Goal: Information Seeking & Learning: Get advice/opinions

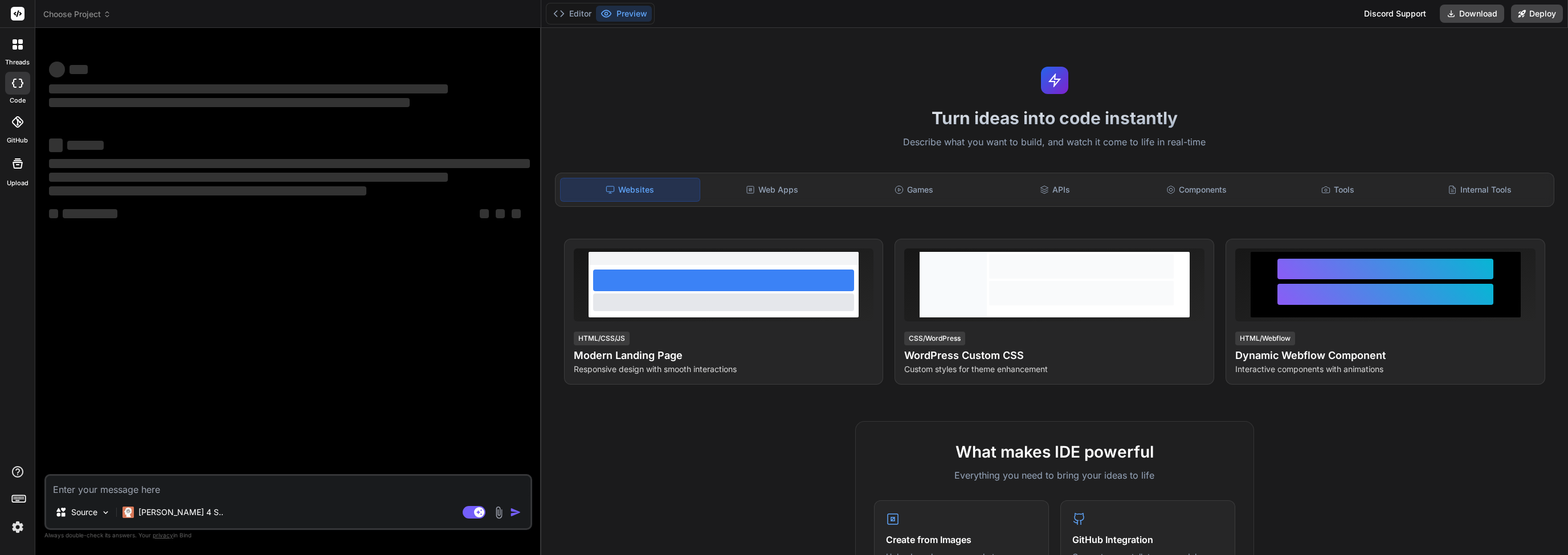
click at [1418, 19] on div "Discord Support" at bounding box center [1395, 13] width 75 height 18
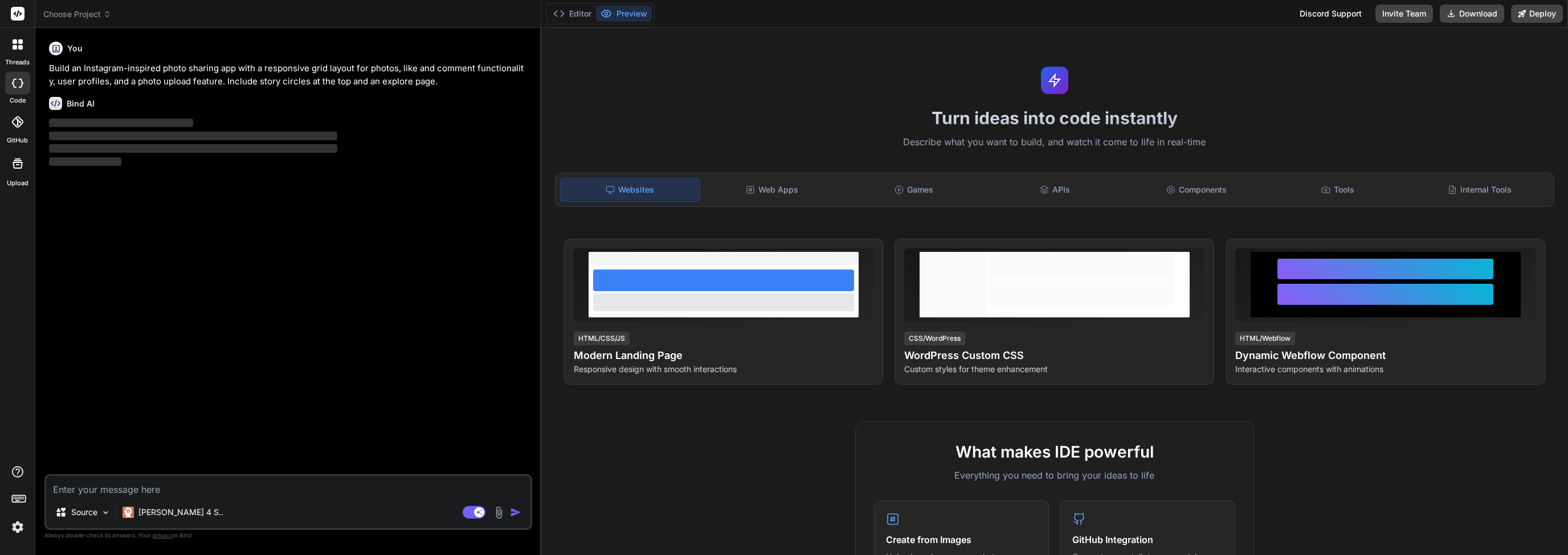
click at [187, 228] on div "You Build an Instagram-inspired photo sharing app with a responsive grid layout…" at bounding box center [290, 256] width 486 height 437
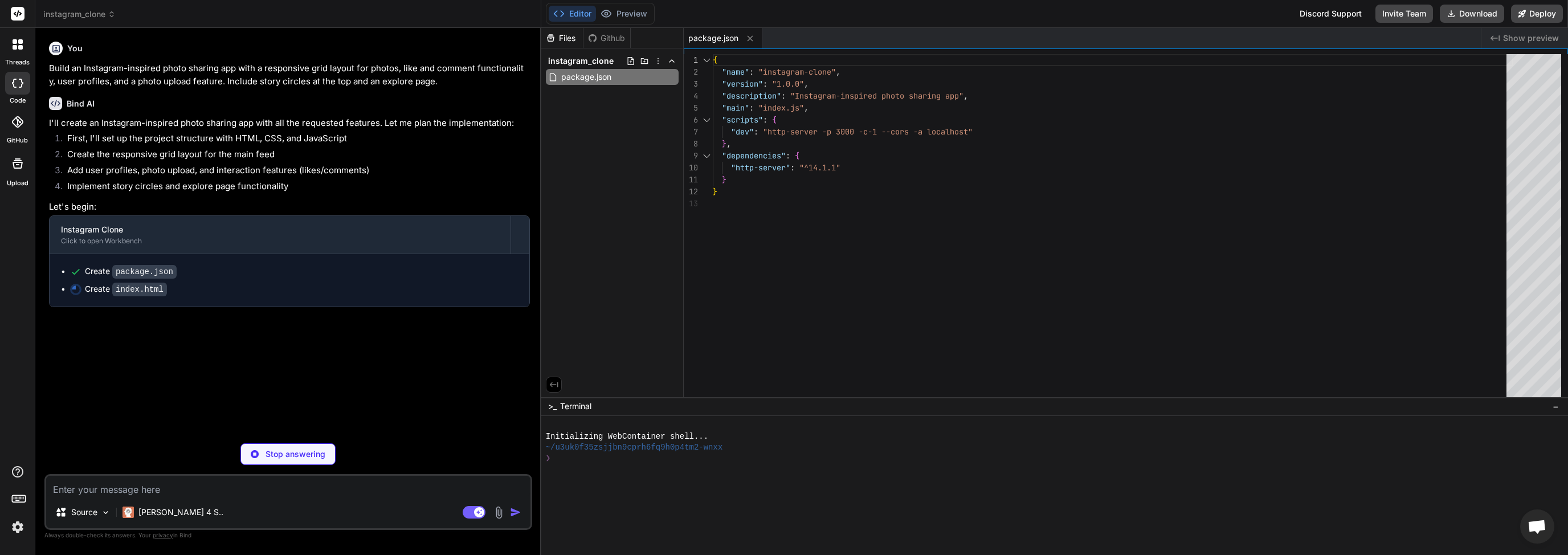
type textarea "x"
type textarea "</body> </html>"
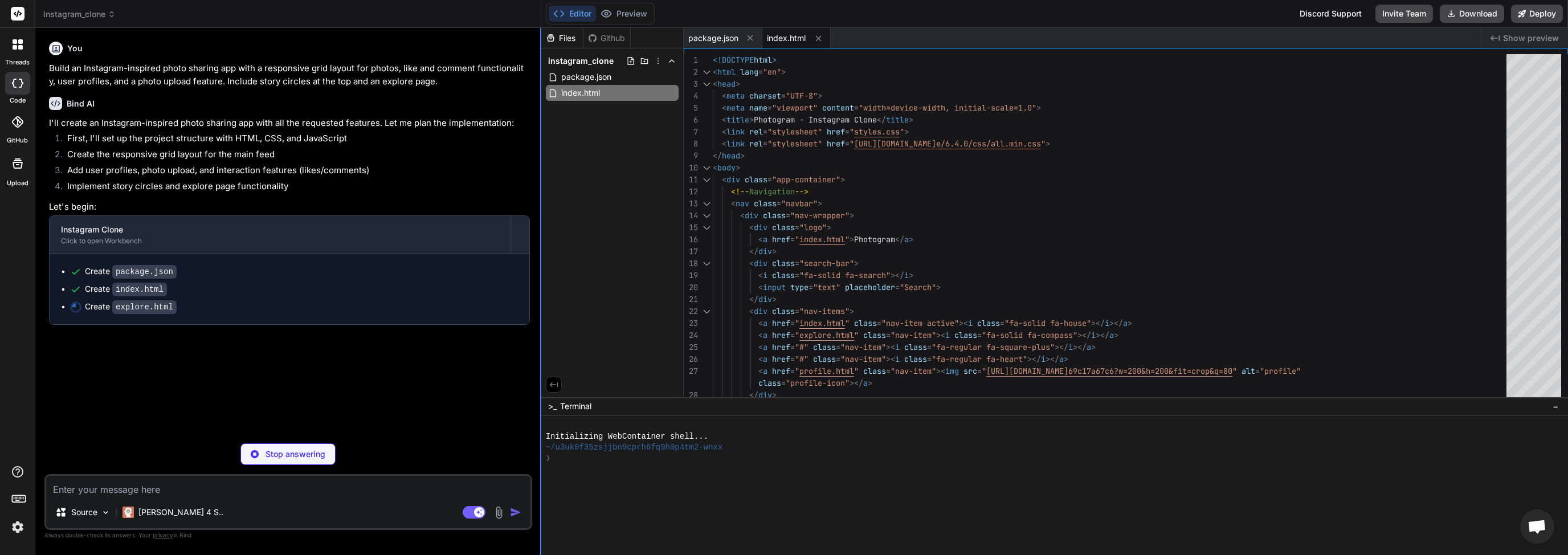
click at [540, 214] on div at bounding box center [541, 291] width 1 height 527
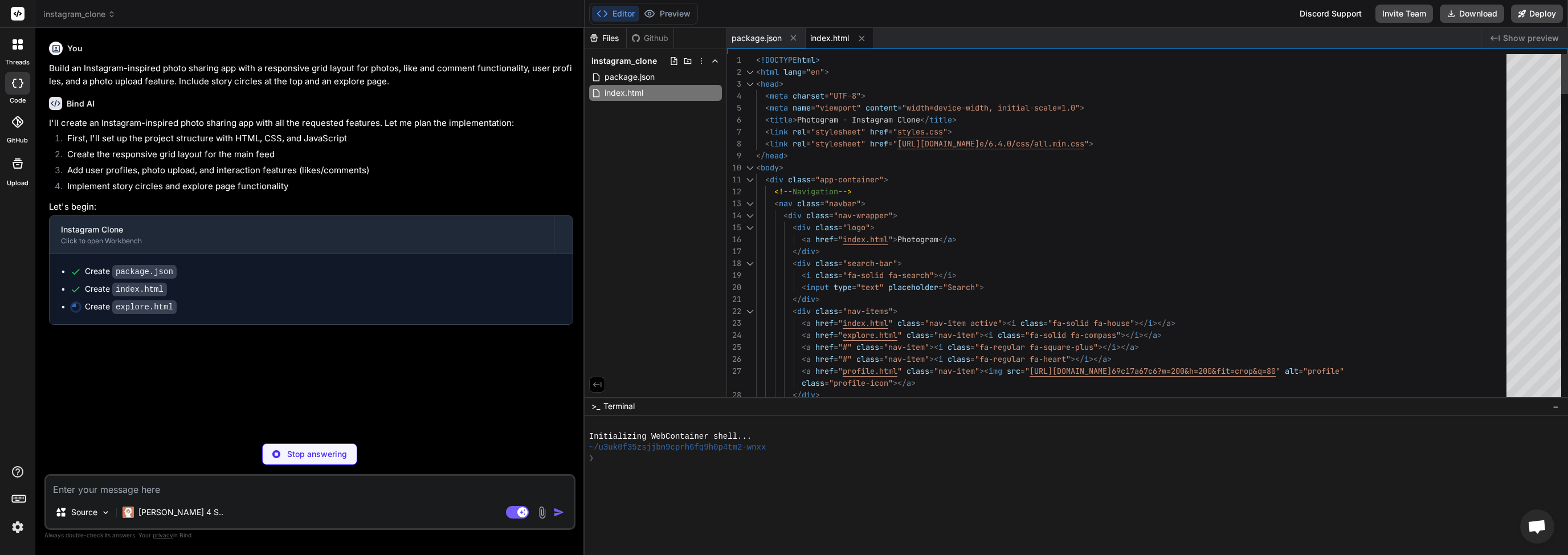
type textarea "x"
type textarea "<script src="app.js"></script> </body> </html>"
type textarea "x"
type textarea "</html>"
type textarea "x"
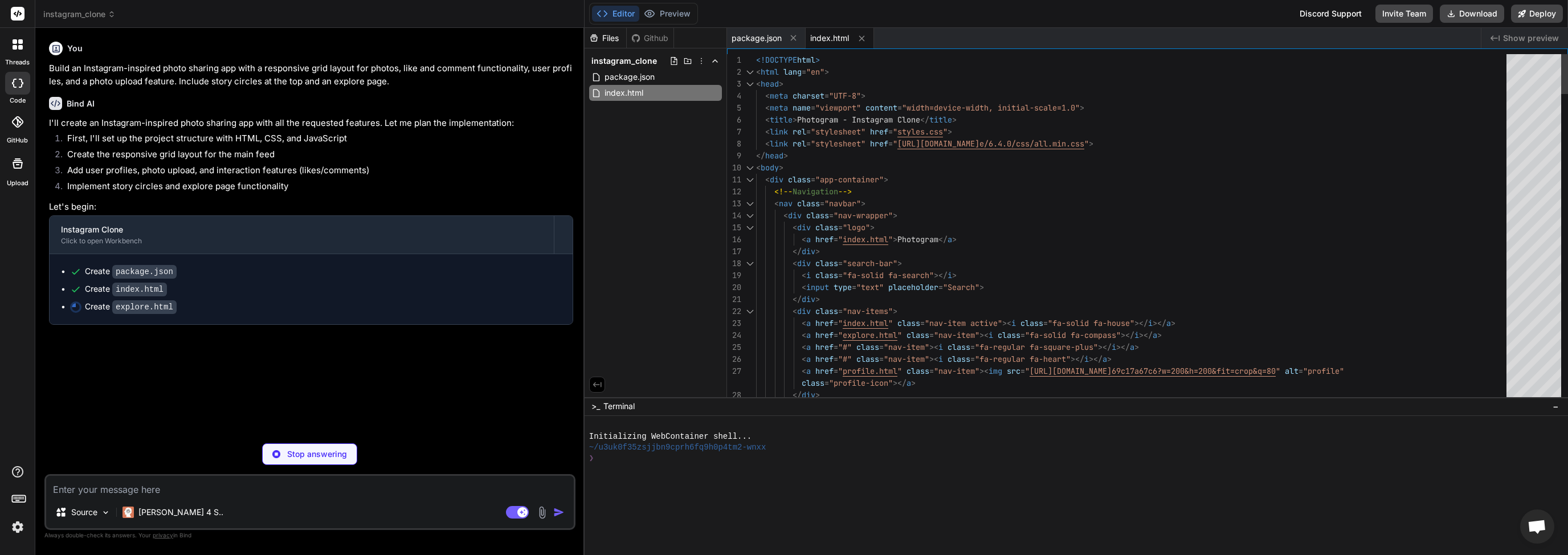
type textarea "</body> </html>"
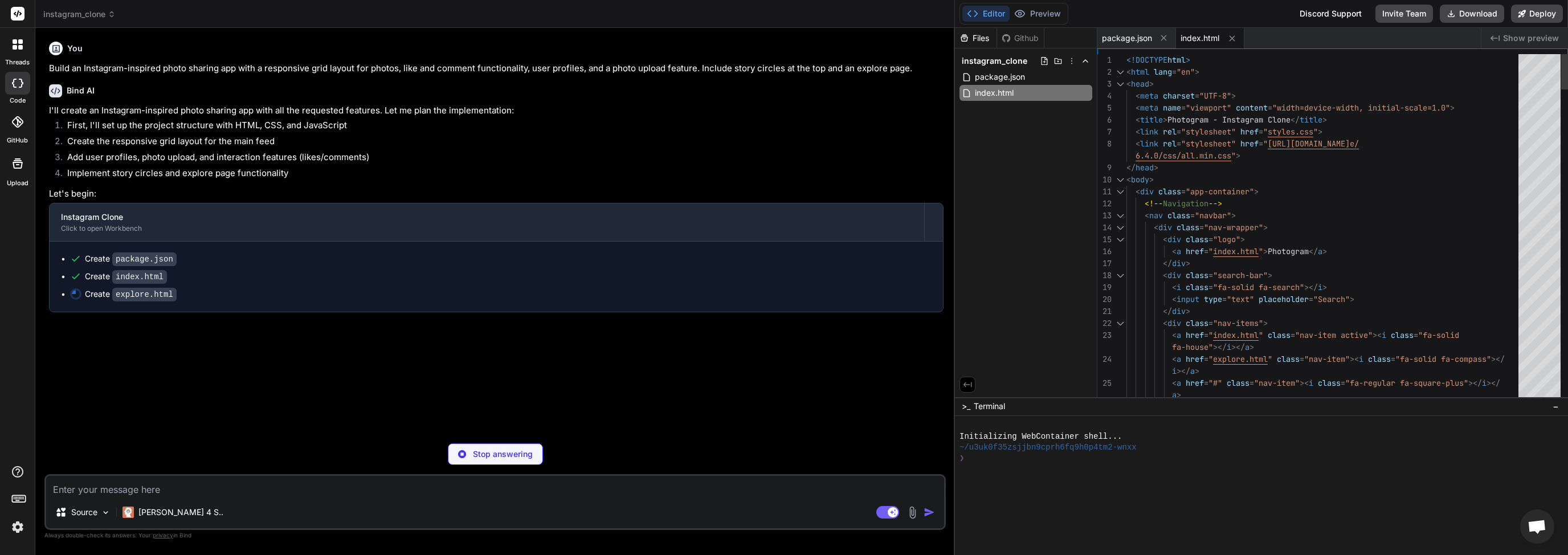
type textarea "x"
type textarea "alt="profile" class="profile-icon"></a> </div> </div> <script src="app.js"></sc…"
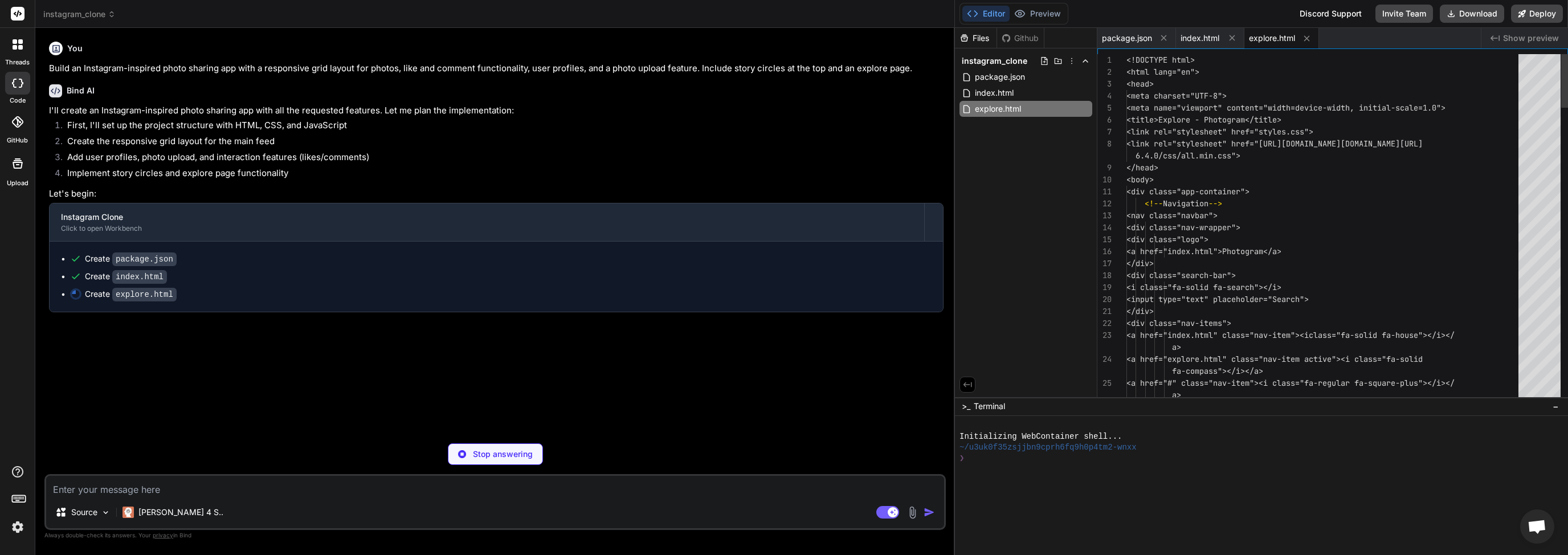
click at [1172, 198] on div "instagram_clone Created with Pixso. Bind AI Web Search Created with Pixso. Code…" at bounding box center [802, 278] width 1533 height 555
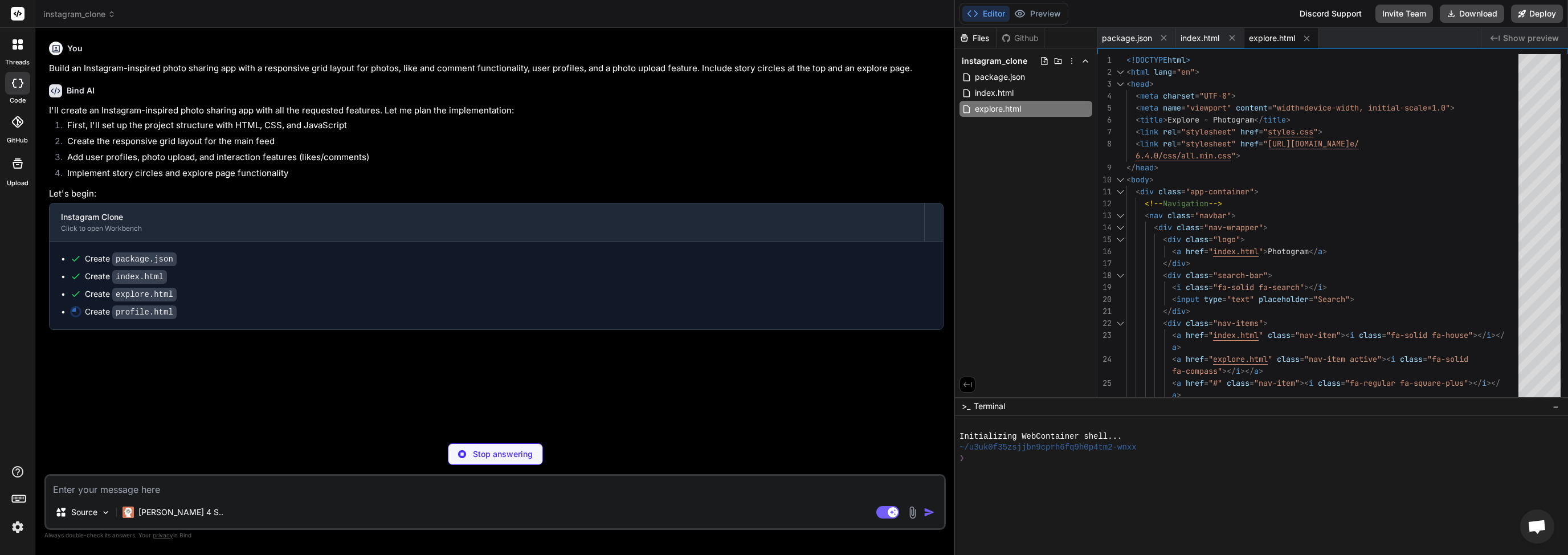
click at [965, 385] on icon at bounding box center [968, 384] width 9 height 5
type textarea "x"
type textarea "<a href="profile.html" class="mobile-nav-item"><img src="[URL][DOMAIN_NAME]" al…"
type textarea "x"
type textarea "photo-1539571696357-5a69c17a67c6?w=200&h=200&fit=crop&q=80" alt="profile" class…"
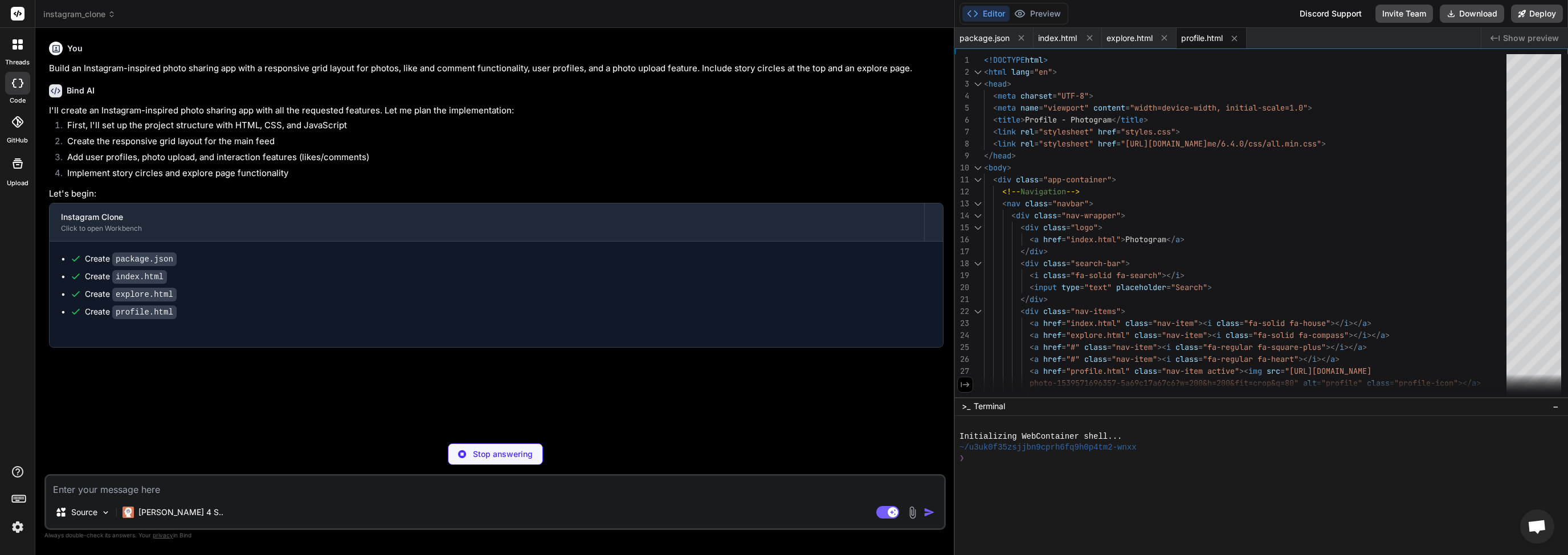
click at [973, 388] on button at bounding box center [965, 385] width 16 height 16
type textarea "x"
type textarea "[DOMAIN_NAME][URL]" alt="profile" class="profile-icon"></a> </div> </div> <scri…"
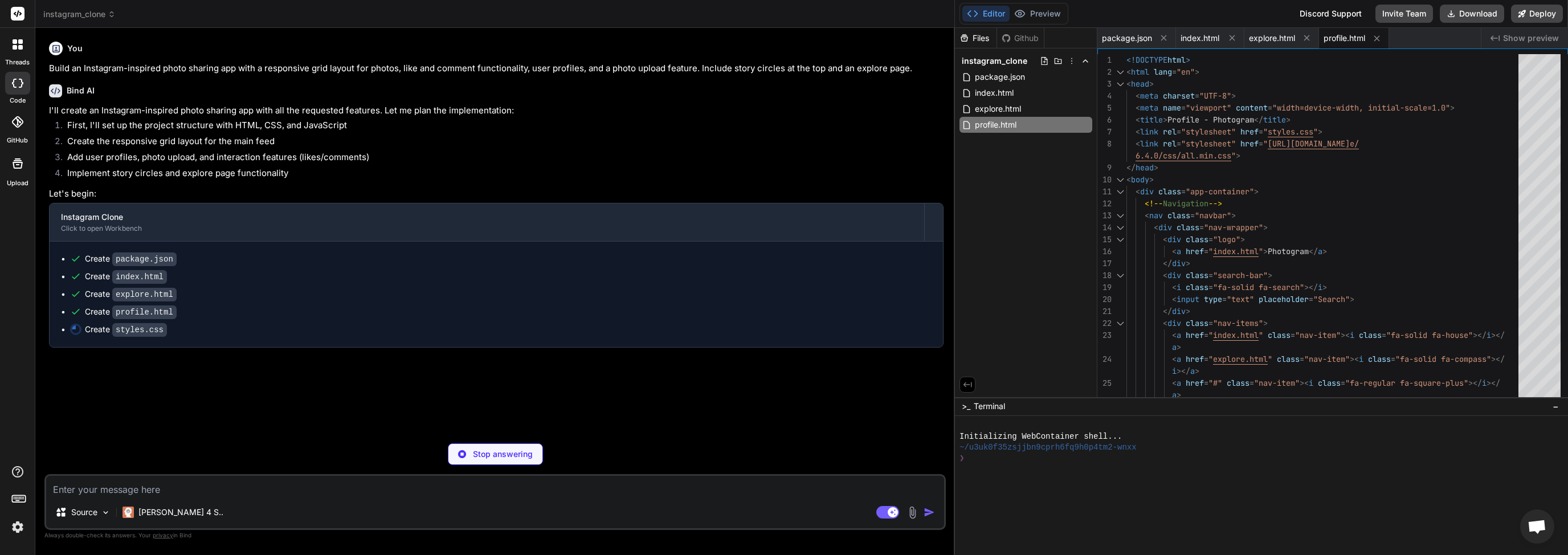
click at [989, 21] on button "Editor" at bounding box center [986, 13] width 47 height 16
click at [989, 12] on button "Editor" at bounding box center [986, 13] width 47 height 16
click at [990, 14] on button "Editor" at bounding box center [986, 13] width 47 height 16
type textarea "x"
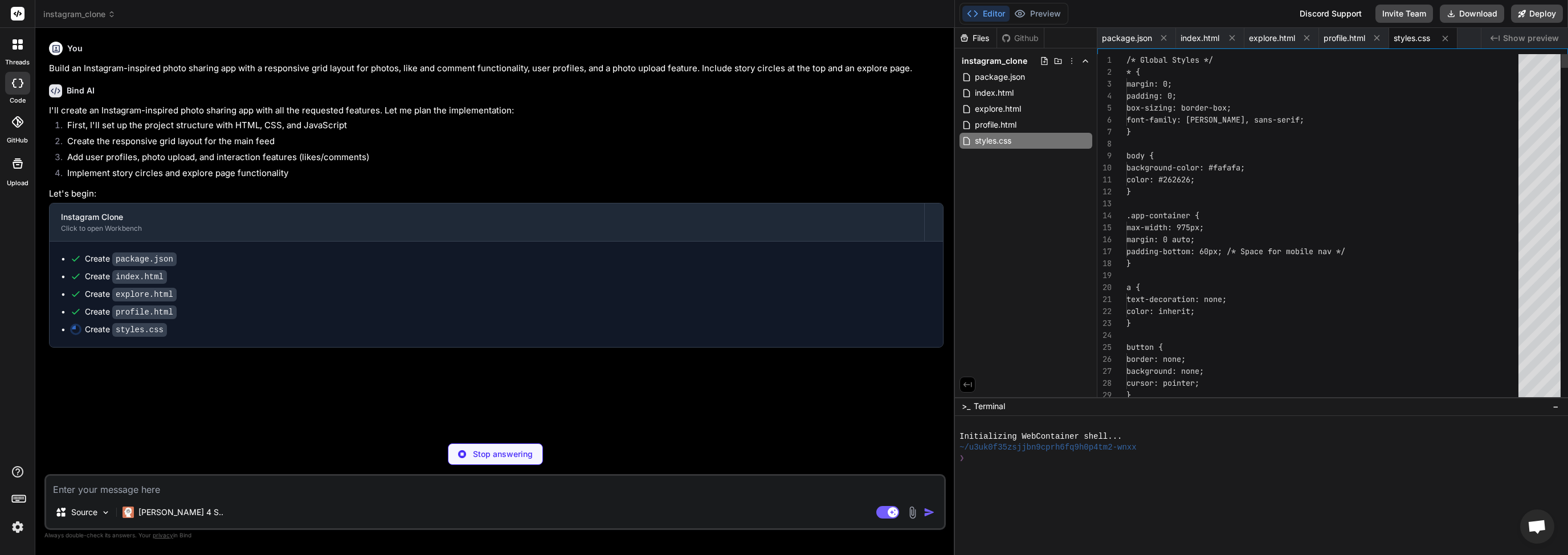
type textarea "x"
type textarea "}"
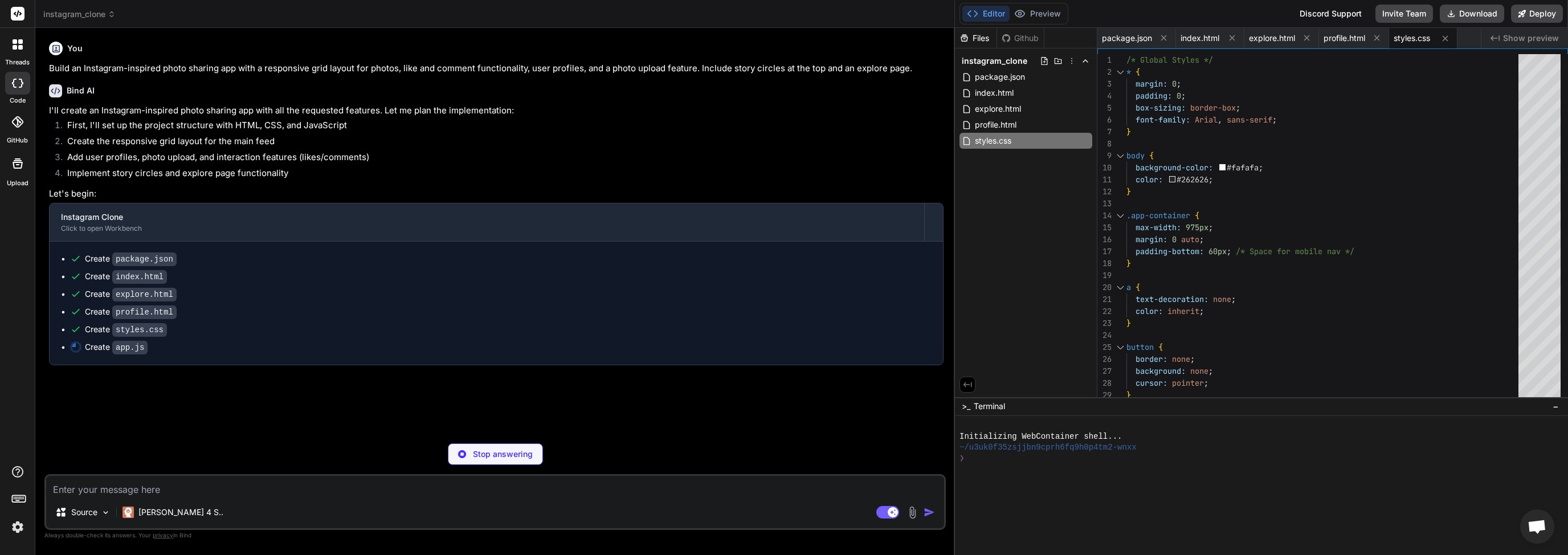
type textarea "x"
type textarea "}); });"
click at [200, 410] on div "You Build an Instagram-inspired photo sharing app with a responsive grid layout…" at bounding box center [496, 236] width 899 height 397
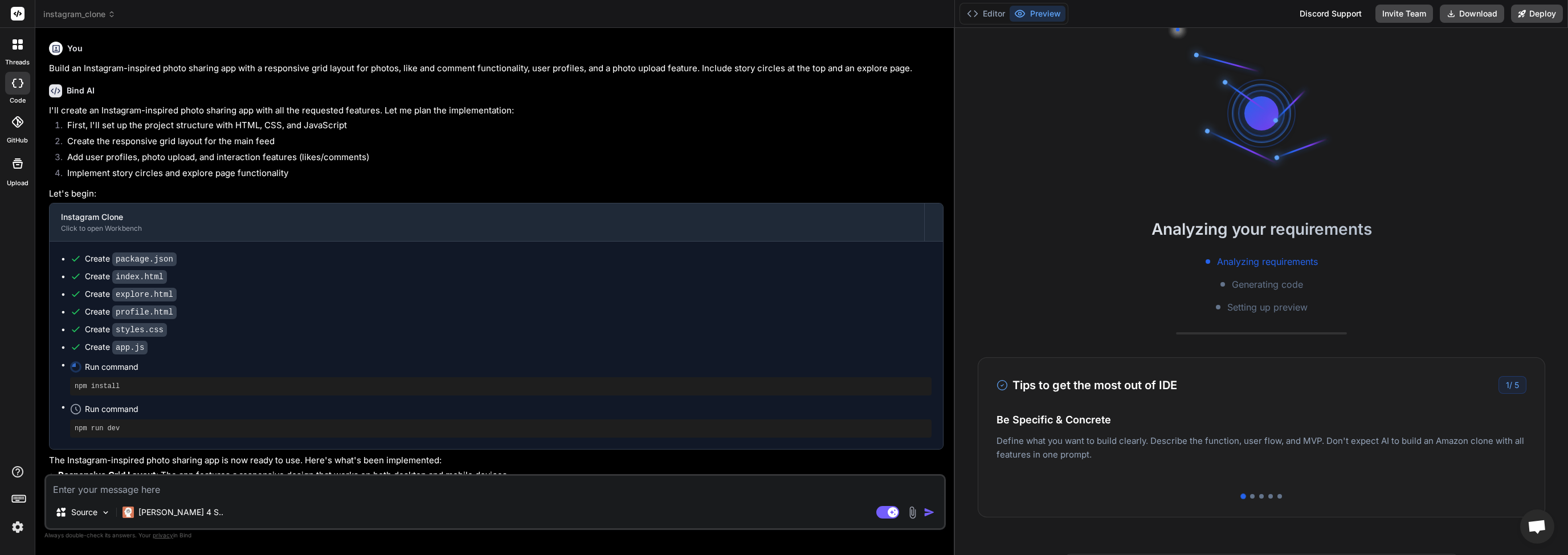
click at [13, 129] on div at bounding box center [17, 122] width 25 height 25
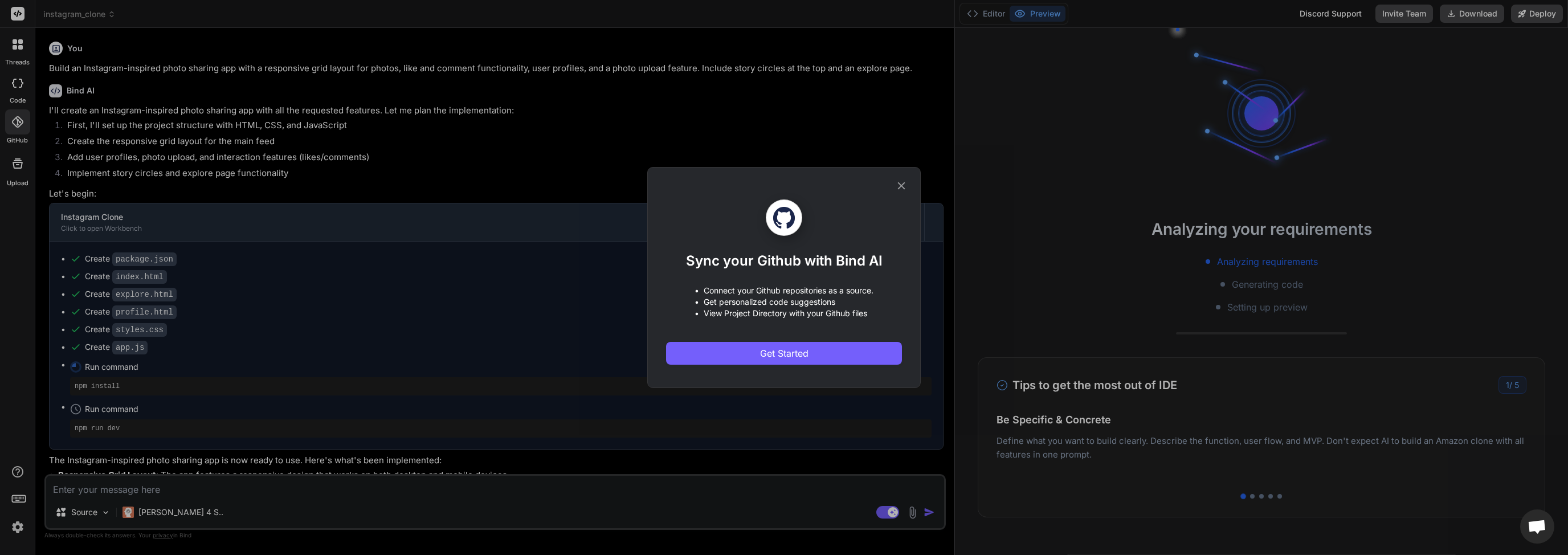
click at [16, 48] on div "Sync your Github with Bind AI • Connect your Github repositories as a source. •…" at bounding box center [784, 278] width 1568 height 555
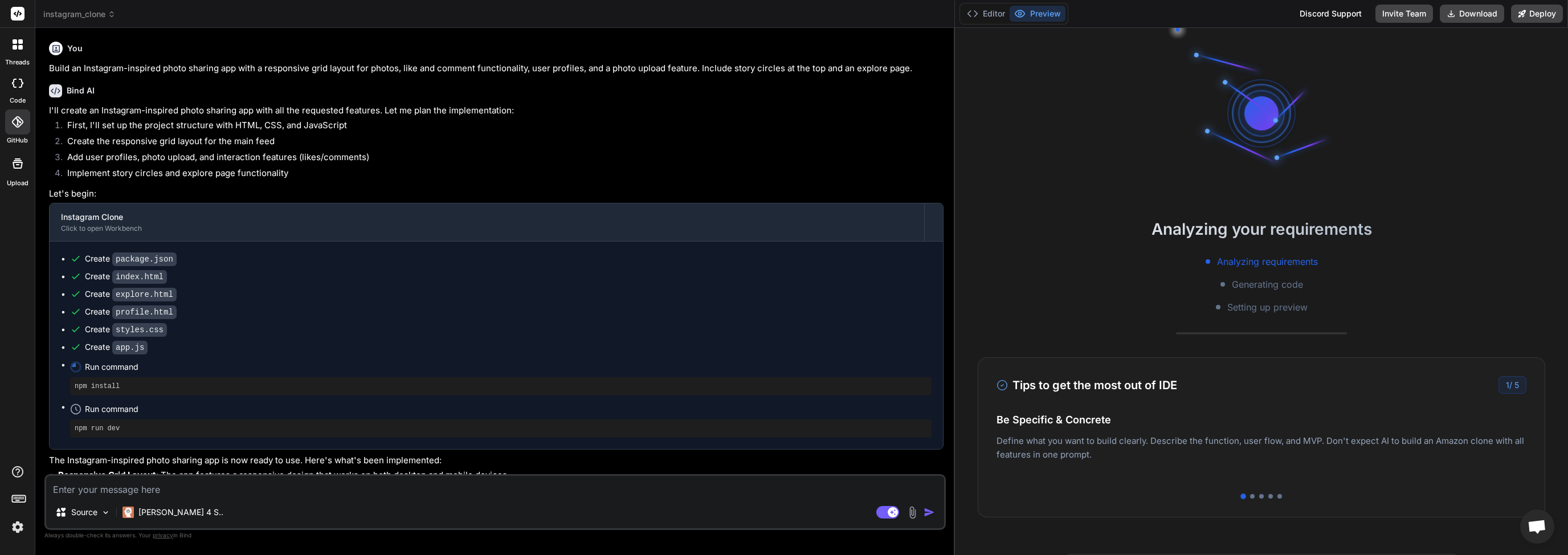
click at [18, 57] on div "threads" at bounding box center [17, 47] width 35 height 40
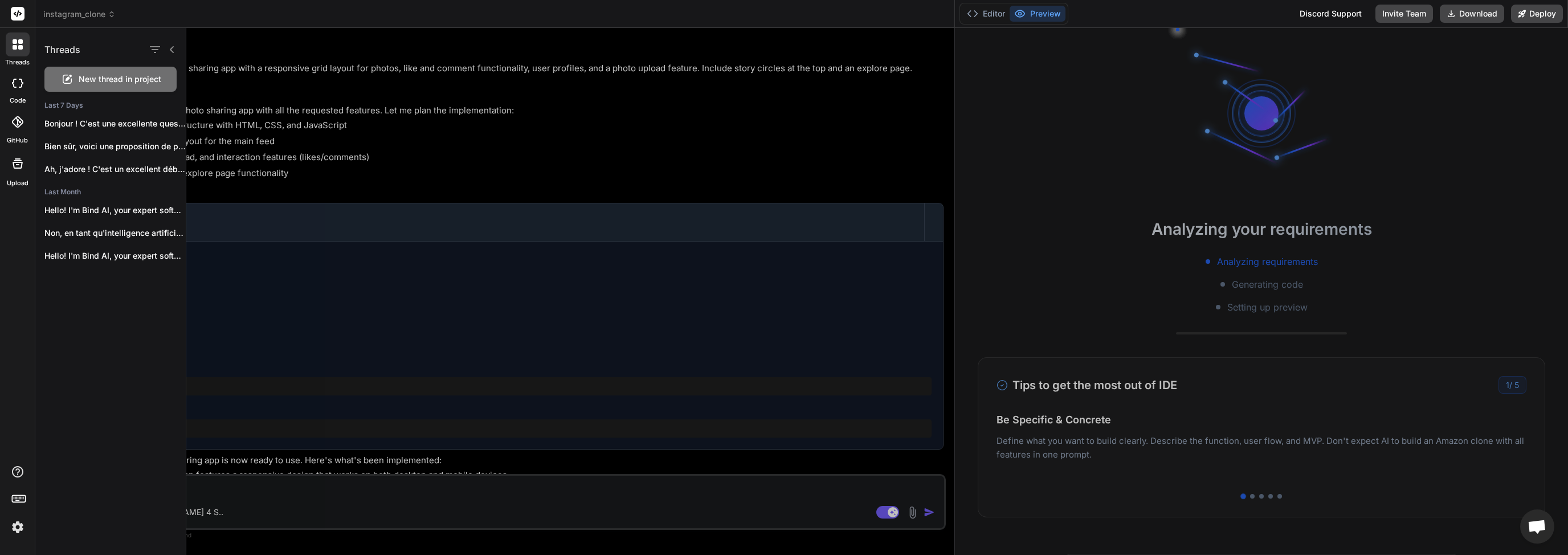
scroll to position [55, 0]
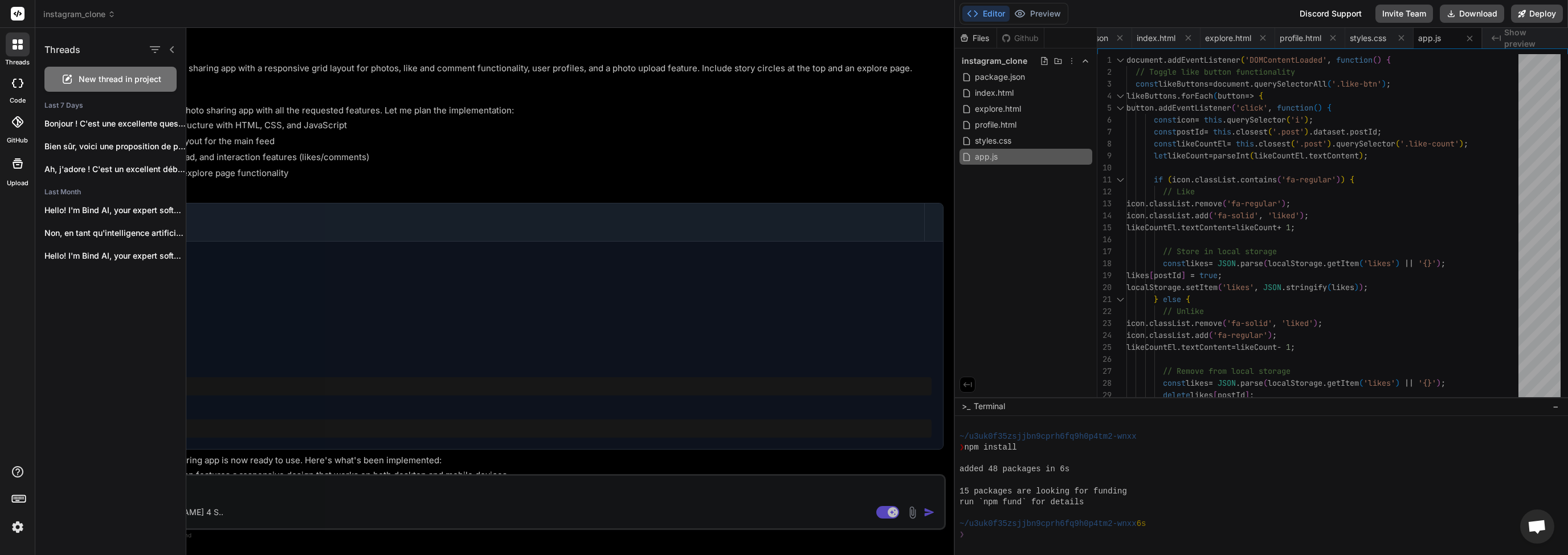
click at [152, 85] on span "New thread in project" at bounding box center [120, 79] width 83 height 12
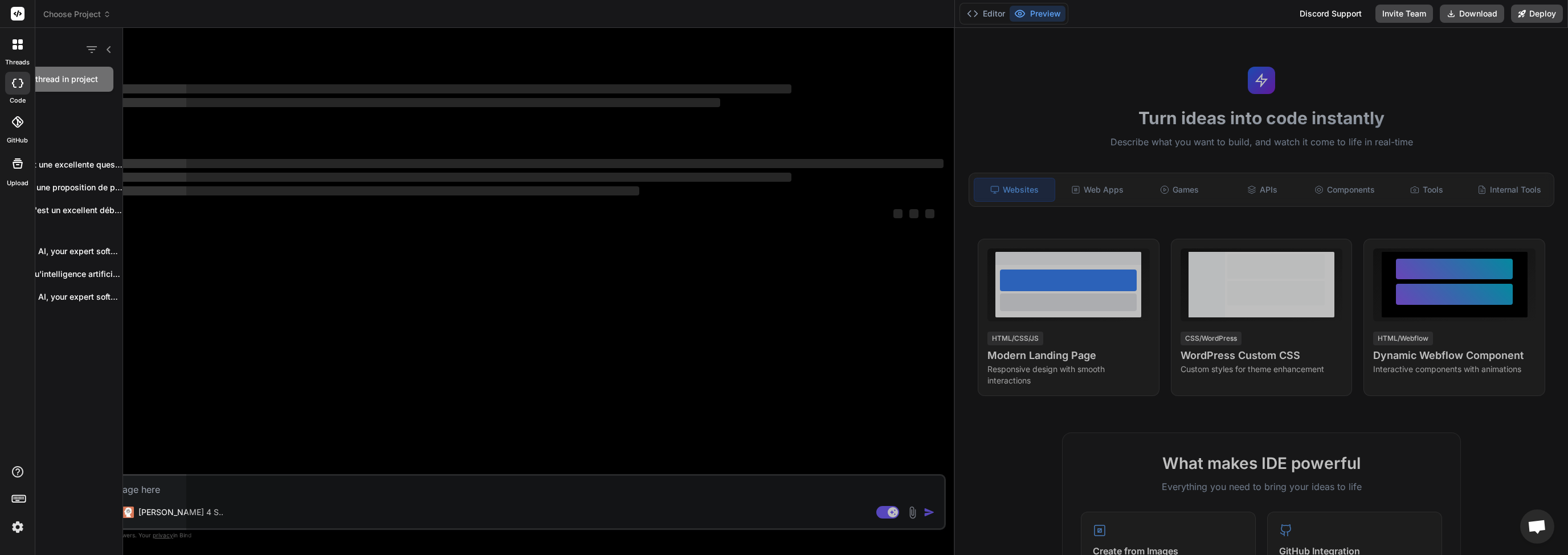
scroll to position [218, 0]
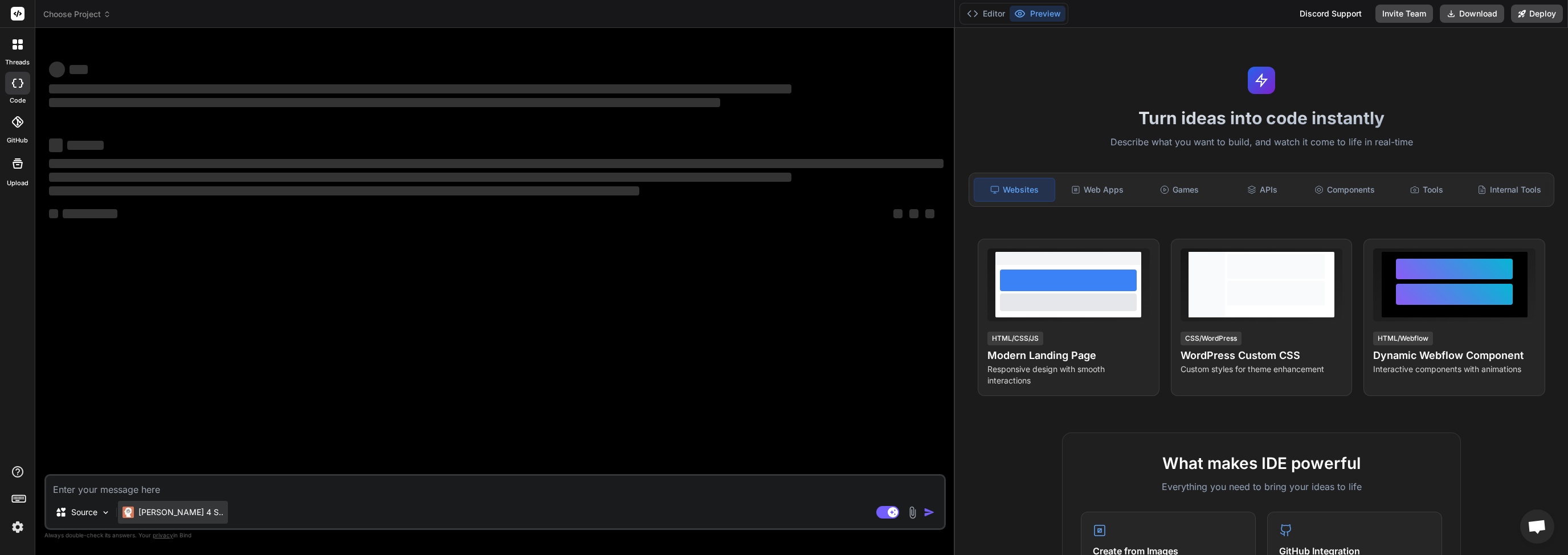
click at [176, 518] on div "[PERSON_NAME] 4 S.." at bounding box center [173, 512] width 110 height 23
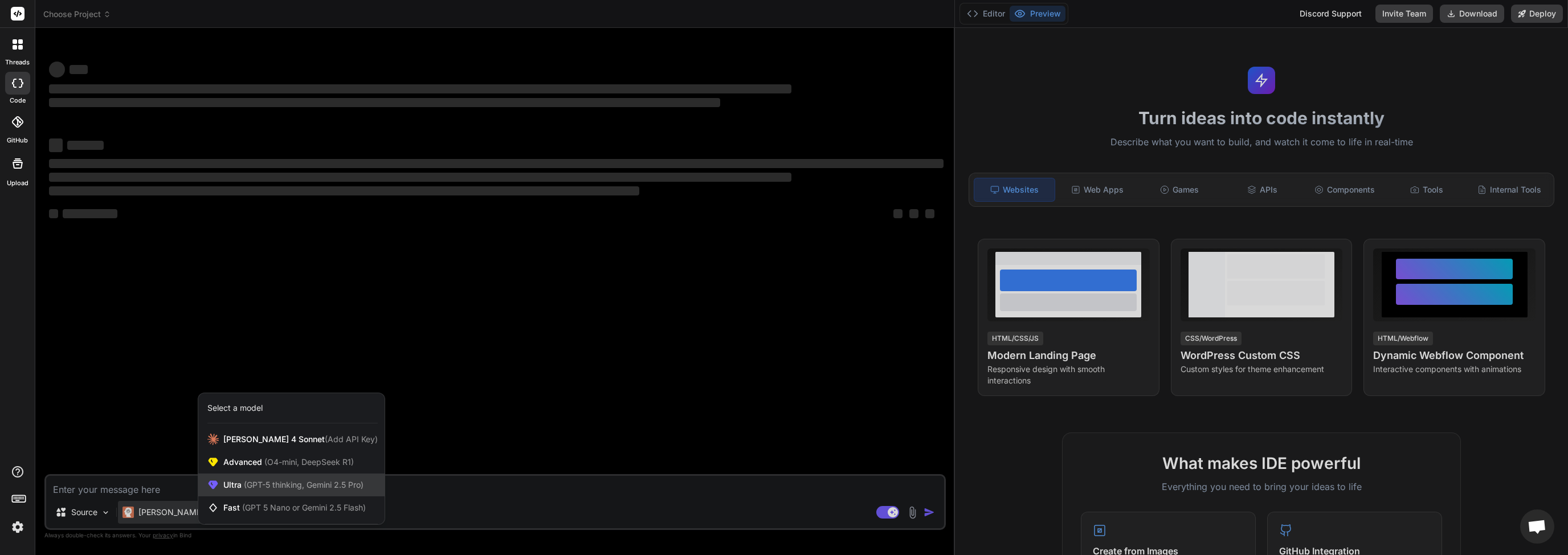
click at [299, 487] on span "(GPT-5 thinking, Gemini 2.5 Pro)" at bounding box center [303, 484] width 122 height 10
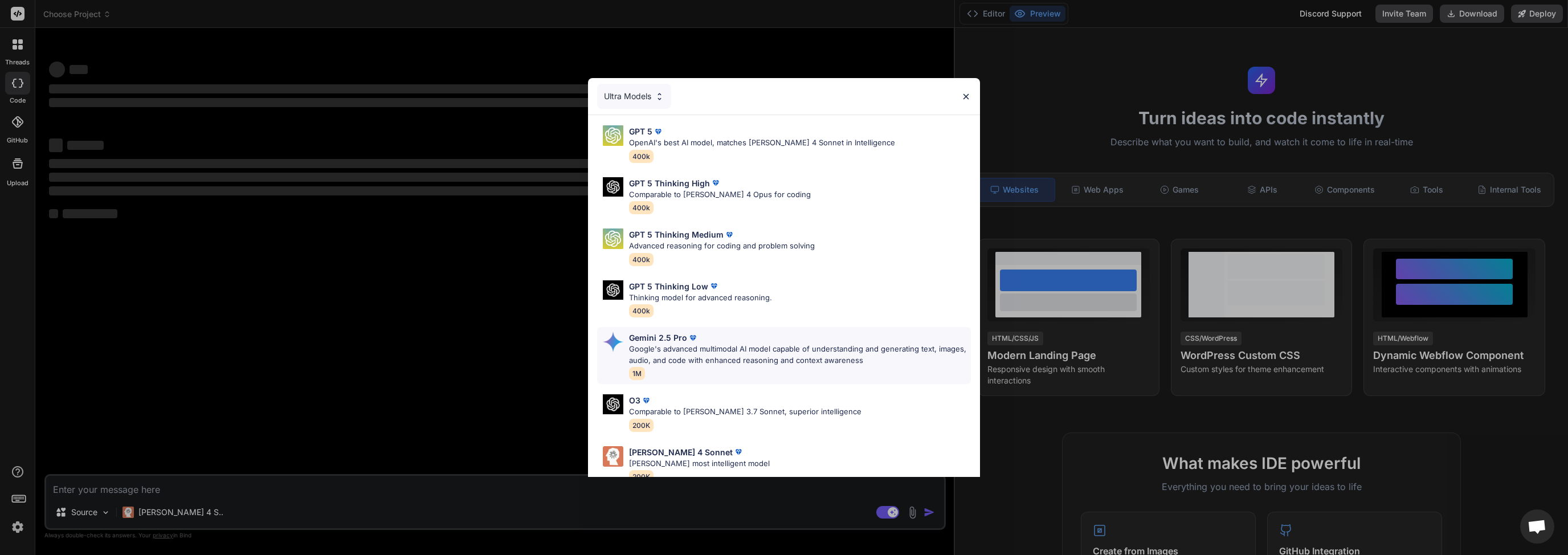
click at [674, 349] on p "Google's advanced multimodal AI model capable of understanding and generating t…" at bounding box center [800, 354] width 342 height 23
type textarea "x"
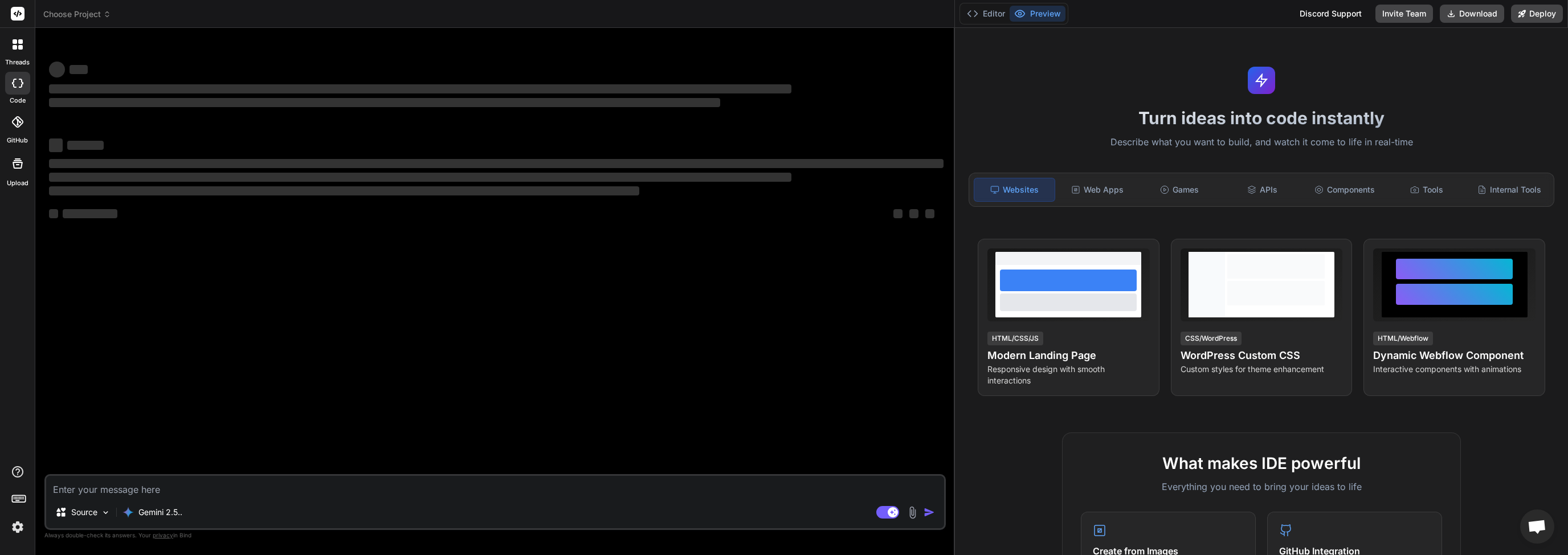
click at [190, 487] on textarea at bounding box center [495, 486] width 898 height 21
click at [184, 494] on textarea at bounding box center [495, 486] width 898 height 21
type textarea "P"
type textarea "x"
type textarea "Pe"
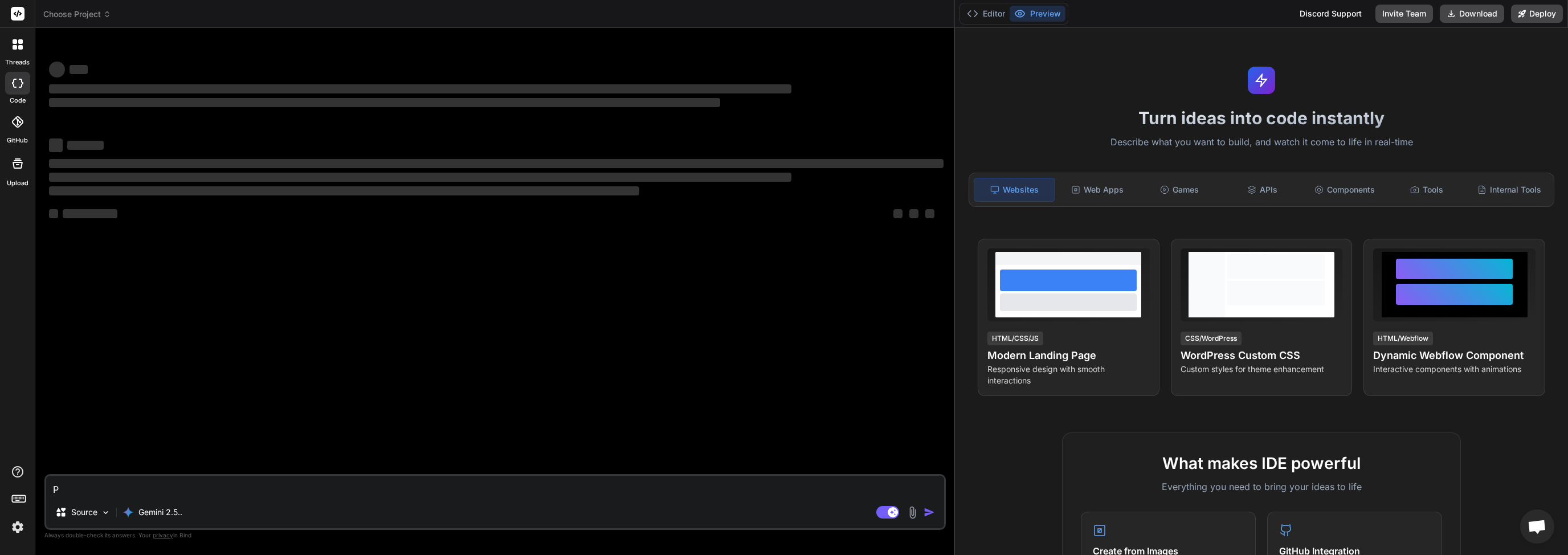
type textarea "x"
type textarea "Peu"
type textarea "x"
type textarea "Peux"
type textarea "x"
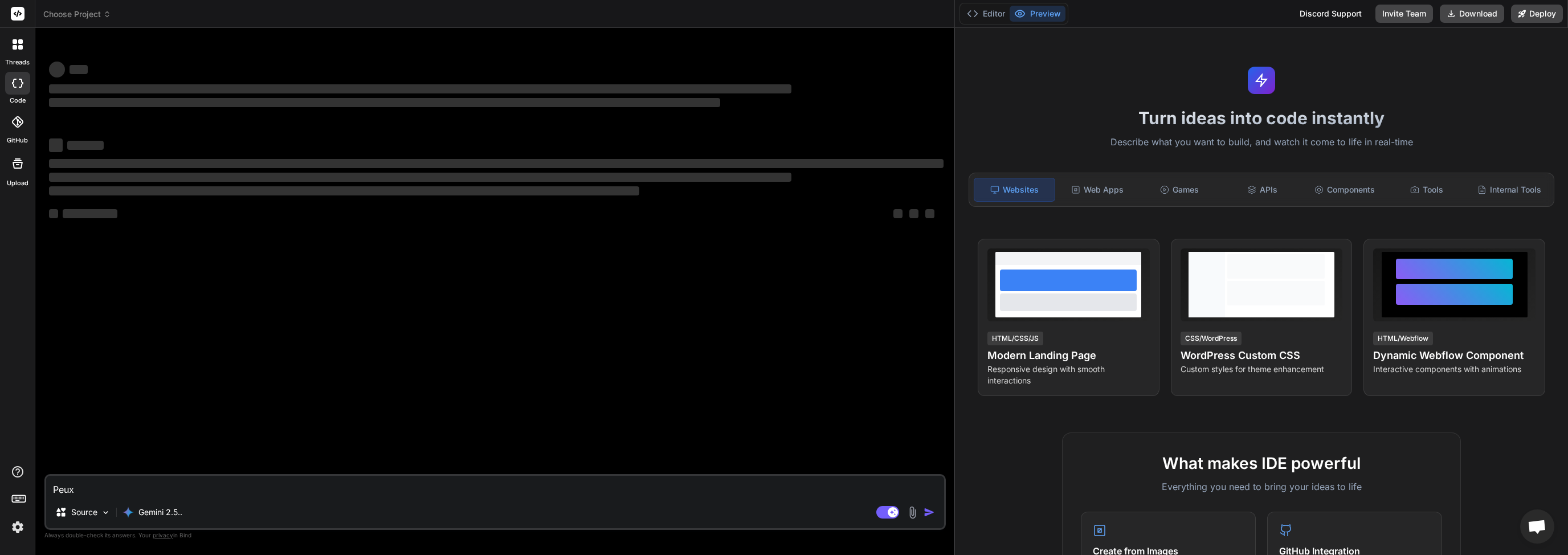
type textarea "Peux"
type textarea "x"
type textarea "Peux t"
type textarea "x"
type textarea "Peux tu"
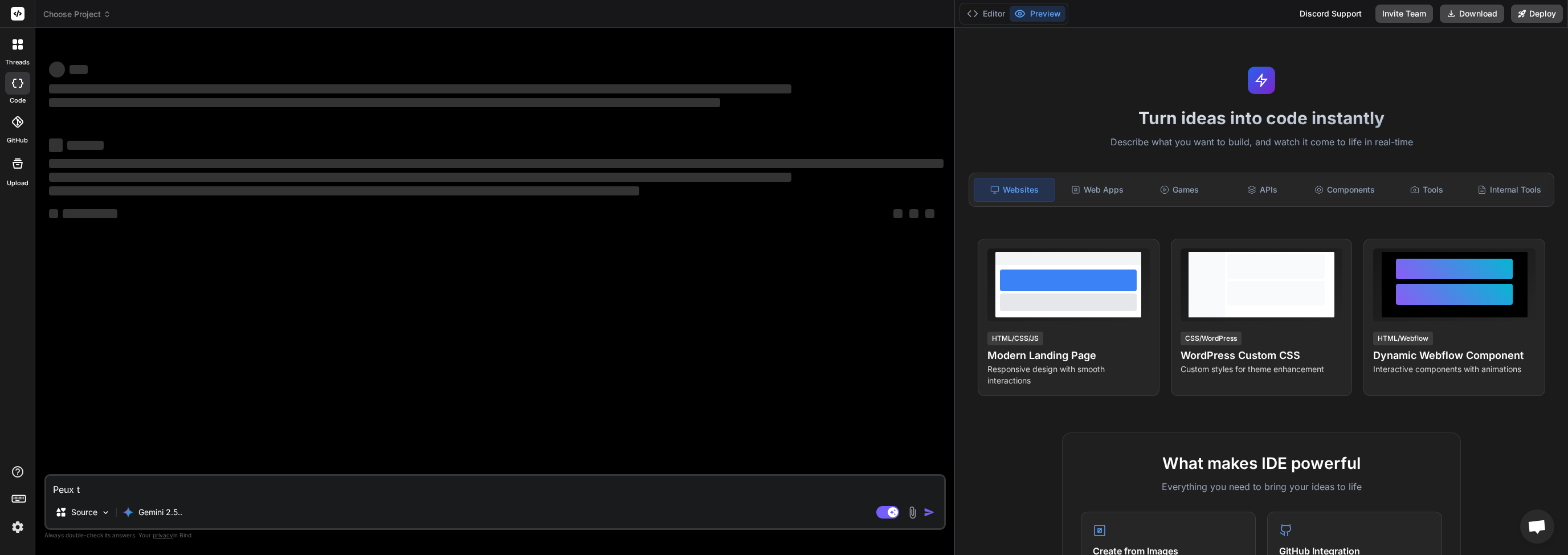
type textarea "x"
type textarea "Peux tu"
type textarea "x"
type textarea "Peux tu d"
type textarea "x"
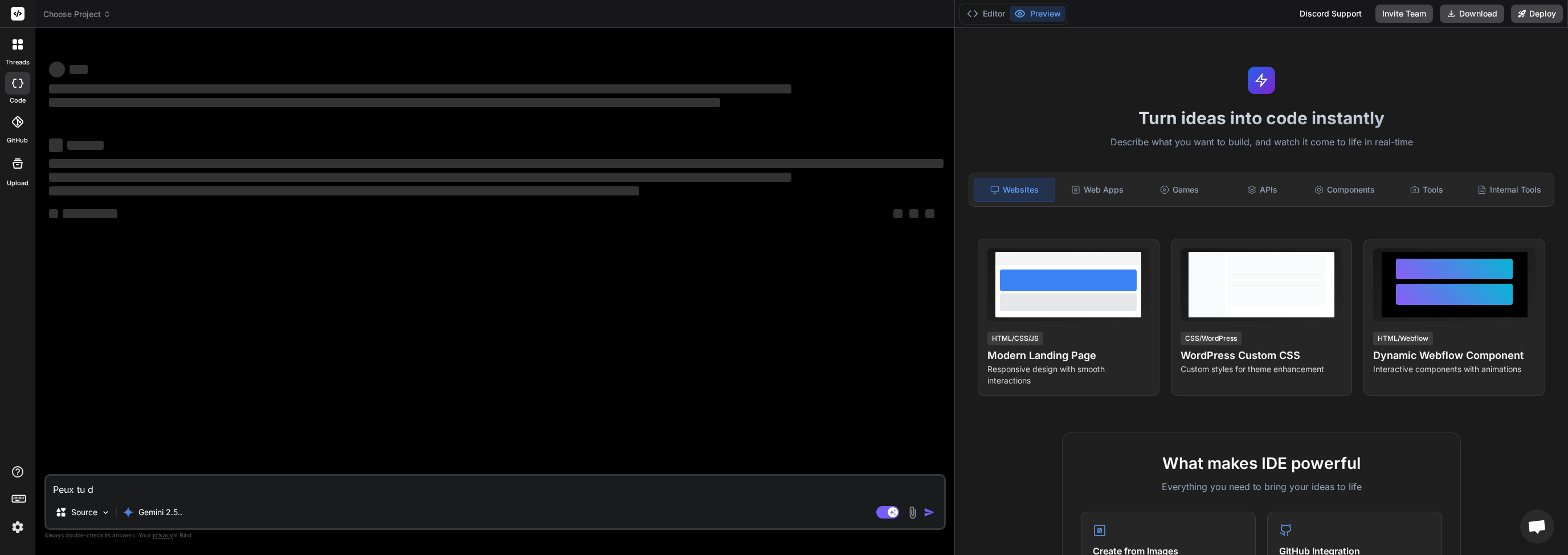
type textarea "Peux tu de"
type textarea "x"
type textarea "Peux tu d"
type textarea "x"
type textarea "Peux tu"
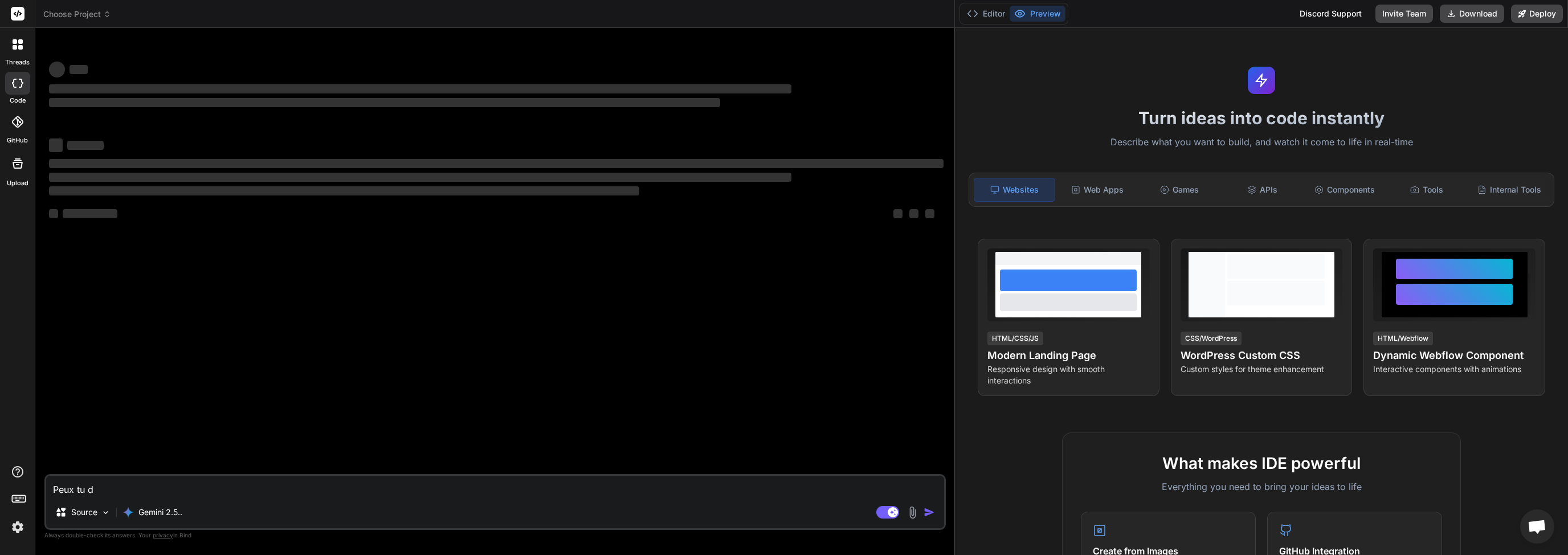
type textarea "x"
type textarea "Peux tu m"
type textarea "x"
type textarea "Peux tu me"
type textarea "x"
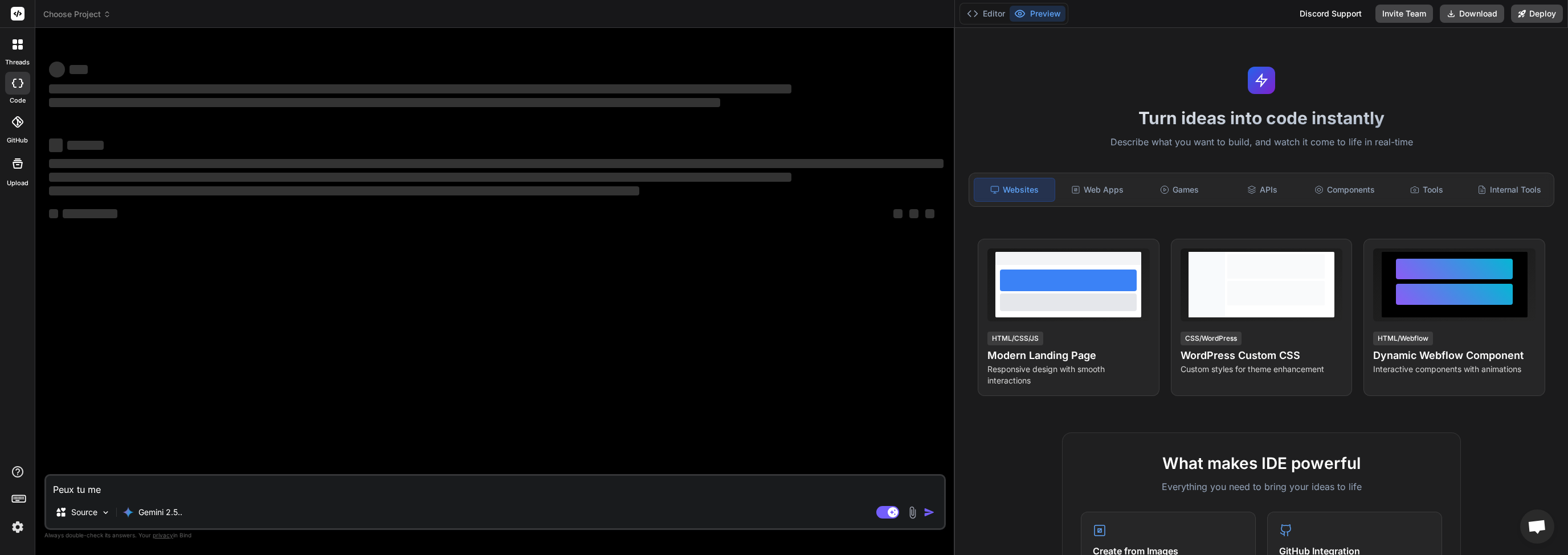
type textarea "Peux tu me"
type textarea "x"
type textarea "Peux tu me g"
type textarea "x"
type textarea "Peux tu me gé"
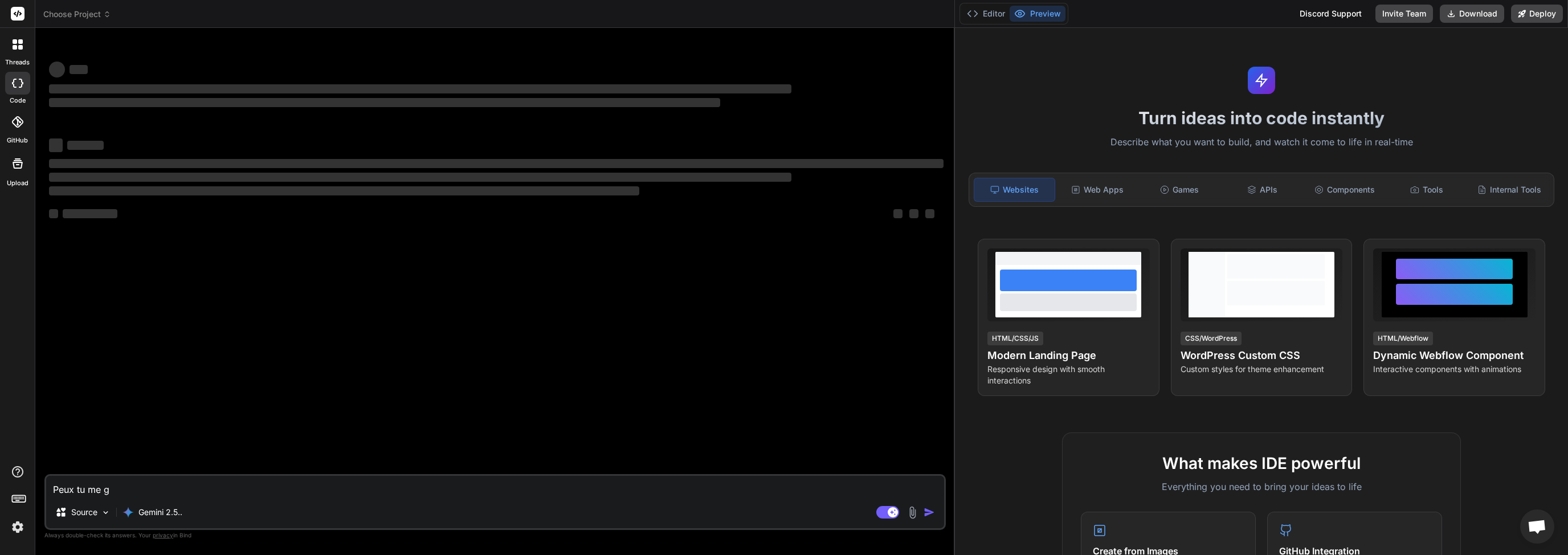
type textarea "x"
type textarea "Peux tu me gén"
type textarea "x"
type textarea "Peux tu me géné"
type textarea "x"
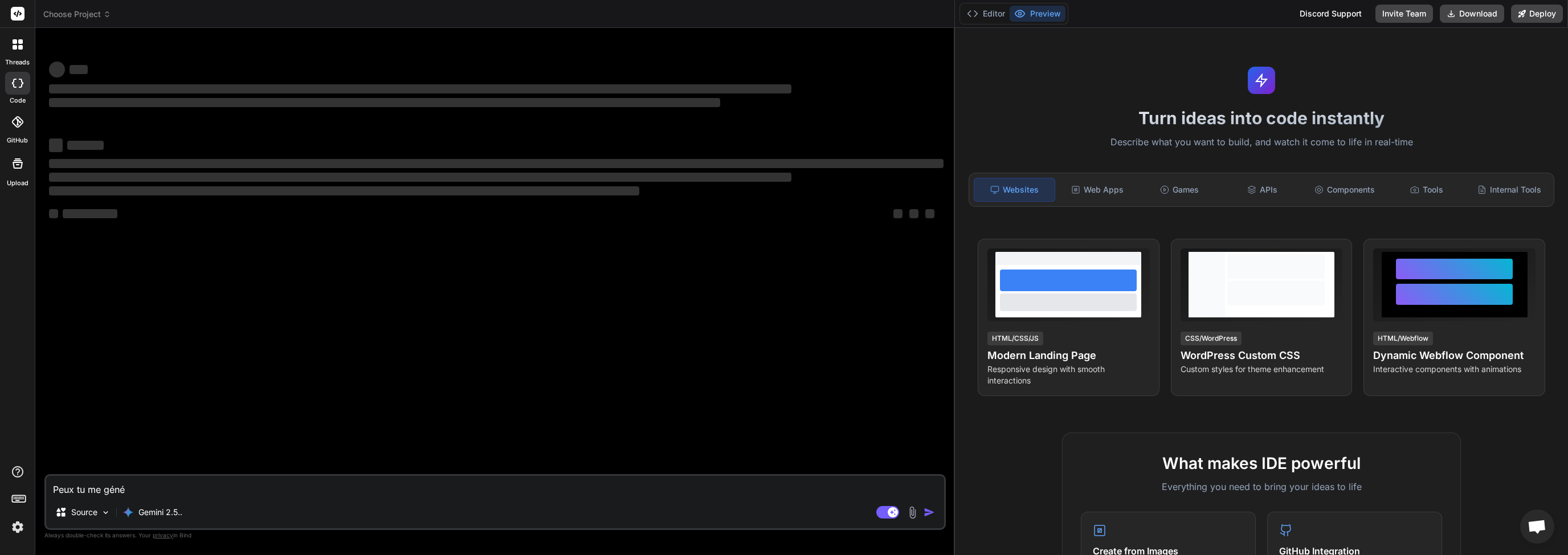
type textarea "Peux tu me génér"
type textarea "x"
type textarea "Peux tu me génére"
type textarea "x"
type textarea "Peux tu me générer"
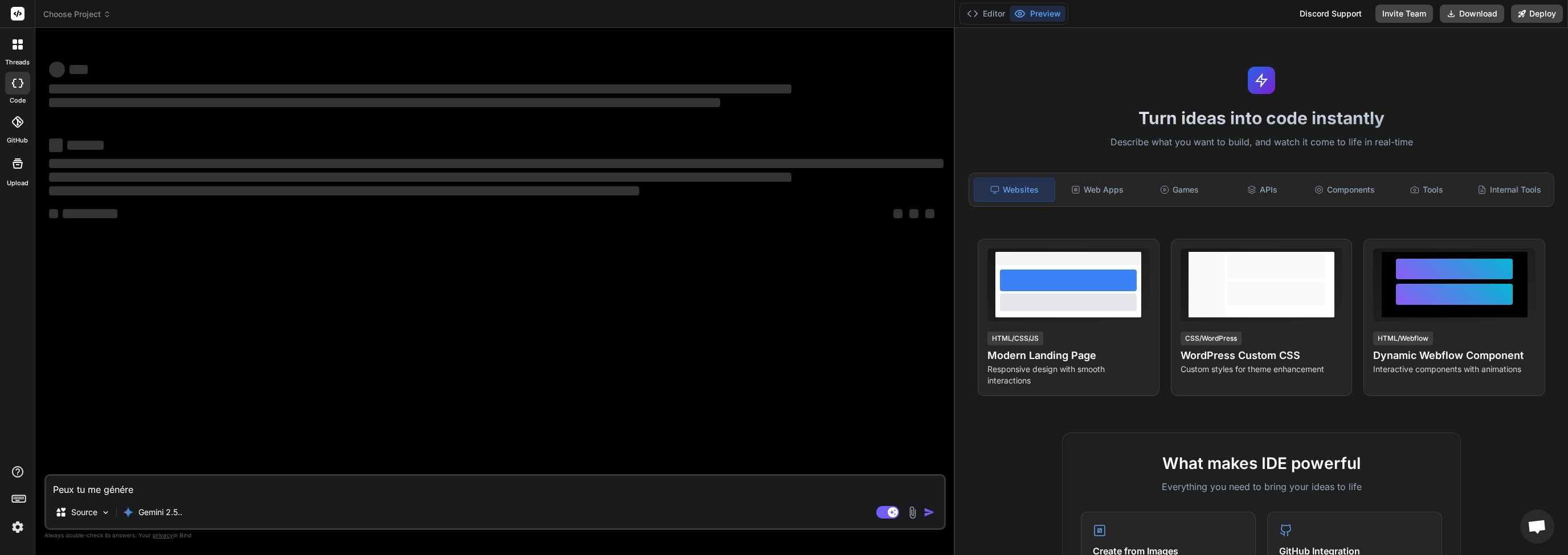
type textarea "x"
type textarea "Peux tu me générer"
type textarea "x"
type textarea "Peux tu me générer d"
type textarea "x"
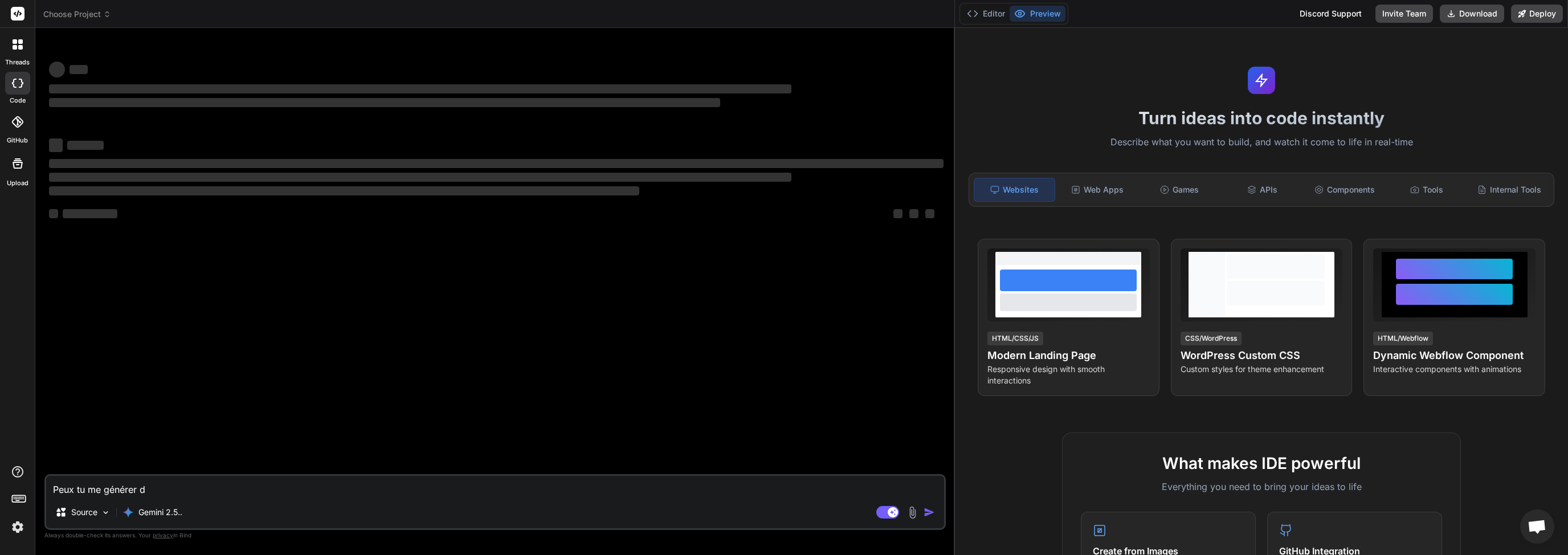
type textarea "Peux tu me générer de"
type textarea "x"
type textarea "Peux tu me générer d"
type textarea "x"
type textarea "Peux tu me générer"
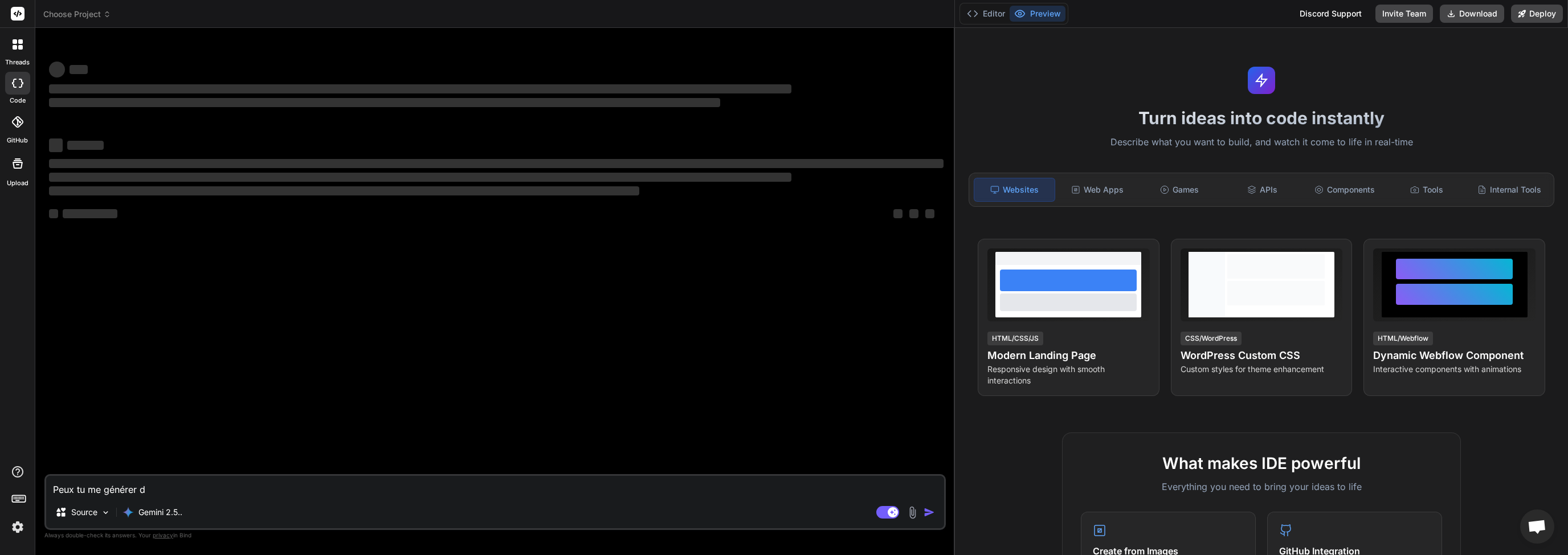
type textarea "x"
type textarea "Peux tu me générer p"
type textarea "x"
type textarea "Peux tu me générer pl"
type textarea "x"
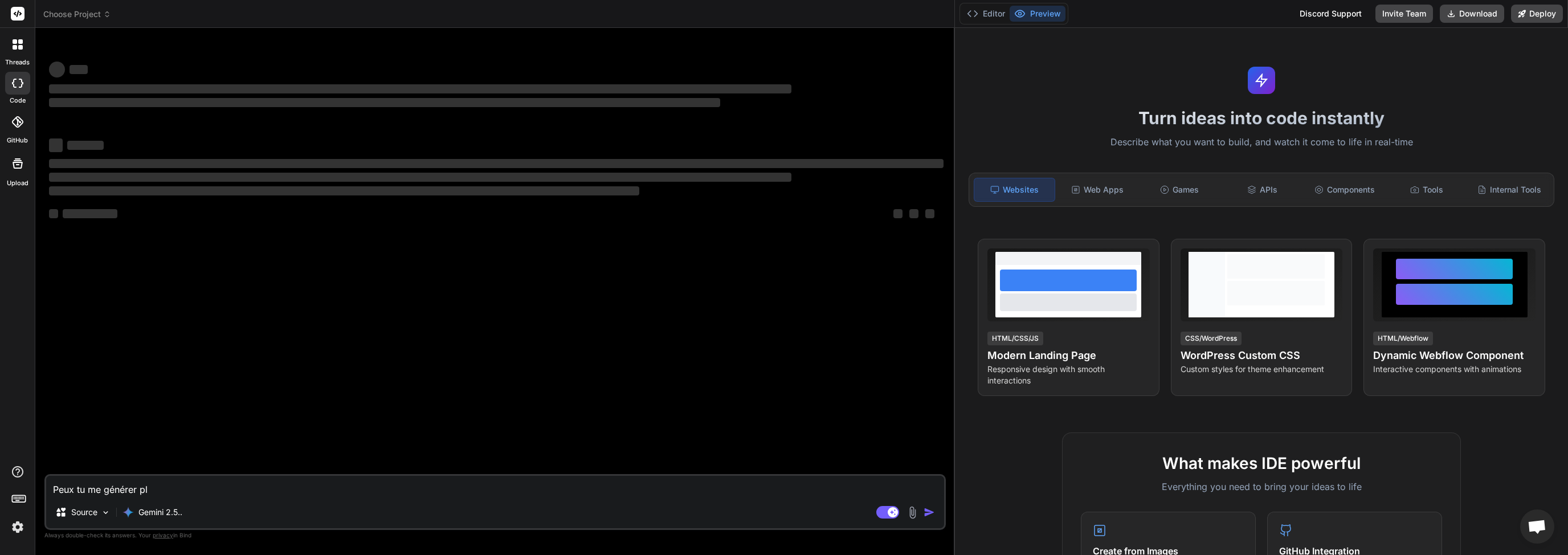
type textarea "Peux tu me générer plu"
type textarea "x"
type textarea "Peux tu me générer plus"
type textarea "x"
type textarea "Peux tu me générer plusi"
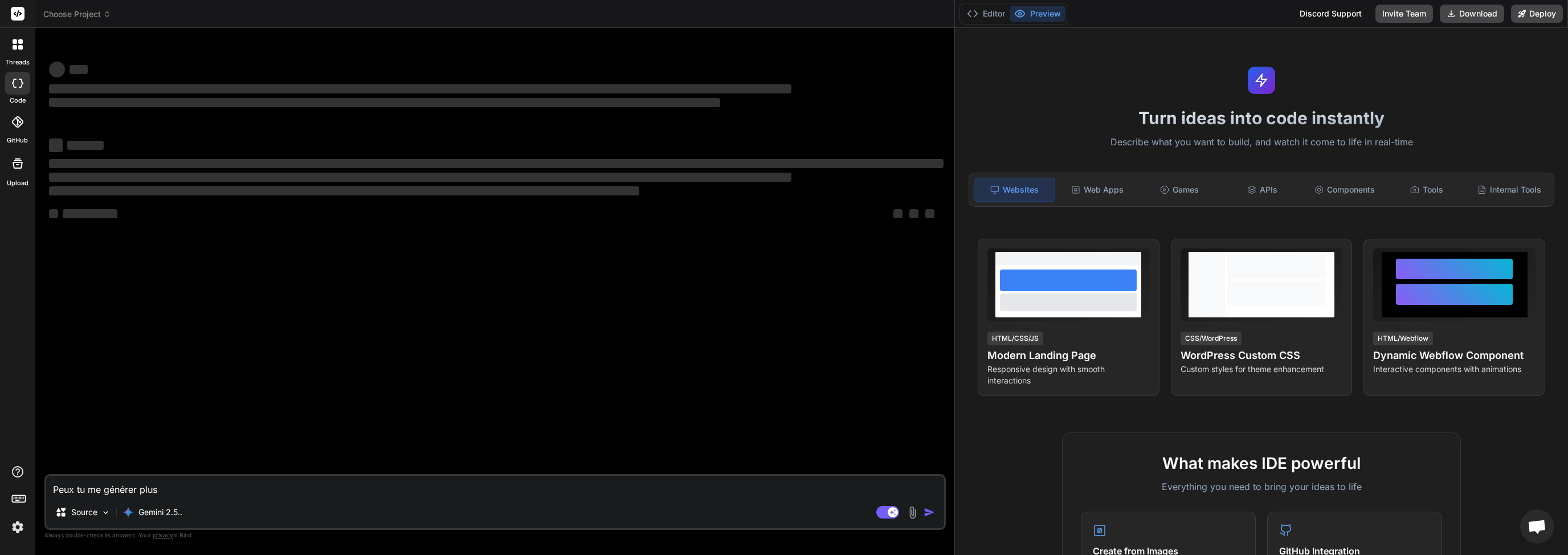
type textarea "x"
type textarea "Peux tu me générer plusie"
type textarea "x"
type textarea "Peux tu me générer plusieu"
type textarea "x"
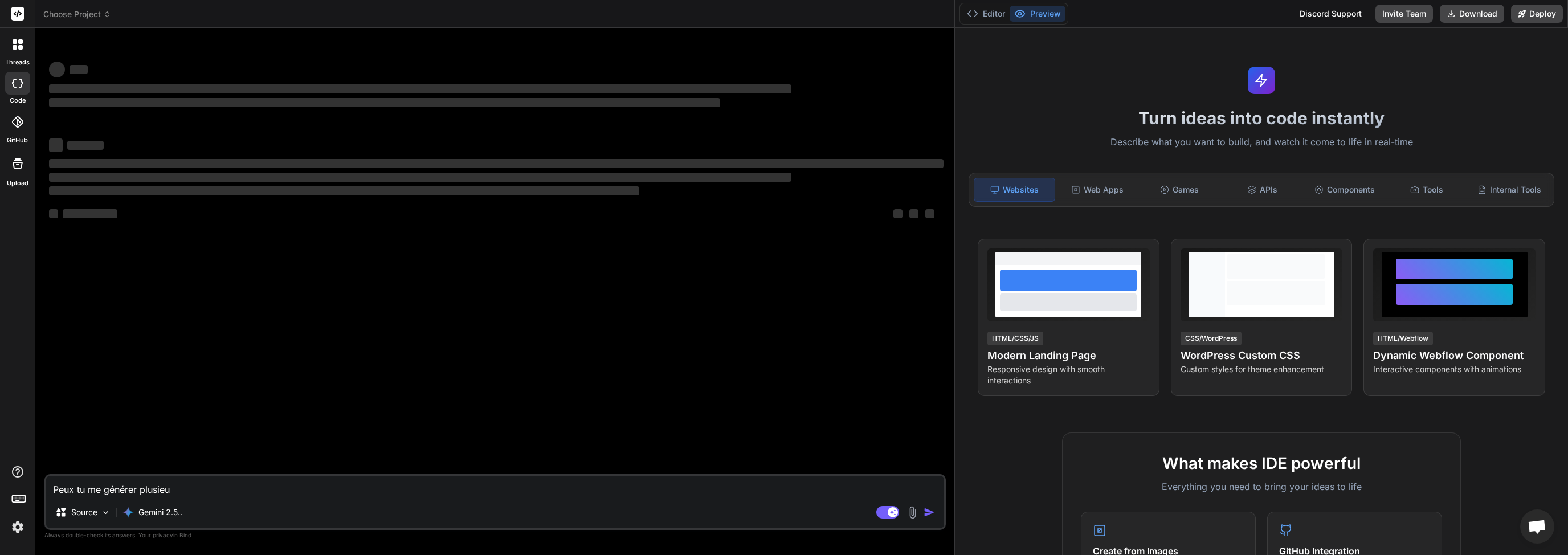
type textarea "Peux tu me générer plusieur"
type textarea "x"
type textarea "Peux tu me générer plusieurs"
type textarea "x"
type textarea "Peux tu me générer plusieurs"
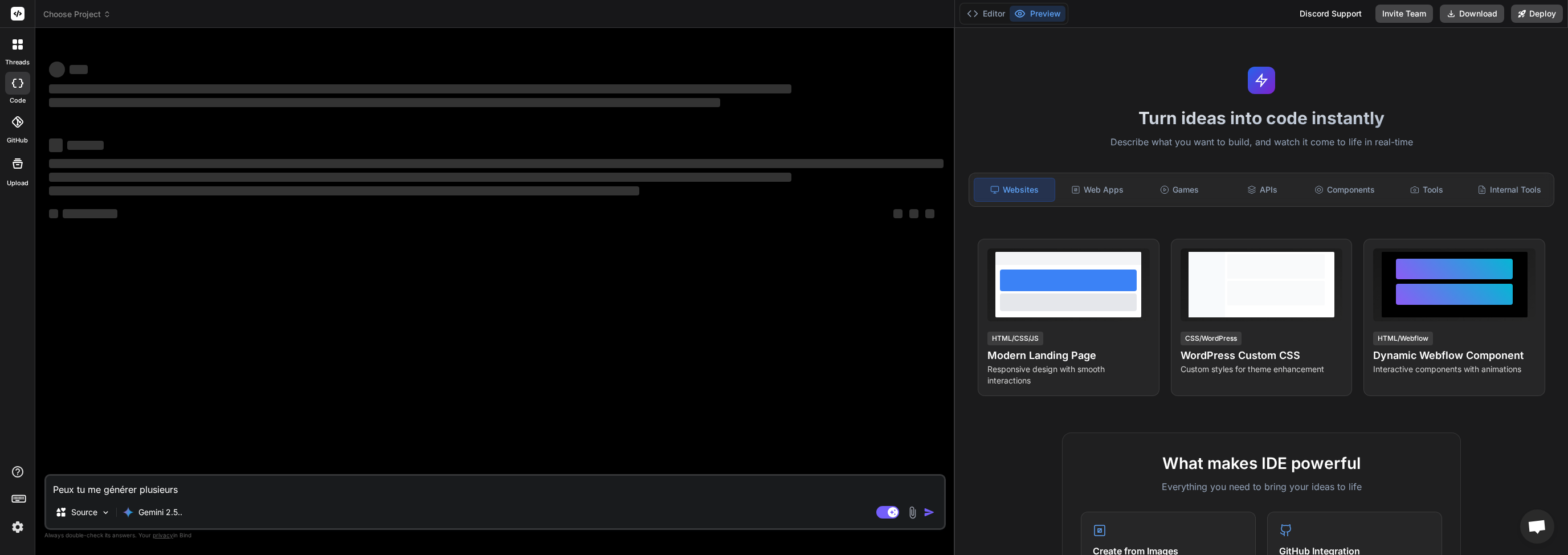
type textarea "x"
type textarea "Peux tu me générer plusieurs d"
type textarea "x"
type textarea "Peux tu me générer plusieurs de"
type textarea "x"
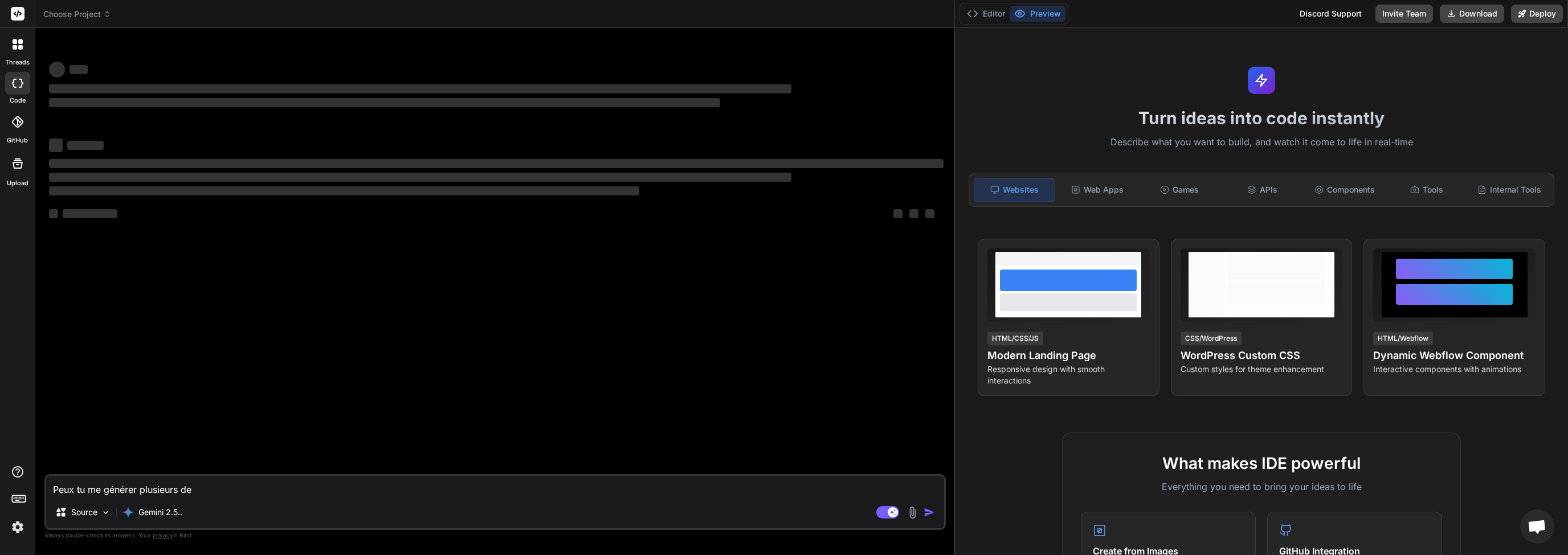
type textarea "Peux tu me générer plusieurs d"
type textarea "x"
type textarea "Peux tu me générer plusieurs"
type textarea "x"
type textarea "Peux tu me générer plusieurs p"
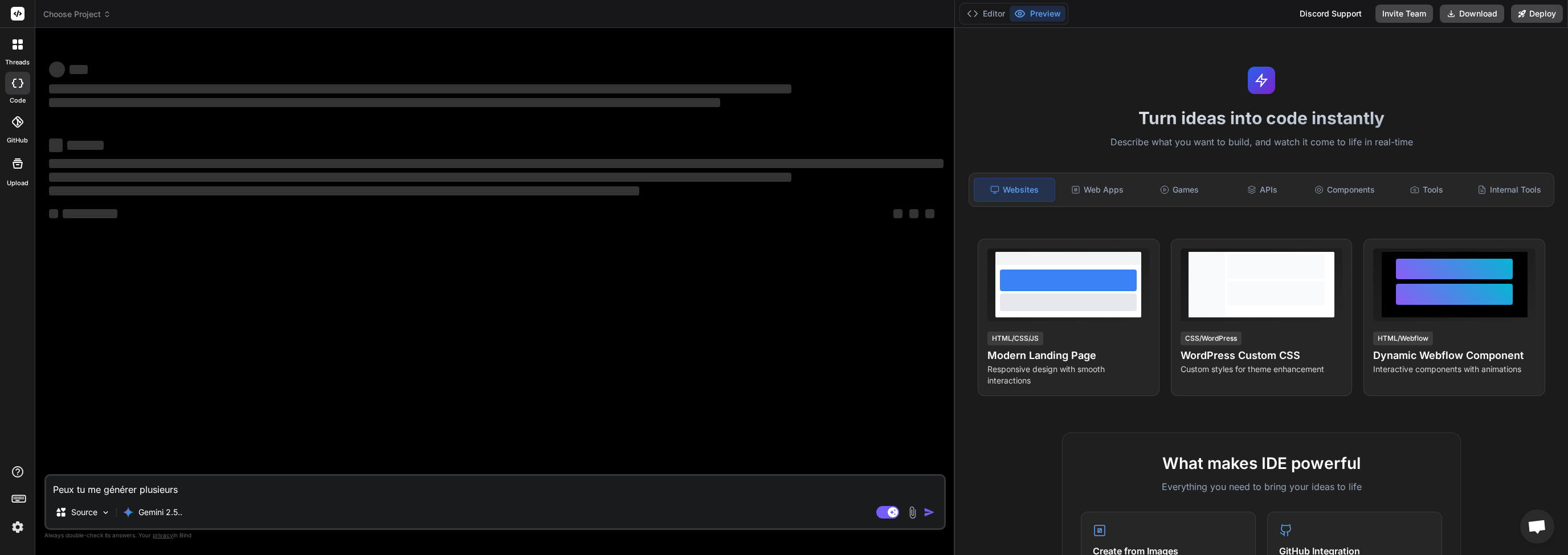
type textarea "x"
type textarea "Peux tu me générer plusieurs pr"
type textarea "x"
type textarea "Peux tu me générer plusieurs pro"
type textarea "x"
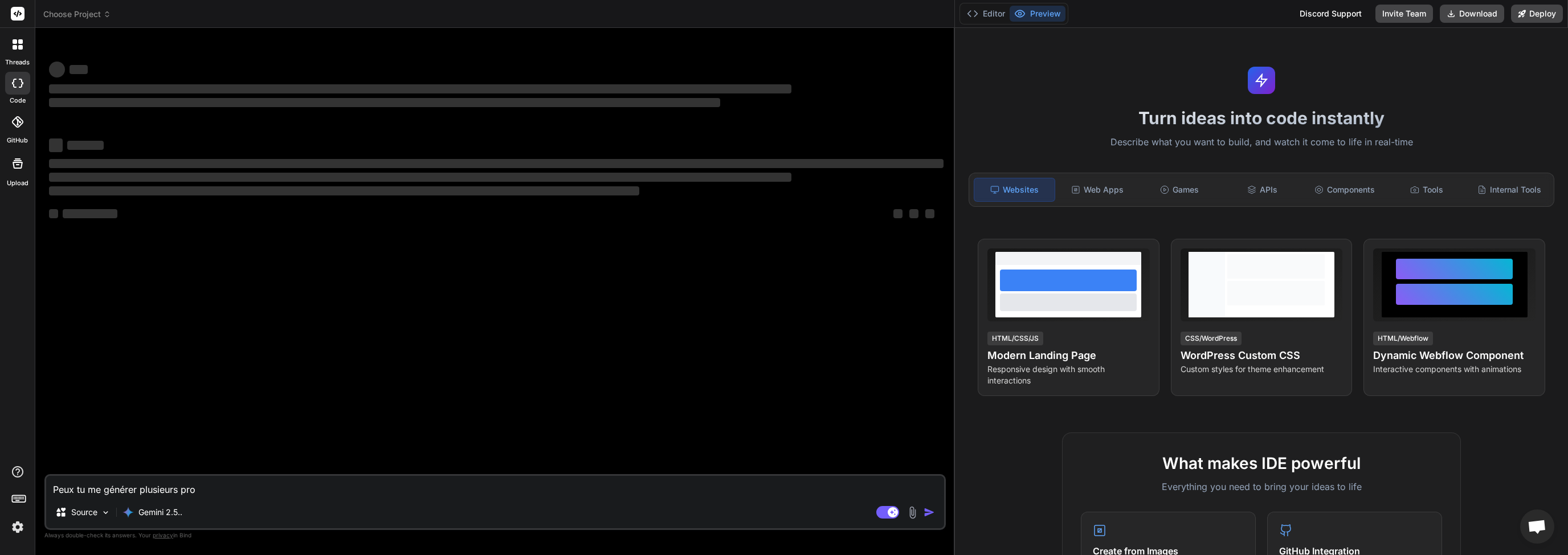
type textarea "Peux tu me générer plusieurs prom"
type textarea "x"
type textarea "Peux tu me générer plusieurs promp"
type textarea "x"
type textarea "Peux tu me générer plusieurs prompt"
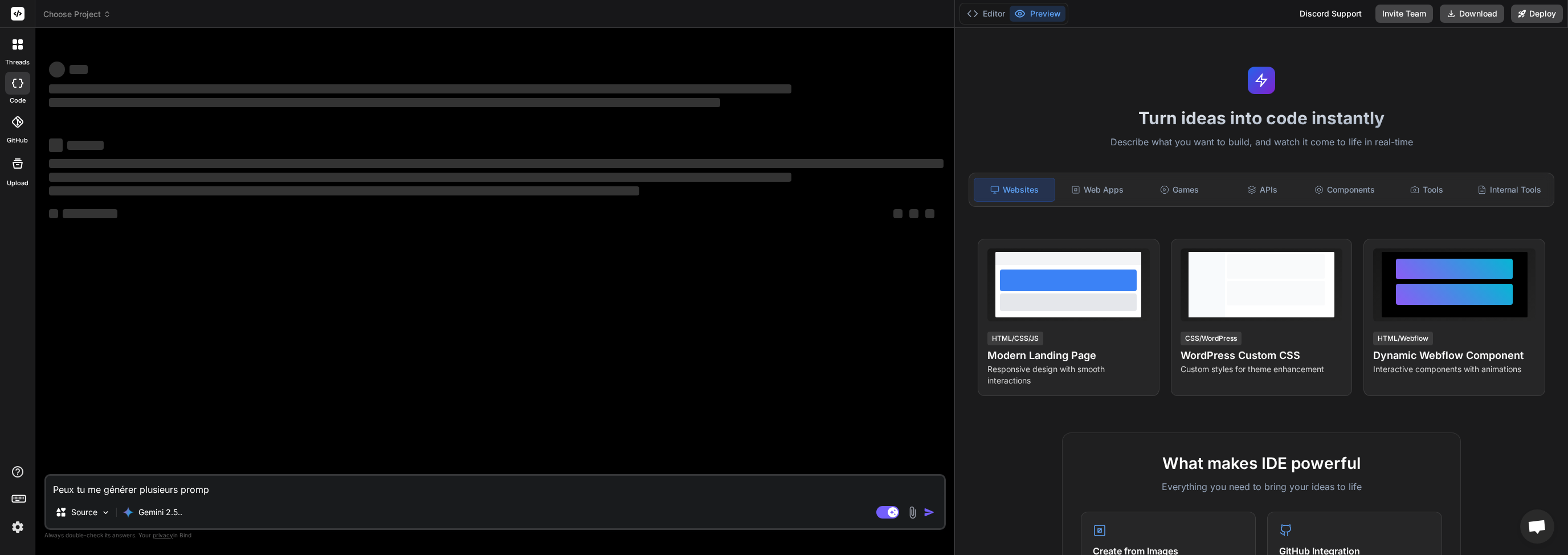
type textarea "x"
type textarea "Peux tu me générer plusieurs prompte"
type textarea "x"
type textarea "Peux tu me générer plusieurs prompte"
type textarea "x"
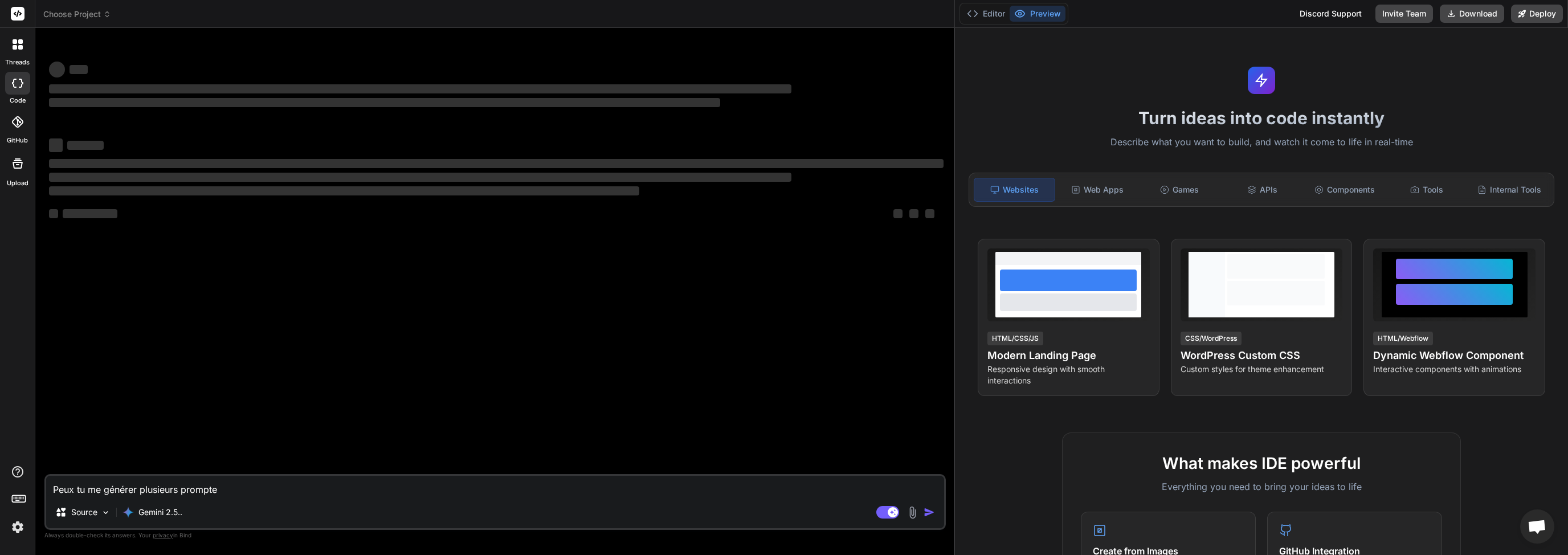
type textarea "Peux tu me générer plusieurs prompte d"
type textarea "x"
type textarea "Peux tu me générer plusieurs prompte de"
type textarea "x"
type textarea "Peux tu me générer plusieurs prompte d"
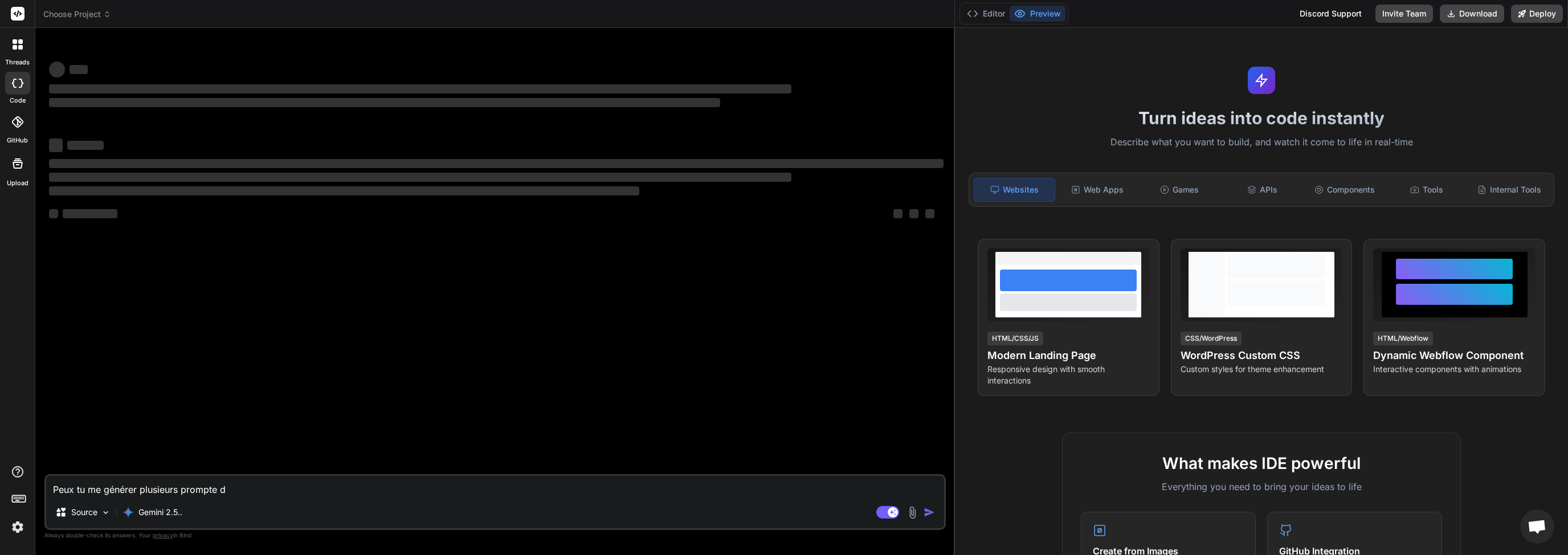
type textarea "x"
type textarea "Peux tu me générer plusieurs prompte"
type textarea "x"
type textarea "Peux tu me générer plusieurs prompte p"
type textarea "x"
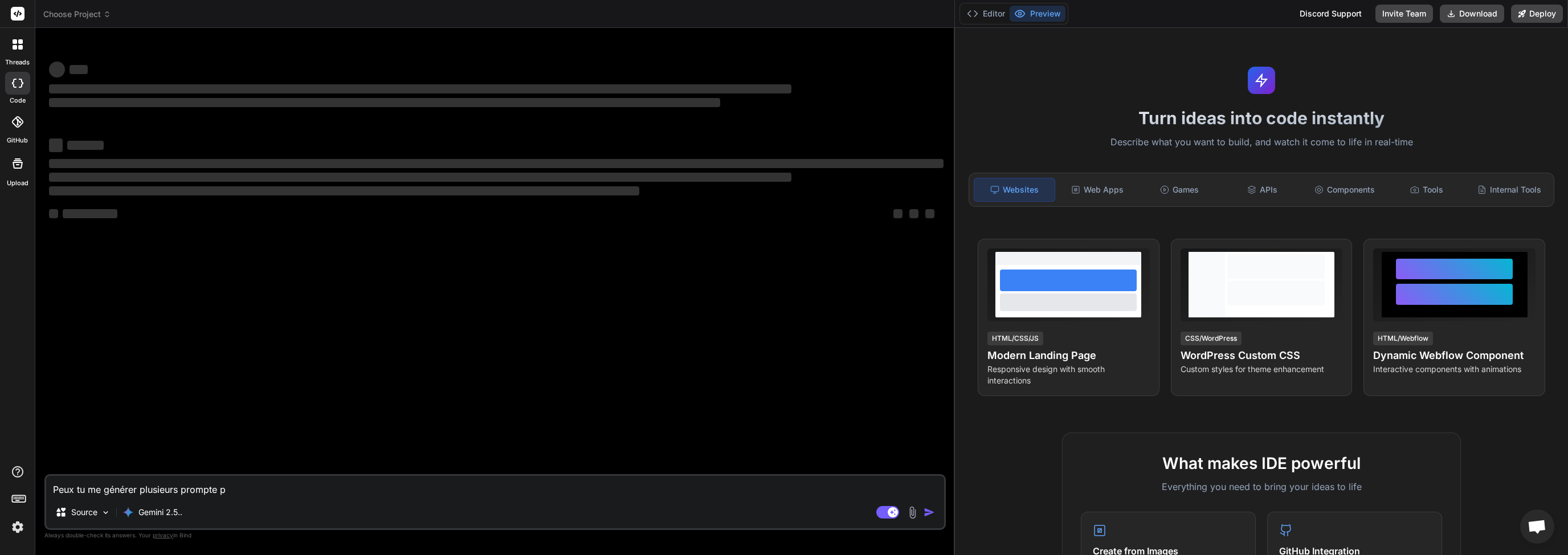
type textarea "Peux tu me générer plusieurs prompte po"
type textarea "x"
type textarea "Peux tu me générer plusieurs prompte pou"
type textarea "x"
type textarea "Peux tu me générer plusieurs prompte pour"
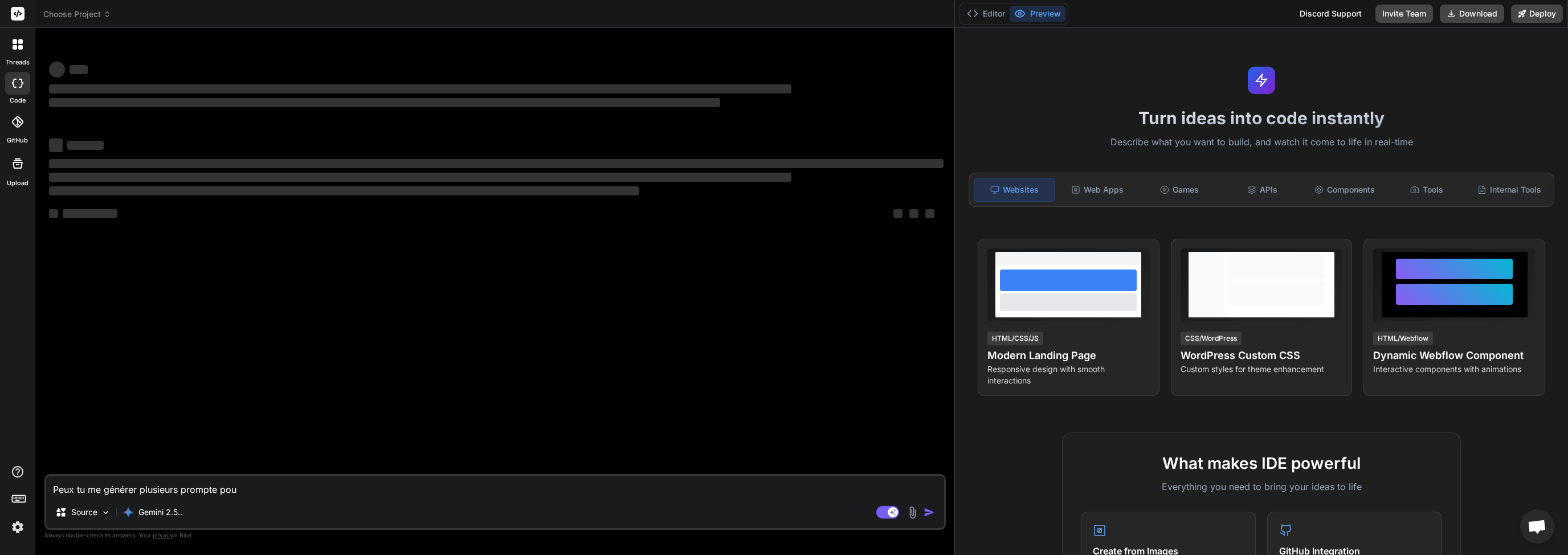
type textarea "x"
type textarea "Peux tu me générer plusieurs prompte pour"
type textarea "x"
type textarea "Peux tu me générer plusieurs prompte pour d"
type textarea "x"
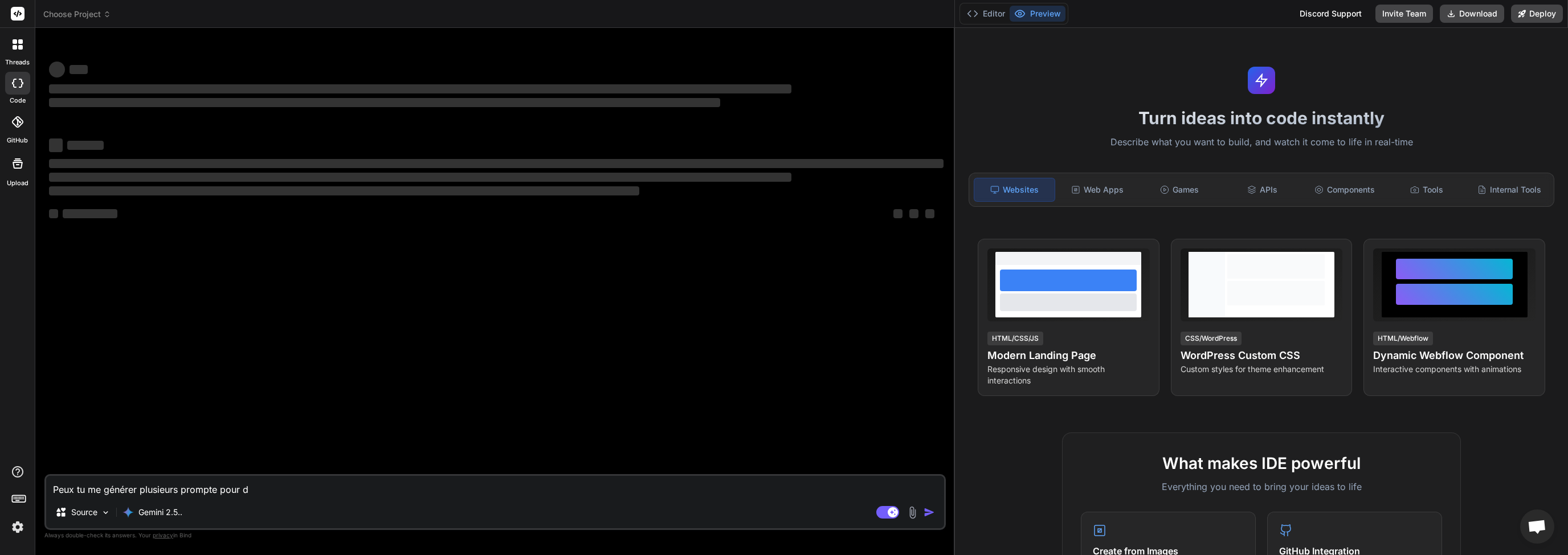
type textarea "Peux tu me générer plusieurs prompte pour de"
type textarea "x"
type textarea "Peux tu me générer plusieurs prompte pour d"
type textarea "x"
type textarea "Peux tu me générer plusieurs prompte pour"
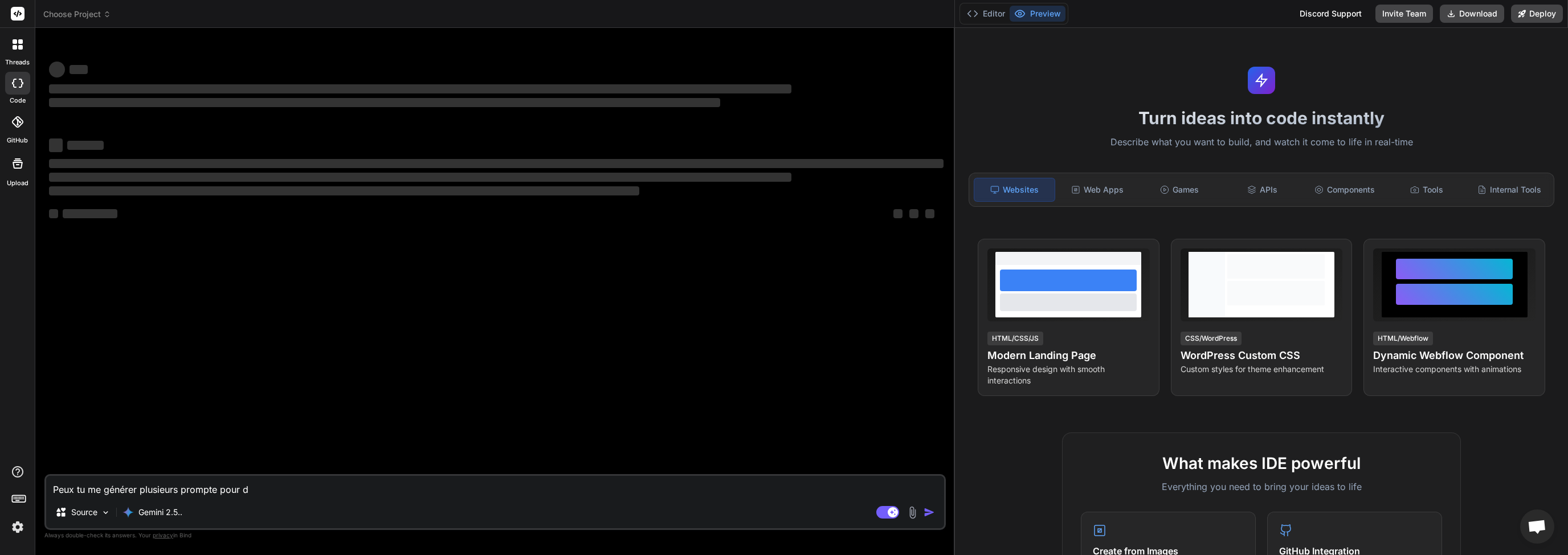
type textarea "x"
type textarea "Peux tu me générer plusieurs prompte pour d"
type textarea "x"
type textarea "Peux tu me générer plusieurs prompte pour de"
type textarea "x"
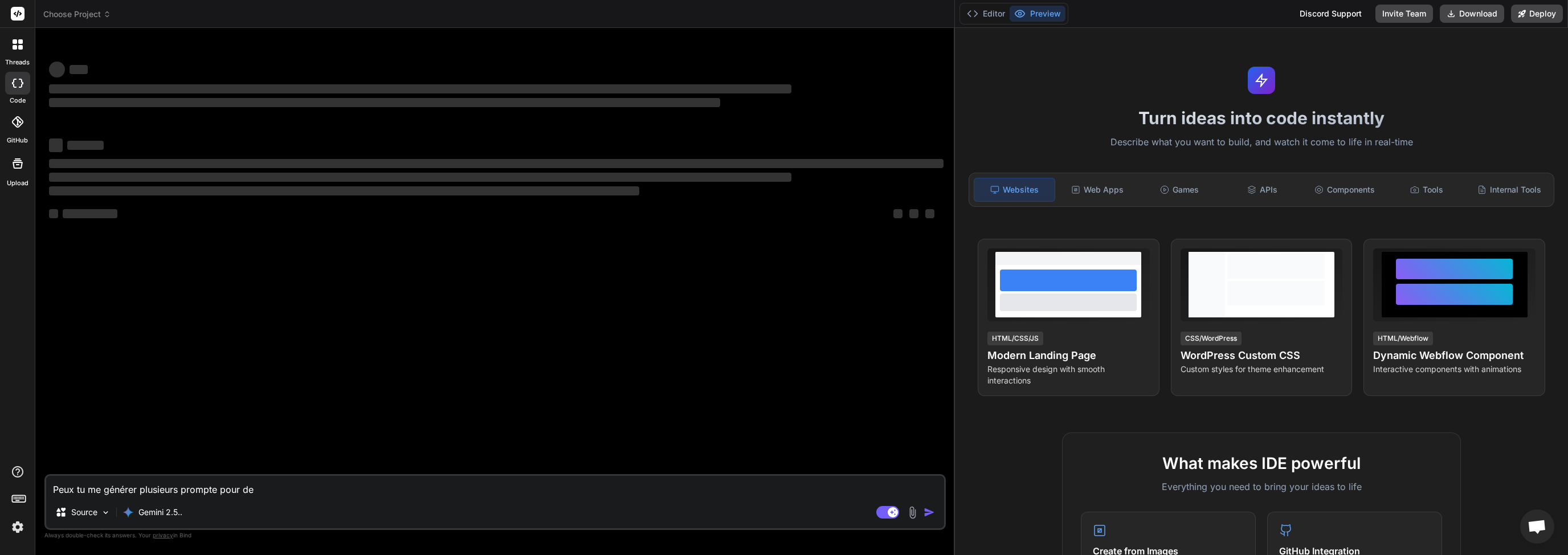
type textarea "Peux tu me générer plusieurs prompte pour d"
type textarea "x"
type textarea "Peux tu me générer plusieurs prompte pour"
type textarea "x"
type textarea "Peux tu me générer plusieurs prompte pour f"
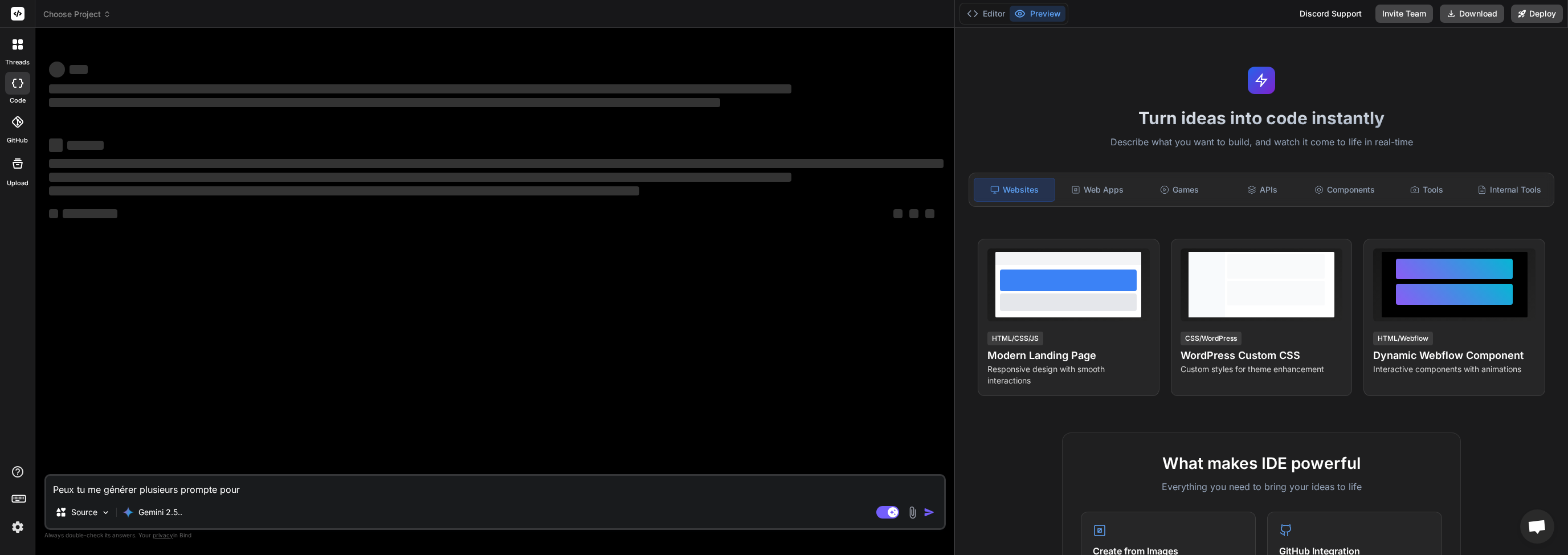
type textarea "x"
type textarea "Peux tu me générer plusieurs prompte pour fa"
type textarea "x"
type textarea "Peux tu me générer plusieurs prompte pour fai"
type textarea "x"
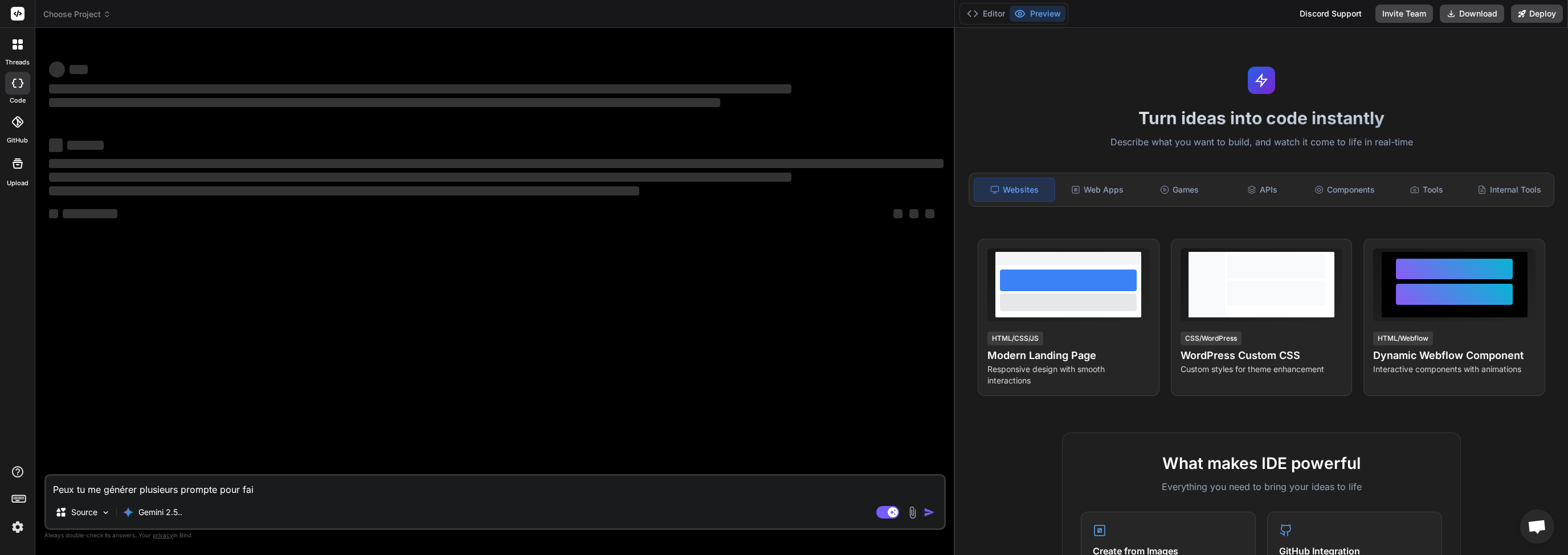
type textarea "Peux tu me générer plusieurs prompte pour fair"
type textarea "x"
type textarea "Peux tu me générer plusieurs prompte pour faire"
type textarea "x"
type textarea "Peux tu me générer plusieurs prompte pour faire"
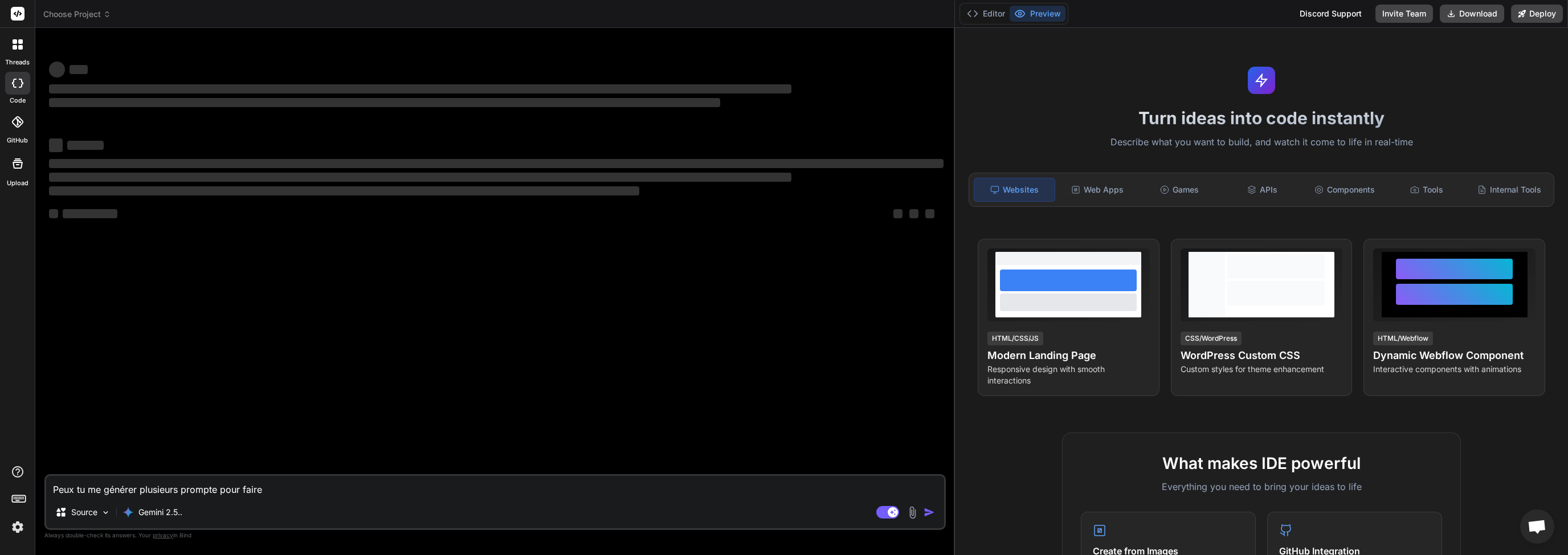
type textarea "x"
type textarea "Peux tu me générer plusieurs prompte pour faire"
type textarea "x"
type textarea "Peux tu me générer plusieurs prompte pour fair"
type textarea "x"
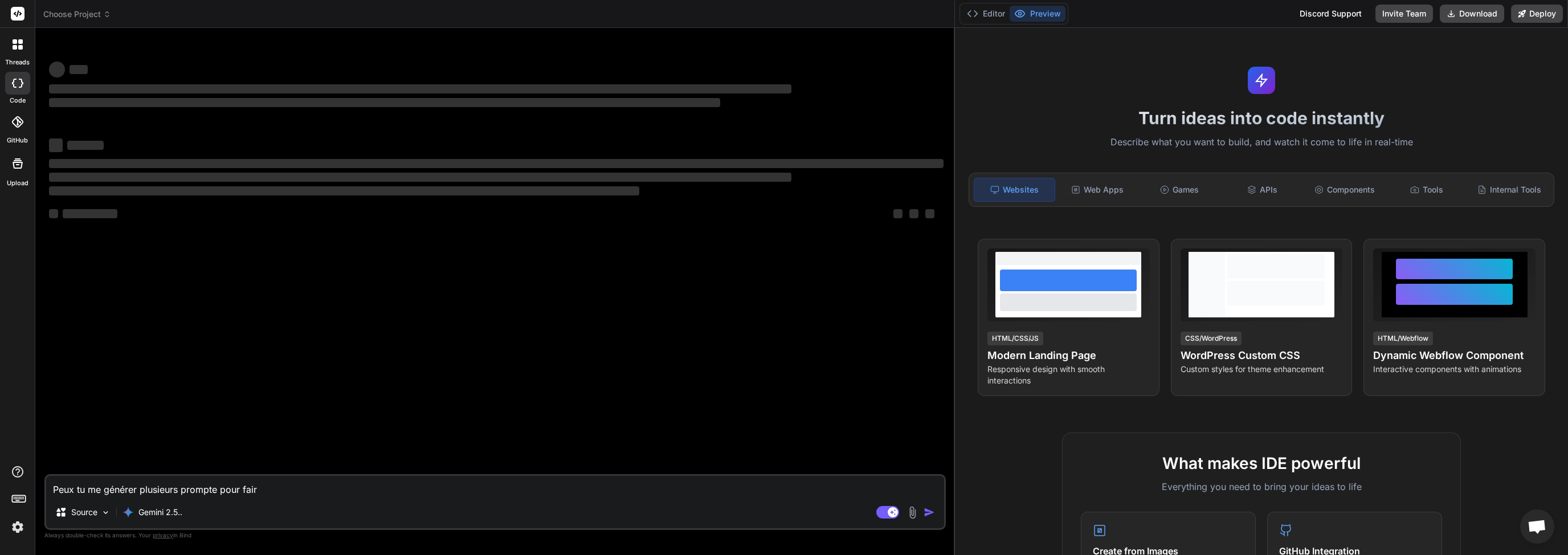
type textarea "Peux tu me générer plusieurs prompte pour fai"
type textarea "x"
type textarea "Peux tu me générer plusieurs prompte pour fa"
type textarea "x"
type textarea "Peux tu me générer plusieurs prompte pour f"
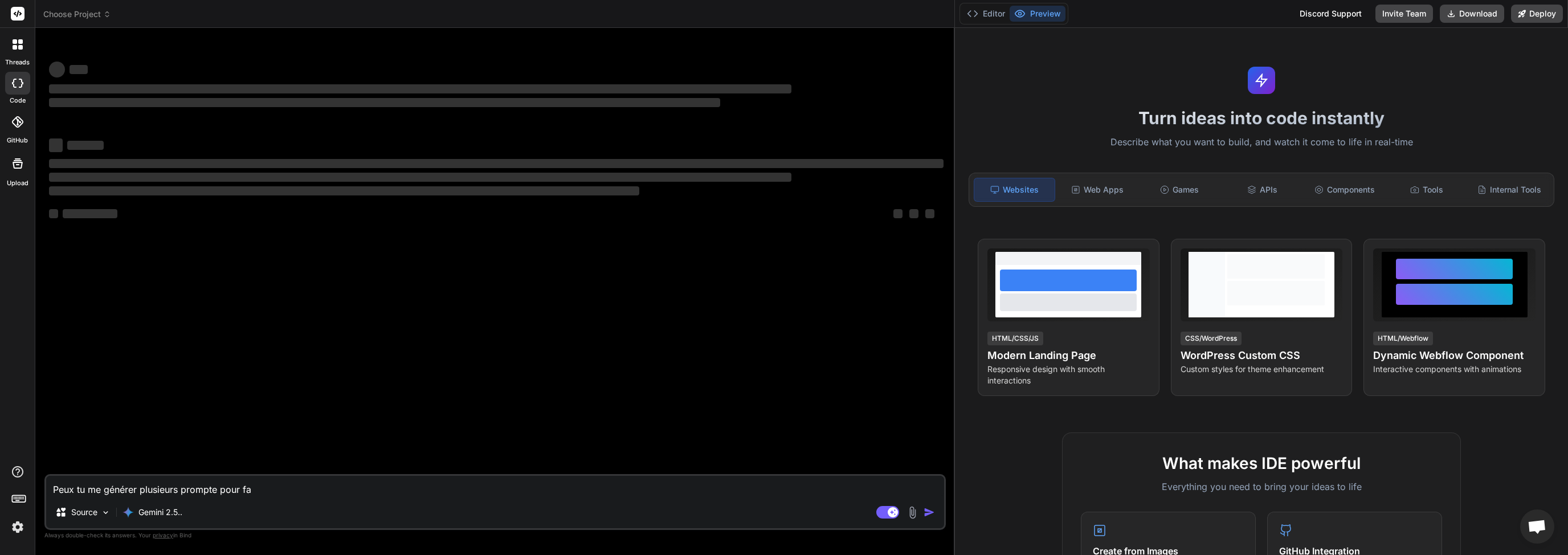
type textarea "x"
type textarea "Peux tu me générer plusieurs prompte pour"
type textarea "x"
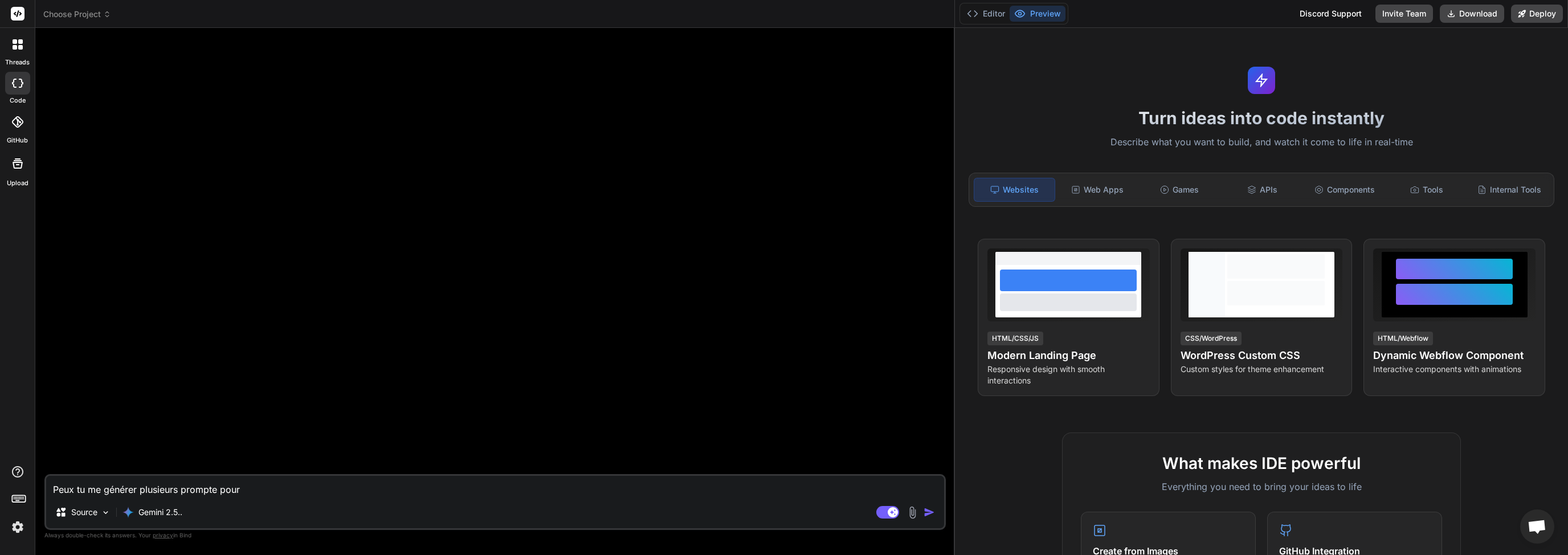
type textarea "Peux tu me générer plusieurs prompte pour c"
type textarea "x"
type textarea "Peux tu me générer plusieurs prompte pour cr"
type textarea "x"
type textarea "Peux tu me générer plusieurs prompte pour cré"
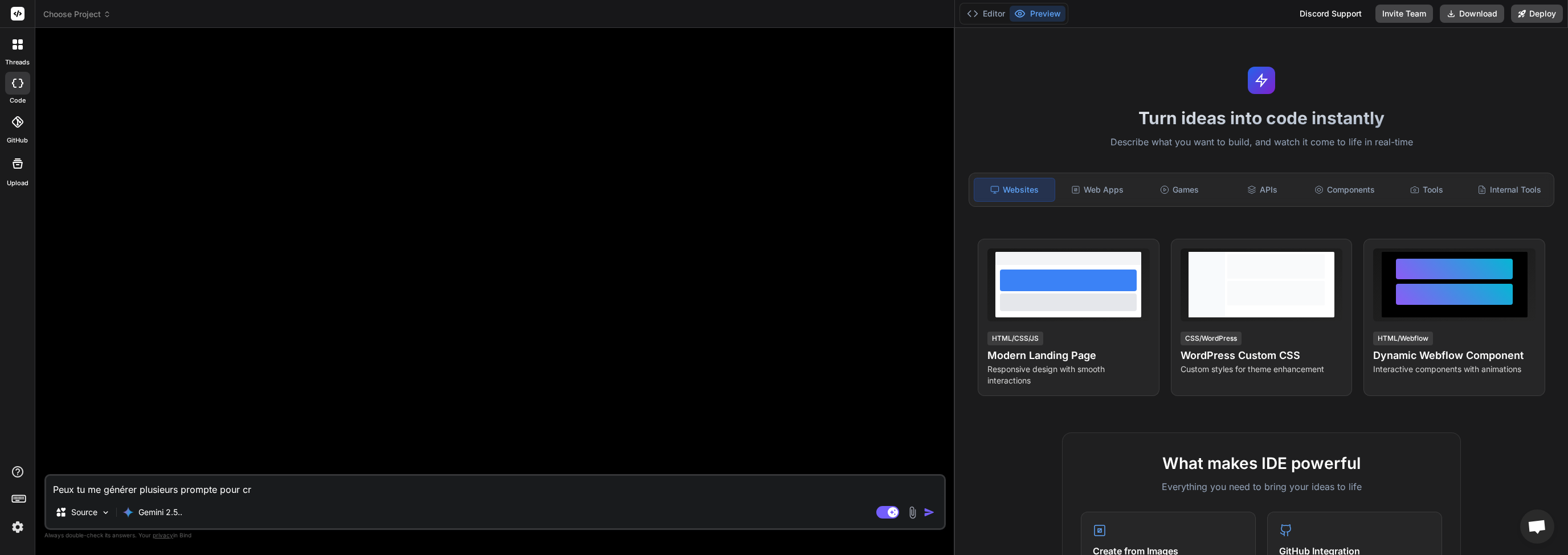
type textarea "x"
type textarea "Peux tu me générer plusieurs prompte pour crée"
type textarea "x"
type textarea "Peux tu me générer plusieurs prompte pour créer"
type textarea "x"
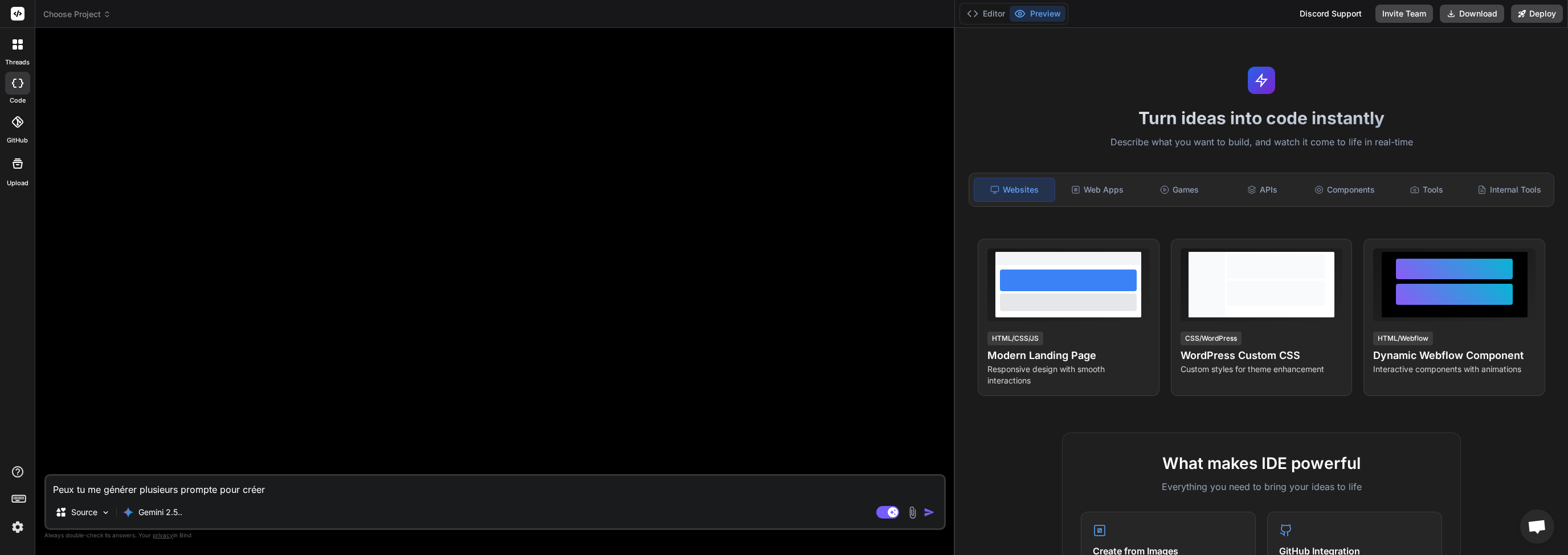
type textarea "Peux tu me générer plusieurs prompte pour créer"
type textarea "x"
type textarea "Peux tu me générer plusieurs prompte pour créer u"
type textarea "x"
type textarea "Peux tu me générer plusieurs prompte pour créer un"
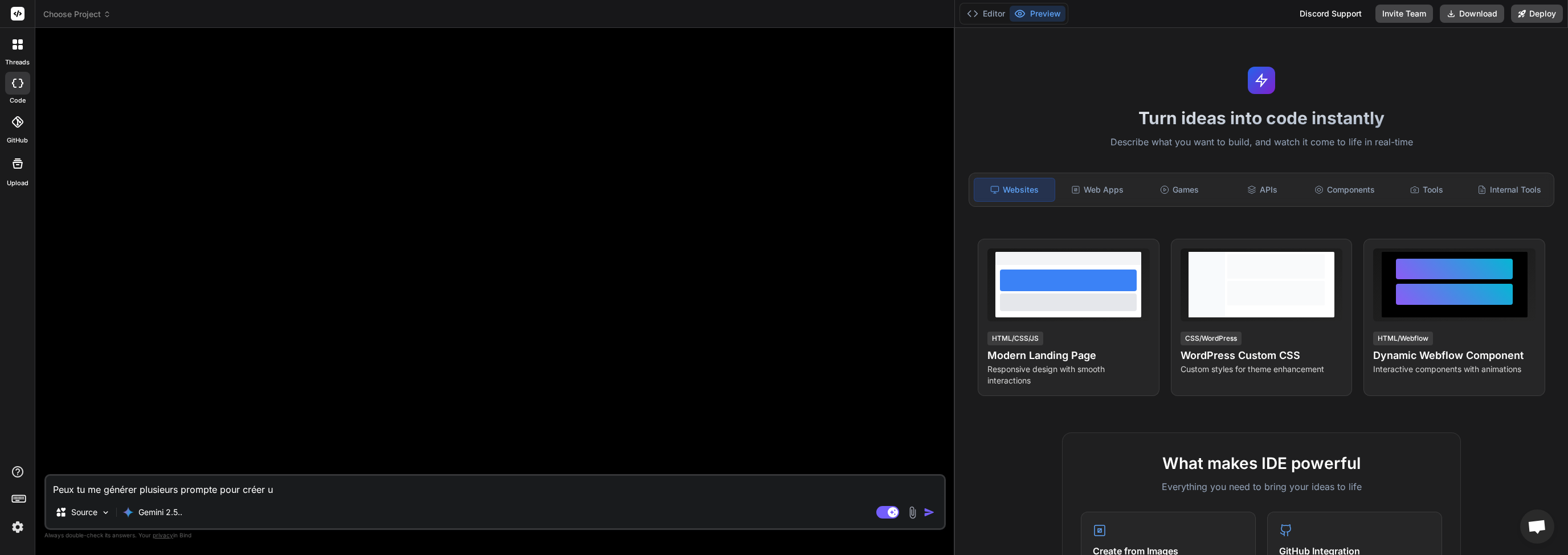
type textarea "x"
type textarea "Peux tu me générer plusieurs prompte pour créer une"
type textarea "x"
type textarea "Peux tu me générer plusieurs prompte pour créer une"
type textarea "x"
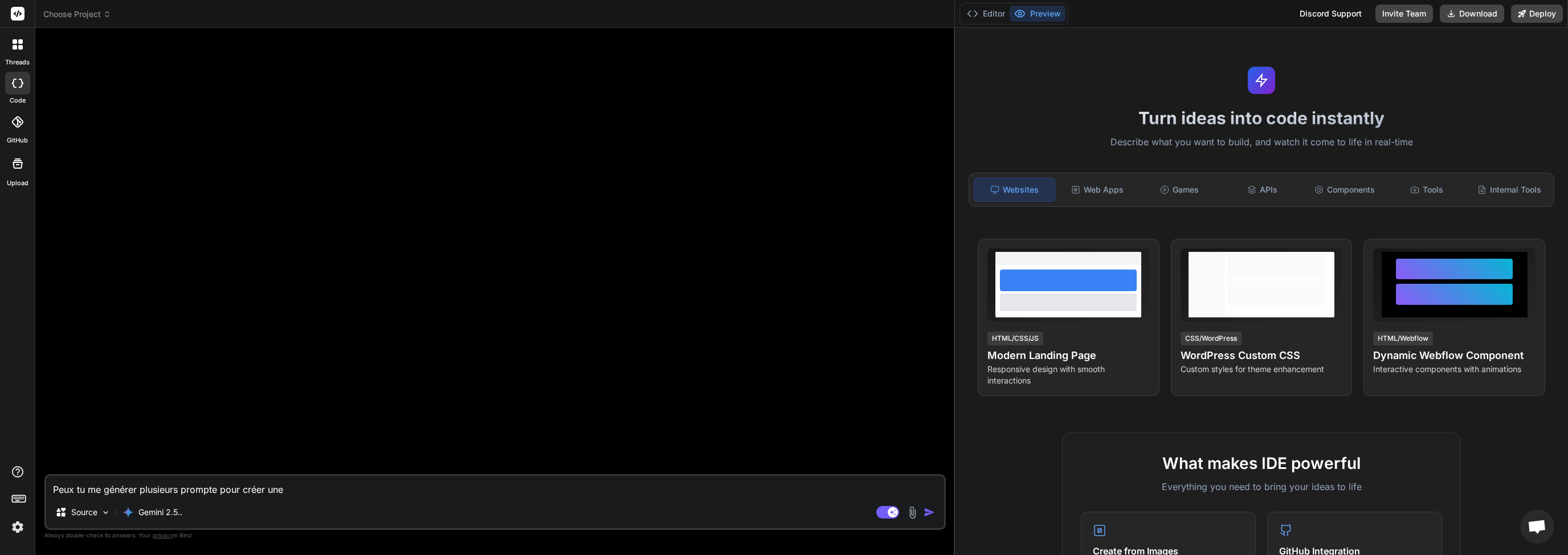
type textarea "Peux tu me générer plusieurs prompte pour créer une p"
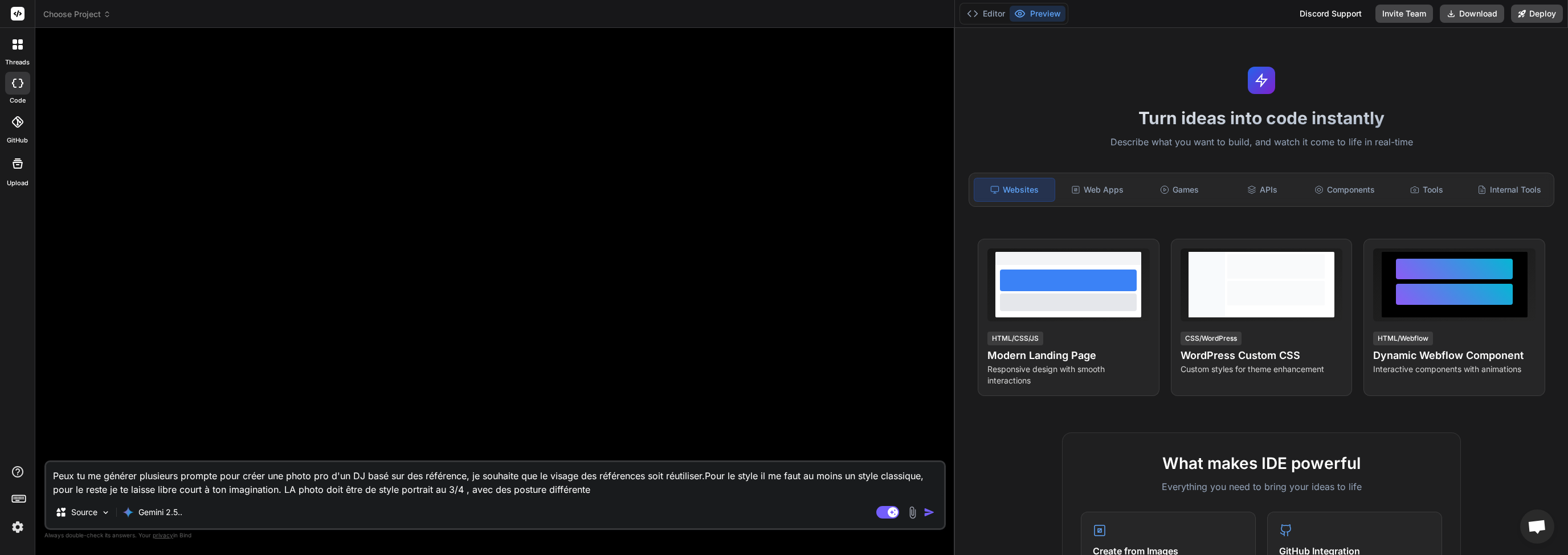
click at [932, 515] on img "button" at bounding box center [929, 512] width 12 height 12
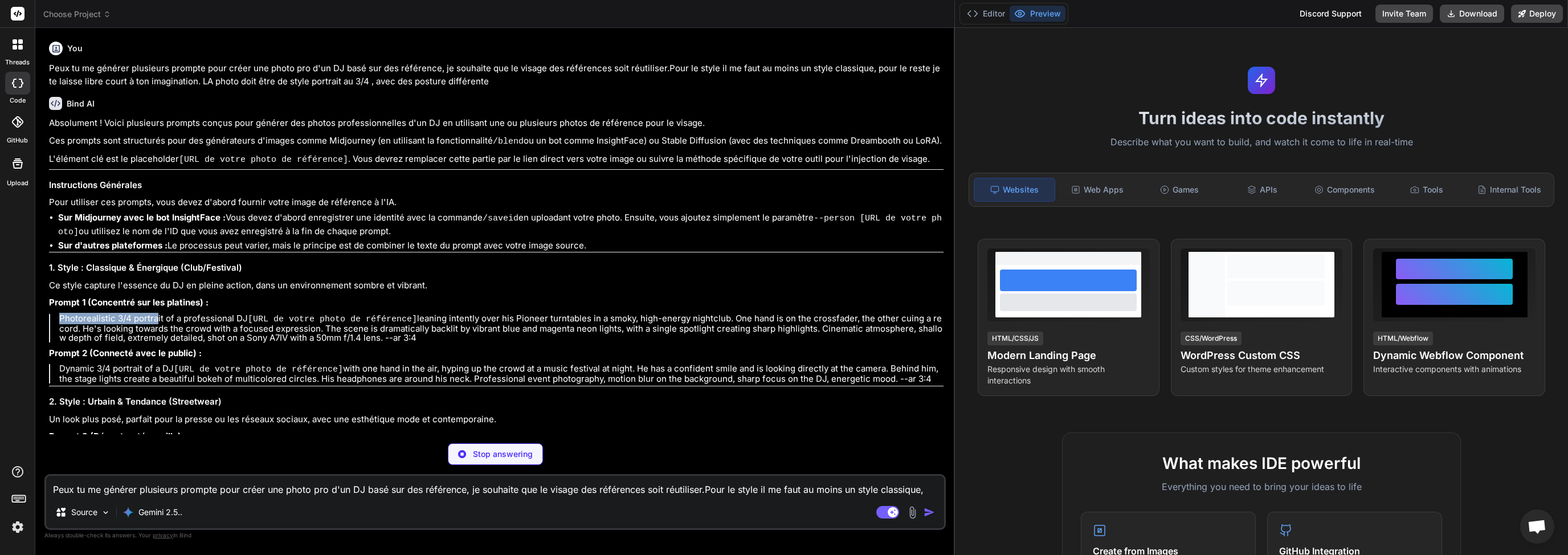
drag, startPoint x: 59, startPoint y: 315, endPoint x: 156, endPoint y: 316, distance: 97.0
click at [156, 316] on p "Photorealistic 3/4 portrait of a professional DJ [URL de votre photo de référen…" at bounding box center [501, 328] width 884 height 29
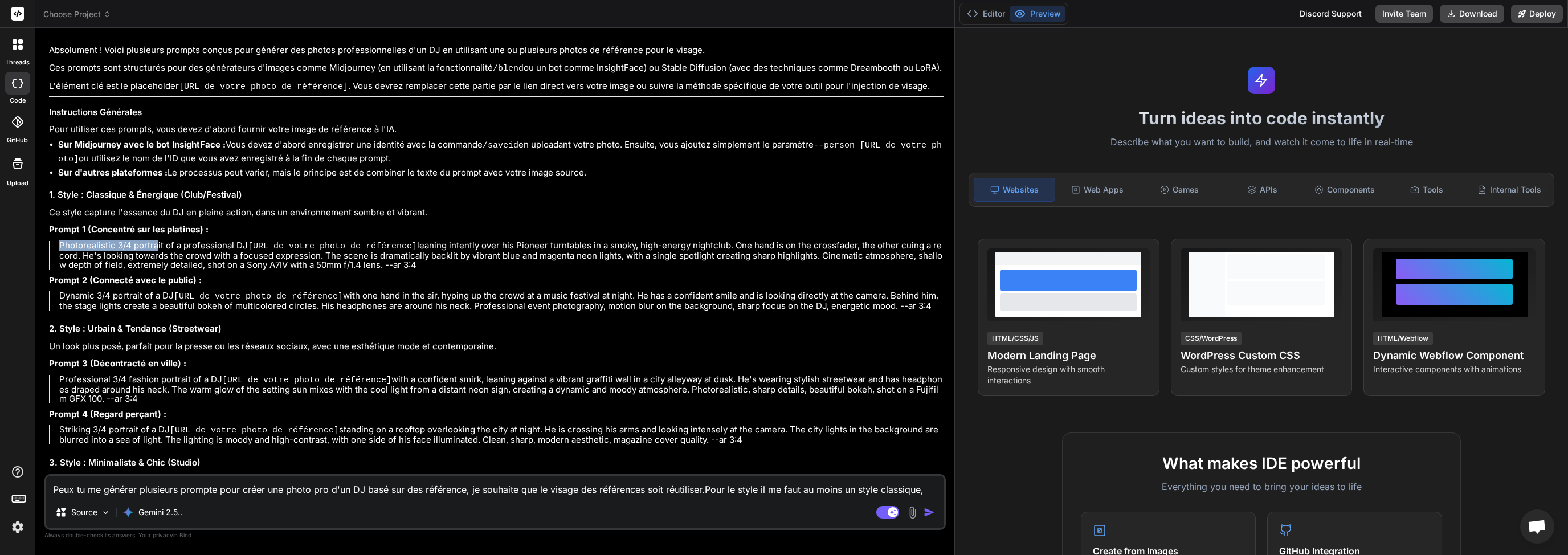
scroll to position [55, 0]
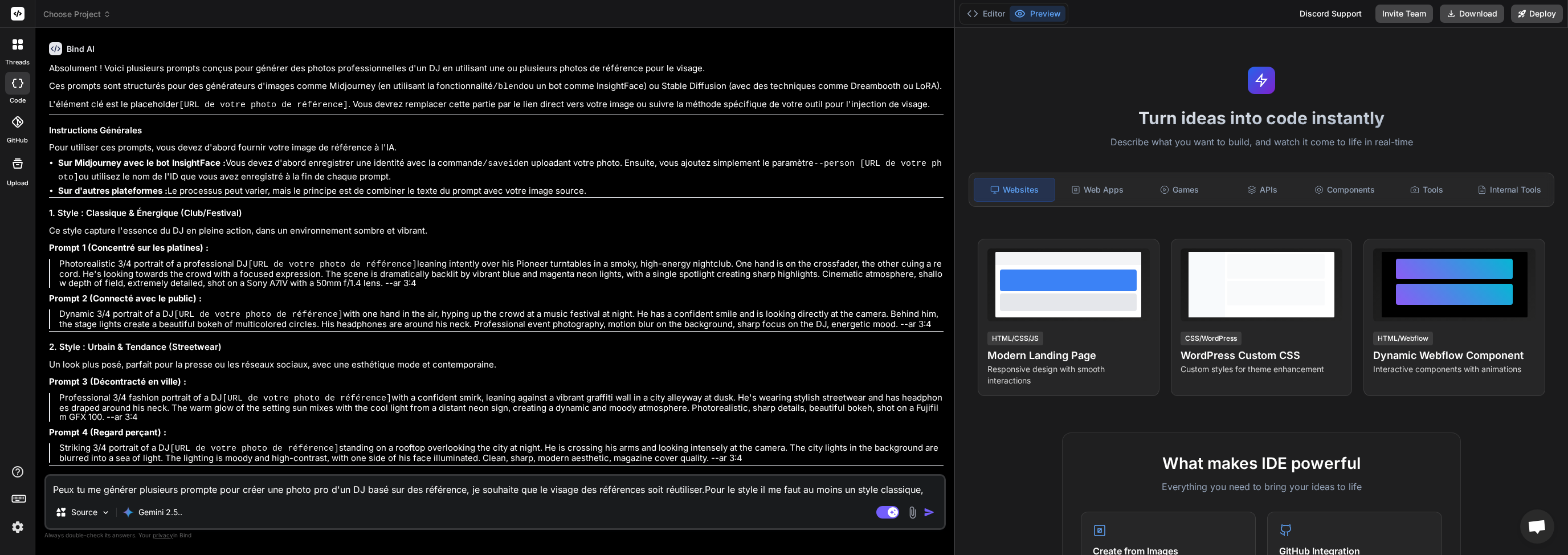
click at [145, 266] on p "Photorealistic 3/4 portrait of a professional DJ [URL de votre photo de référen…" at bounding box center [501, 273] width 884 height 29
drag, startPoint x: 59, startPoint y: 260, endPoint x: 427, endPoint y: 279, distance: 368.5
click at [427, 279] on p "Photorealistic 3/4 portrait of a professional DJ [URL de votre photo de référen…" at bounding box center [501, 273] width 884 height 29
copy p "Photorealistic 3/4 portrait of a professional DJ [URL de votre photo de référen…"
click at [119, 494] on textarea "Peux tu me générer plusieurs prompte pour créer une photo pro d'un DJ basé sur …" at bounding box center [495, 486] width 898 height 21
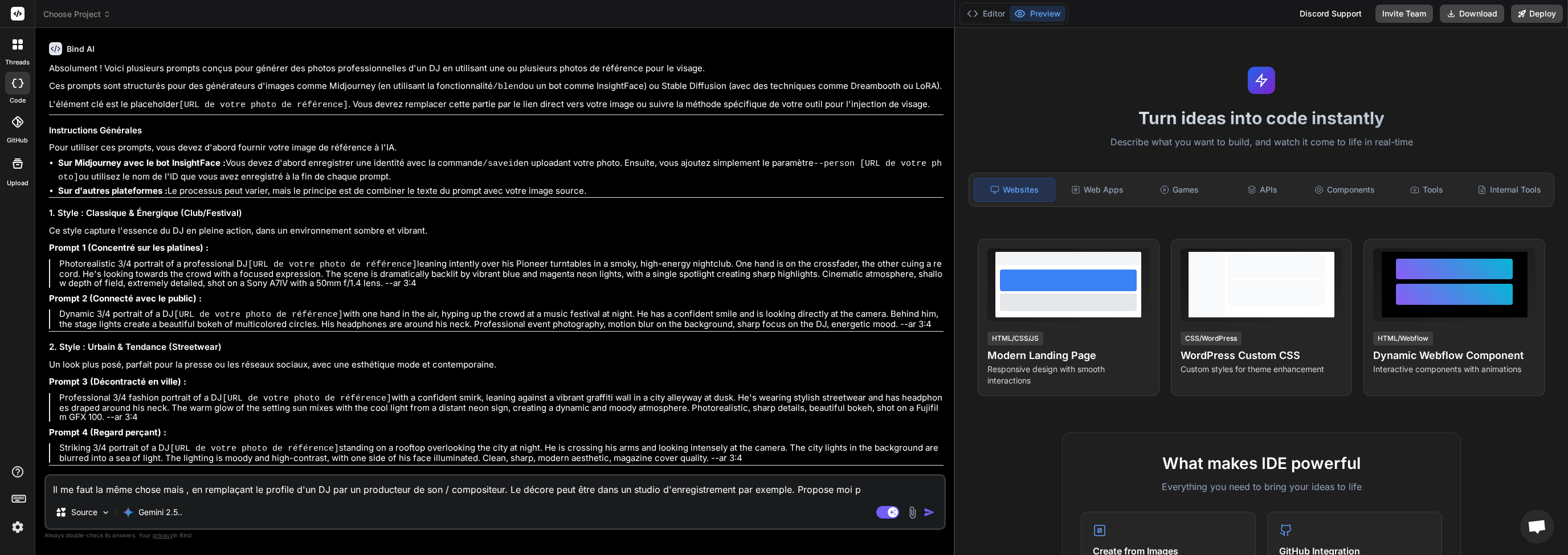
click at [870, 497] on div "Il me faut la même chose mais , en remplaçant le profile d'un DJ par un product…" at bounding box center [495, 502] width 901 height 56
click at [870, 492] on textarea "Il me faut la même chose mais , en remplaçant le profile d'un DJ par un product…" at bounding box center [495, 486] width 898 height 21
click at [932, 514] on img "button" at bounding box center [929, 512] width 12 height 12
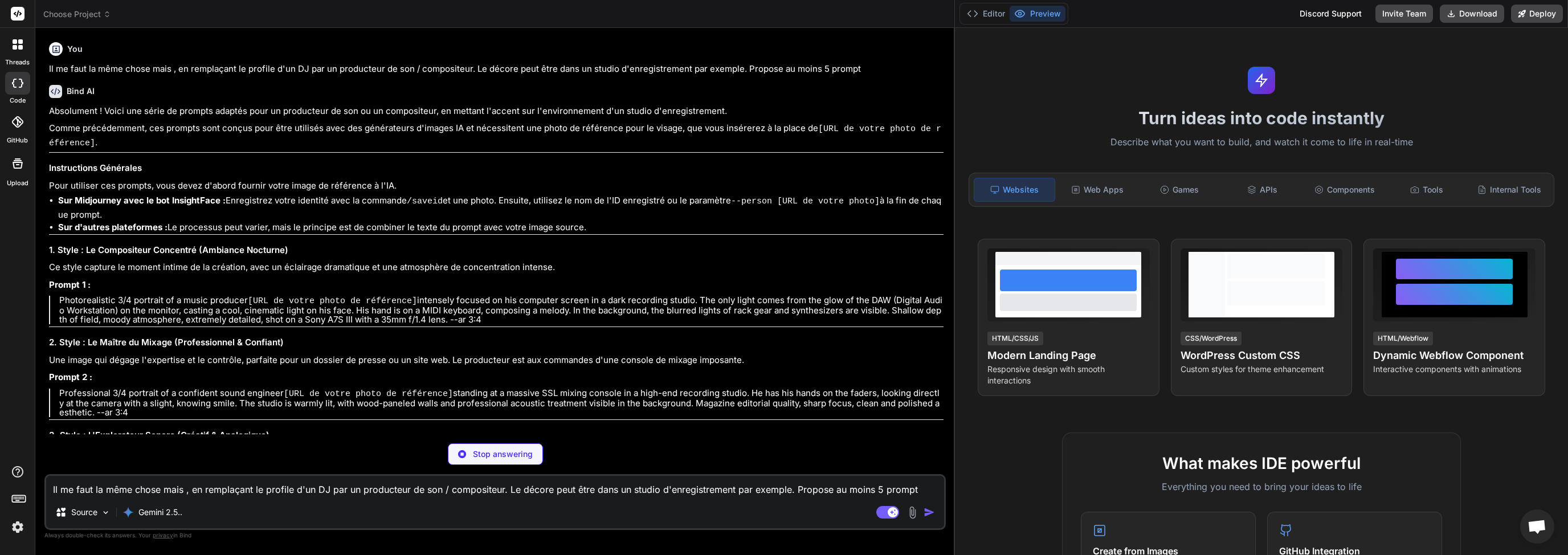
scroll to position [774, 0]
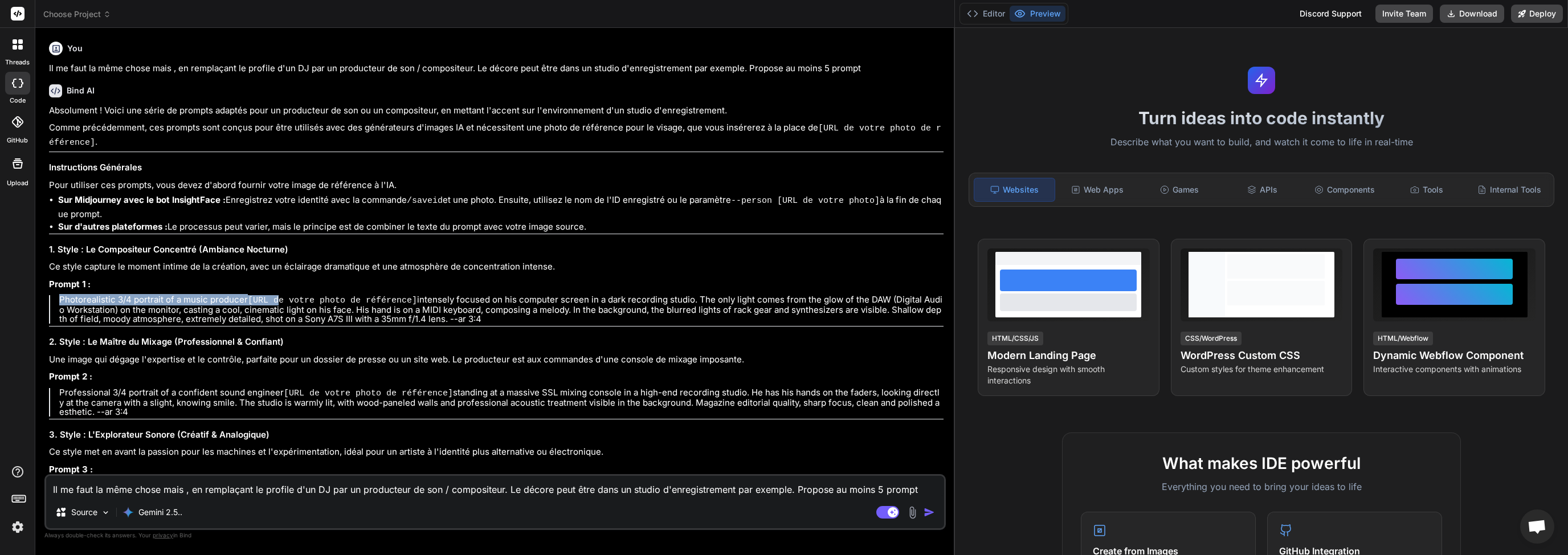
drag, startPoint x: 60, startPoint y: 290, endPoint x: 281, endPoint y: 291, distance: 221.0
click at [281, 295] on p "Photorealistic 3/4 portrait of a music producer [URL de votre photo de référenc…" at bounding box center [501, 309] width 884 height 29
click at [245, 304] on p "Photorealistic 3/4 portrait of a music producer [URL de votre photo de référenc…" at bounding box center [501, 309] width 884 height 29
drag, startPoint x: 60, startPoint y: 287, endPoint x: 462, endPoint y: 299, distance: 402.2
click at [487, 307] on p "Photorealistic 3/4 portrait of a music producer [URL de votre photo de référenc…" at bounding box center [501, 309] width 884 height 29
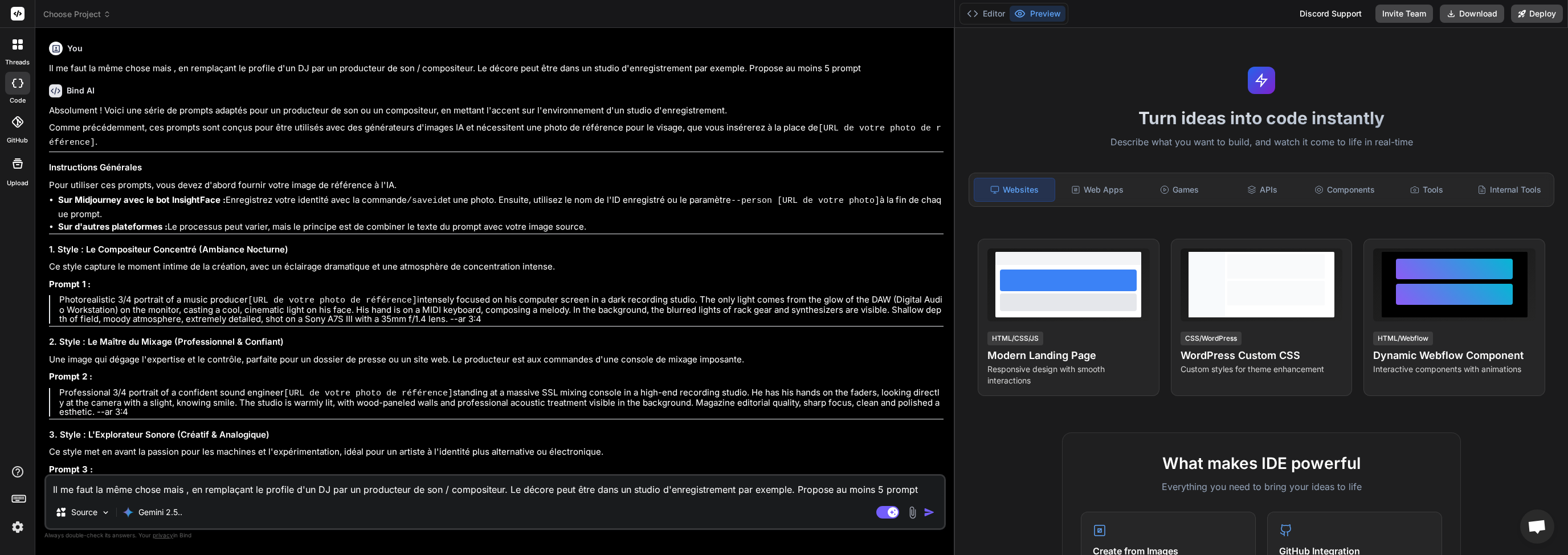
copy p "Photorealistic 3/4 portrait of a music producer [URL de votre photo de référenc…"
click at [114, 370] on p "Prompt 2 :" at bounding box center [496, 377] width 895 height 13
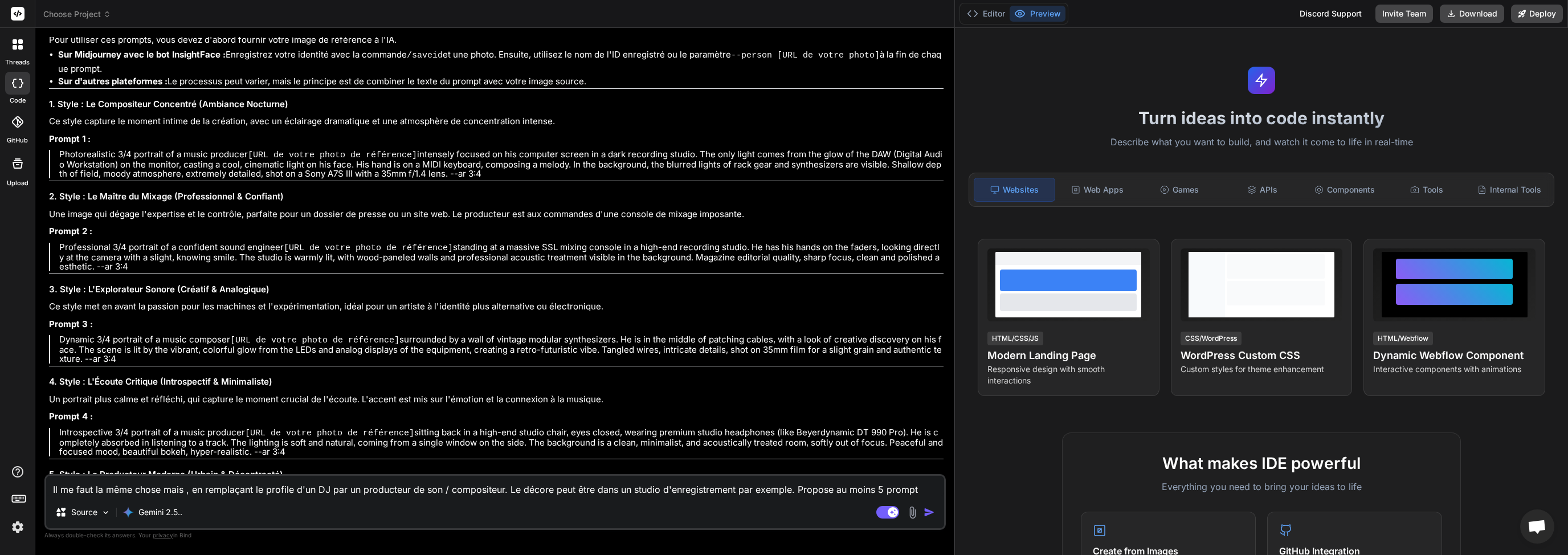
scroll to position [938, 0]
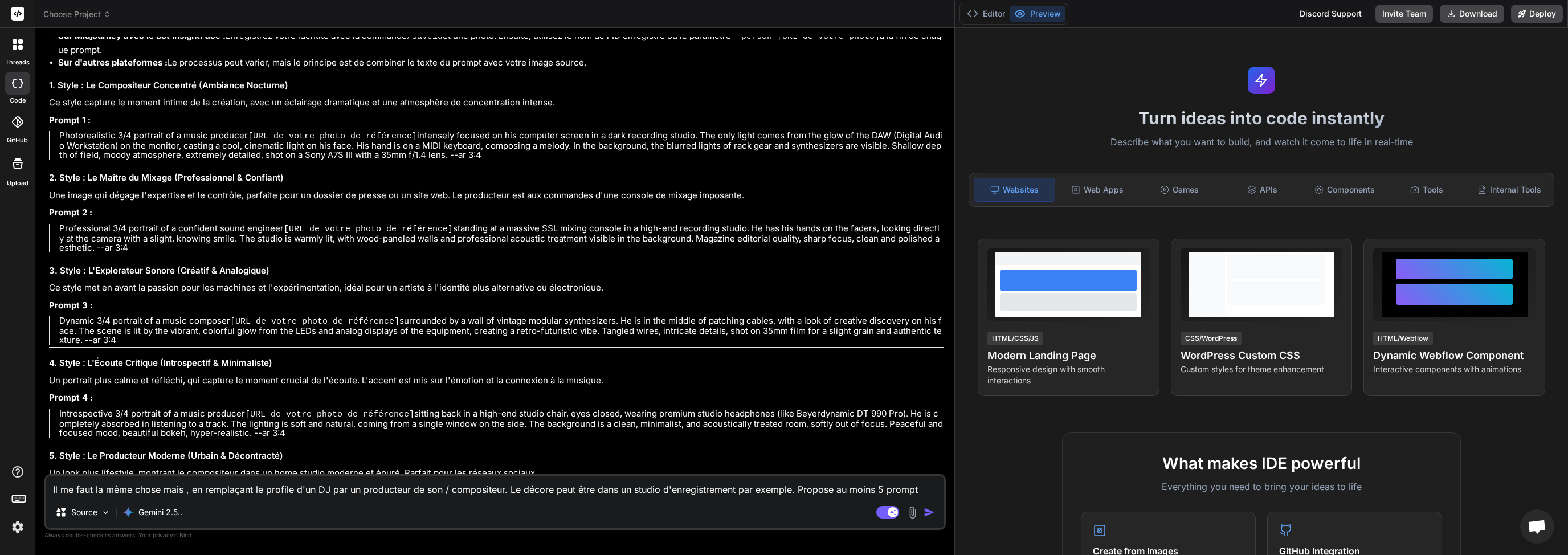
drag, startPoint x: 61, startPoint y: 310, endPoint x: 123, endPoint y: 328, distance: 64.6
click at [123, 328] on p "Dynamic 3/4 portrait of a music composer [URL de votre photo de référence] surr…" at bounding box center [501, 330] width 884 height 29
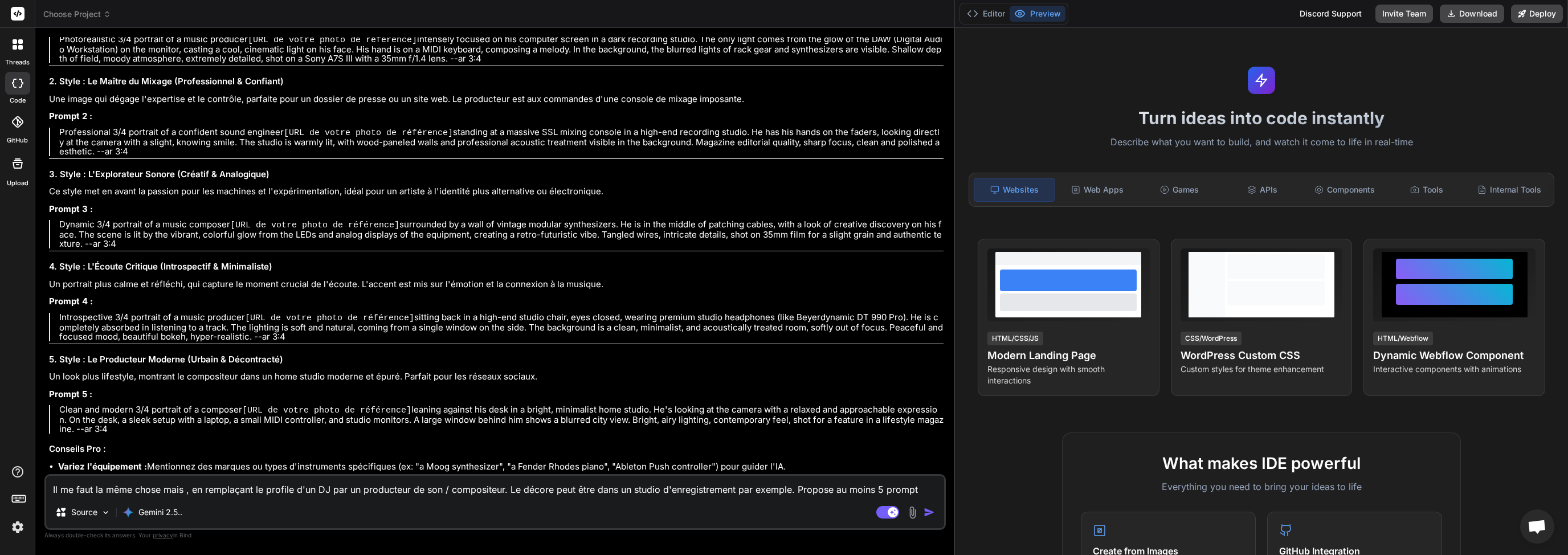
scroll to position [1047, 0]
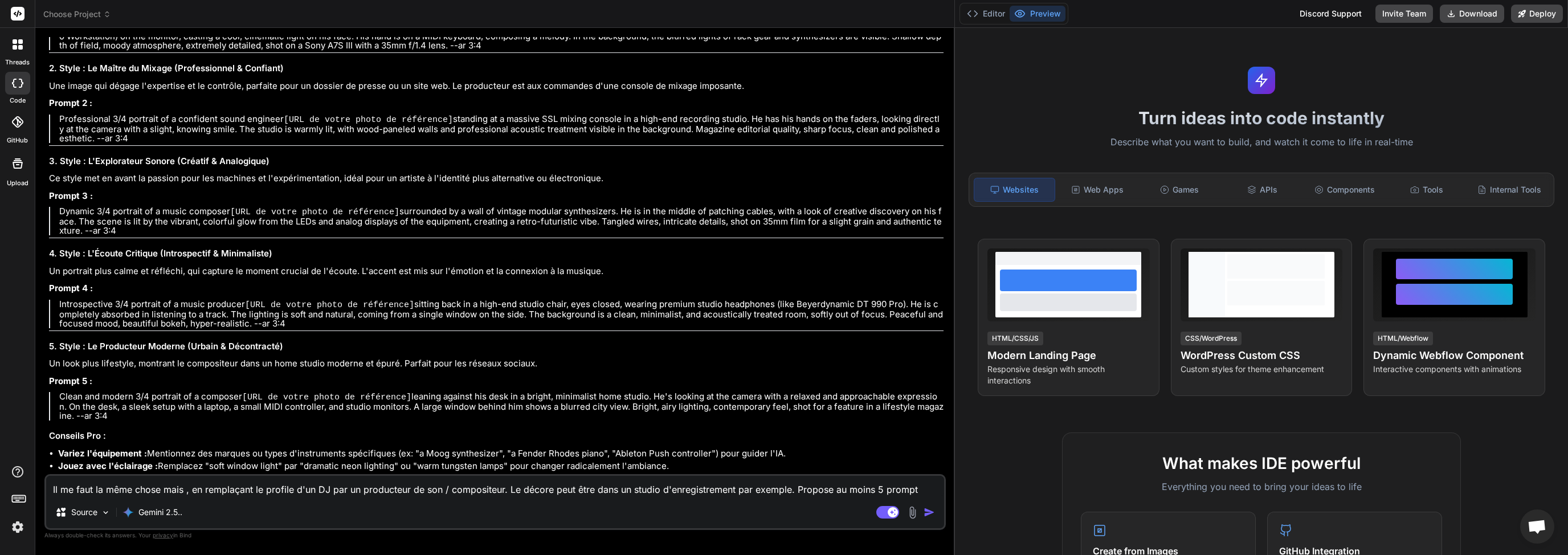
copy p "Dynamic 3/4 portrait of a music composer [URL de votre photo de référence] surr…"
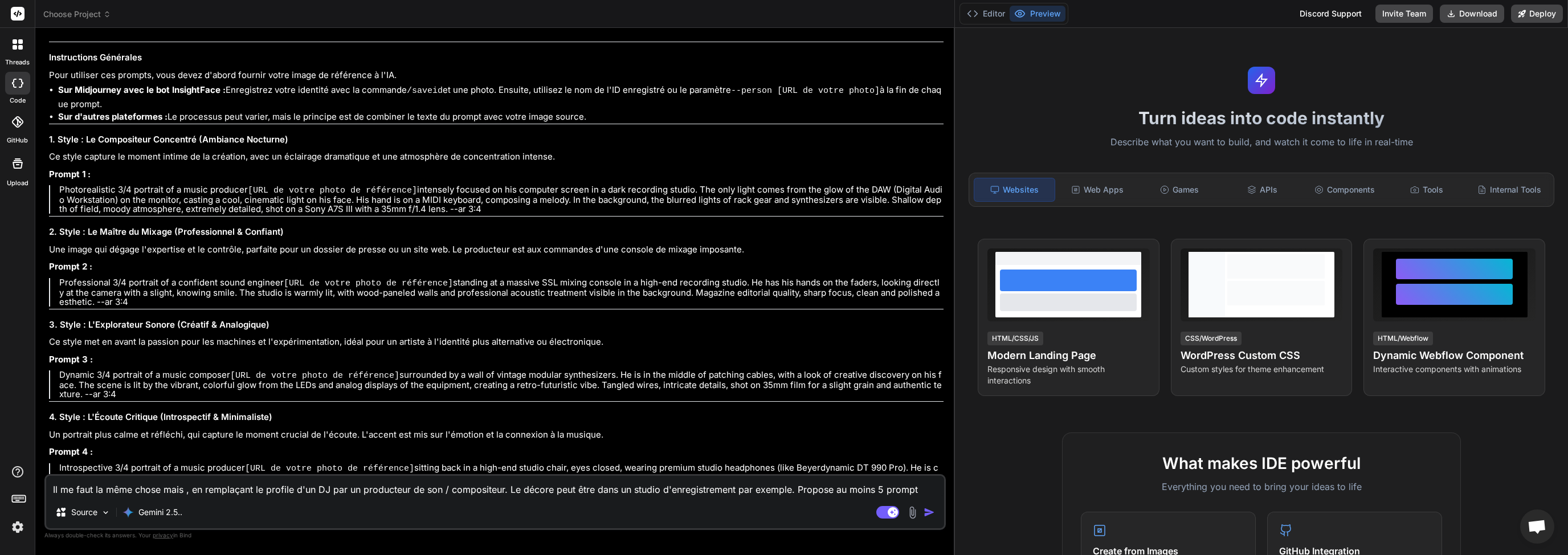
scroll to position [884, 0]
drag, startPoint x: 60, startPoint y: 180, endPoint x: 492, endPoint y: 200, distance: 432.5
click at [492, 200] on p "Photorealistic 3/4 portrait of a music producer [URL de votre photo de référenc…" at bounding box center [501, 200] width 884 height 29
click at [123, 281] on p "Professional 3/4 portrait of a confident sound engineer [URL de votre photo de …" at bounding box center [501, 293] width 884 height 29
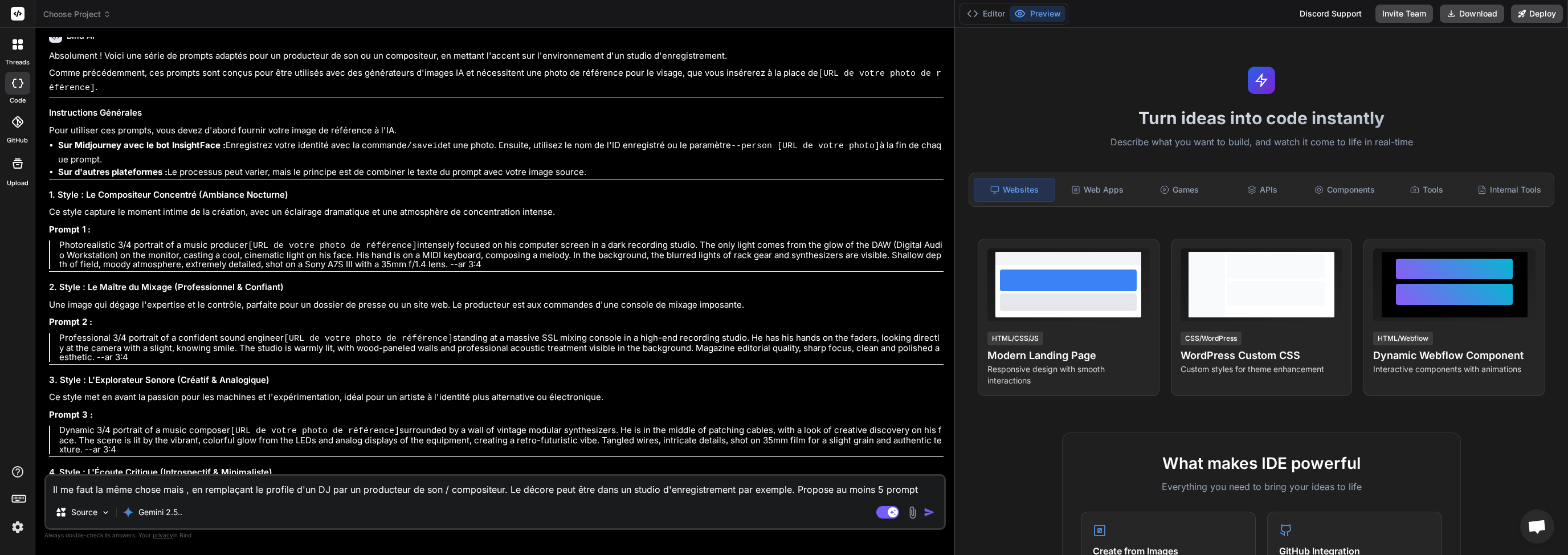
drag, startPoint x: 61, startPoint y: 232, endPoint x: 499, endPoint y: 254, distance: 438.6
click at [499, 254] on p "Photorealistic 3/4 portrait of a music producer [URL de votre photo de référenc…" at bounding box center [501, 254] width 884 height 29
copy p "Photorealistic 3/4 portrait of a music producer [URL de votre photo de référenc…"
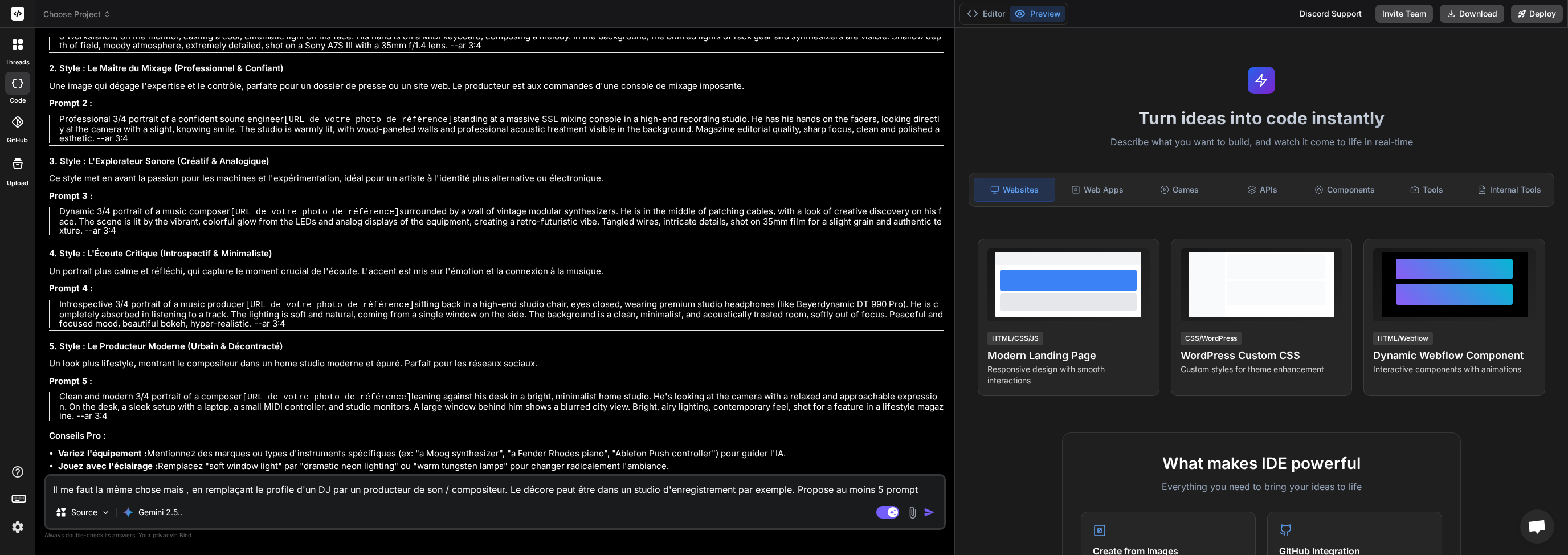
scroll to position [1063, 0]
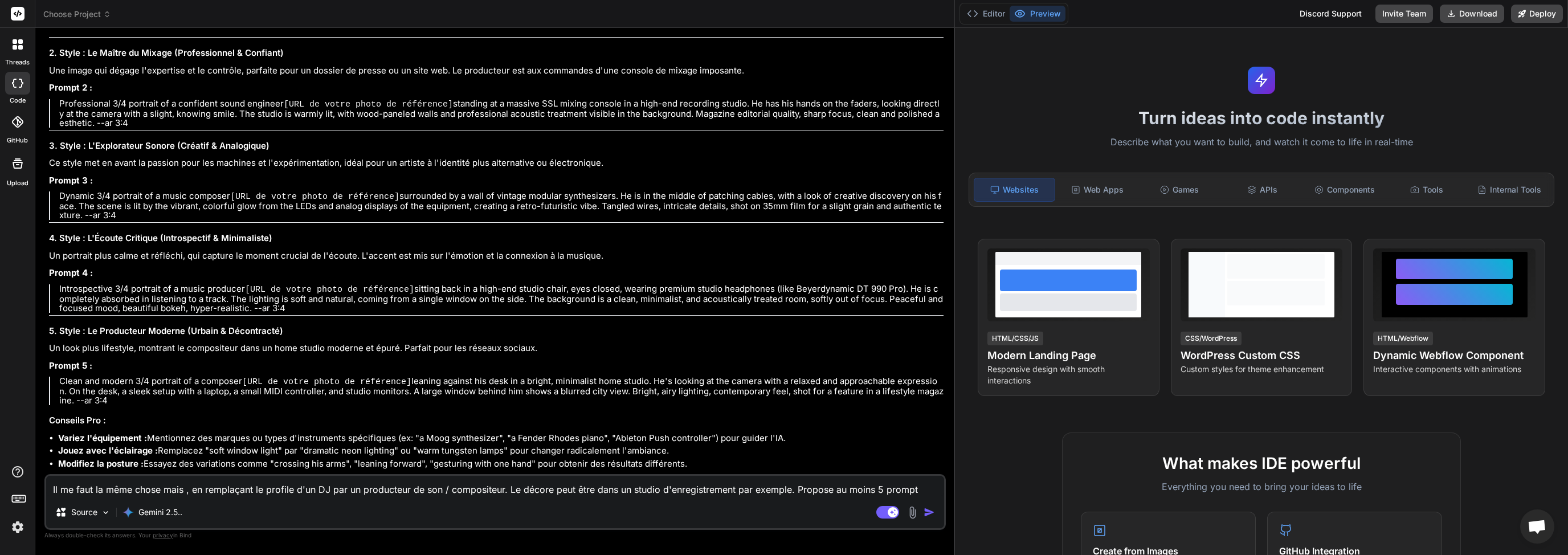
drag, startPoint x: 121, startPoint y: 388, endPoint x: 60, endPoint y: 365, distance: 65.2
click at [60, 377] on p "Clean and modern 3/4 portrait of a composer [URL de votre photo de référence] l…" at bounding box center [501, 391] width 884 height 29
copy p "Clean and modern 3/4 portrait of a composer [URL de votre photo de référence] l…"
click at [188, 481] on textarea "Il me faut la même chose mais , en remplaçant le profile d'un DJ par un product…" at bounding box center [495, 486] width 898 height 21
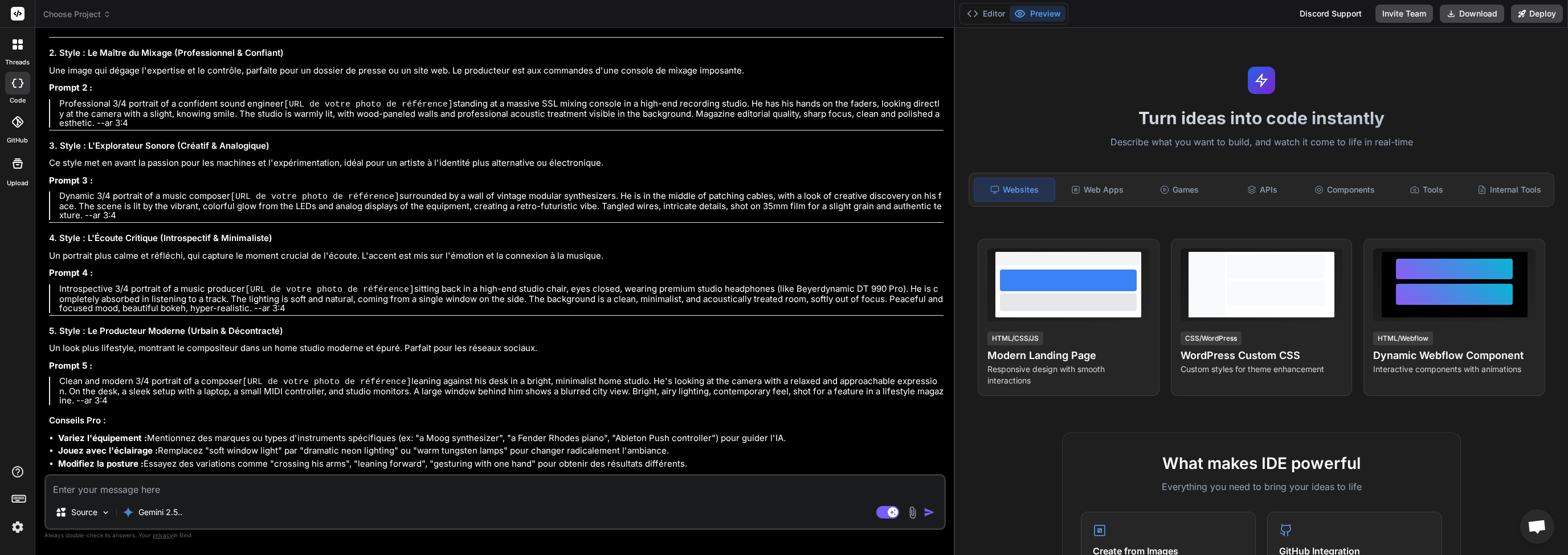
click at [21, 80] on icon at bounding box center [21, 83] width 4 height 9
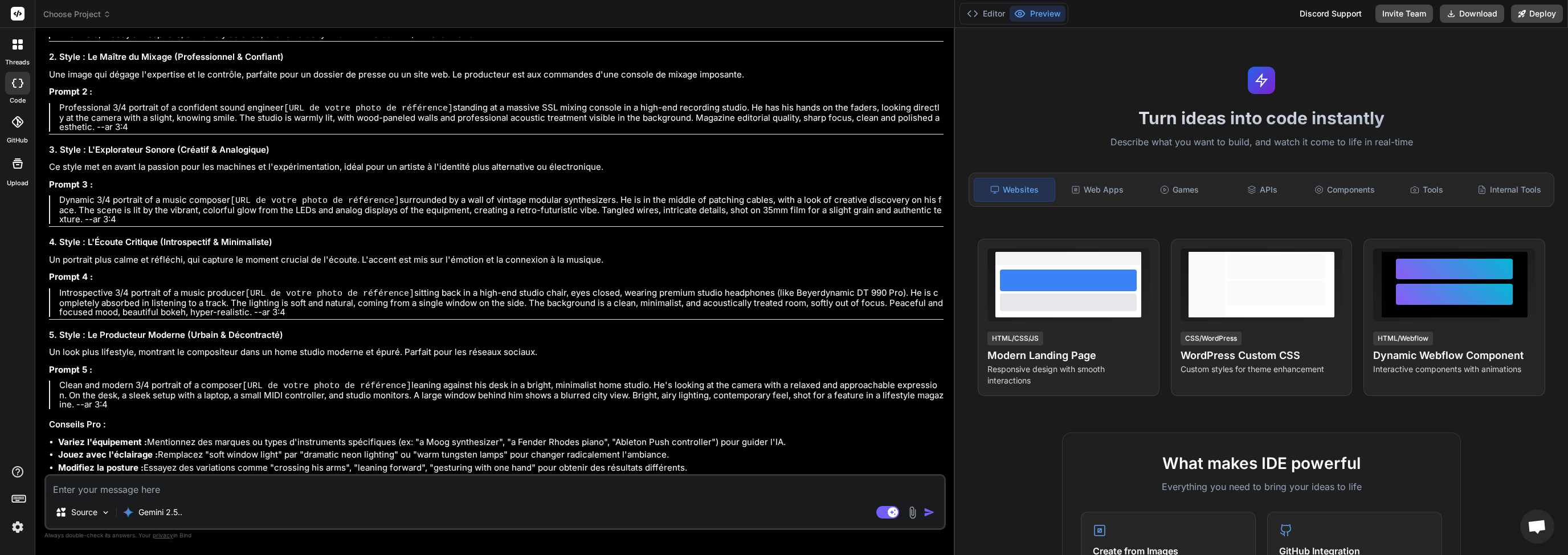
scroll to position [1063, 0]
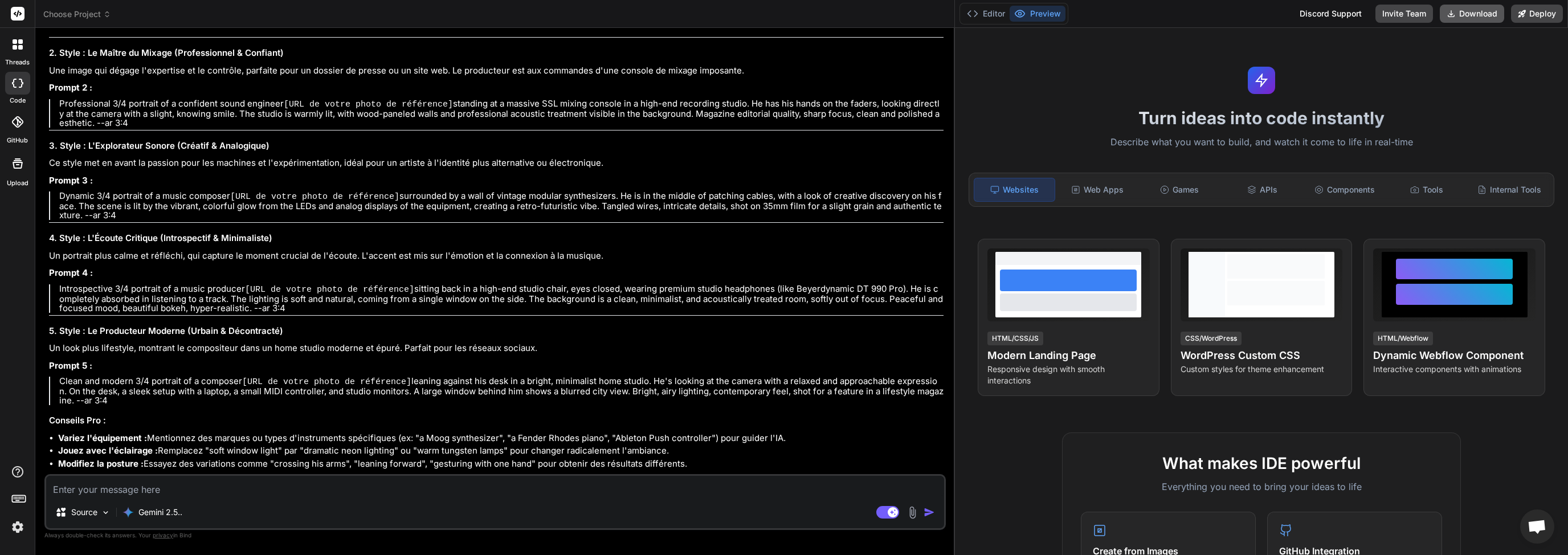
click at [1483, 15] on button "Download" at bounding box center [1472, 13] width 65 height 18
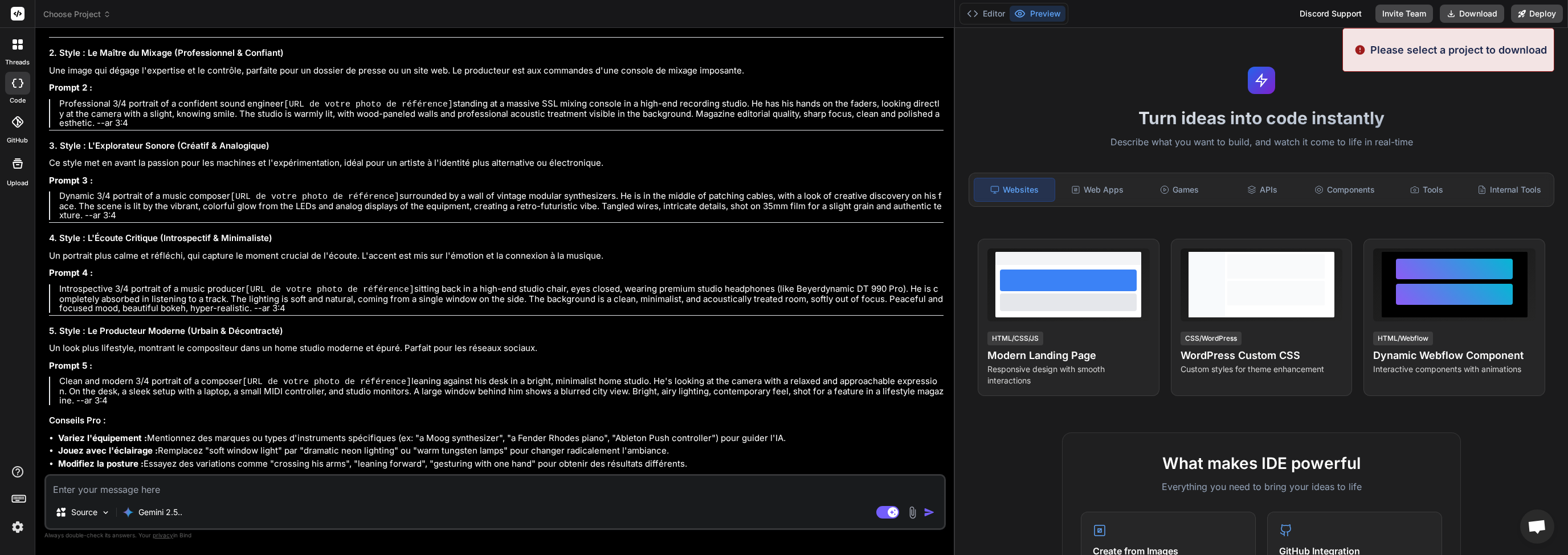
click at [1093, 79] on div "Turn ideas into code instantly Describe what you want to build, and watch it co…" at bounding box center [1261, 291] width 613 height 527
click at [111, 492] on textarea at bounding box center [495, 486] width 898 height 21
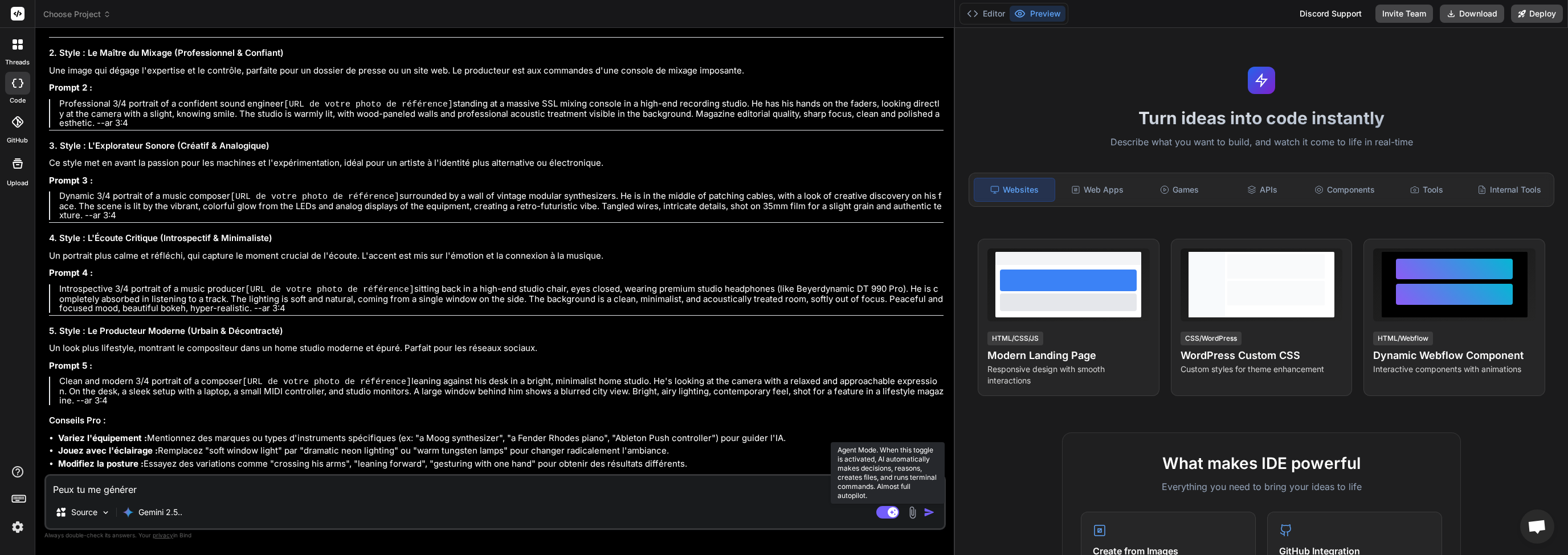
click at [887, 509] on rect at bounding box center [887, 512] width 23 height 13
click at [891, 512] on rect at bounding box center [887, 512] width 23 height 13
click at [135, 494] on textarea "Peux tu me générer" at bounding box center [495, 486] width 898 height 21
click at [153, 489] on textarea "Peux tu me générer" at bounding box center [495, 486] width 898 height 21
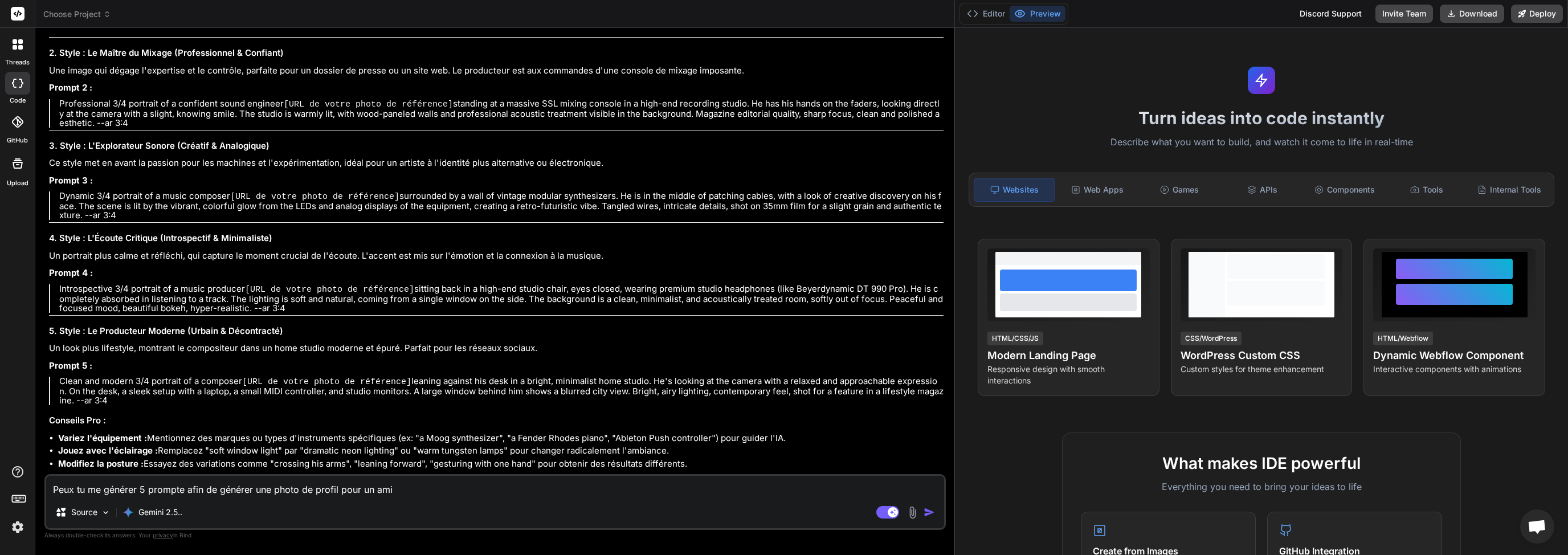
click at [174, 487] on textarea "Peux tu me générer 5 prompte afin de générer une photo de profil pour un ami" at bounding box center [495, 486] width 898 height 21
click at [183, 486] on textarea "Peux tu me générer 5 prompte afin de générer une photo de profil pour un ami" at bounding box center [495, 486] width 898 height 21
click at [239, 487] on textarea "Peux tu me générer 5 prompte afin de générer une photo de profil pour un ami" at bounding box center [495, 486] width 898 height 21
click at [183, 488] on textarea "Peux tu me générer 5 prompte afin de générer une photo de profil pour un ami" at bounding box center [495, 486] width 898 height 21
click at [282, 487] on textarea "Peux tu me générer 5 promptes afin de générer une photo de profil pour un ami" at bounding box center [495, 486] width 898 height 21
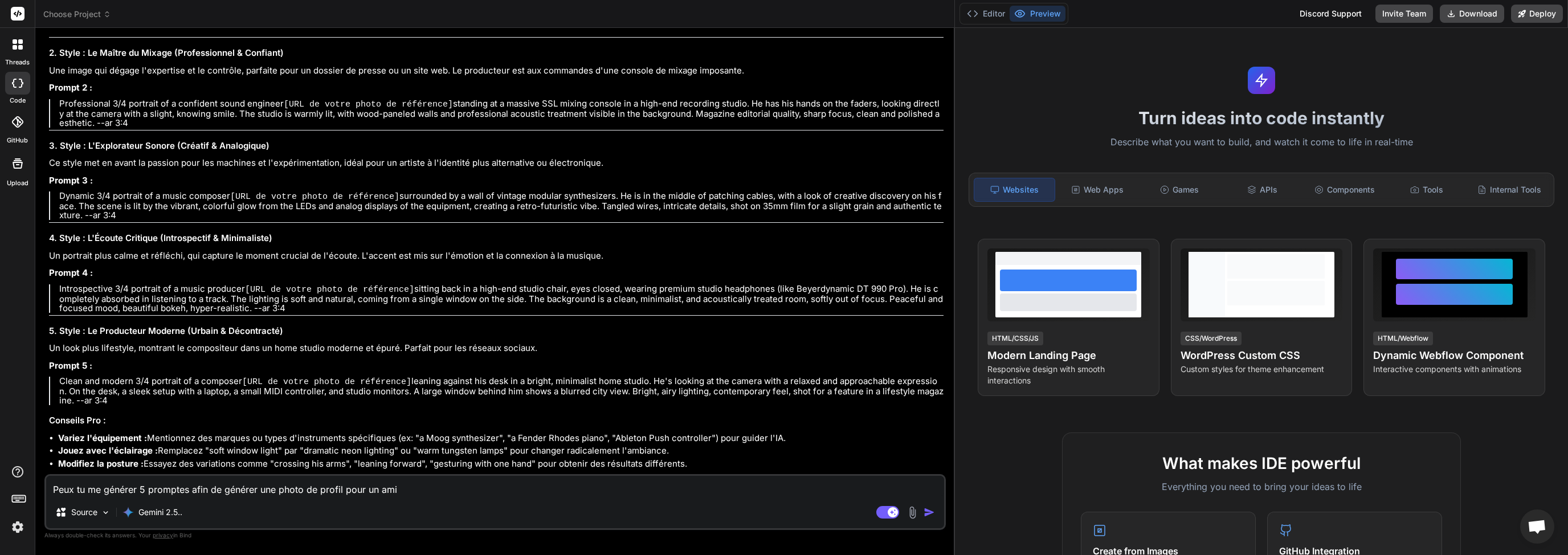
click at [238, 488] on textarea "Peux tu me générer 5 promptes afin de générer une photo de profil pour un ami" at bounding box center [495, 486] width 898 height 21
click at [154, 488] on textarea "Peux tu me générer 5 promptes afin de générer une photo de profil pour un ami" at bounding box center [495, 486] width 898 height 21
click at [130, 487] on textarea "Peux tu me générer 5 promptes afin de générer une photo de profil pour un ami" at bounding box center [495, 486] width 898 height 21
drag, startPoint x: 130, startPoint y: 487, endPoint x: 156, endPoint y: 497, distance: 27.9
click at [130, 487] on textarea "Peux tu me générer 5 promptes afin de générer une photo de profil pour un ami" at bounding box center [495, 486] width 898 height 21
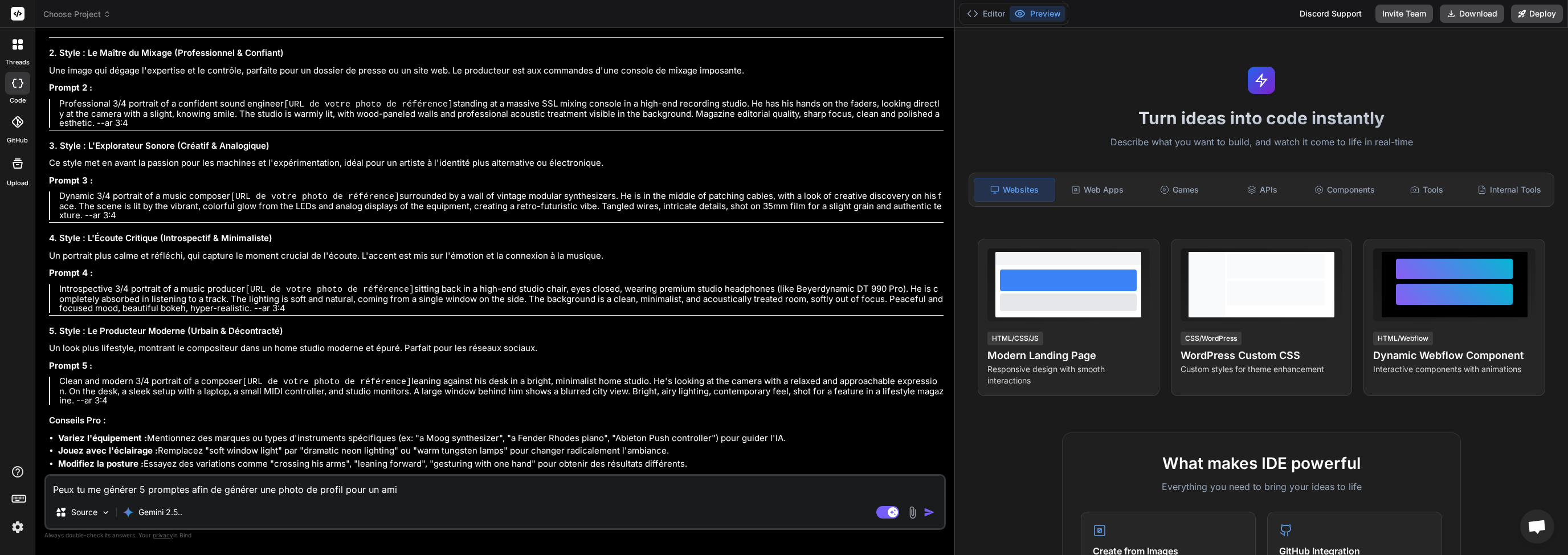
click at [176, 489] on textarea "Peux tu me générer 5 promptes afin de générer une photo de profil pour un ami" at bounding box center [495, 486] width 898 height 21
click at [201, 490] on textarea "Peux tu me générer 5 promptes afin de générer une photo de profil pour un ami" at bounding box center [495, 486] width 898 height 21
click at [255, 490] on textarea "Peux tu me générer 5 promptes afin de générer une photo de profil pour un ami" at bounding box center [495, 486] width 898 height 21
click at [229, 490] on textarea "Peux tu me générer 5 promptes afin de générer une photo de profil pour un ami" at bounding box center [495, 486] width 898 height 21
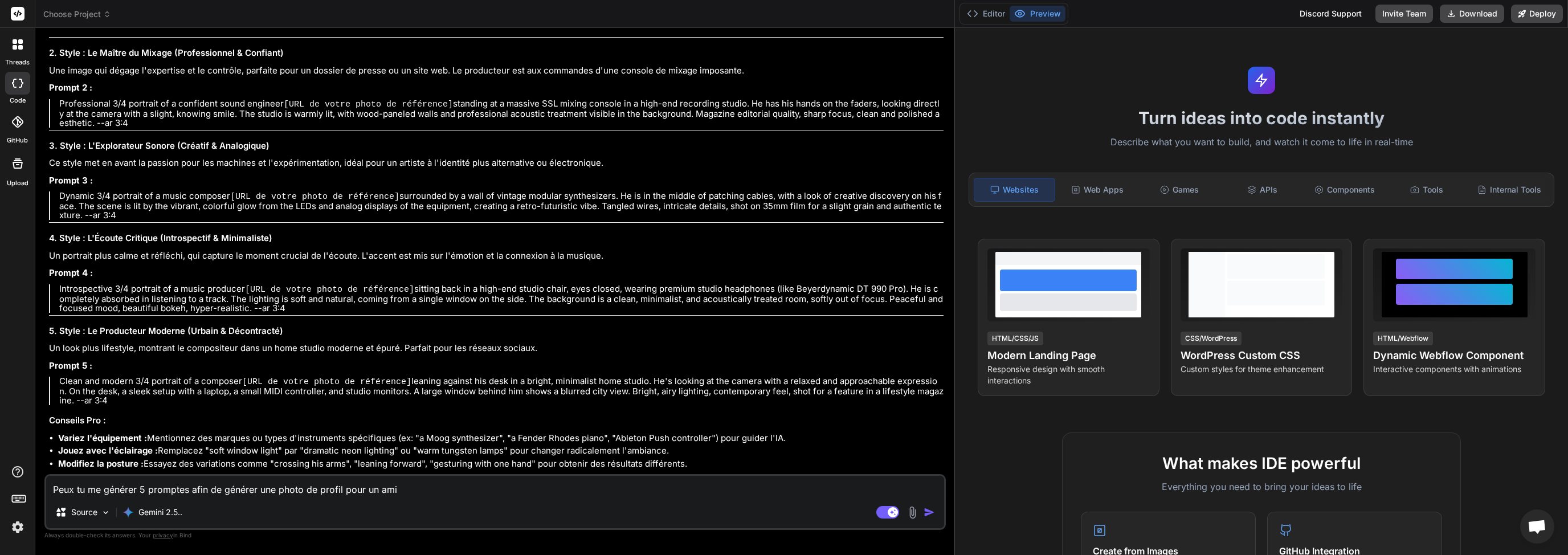
click at [223, 486] on textarea "Peux tu me générer 5 promptes afin de générer une photo de profil pour un ami" at bounding box center [495, 486] width 898 height 21
click at [321, 492] on textarea "Peux tu me générer 5 promptes afin de générer une photo de profil pour un ami" at bounding box center [495, 486] width 898 height 21
drag, startPoint x: 431, startPoint y: 490, endPoint x: 212, endPoint y: 494, distance: 219.0
click at [214, 494] on textarea "Peux tu me générer 5 promptes afin de générer une photo de profil pour un ami" at bounding box center [495, 486] width 898 height 21
click at [286, 493] on textarea "Peux tu me générer 5 promptes qui décrit une photo de profil d'un artist" at bounding box center [495, 486] width 898 height 21
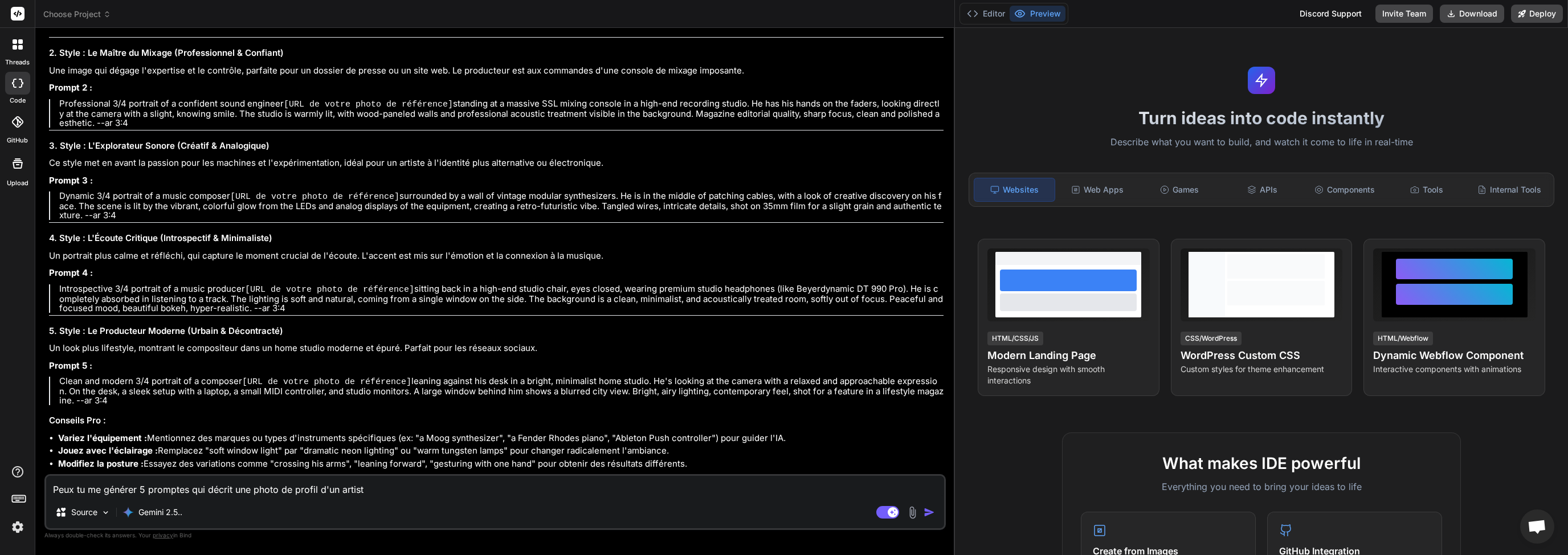
drag, startPoint x: 209, startPoint y: 493, endPoint x: 257, endPoint y: 488, distance: 48.3
click at [254, 488] on textarea "Peux tu me générer 5 promptes qui décrit une photo de profil d'un artist" at bounding box center [495, 486] width 898 height 21
click at [271, 488] on textarea "Peux tu me générer 5 promptes qui décrit une photo de profil d'un artist" at bounding box center [495, 486] width 898 height 21
click at [301, 493] on textarea "Peux tu me générer 5 promptes qui décrit une photo de profil d'un artist" at bounding box center [495, 486] width 898 height 21
click at [392, 493] on textarea "Peux tu me générer 5 promptes qui décrit une photo de profil d'un artist" at bounding box center [495, 486] width 898 height 21
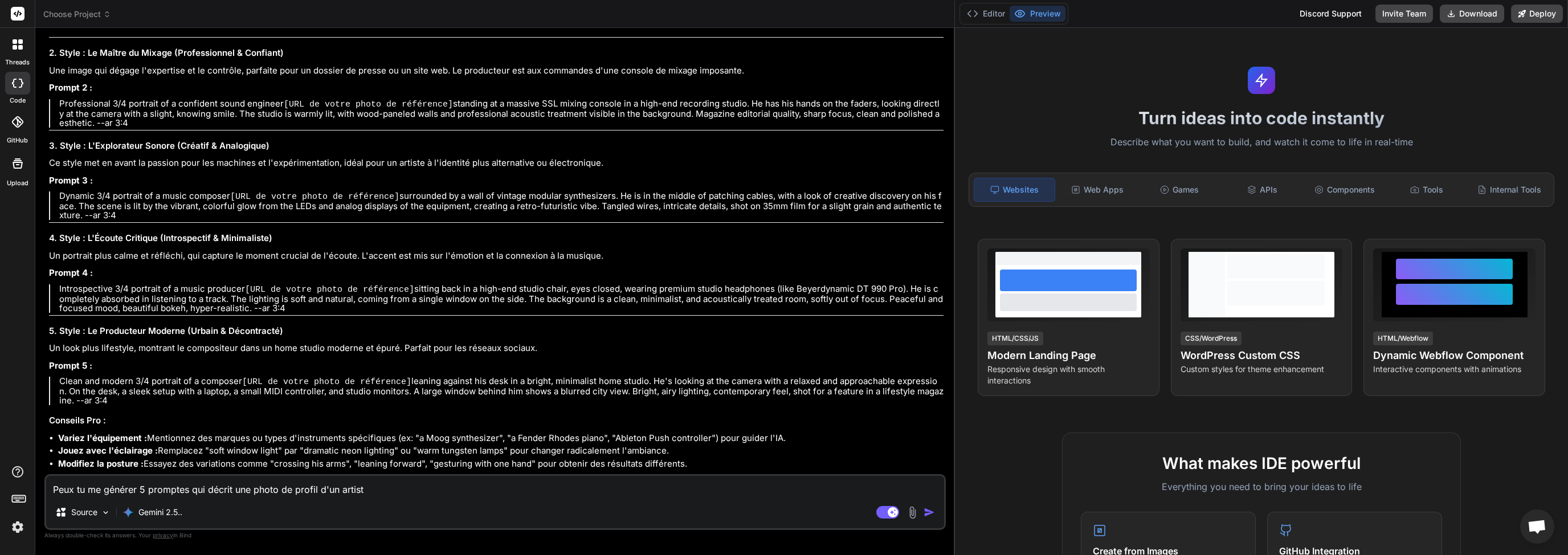
click at [321, 492] on textarea "Peux tu me générer 5 promptes qui décrit une photo de profil d'un artist" at bounding box center [495, 486] width 898 height 21
click at [408, 493] on textarea "Peux tu me générer 5 promptes qui décrit une photo de profil d'un artist" at bounding box center [495, 486] width 898 height 21
drag, startPoint x: 100, startPoint y: 487, endPoint x: 128, endPoint y: 487, distance: 28.0
click at [123, 487] on textarea "Peux tu me générer 5 promptes qui décrit une photo de profil d'un artist" at bounding box center [495, 486] width 898 height 21
click at [150, 489] on textarea "Peux tu me générer 5 promptes qui décrit une photo de profil d'un artist" at bounding box center [495, 486] width 898 height 21
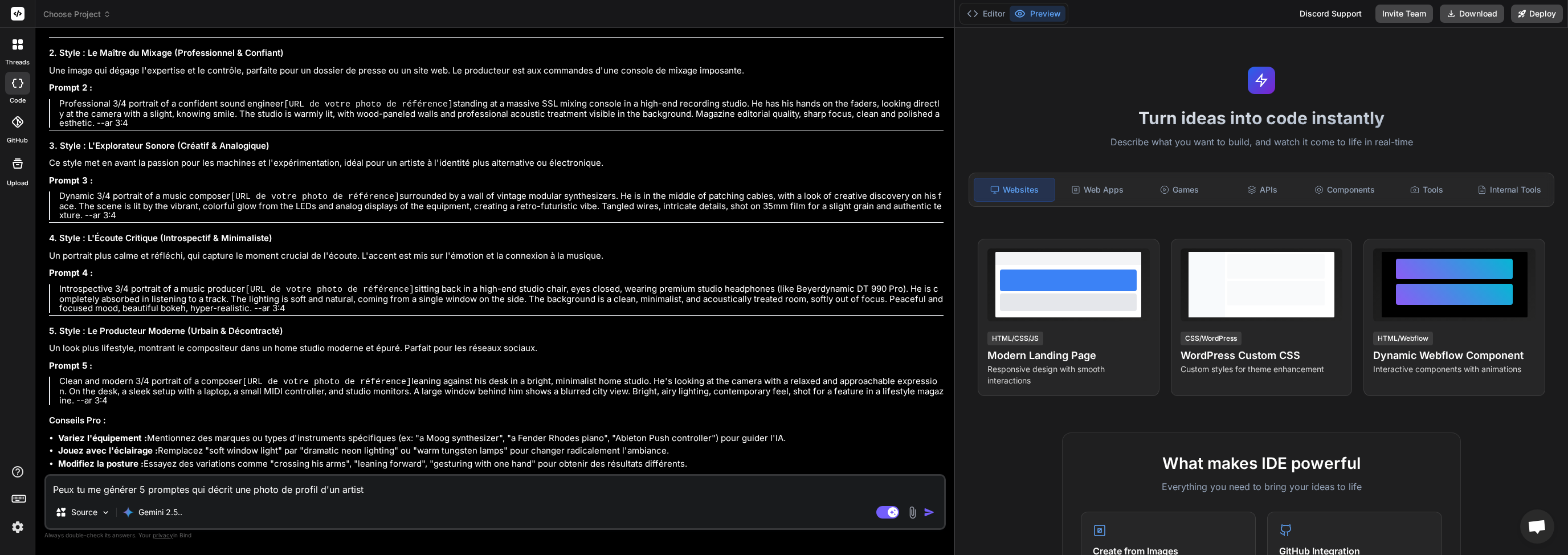
click at [203, 492] on textarea "Peux tu me générer 5 promptes qui décrit une photo de profil d'un artist" at bounding box center [495, 486] width 898 height 21
click at [264, 490] on textarea "Peux tu me générer 5 promptes qui décrit une photo de profil d'un artist" at bounding box center [495, 486] width 898 height 21
drag, startPoint x: 243, startPoint y: 490, endPoint x: 293, endPoint y: 492, distance: 50.0
click at [279, 492] on textarea "Peux tu me générer 5 promptes qui décrit une photo de profil d'un artist" at bounding box center [495, 486] width 898 height 21
click at [303, 494] on textarea "Peux tu me générer 5 promptes qui décrit une photo de profil d'un artist" at bounding box center [495, 486] width 898 height 21
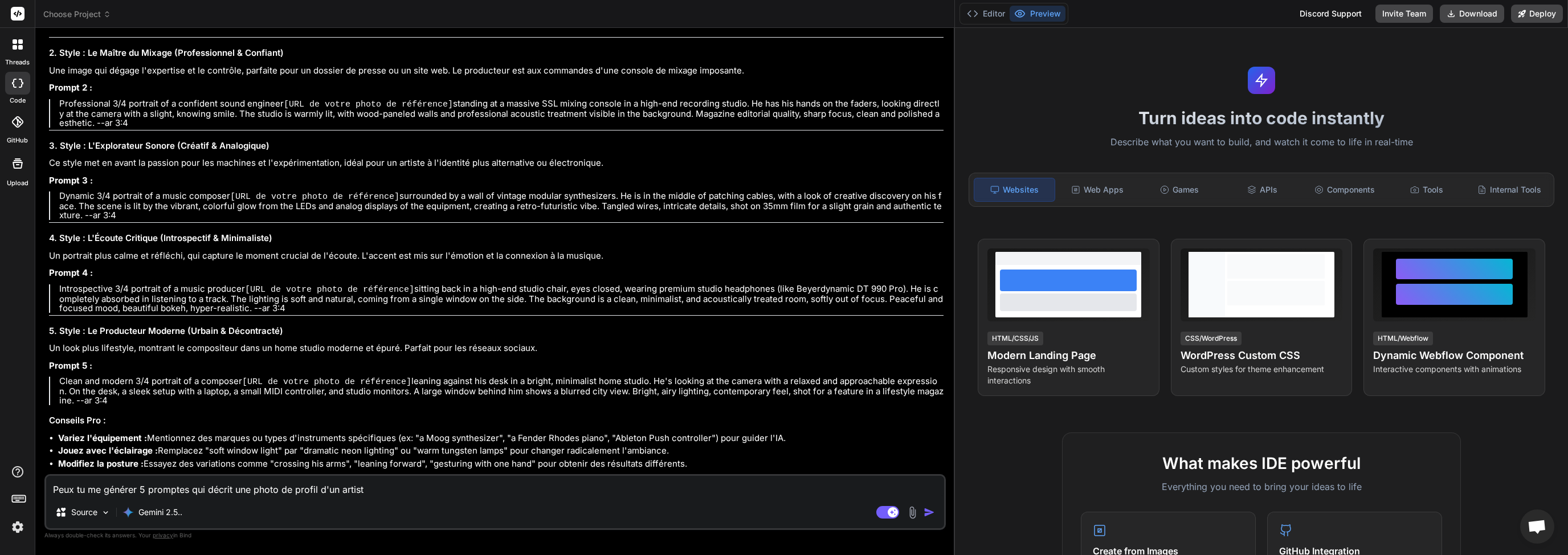
click at [332, 495] on textarea "Peux tu me générer 5 promptes qui décrit une photo de profil d'un artist" at bounding box center [495, 486] width 898 height 21
click at [396, 487] on textarea "Peux tu me générer 5 promptes qui décrit une photo de profil d'un artist" at bounding box center [495, 486] width 898 height 21
click at [315, 490] on textarea "Peux tu me générer 5 promptes qui décrit une photo de profil d'un artist" at bounding box center [495, 486] width 898 height 21
click at [407, 489] on textarea "Peux tu me générer 5 promptes qui décrit une photo de profil d'un artist" at bounding box center [495, 486] width 898 height 21
click at [239, 490] on textarea "Peux tu me générer 5 promptes qui décrit une photo de profil d'un artiste music…" at bounding box center [495, 486] width 898 height 21
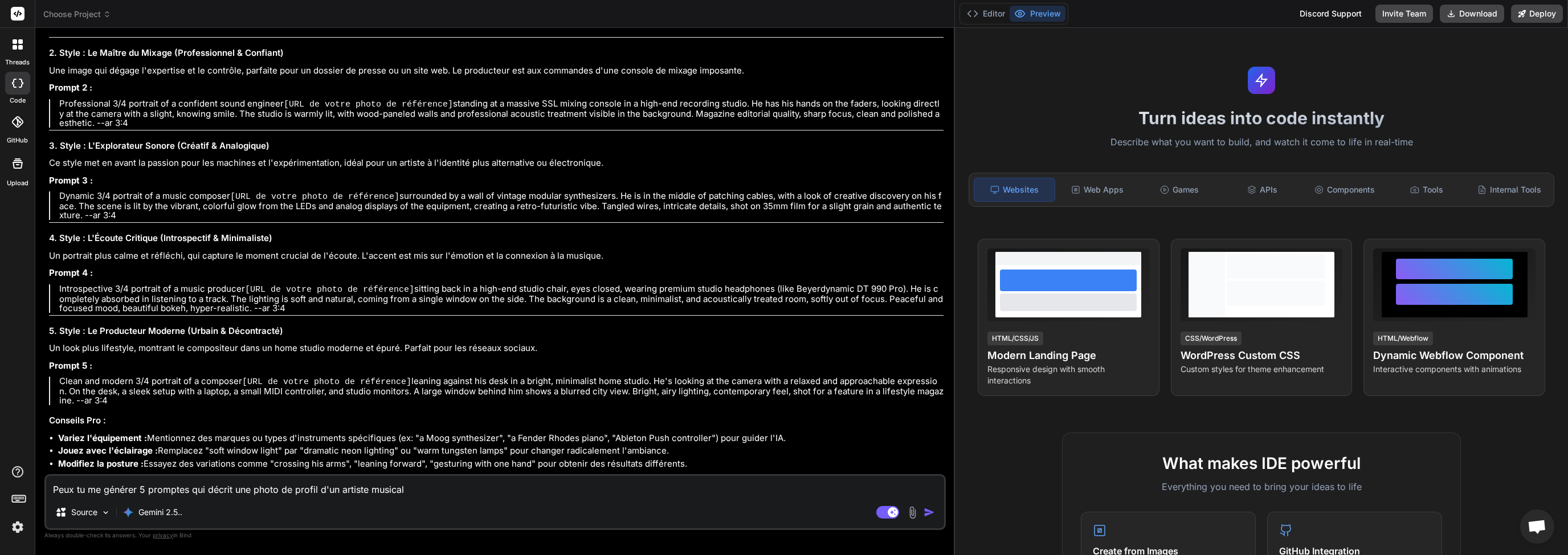
click at [234, 488] on textarea "Peux tu me générer 5 promptes qui décrit une photo de profil d'un artiste music…" at bounding box center [495, 486] width 898 height 21
click at [192, 487] on textarea "Peux tu me générer 5 promptes qui décrit une photo de profil d'un artiste music…" at bounding box center [495, 486] width 898 height 21
click at [321, 487] on textarea "Peux tu me générer 5 promptes avec différents style qui décrit une photo de pro…" at bounding box center [495, 486] width 898 height 21
click at [405, 489] on textarea "Peux tu me générer 5 promptes avec différents style qui décrivent une photo de …" at bounding box center [495, 486] width 898 height 21
drag, startPoint x: 439, startPoint y: 489, endPoint x: 458, endPoint y: 490, distance: 19.0
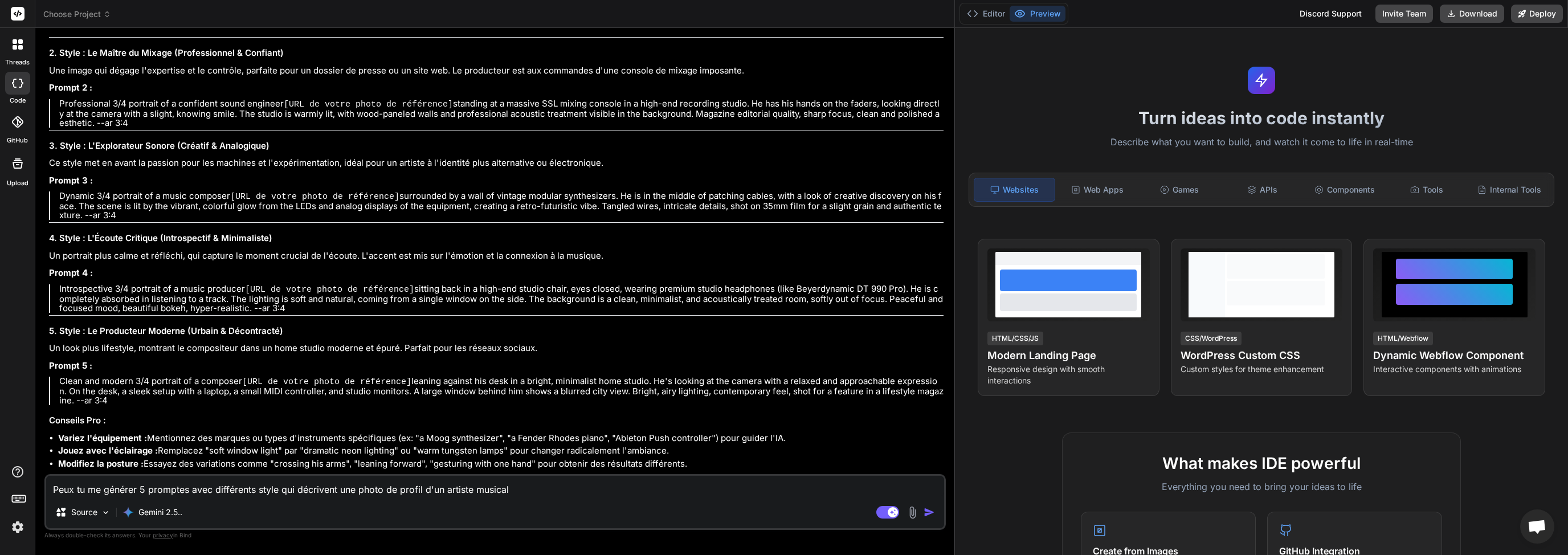
click at [439, 489] on textarea "Peux tu me générer 5 promptes avec différents style qui décrivent une photo de …" at bounding box center [495, 486] width 898 height 21
click at [544, 492] on textarea "Peux tu me générer 5 promptes avec différents style qui décrivent une photo de …" at bounding box center [495, 486] width 898 height 21
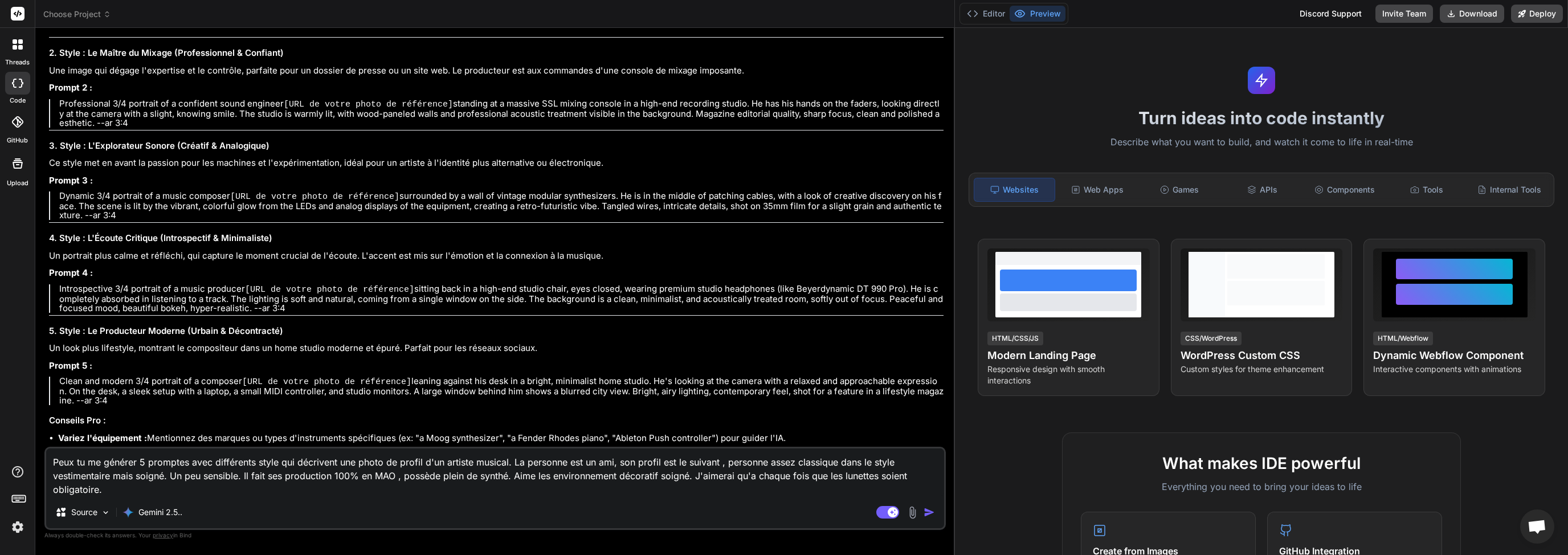
click at [934, 512] on img "button" at bounding box center [929, 512] width 12 height 12
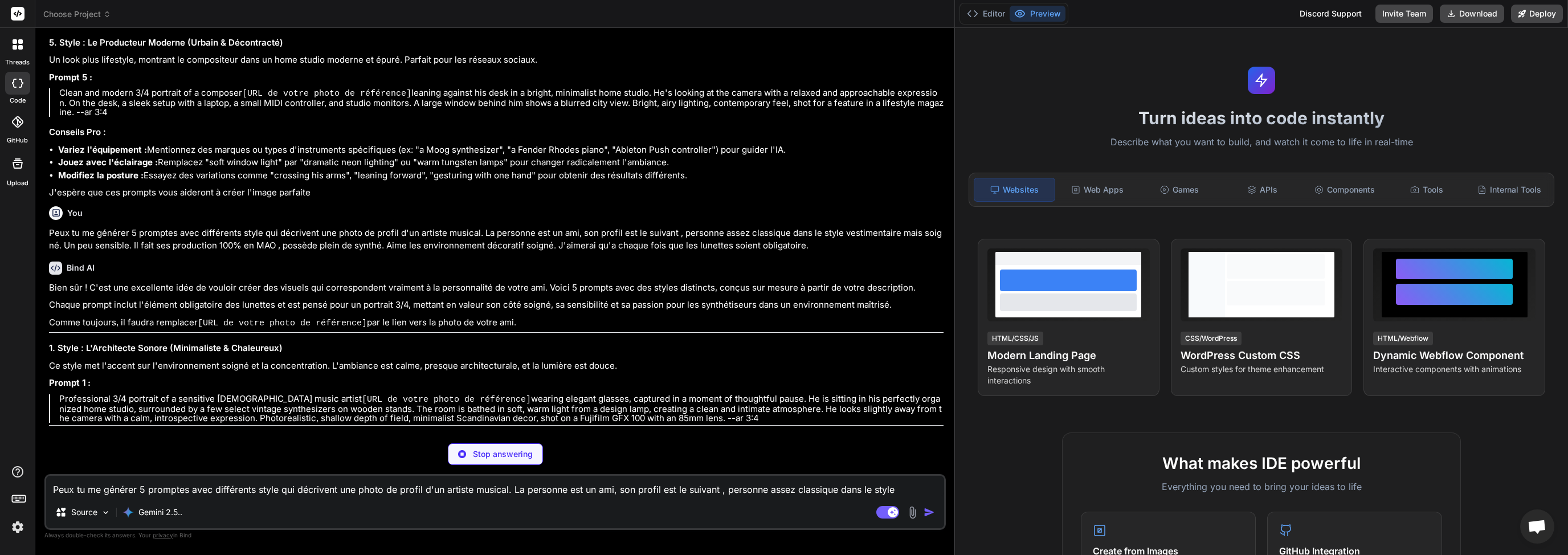
scroll to position [1351, 0]
drag, startPoint x: 61, startPoint y: 382, endPoint x: 688, endPoint y: 402, distance: 627.3
click at [688, 402] on p "Professional 3/4 portrait of a sensitive [DEMOGRAPHIC_DATA] music artist [URL d…" at bounding box center [501, 408] width 884 height 29
copy p "Professional 3/4 portrait of a sensitive [DEMOGRAPHIC_DATA] music artist [URL d…"
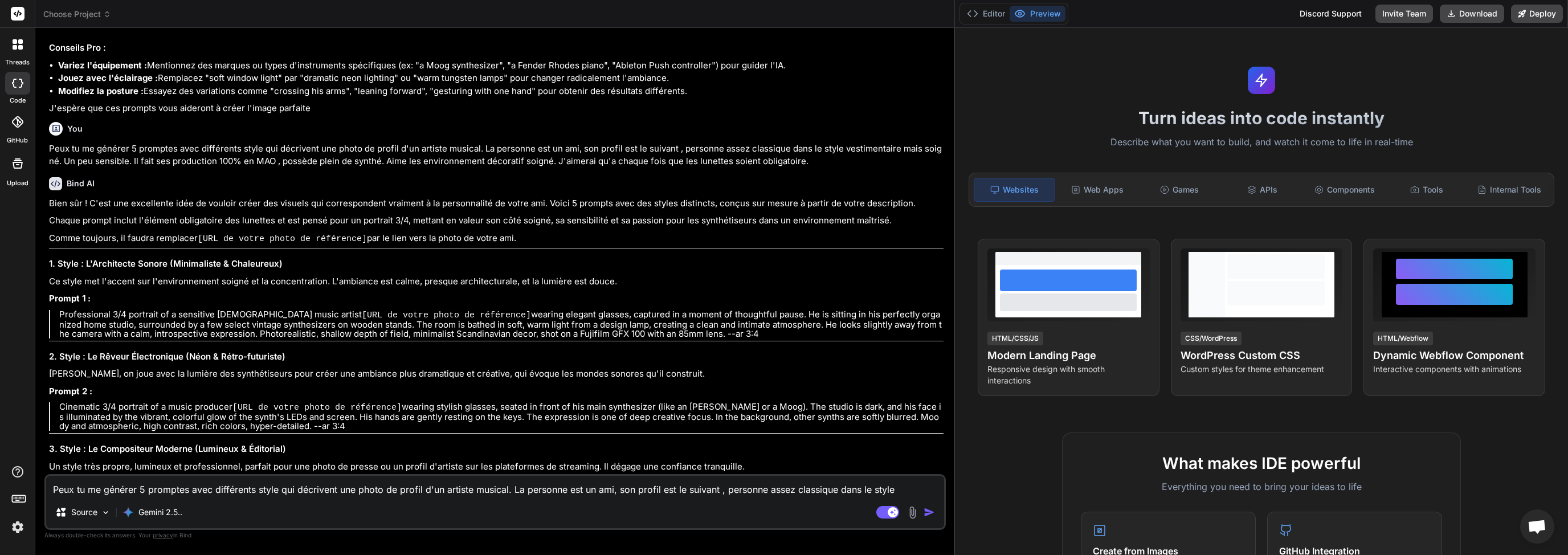
scroll to position [1461, 0]
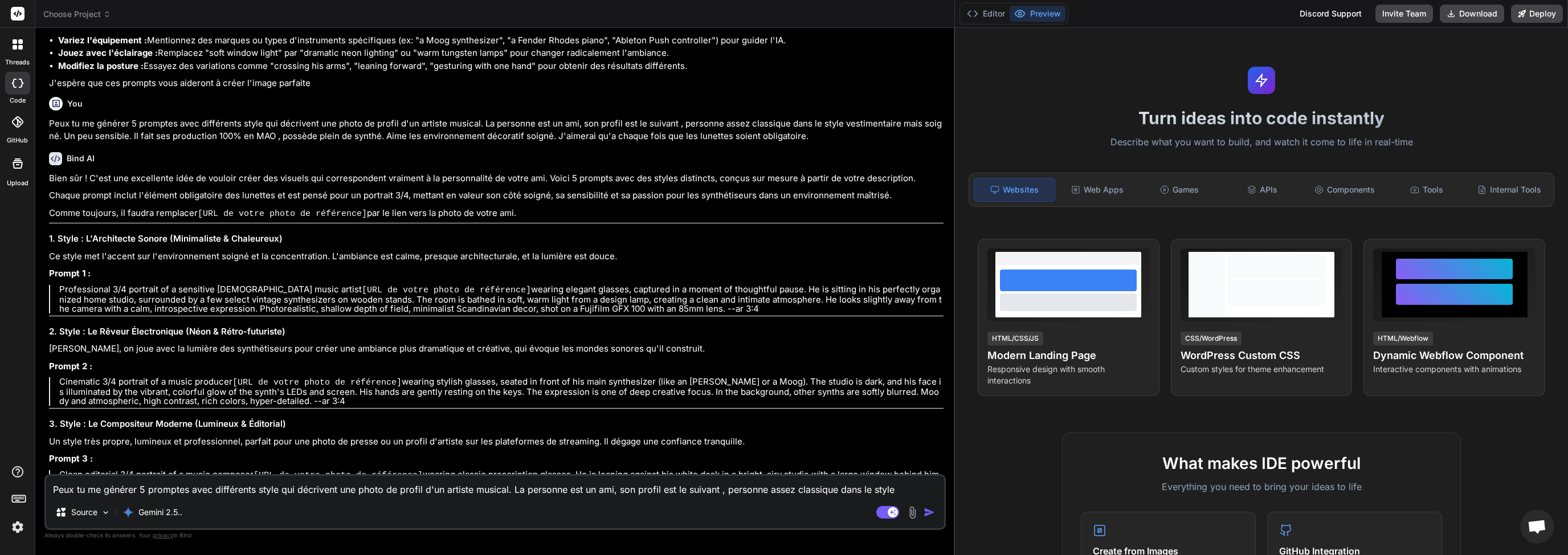
copy p "Professional 3/4 portrait of a sensitive [DEMOGRAPHIC_DATA] music artist [URL d…"
click at [309, 486] on textarea "Peux tu me générer 5 promptes avec différents style qui décrivent une photo de …" at bounding box center [495, 486] width 898 height 21
click at [928, 515] on img "button" at bounding box center [929, 512] width 12 height 12
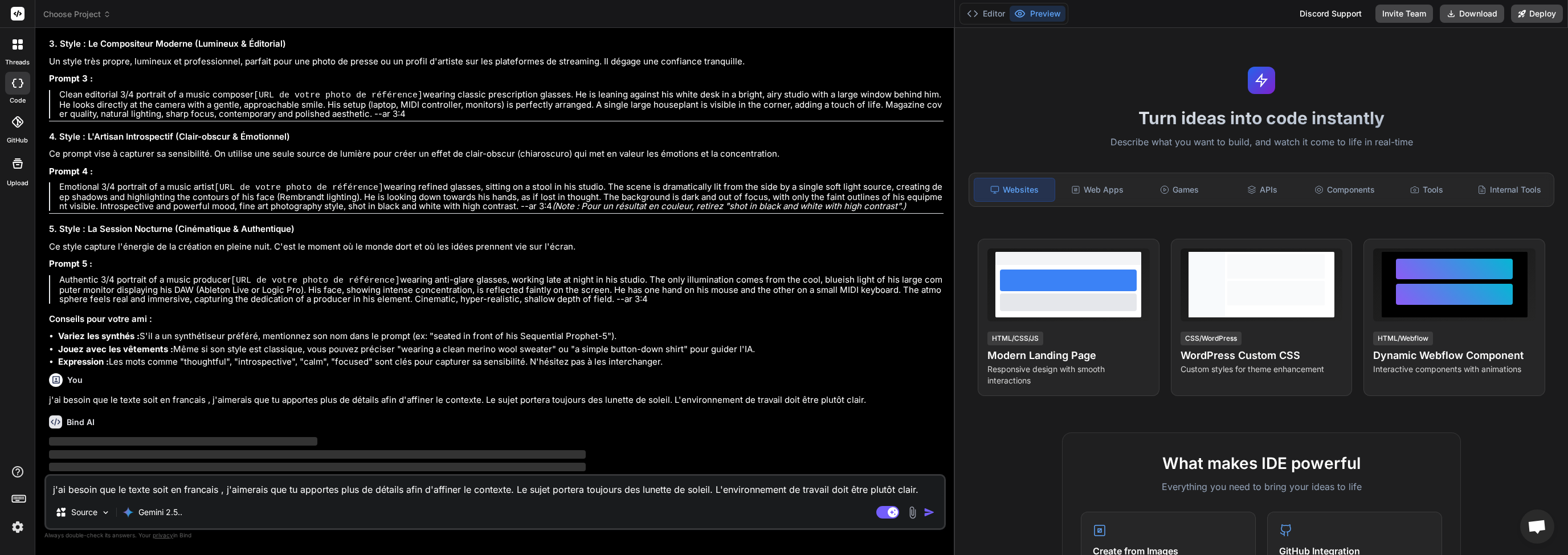
scroll to position [1841, 0]
drag, startPoint x: 620, startPoint y: 322, endPoint x: 512, endPoint y: 324, distance: 108.0
click at [515, 329] on li "Variez les synthés : S'il a un synthétiseur préféré, mentionnez son nom dans le…" at bounding box center [500, 335] width 886 height 13
click at [506, 329] on li "Variez les synthés : S'il a un synthétiseur préféré, mentionnez son nom dans le…" at bounding box center [500, 335] width 886 height 13
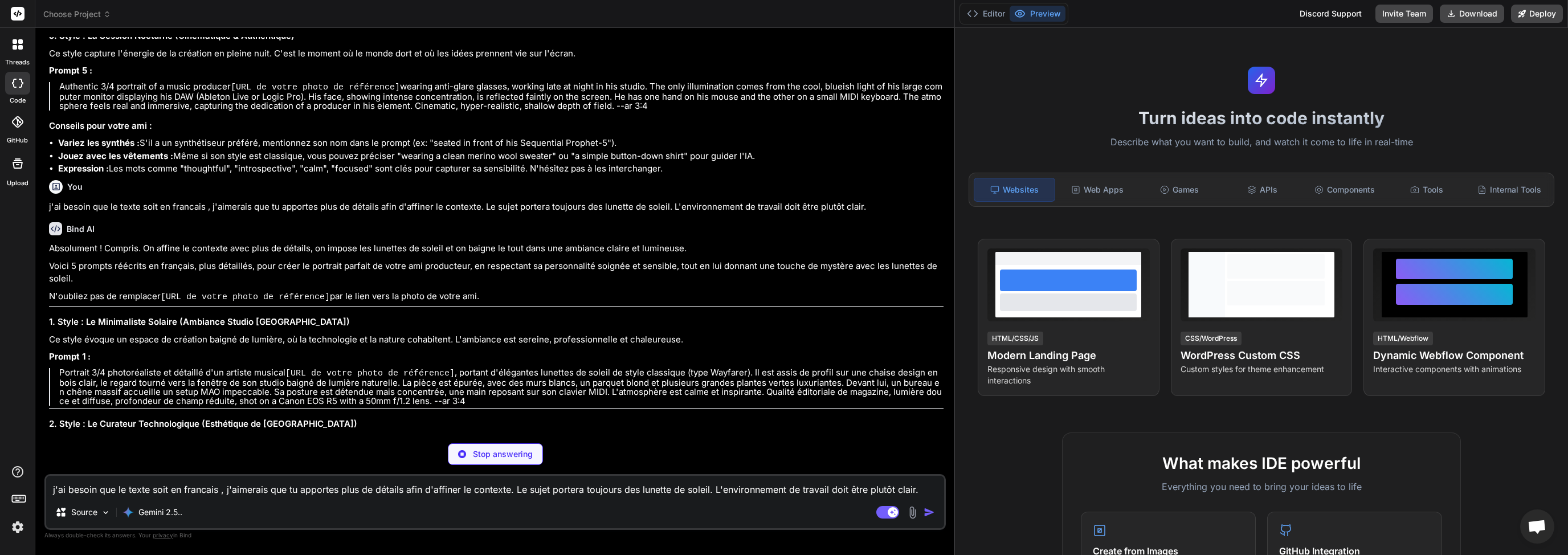
scroll to position [2036, 0]
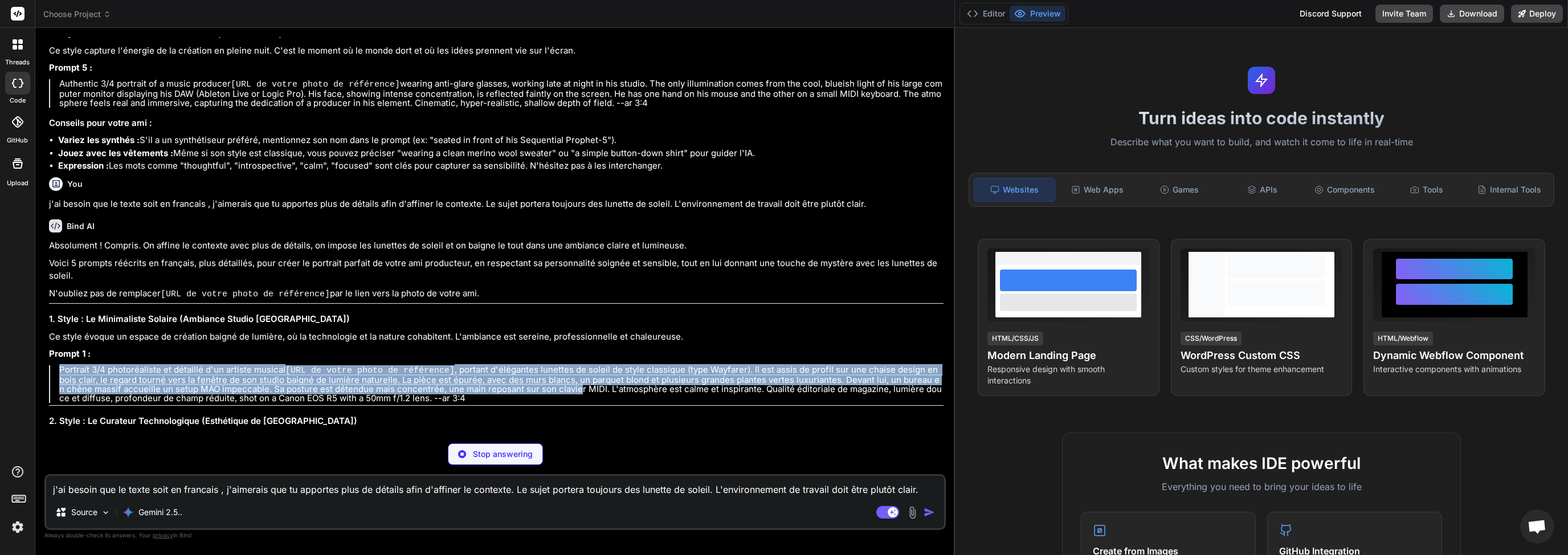
drag, startPoint x: 59, startPoint y: 356, endPoint x: 541, endPoint y: 368, distance: 482.1
click at [565, 373] on p "Portrait 3/4 photoréaliste et détaillé d'un artiste musical [URL de votre photo…" at bounding box center [501, 384] width 884 height 38
click at [405, 369] on p "Portrait 3/4 photoréaliste et détaillé d'un artiste musical [URL de votre photo…" at bounding box center [501, 384] width 884 height 38
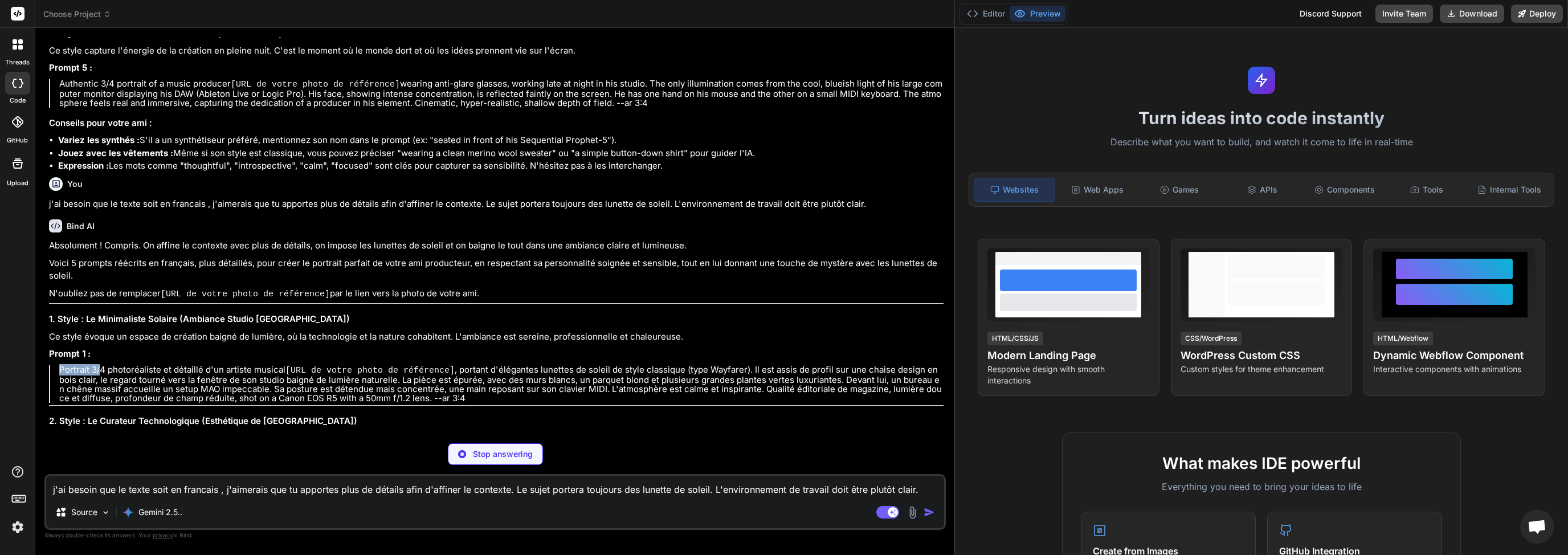
drag, startPoint x: 60, startPoint y: 358, endPoint x: 216, endPoint y: 361, distance: 156.0
click at [160, 365] on p "Portrait 3/4 photoréaliste et détaillé d'un artiste musical [URL de votre photo…" at bounding box center [501, 384] width 884 height 38
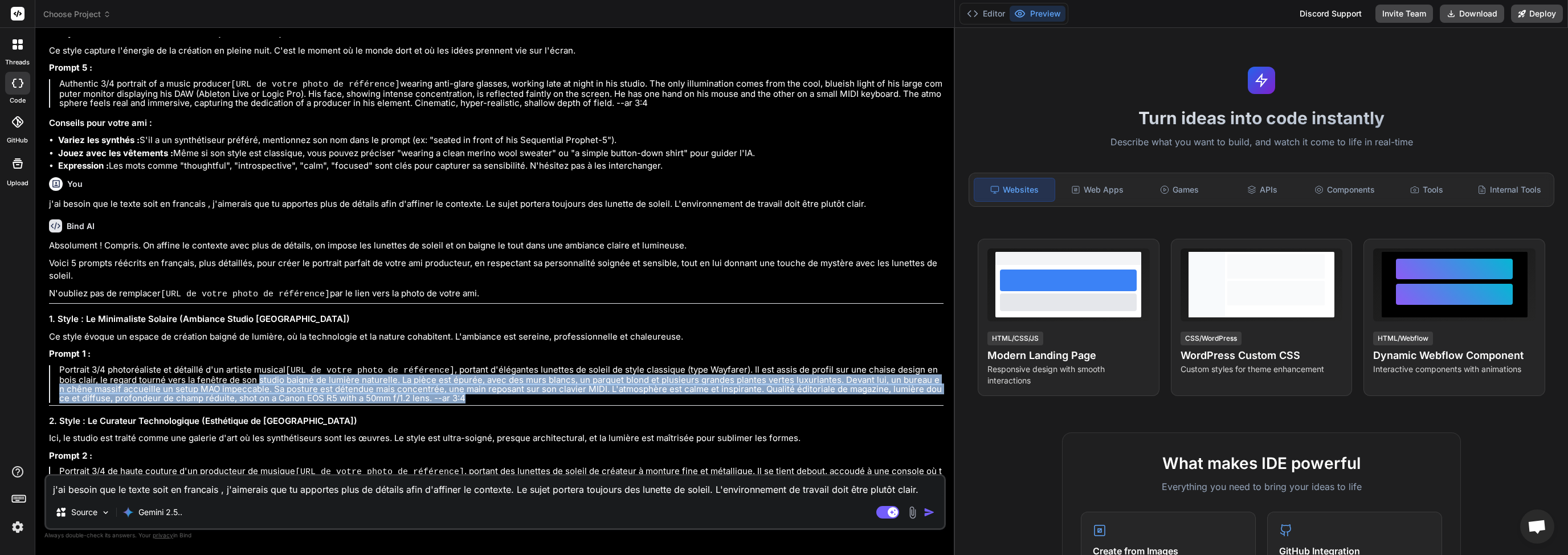
drag, startPoint x: 257, startPoint y: 363, endPoint x: 445, endPoint y: 386, distance: 189.4
click at [445, 386] on p "Portrait 3/4 photoréaliste et détaillé d'un artiste musical [URL de votre photo…" at bounding box center [501, 384] width 884 height 38
copy p "studio baigné de lumière naturelle. La pièce est épurée, avec des murs blancs, …"
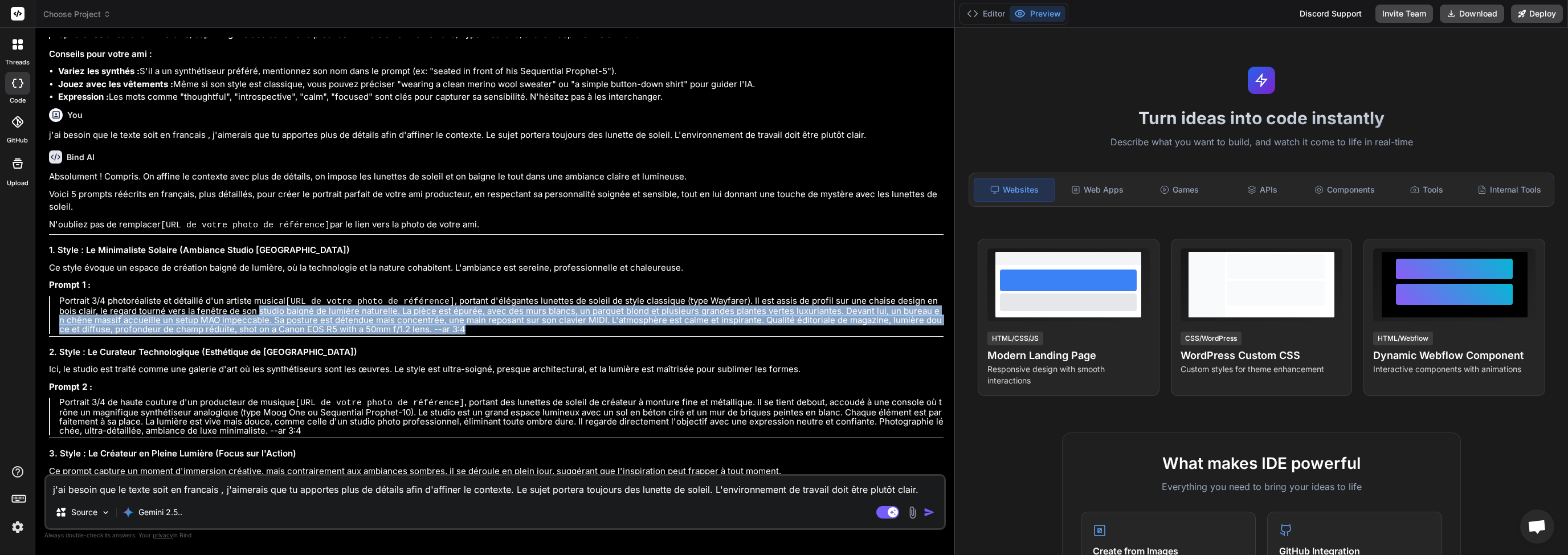
scroll to position [2146, 0]
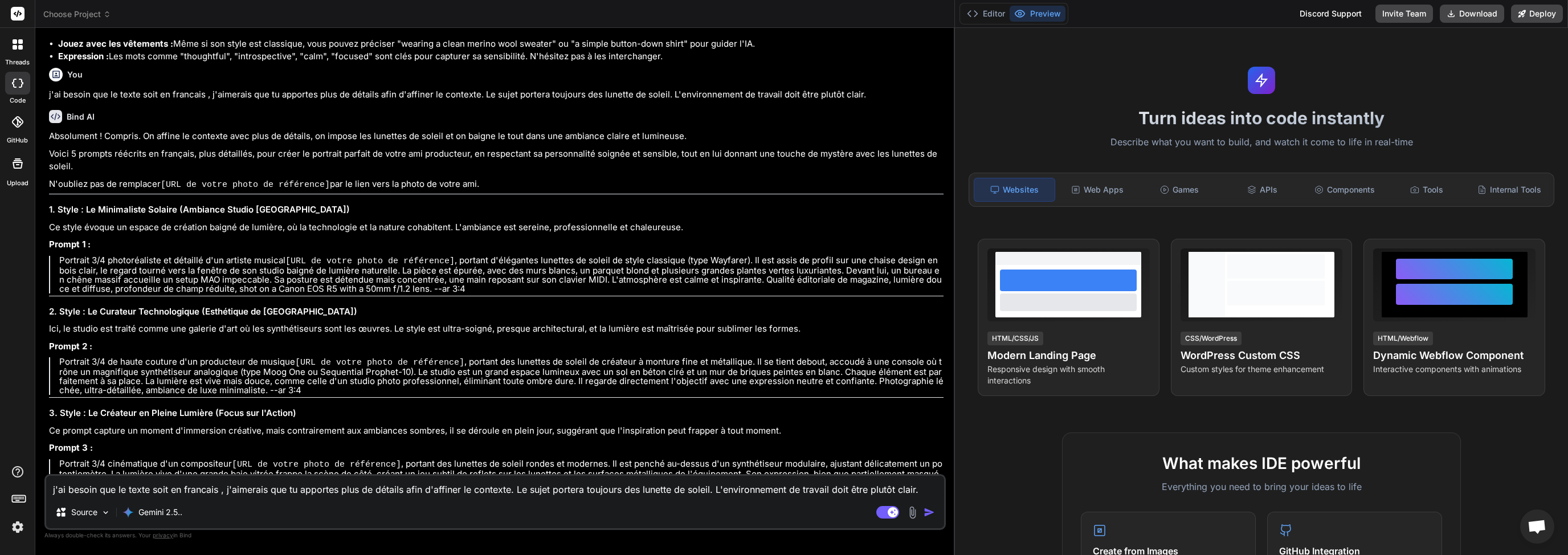
click at [83, 256] on p "Portrait 3/4 photoréaliste et détaillé d'un artiste musical [URL de votre photo…" at bounding box center [501, 274] width 884 height 38
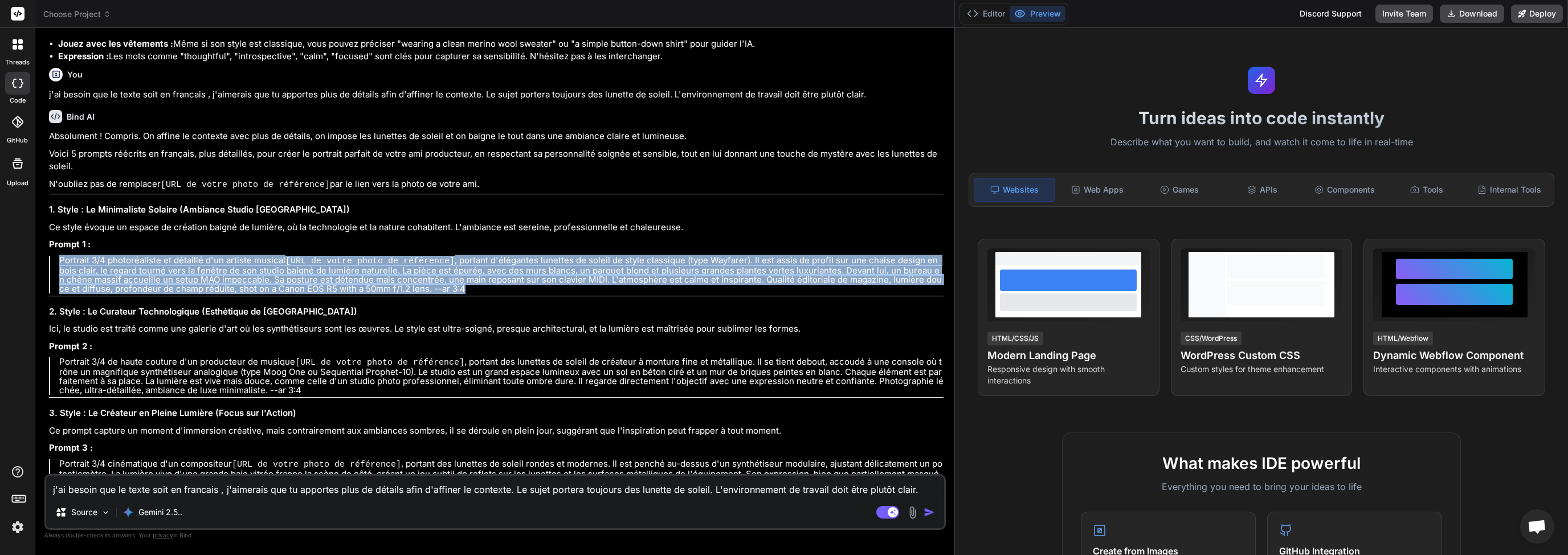
drag, startPoint x: 59, startPoint y: 248, endPoint x: 444, endPoint y: 276, distance: 386.0
click at [444, 276] on p "Portrait 3/4 photoréaliste et détaillé d'un artiste musical [URL de votre photo…" at bounding box center [501, 274] width 884 height 38
copy p "Portrait 3/4 photoréaliste et détaillé d'un artiste musical [URL de votre photo…"
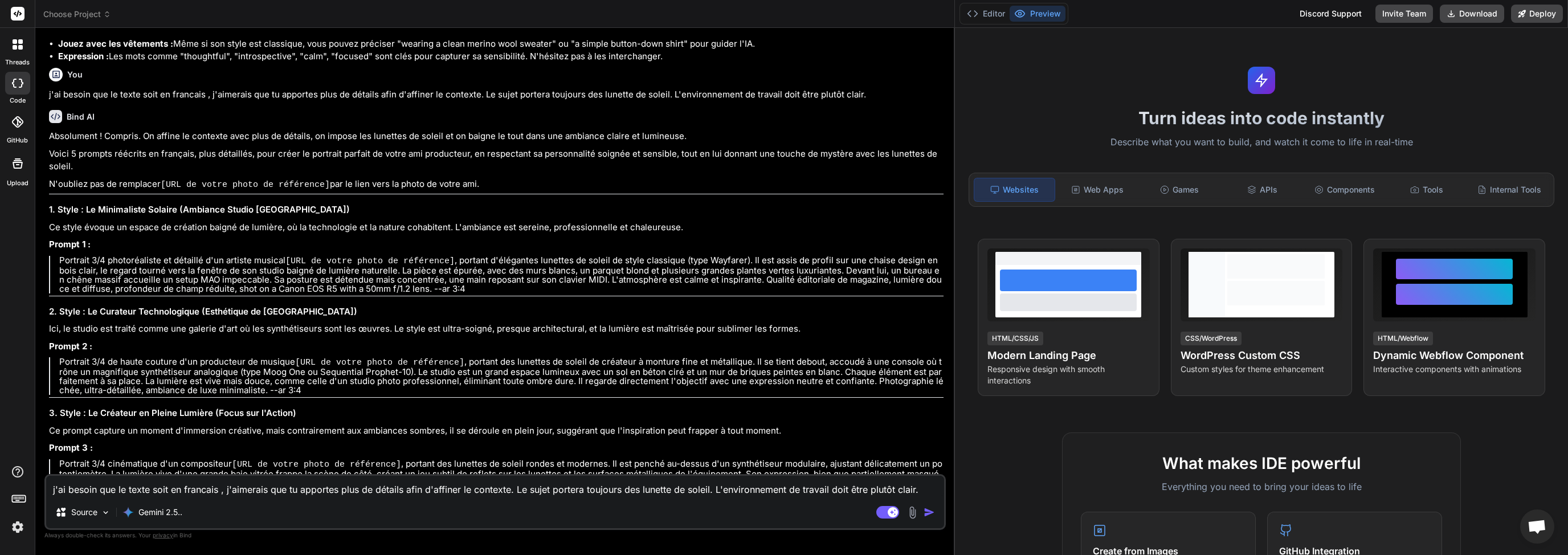
click at [159, 486] on textarea "j'ai besoin que le texte soit en francais , j'aimerais que tu apportes plus de …" at bounding box center [495, 486] width 898 height 21
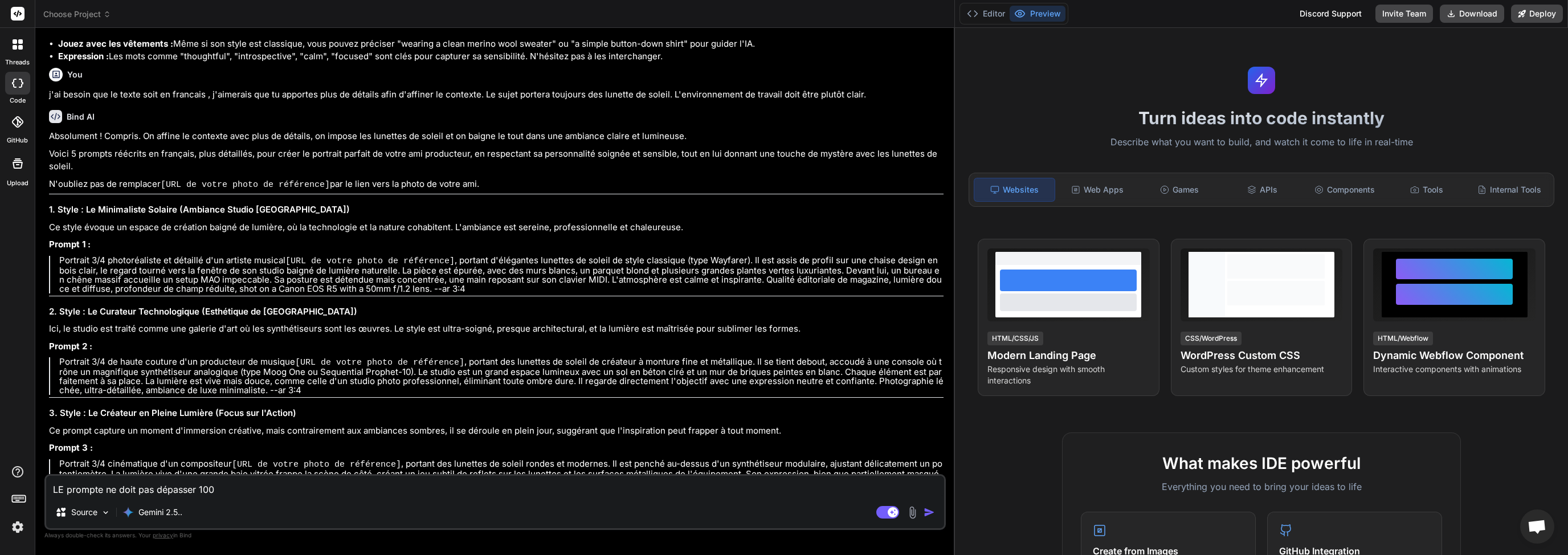
click at [225, 490] on textarea "LE prompte ne doit pas dépasser 100" at bounding box center [495, 486] width 898 height 21
click at [930, 515] on img "button" at bounding box center [929, 512] width 12 height 12
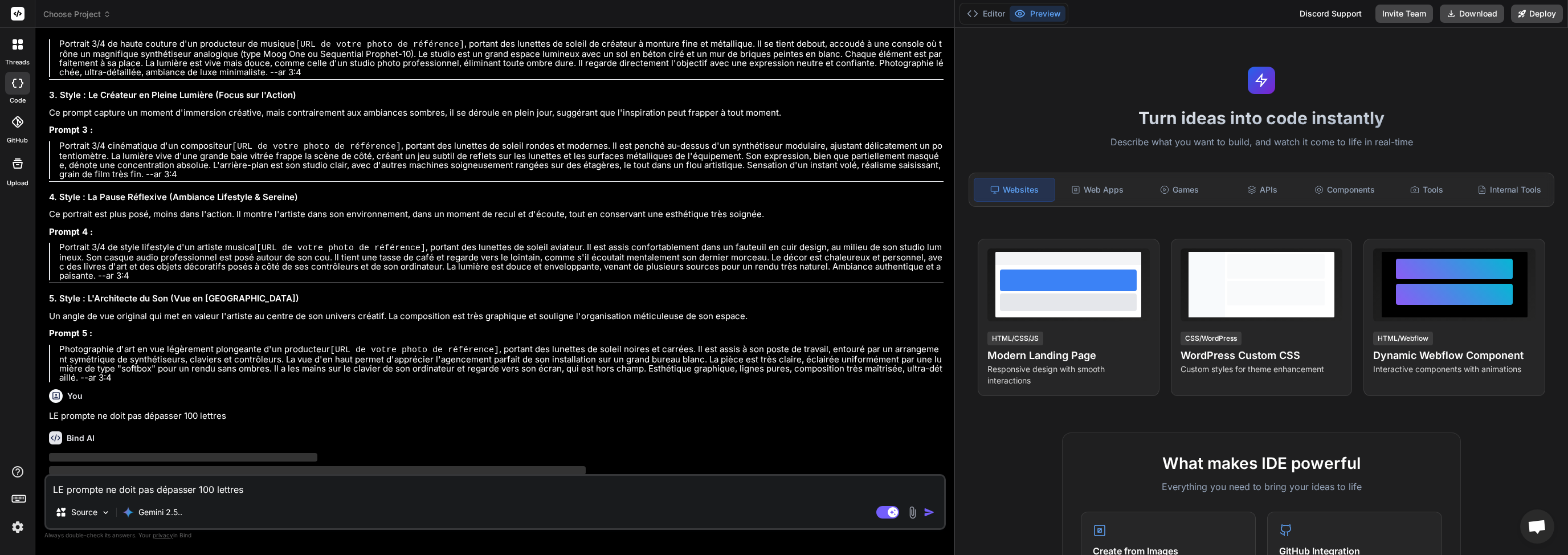
scroll to position [2476, 0]
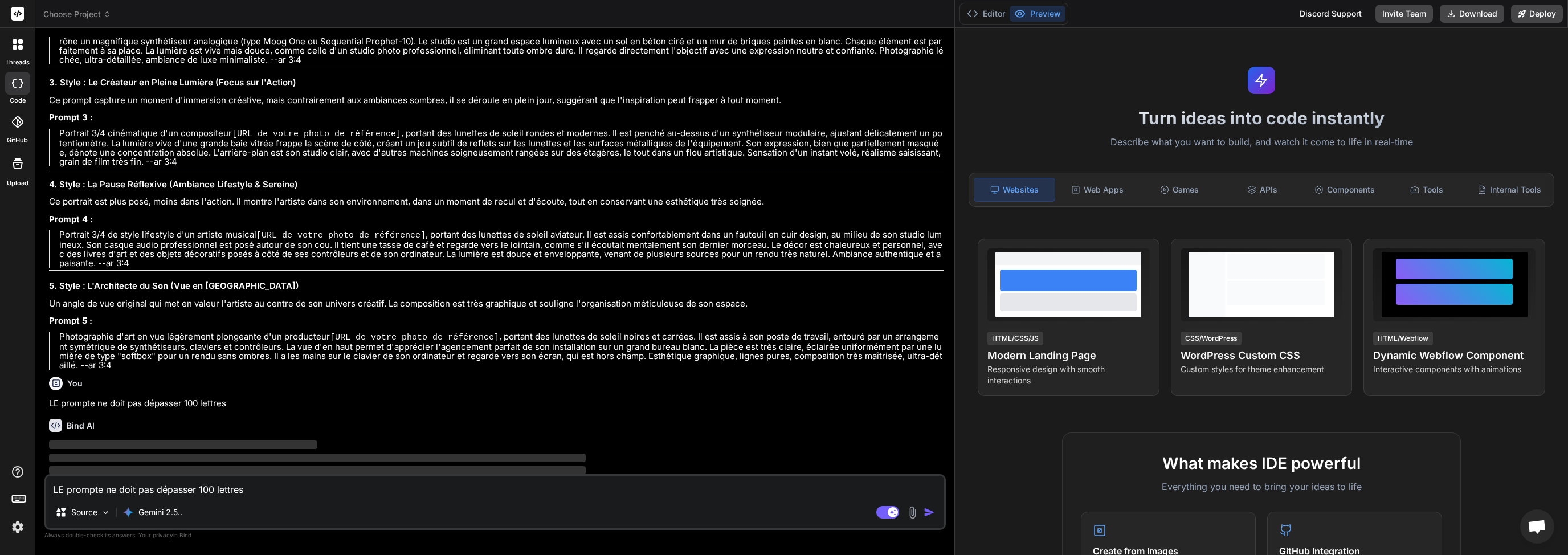
click at [489, 419] on div "Bind AI" at bounding box center [496, 425] width 895 height 13
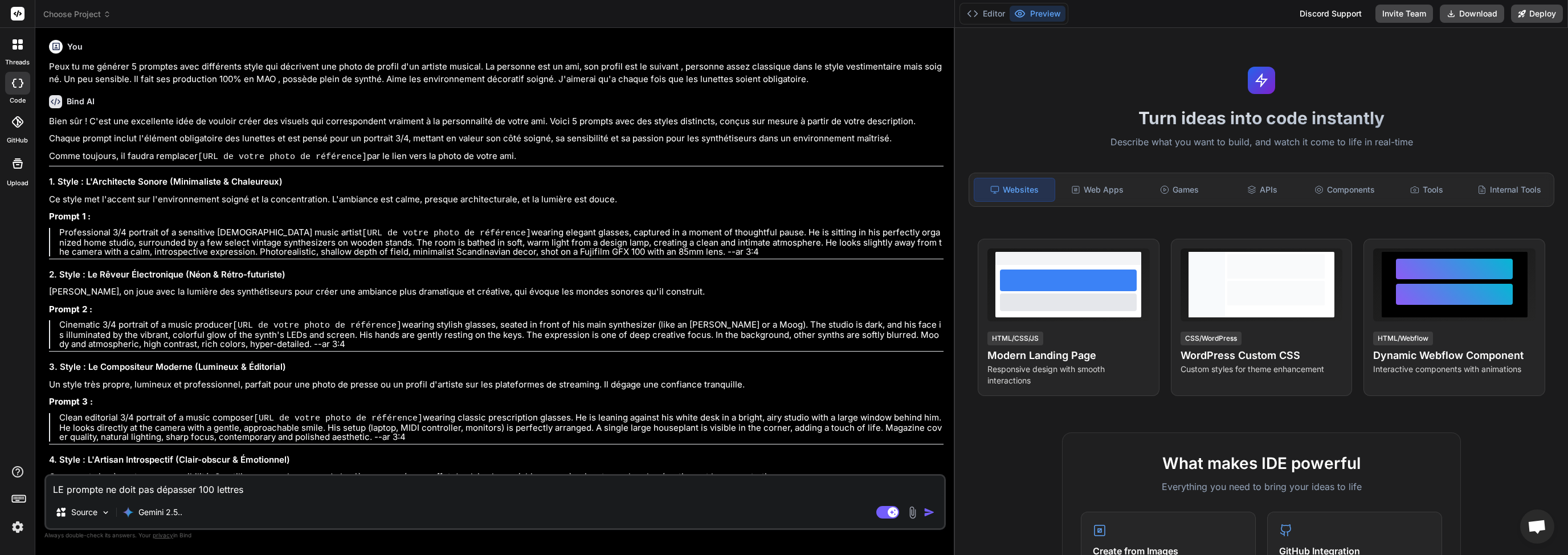
scroll to position [1492, 0]
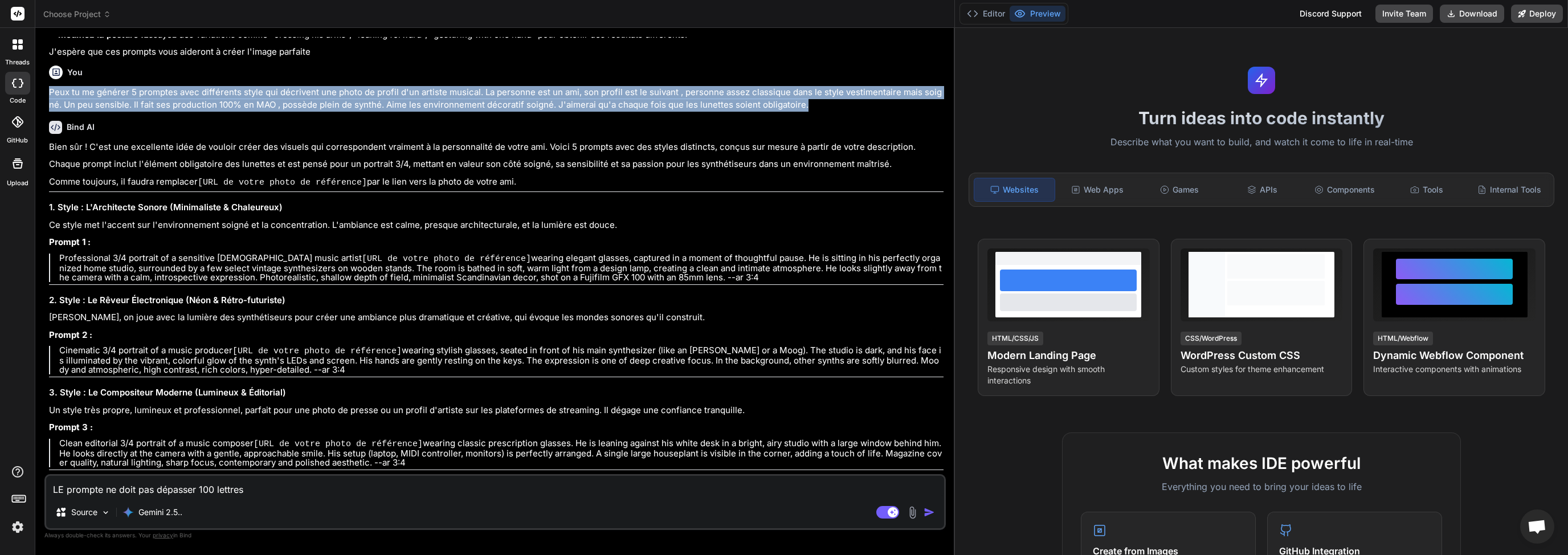
drag, startPoint x: 49, startPoint y: 77, endPoint x: 816, endPoint y: 91, distance: 767.1
click at [816, 91] on p "Peux tu me générer 5 promptes avec différents style qui décrivent une photo de …" at bounding box center [496, 99] width 895 height 26
copy p "Peux tu me générer 5 promptes avec différents style qui décrivent une photo de …"
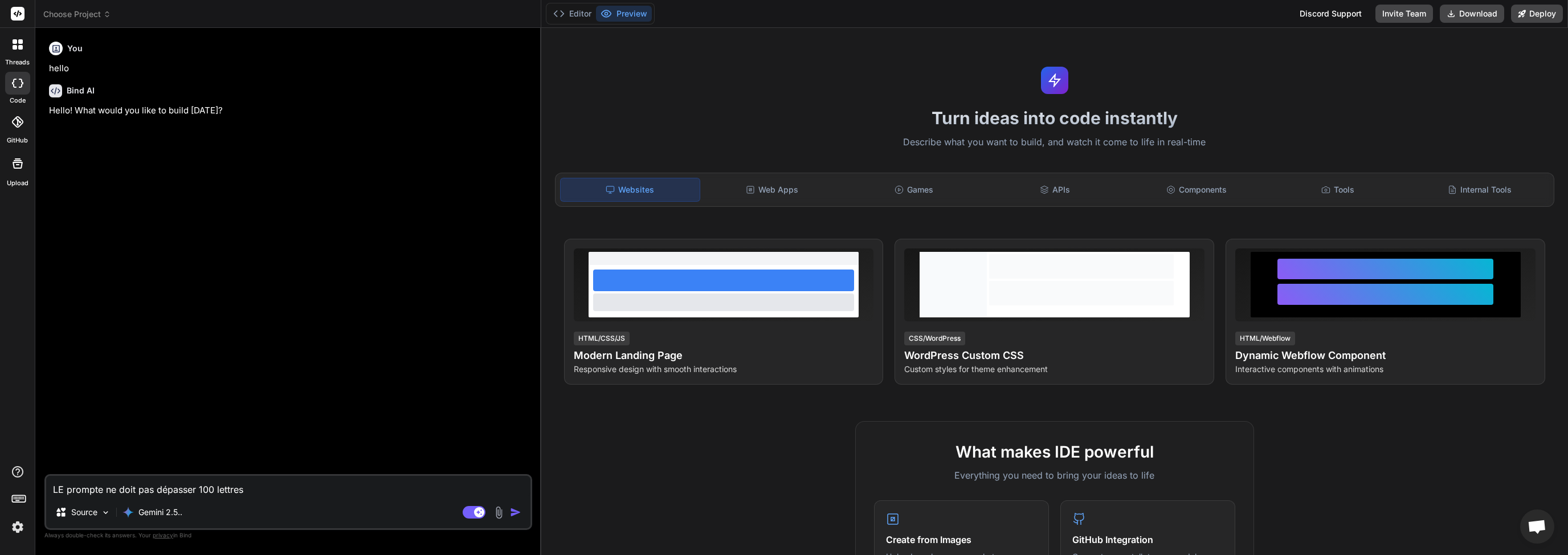
click at [1528, 521] on span "Ouvrir le chat" at bounding box center [1537, 528] width 19 height 16
type textarea "x"
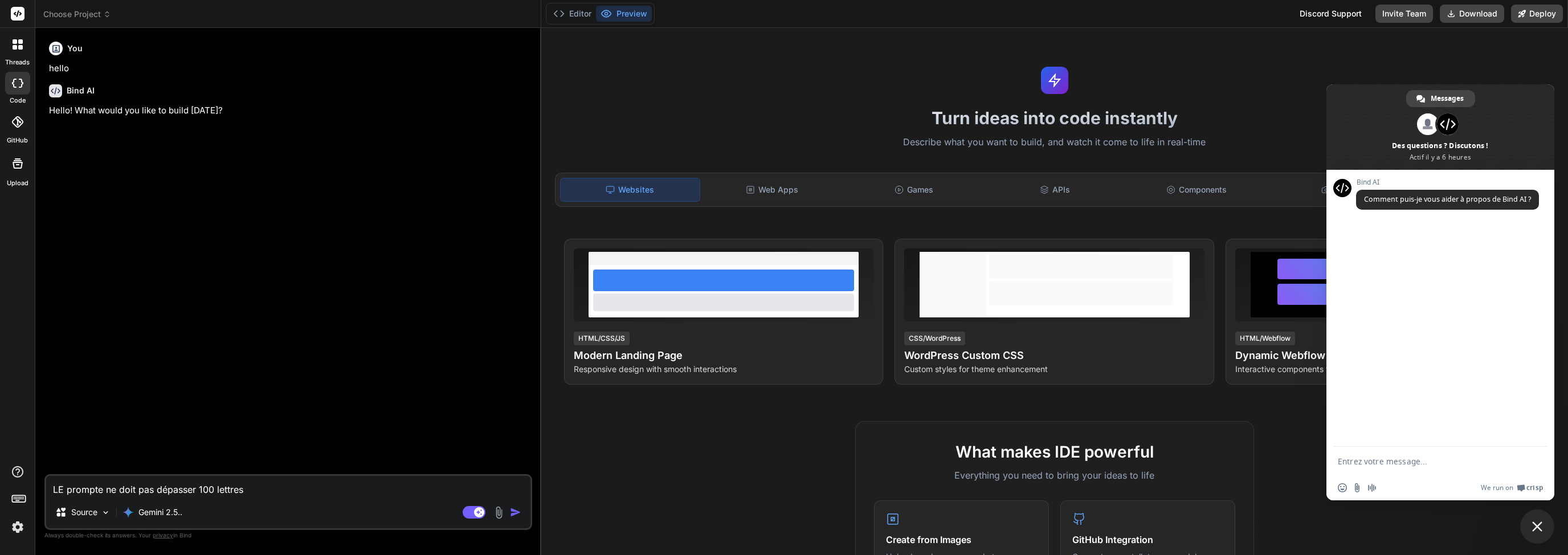
click at [1552, 528] on span "Fermer le chat" at bounding box center [1537, 526] width 34 height 34
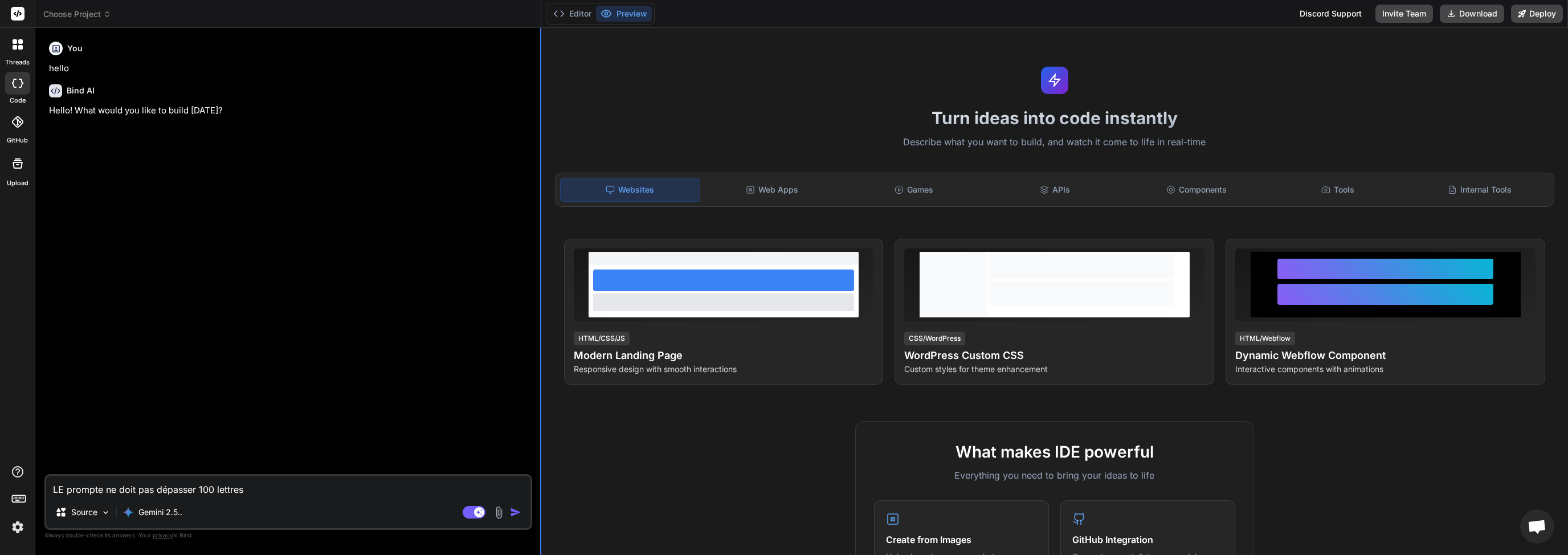
click at [540, 175] on div at bounding box center [541, 291] width 1 height 527
drag, startPoint x: 862, startPoint y: 187, endPoint x: 1322, endPoint y: 184, distance: 460.0
click at [1322, 184] on div "Websites Web Apps Games APIs Components Tools Internal Tools" at bounding box center [1055, 190] width 999 height 34
click at [646, 18] on button "Preview" at bounding box center [624, 13] width 56 height 16
click at [568, 14] on button "Editor" at bounding box center [572, 13] width 47 height 16
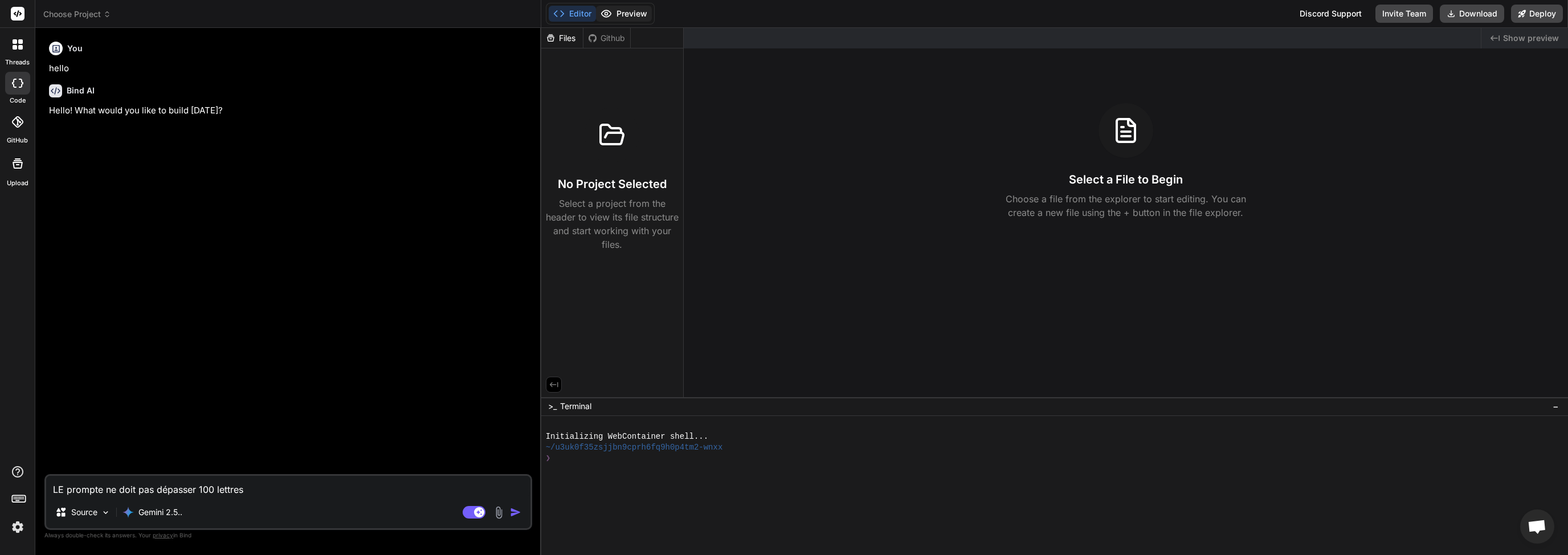
click at [625, 18] on button "Preview" at bounding box center [624, 13] width 56 height 16
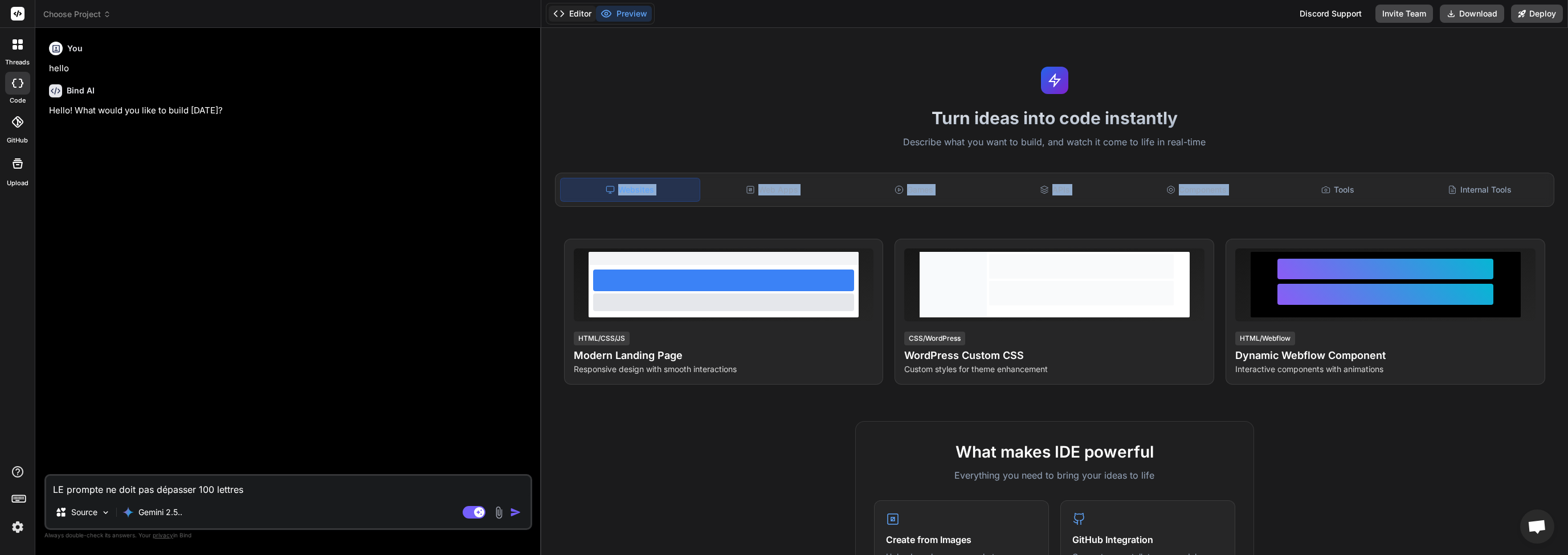
drag, startPoint x: 577, startPoint y: 16, endPoint x: 527, endPoint y: 93, distance: 91.8
click at [576, 16] on button "Editor" at bounding box center [572, 13] width 47 height 16
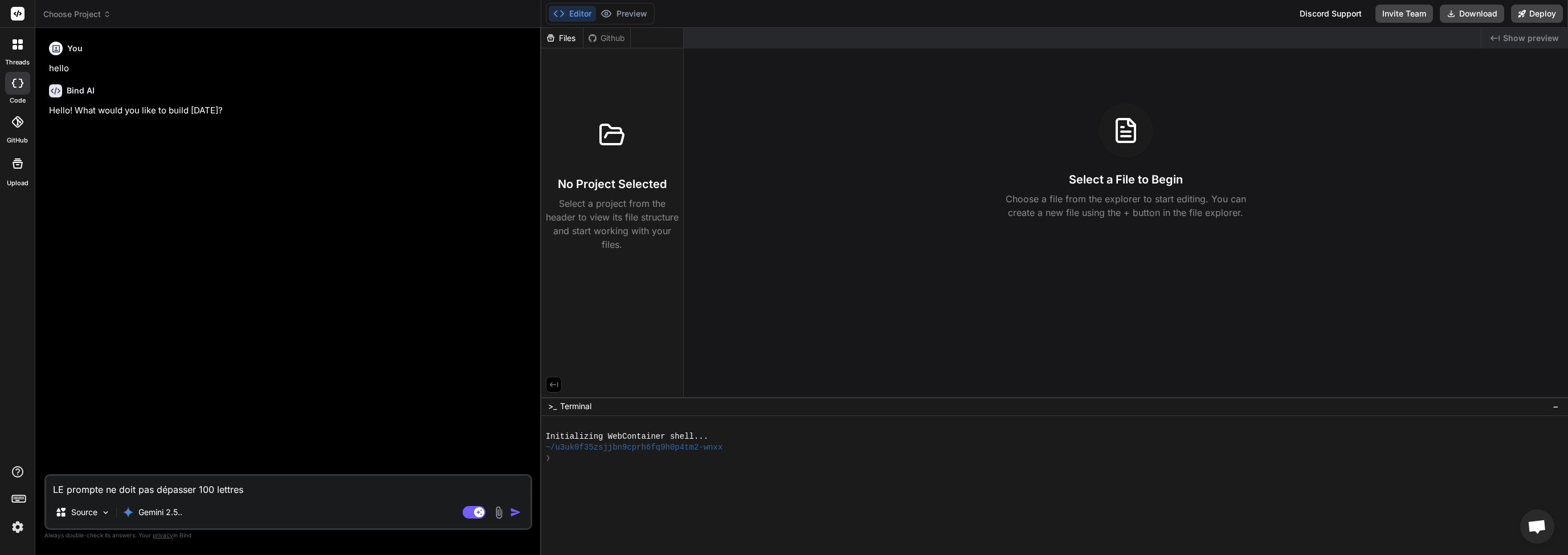
click at [401, 132] on div "You hello Bind AI Hello! What would you like to build today?" at bounding box center [290, 256] width 486 height 437
click at [243, 338] on div "You hello Bind AI Hello! What would you like to build today?" at bounding box center [290, 256] width 486 height 437
drag, startPoint x: 262, startPoint y: 483, endPoint x: 171, endPoint y: 491, distance: 91.4
click at [256, 487] on textarea "LE prompte ne doit pas dépasser 100 lettres" at bounding box center [289, 486] width 485 height 21
drag, startPoint x: 171, startPoint y: 491, endPoint x: 19, endPoint y: 489, distance: 152.0
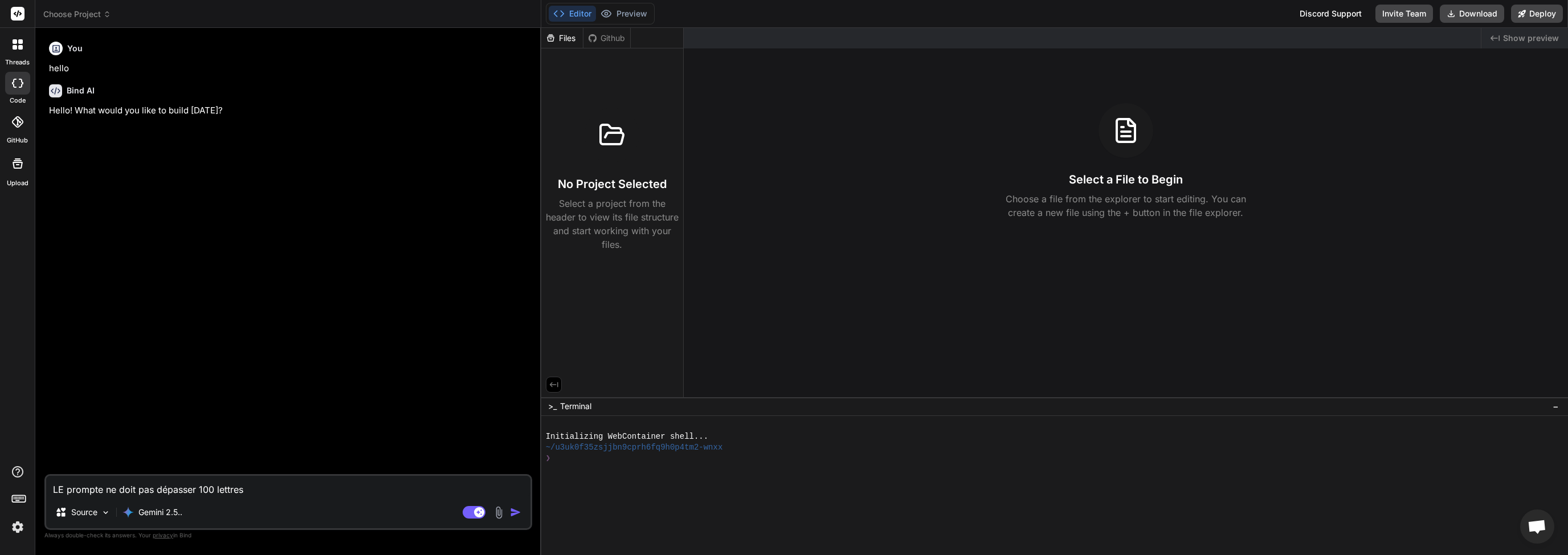
click at [19, 489] on div "threads code GitHub Upload Choose Project Created with Pixso. Bind AI Web Searc…" at bounding box center [784, 278] width 1568 height 555
paste textarea "Peux tu me générer 5 promptes avec différents style qui décrivent une photo de …"
type textarea "Peux tu me générer 5 promptes avec différents style qui décrivent une photo de …"
type textarea "x"
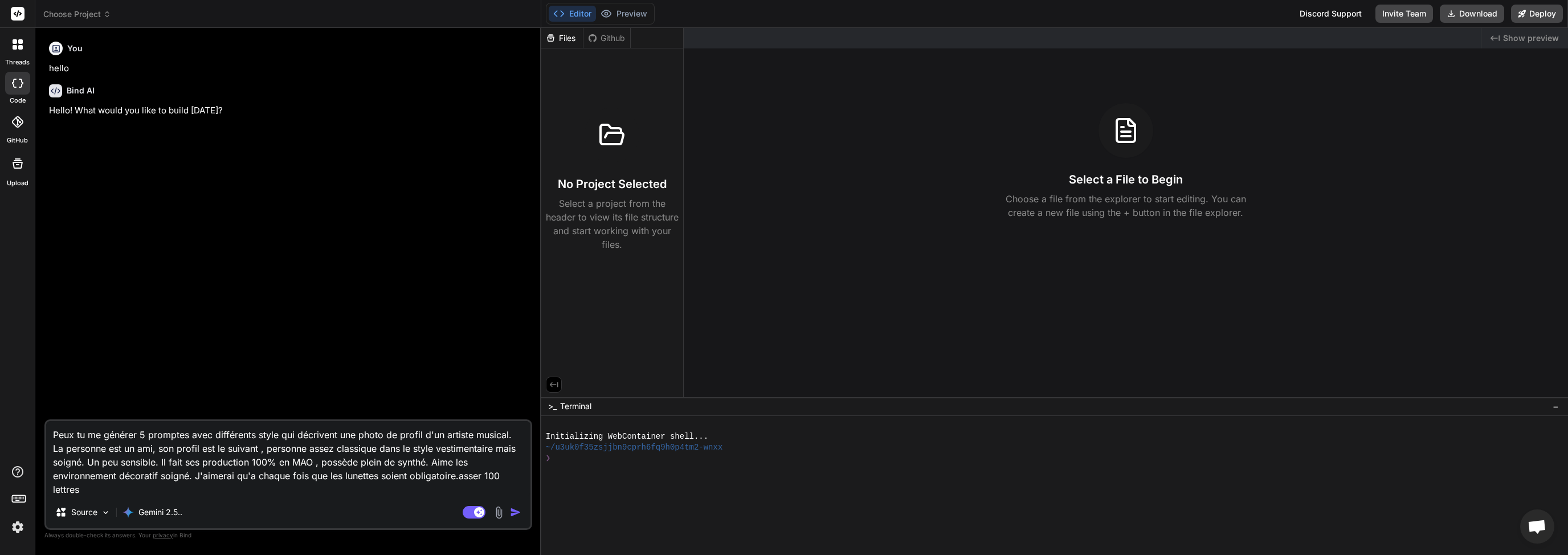
click at [255, 436] on textarea "Peux tu me générer 5 promptes avec différents style qui décrivent une photo de …" at bounding box center [289, 459] width 485 height 75
click at [277, 435] on textarea "Peux tu me générer 5 promptes avec différents style qui décrivent une photo de …" at bounding box center [289, 459] width 485 height 75
type textarea "Peux tu me générer 5 promptes avec différents style qui décrivent une photo de …"
type textarea "x"
type textarea "Peux tu me générer 5 promptes avec différents style e qui décrivent une photo d…"
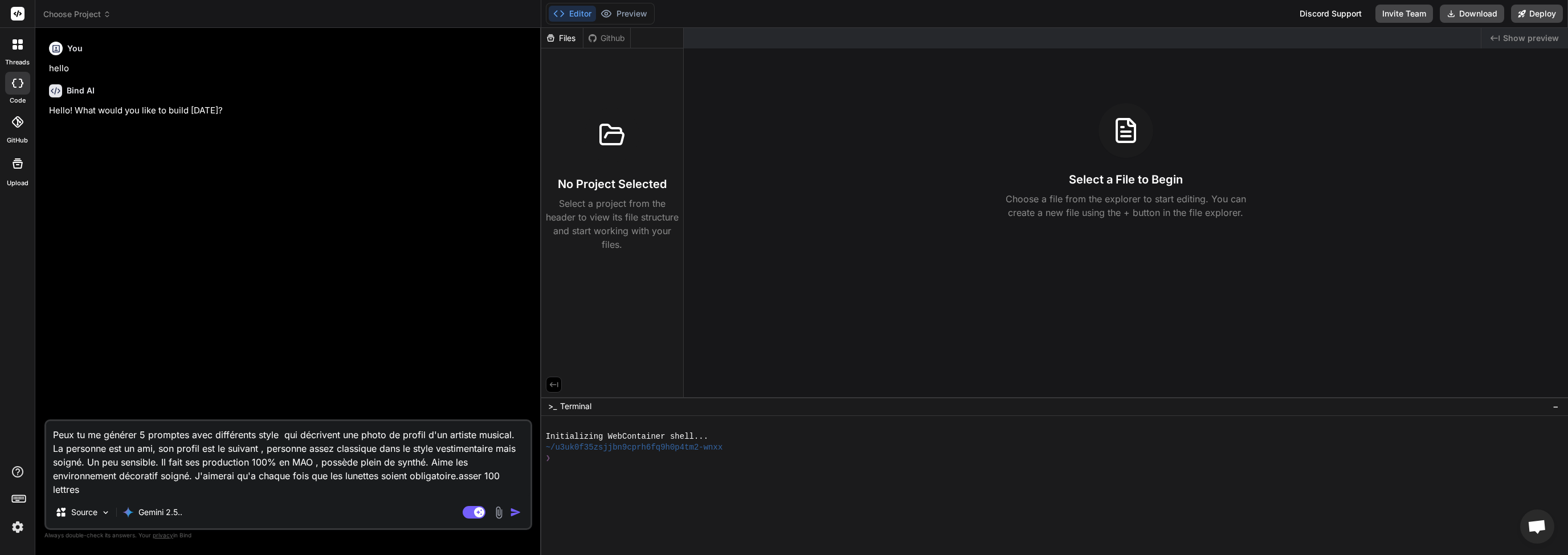
type textarea "x"
type textarea "Peux tu me générer 5 promptes avec différents style en qui décrivent une photo …"
type textarea "x"
type textarea "Peux tu me générer 5 promptes avec différents style en qui décrivent une photo …"
type textarea "x"
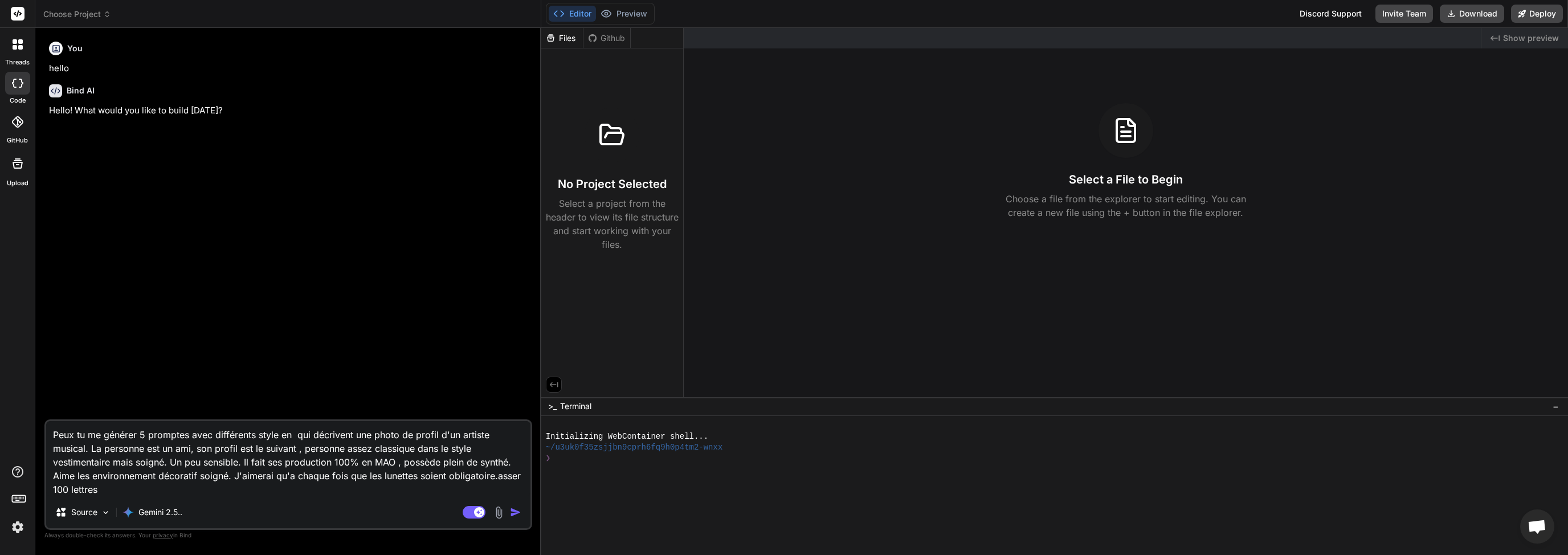
type textarea "Peux tu me générer 5 promptes avec différents style en 1 qui décrivent une phot…"
type textarea "x"
type textarea "Peux tu me générer 5 promptes avec différents style en 10 qui décrivent une pho…"
type textarea "x"
type textarea "Peux tu me générer 5 promptes avec différents style en 100 qui décrivent une ph…"
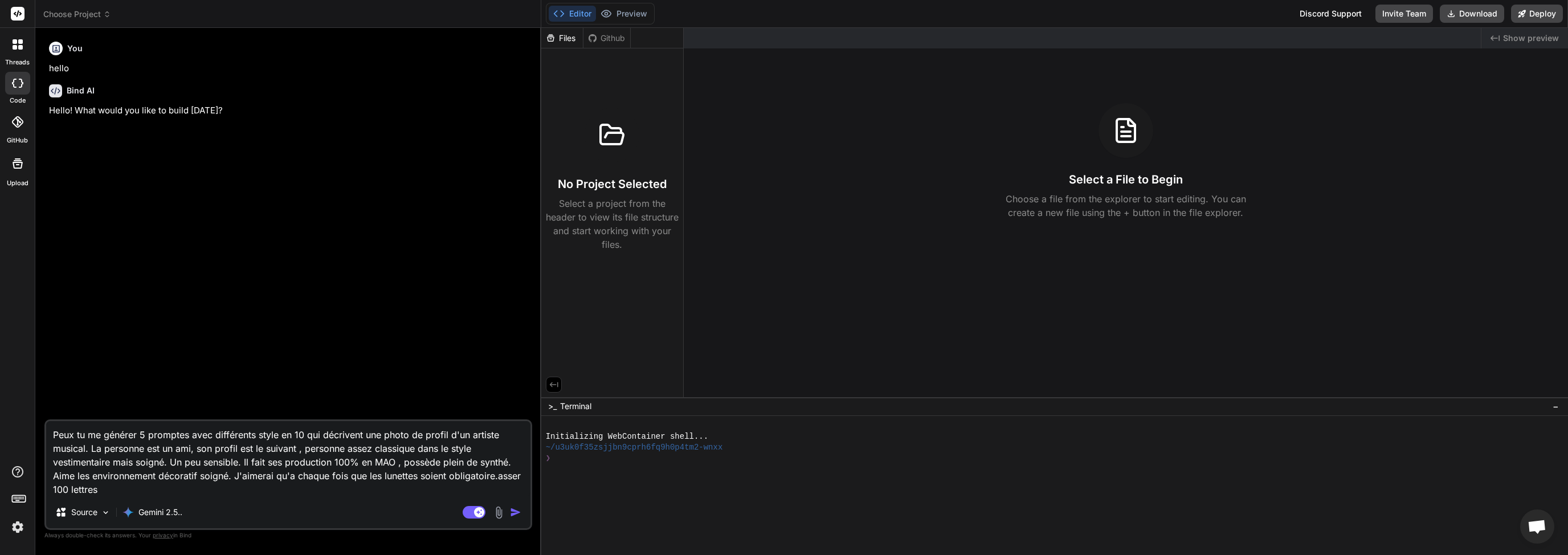
type textarea "x"
type textarea "Peux tu me générer 5 promptes avec différents style en 100 qui décrivent une ph…"
type textarea "x"
type textarea "Peux tu me générer 5 promptes avec différents style en 100 l qui décrivent une …"
type textarea "x"
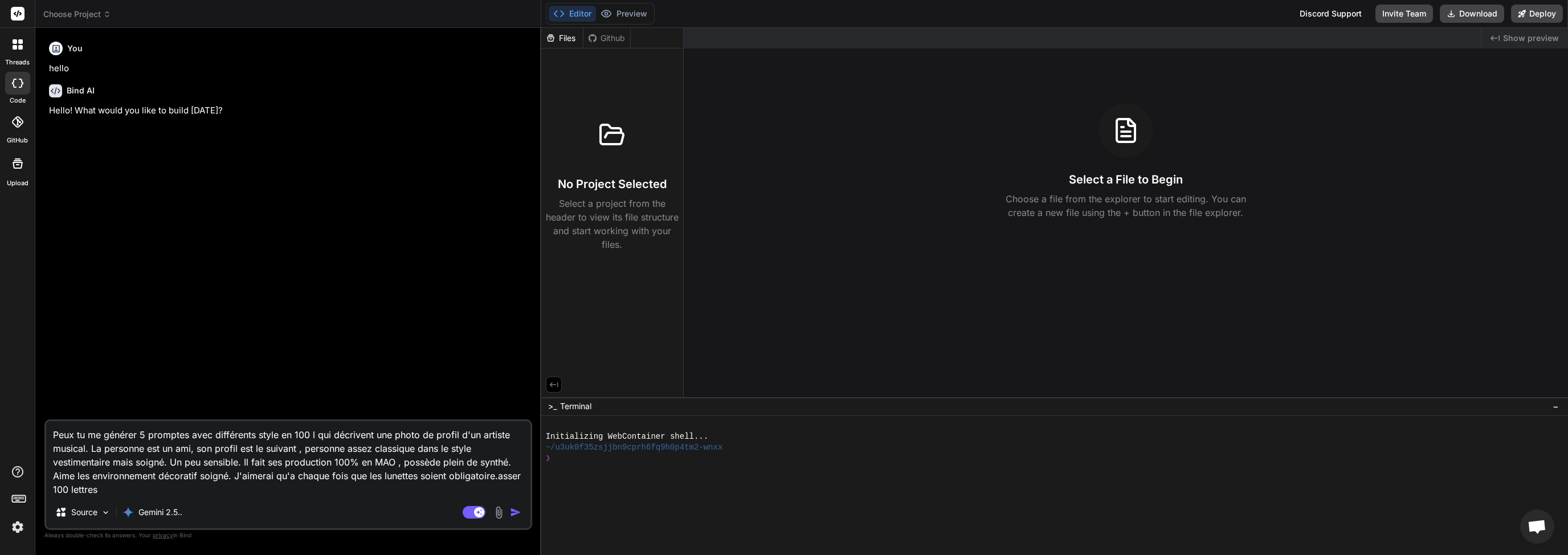
type textarea "Peux tu me générer 5 promptes avec différents style en 100 le qui décrivent une…"
type textarea "x"
type textarea "Peux tu me générer 5 promptes avec différents style en 100 let qui décrivent un…"
type textarea "x"
type textarea "Peux tu me générer 5 promptes avec différents style en 100 lett qui décrivent u…"
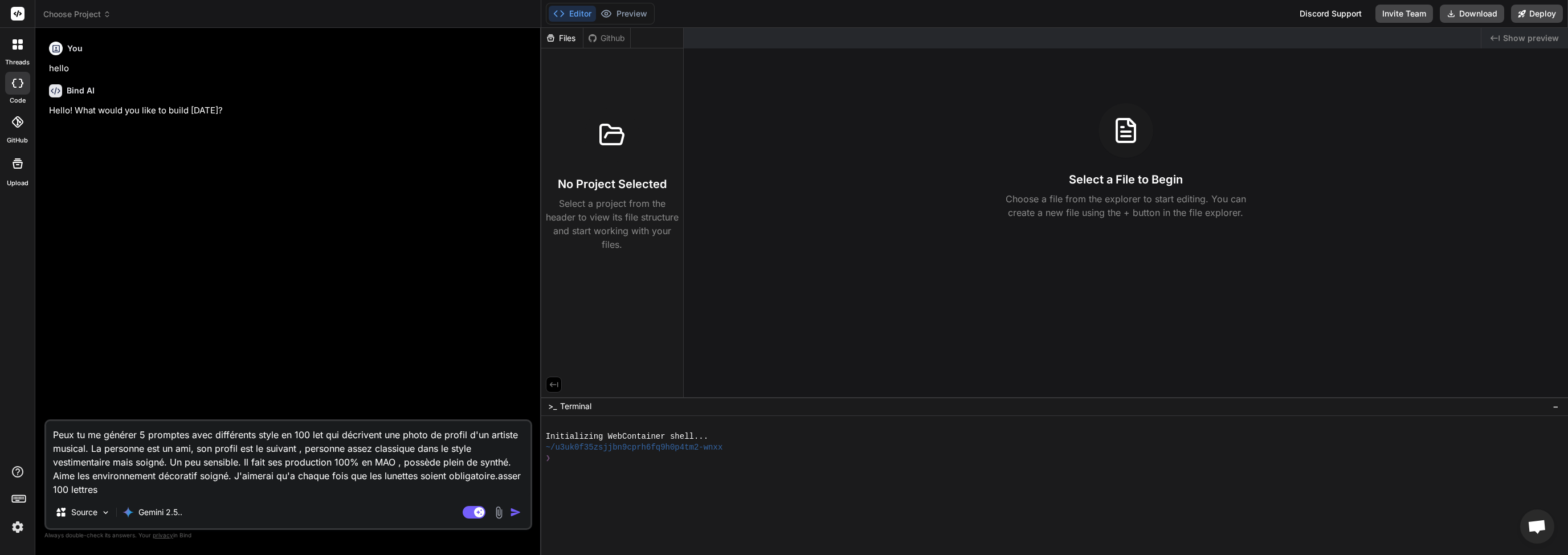
type textarea "x"
type textarea "Peux tu me générer 5 promptes avec différents style en 100 lettr qui décrivent …"
type textarea "x"
type textarea "Peux tu me générer 5 promptes avec différents style en 100 lettre qui décrivent…"
type textarea "x"
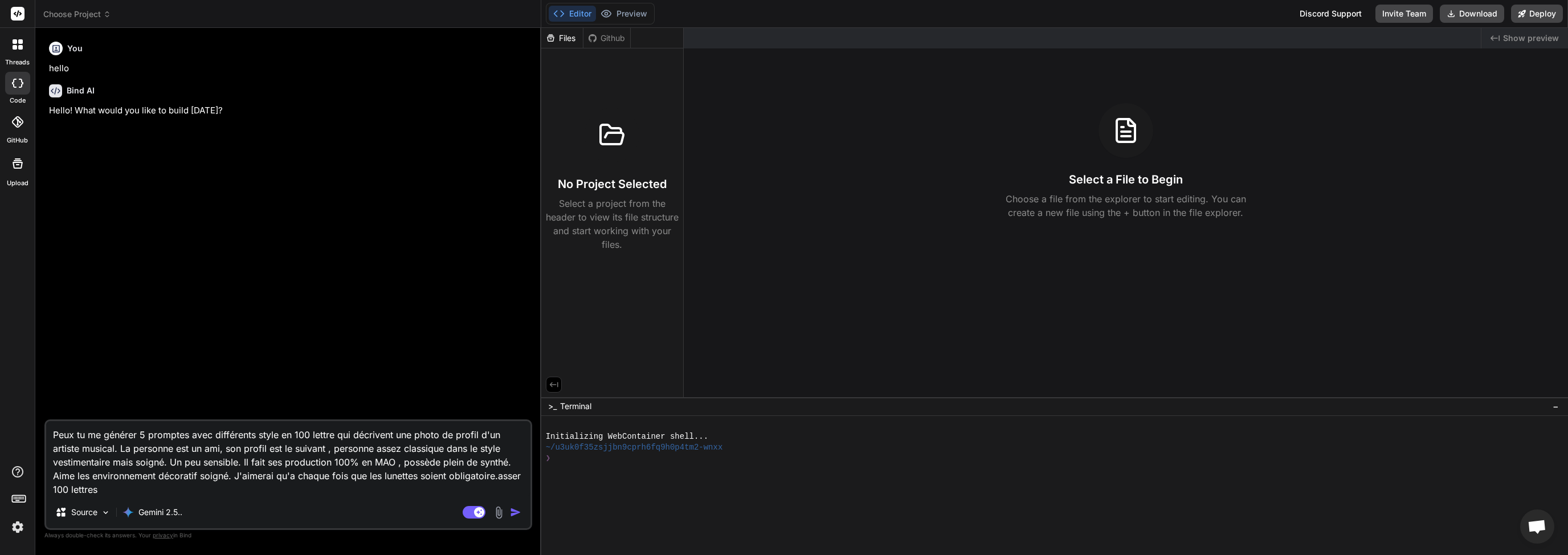
type textarea "Peux tu me générer 5 promptes avec différents style en 100 lettres qui décriven…"
type textarea "x"
type textarea "Peux tu me générer 5 promptes avec différents style en 100 lettres qui décriven…"
type textarea "x"
type textarea "Peux tu me générer 5 promptes avec différents style en 100 lettres m qui décriv…"
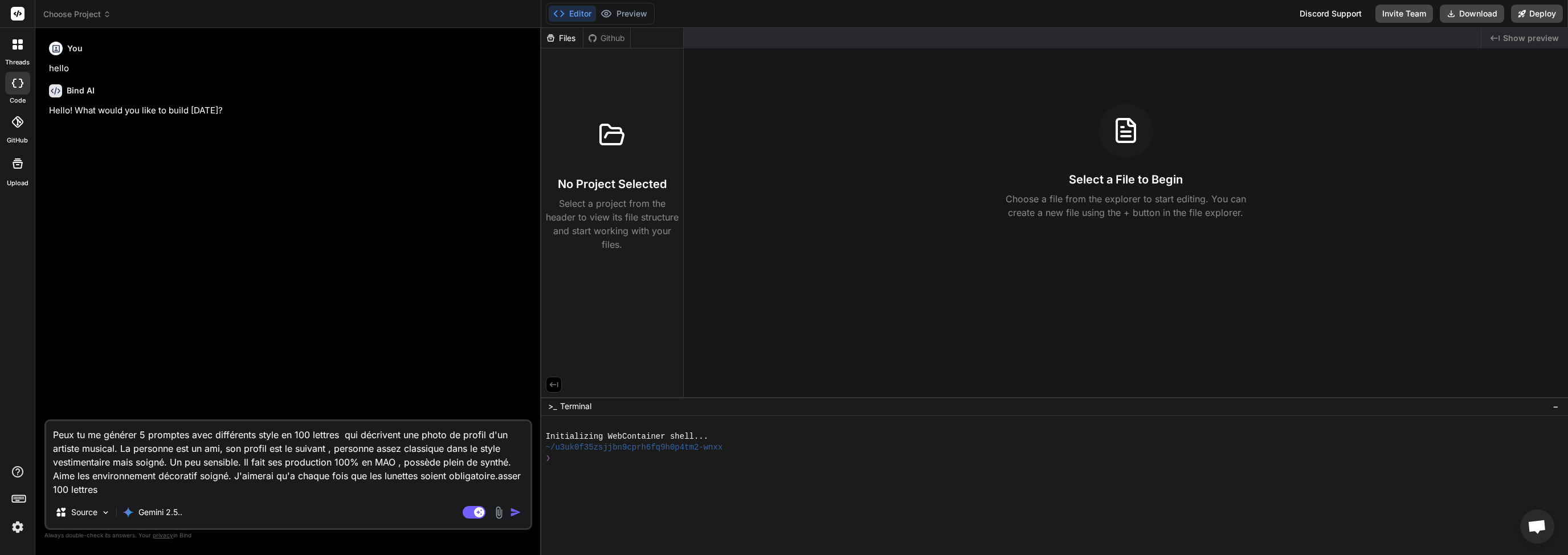
type textarea "x"
type textarea "Peux tu me générer 5 promptes avec différents style en 100 lettres ma qui décri…"
type textarea "x"
type textarea "Peux tu me générer 5 promptes avec différents style en 100 lettres max qui décr…"
type textarea "x"
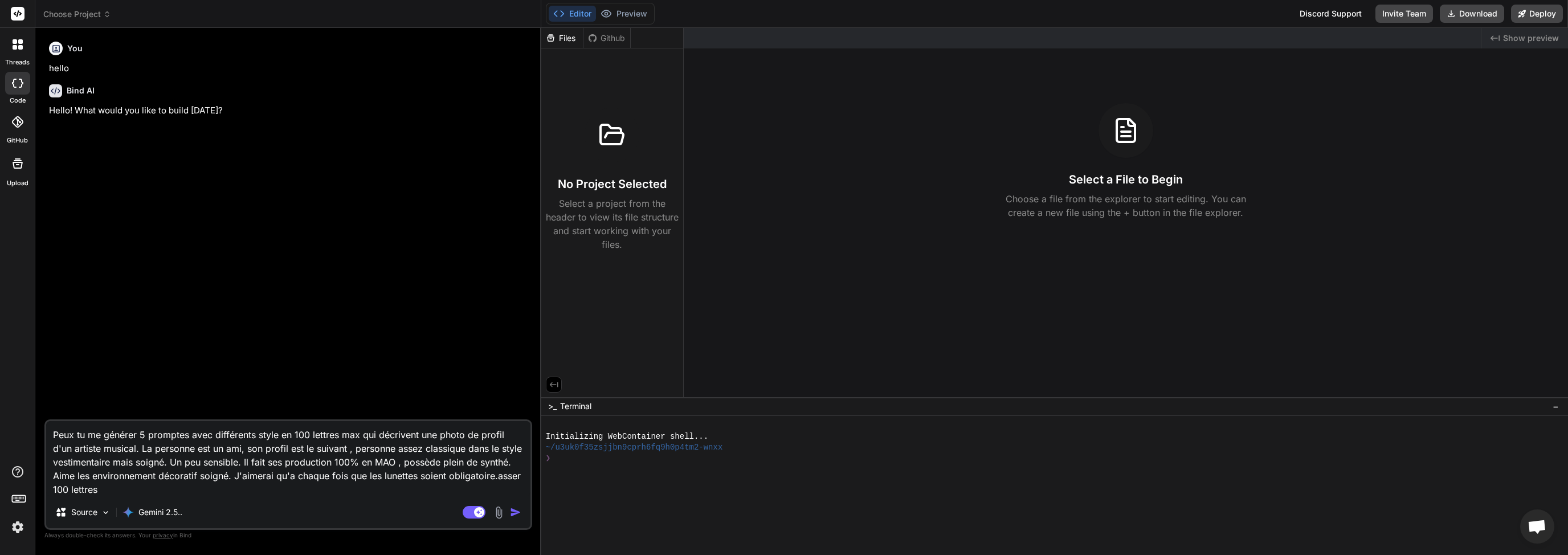
type textarea "Peux tu me générer 5 promptes avec différents style en 100 lettres maxi qui déc…"
type textarea "x"
type textarea "Peux tu me générer 5 promptes avec différents style en 100 lettres maxi qui déc…"
type textarea "x"
click at [424, 436] on textarea "Peux tu me générer 5 promptes avec différents style en 100 lettres maxi qui déc…" at bounding box center [289, 459] width 485 height 75
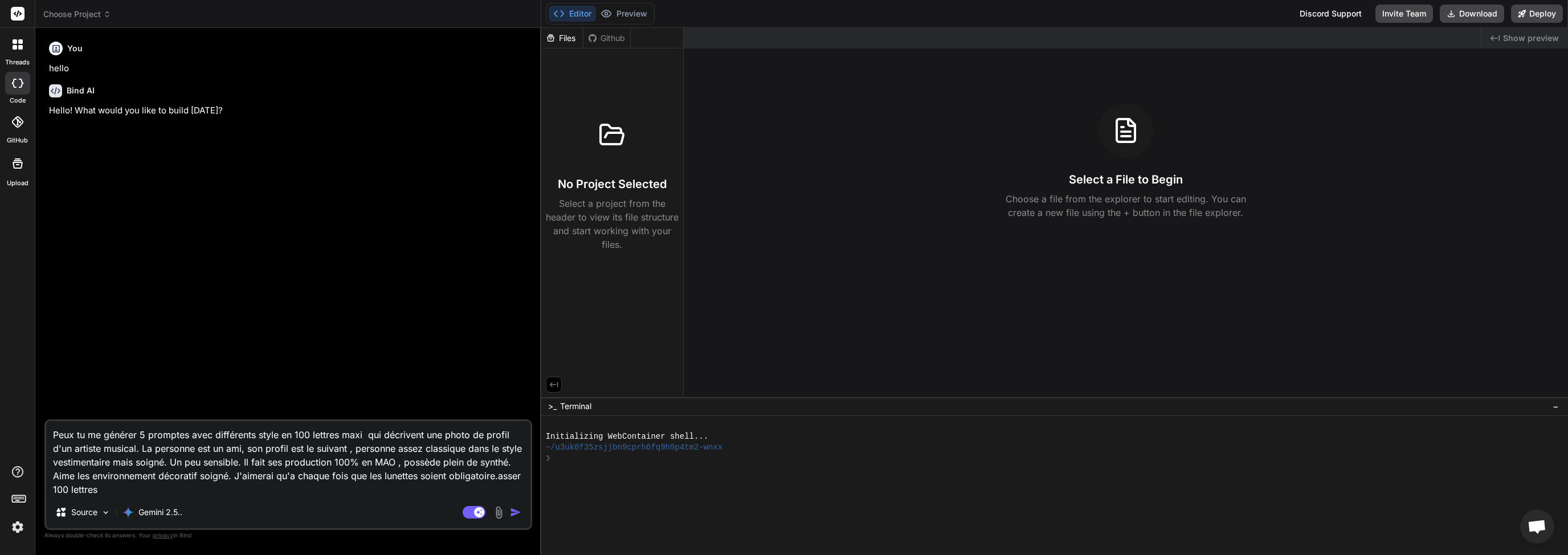
click at [138, 451] on textarea "Peux tu me générer 5 promptes avec différents style en 100 lettres maxi qui déc…" at bounding box center [289, 459] width 485 height 75
type textarea "Peux tu me générer 5 promptes avec différents style en 100 lettres maxi qui déc…"
type textarea "x"
type textarea "Peux tu me générer 5 promptes avec différents style en 100 lettres maxi qui déc…"
type textarea "x"
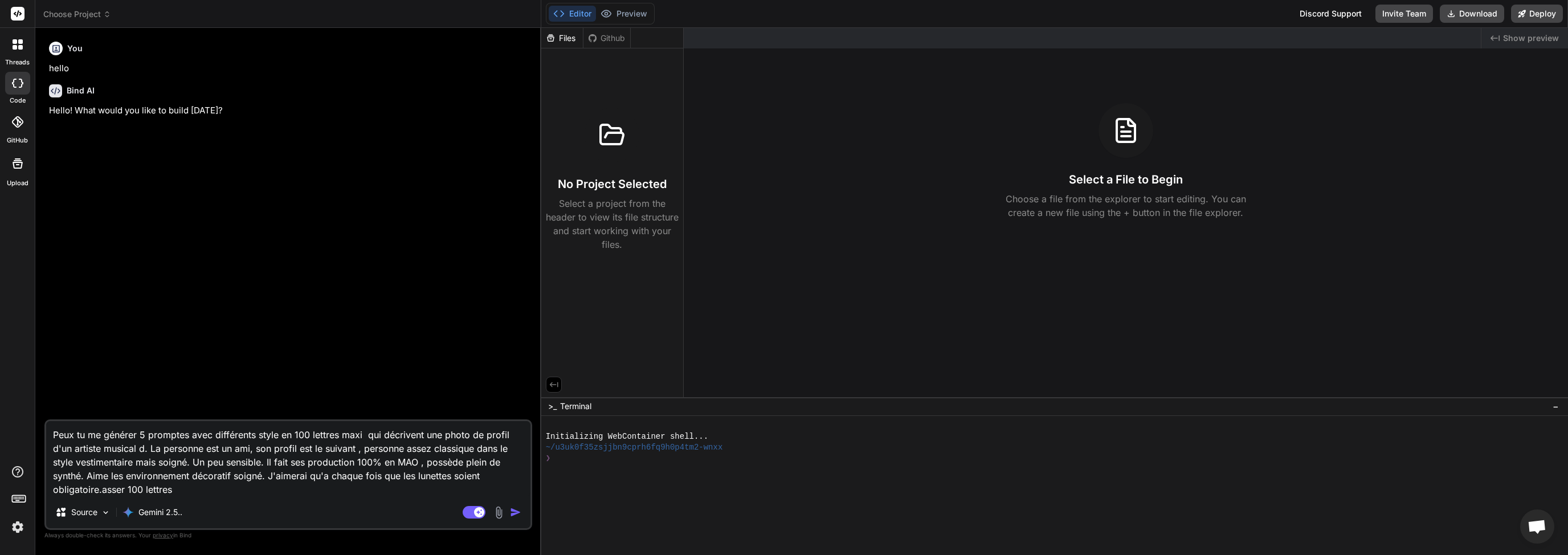
type textarea "Peux tu me générer 5 promptes avec différents style en 100 lettres maxi qui déc…"
type textarea "x"
type textarea "Peux tu me générer 5 promptes avec différents style en 100 lettres maxi qui déc…"
type textarea "x"
type textarea "Peux tu me générer 5 promptes avec différents style en 100 lettres maxi qui déc…"
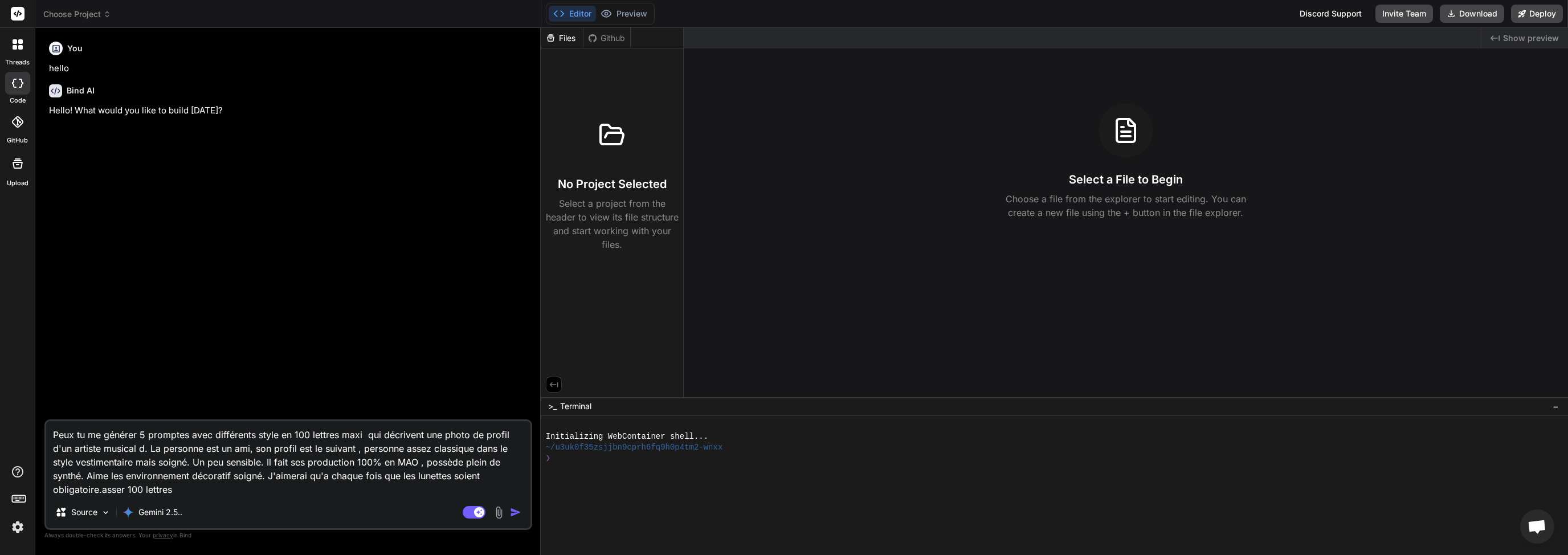
type textarea "x"
type textarea "Peux tu me générer 5 promptes avec différents style en 100 lettres maxi qui déc…"
type textarea "x"
type textarea "Peux tu me générer 5 promptes avec différents style en 100 lettres maxi qui déc…"
type textarea "x"
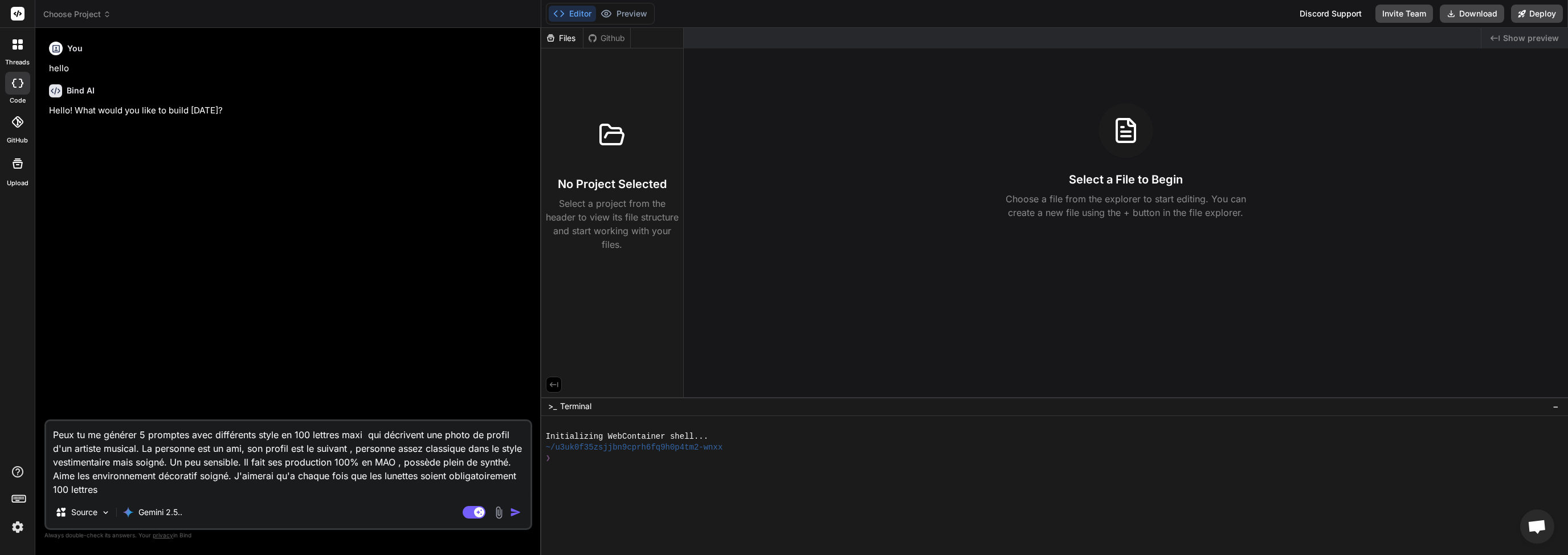
click at [422, 476] on textarea "Peux tu me générer 5 promptes avec différents style en 100 lettres maxi qui déc…" at bounding box center [289, 459] width 485 height 75
type textarea "Peux tu me générer 5 promptes avec différents style en 100 lettres maxi qui déc…"
type textarea "x"
type textarea "Peux tu me générer 5 promptes avec différents style en 100 lettres maxi qui déc…"
type textarea "x"
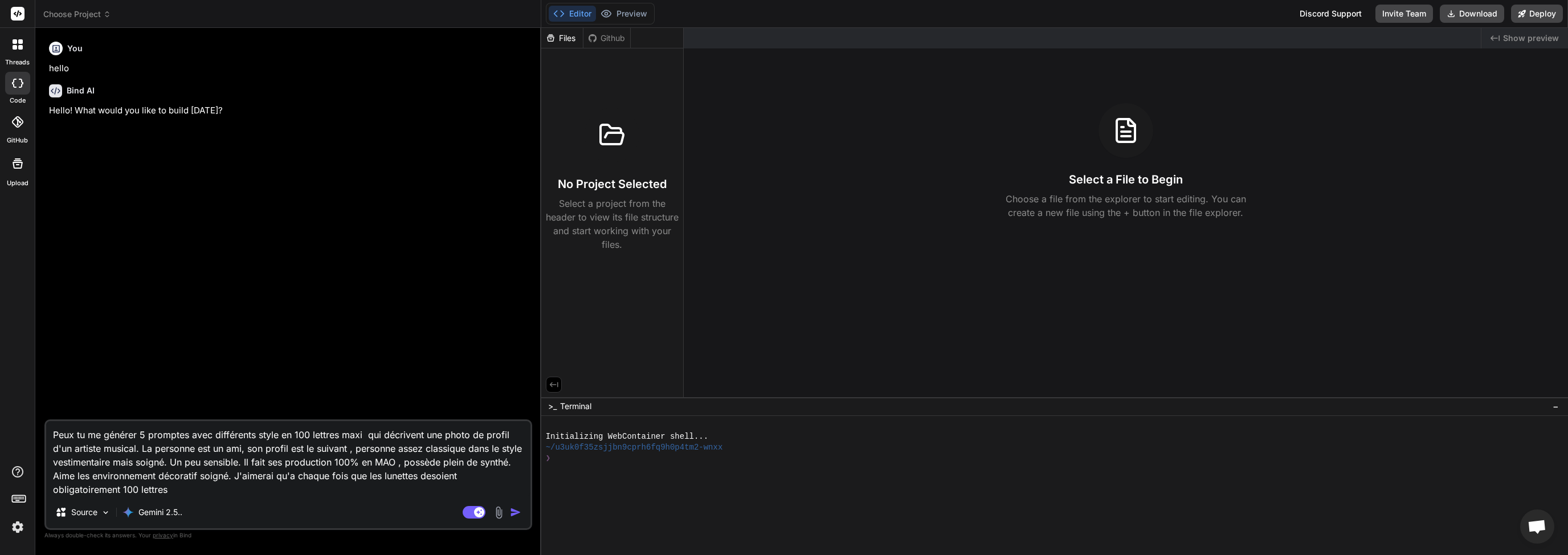
type textarea "Peux tu me générer 5 promptes avec différents style en 100 lettres maxi qui déc…"
type textarea "x"
type textarea "Peux tu me générer 5 promptes avec différents style en 100 lettres maxi qui déc…"
type textarea "x"
type textarea "Peux tu me générer 5 promptes avec différents style en 100 lettres maxi qui déc…"
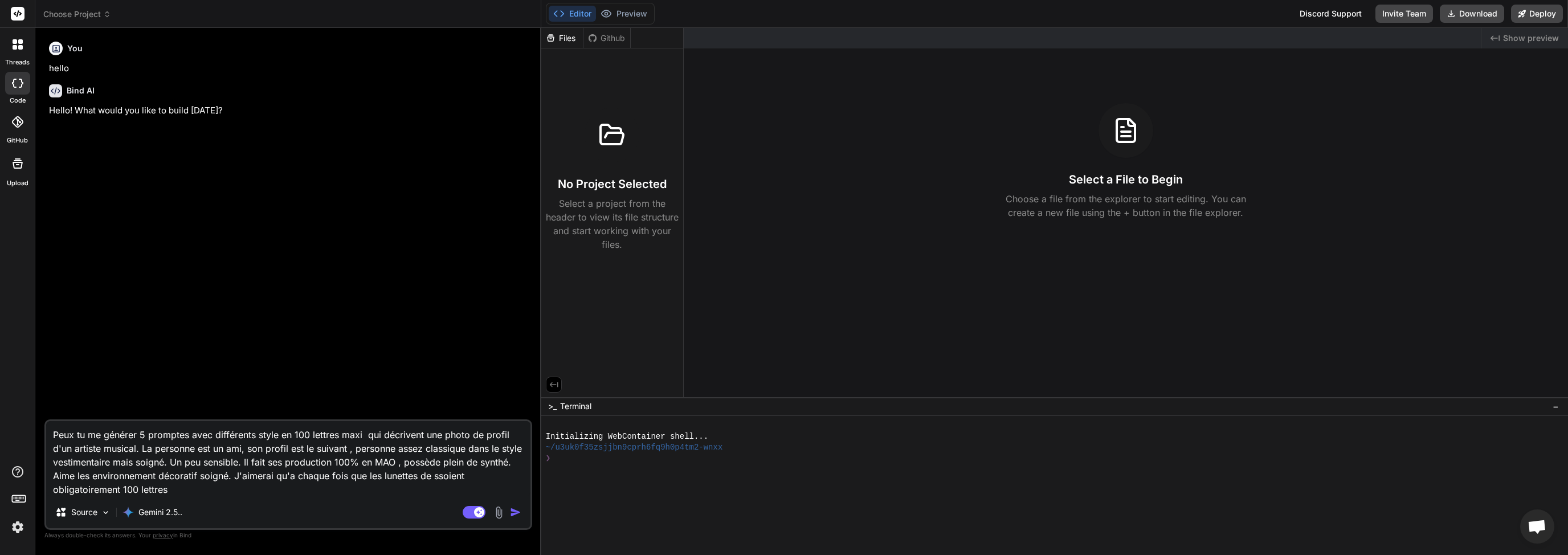
type textarea "x"
type textarea "Peux tu me générer 5 promptes avec différents style en 100 lettres maxi qui déc…"
type textarea "x"
type textarea "Peux tu me générer 5 promptes avec différents style en 100 lettres maxi qui déc…"
type textarea "x"
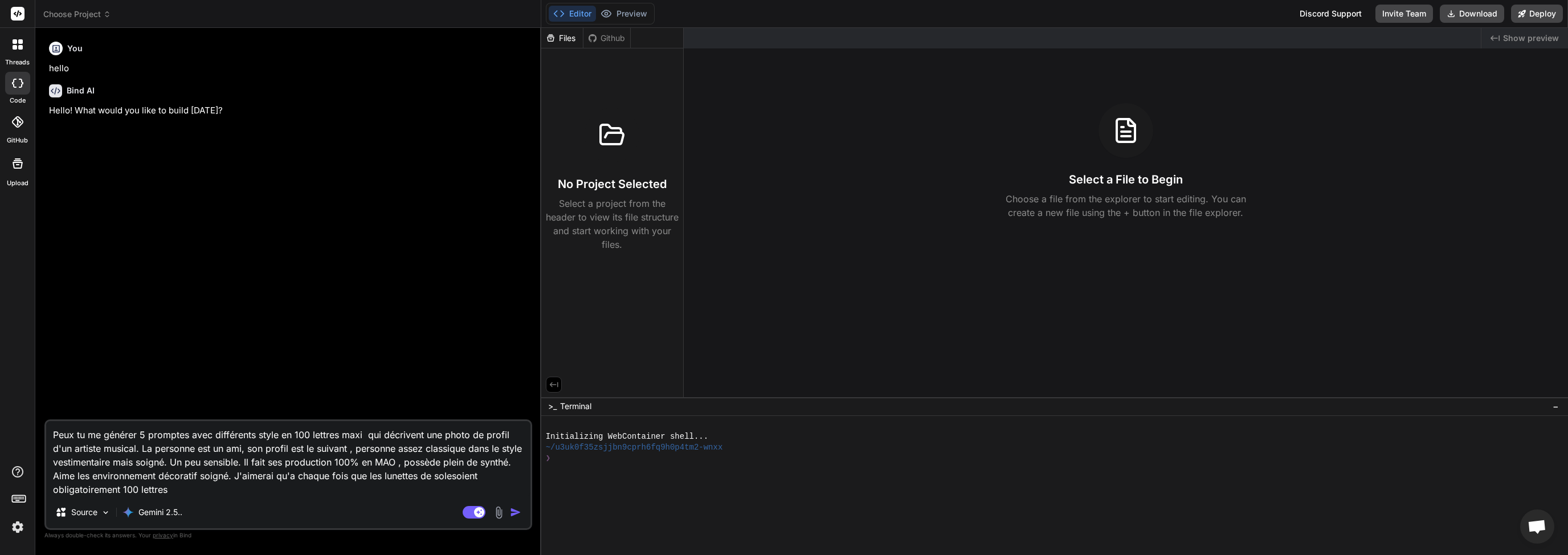
type textarea "Peux tu me générer 5 promptes avec différents style en 100 lettres maxi qui déc…"
type textarea "x"
type textarea "Peux tu me générer 5 promptes avec différents style en 100 lettres maxi qui déc…"
type textarea "x"
type textarea "Peux tu me générer 5 promptes avec différents style en 100 lettres maxi qui déc…"
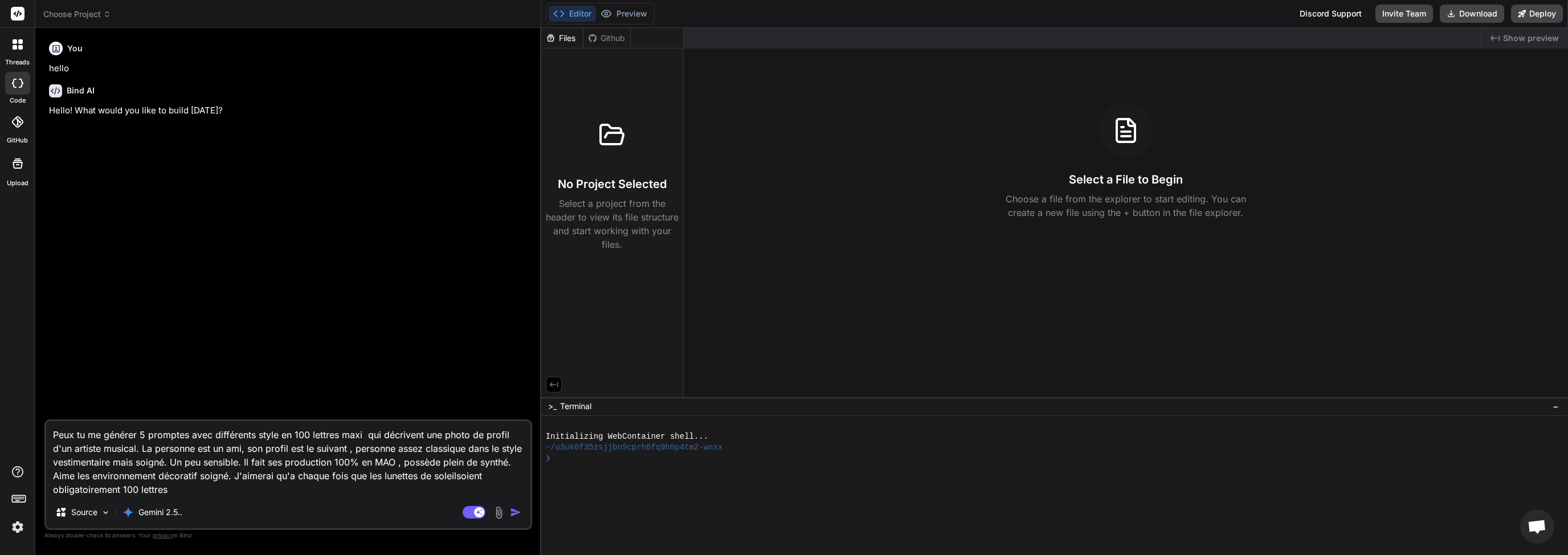
type textarea "x"
type textarea "Peux tu me générer 5 promptes avec différents style en 100 lettres maxi qui déc…"
type textarea "x"
type textarea "Peux tu me générer 5 promptes avec différents style en 100 lettres maxi qui déc…"
click at [525, 513] on button "button" at bounding box center [518, 512] width 16 height 12
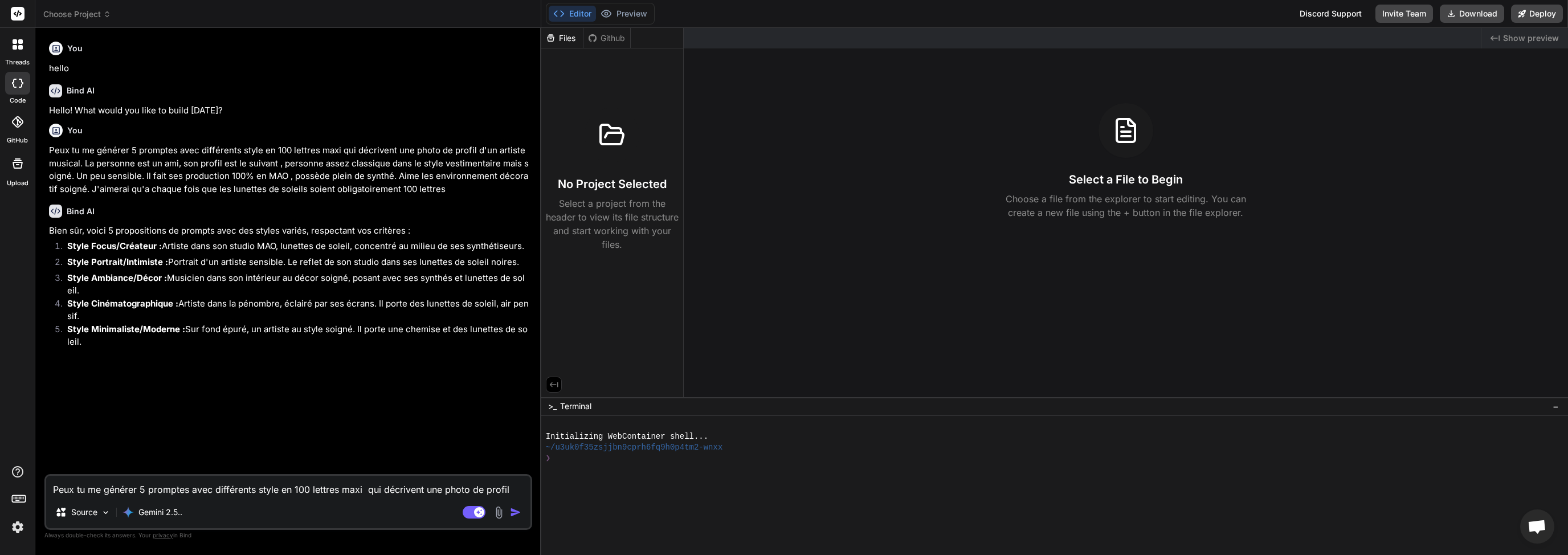
type textarea "x"
click at [51, 150] on p "Peux tu me générer 5 promptes avec différents style en 100 lettres maxi qui déc…" at bounding box center [289, 170] width 481 height 51
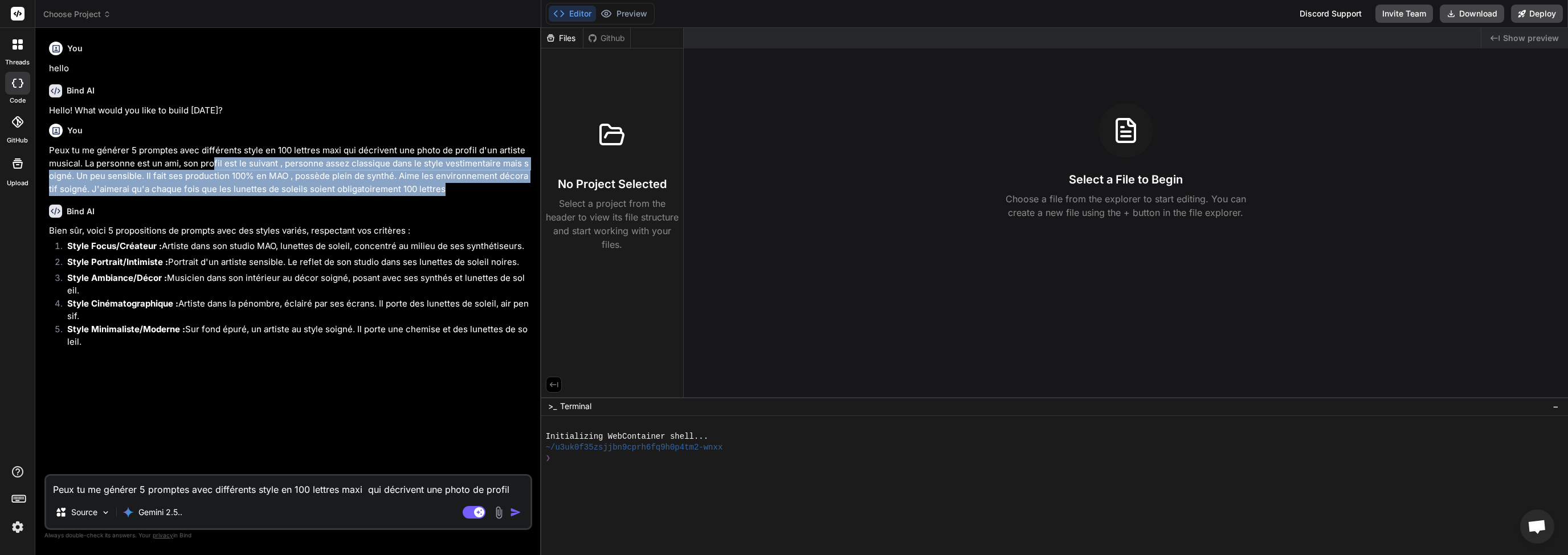
drag, startPoint x: 228, startPoint y: 164, endPoint x: 450, endPoint y: 203, distance: 225.4
click at [450, 191] on p "Peux tu me générer 5 promptes avec différents style en 100 lettres maxi qui déc…" at bounding box center [289, 170] width 481 height 51
copy p "fil est le suivant , personne assez classique dans le style vestimentaire mais …"
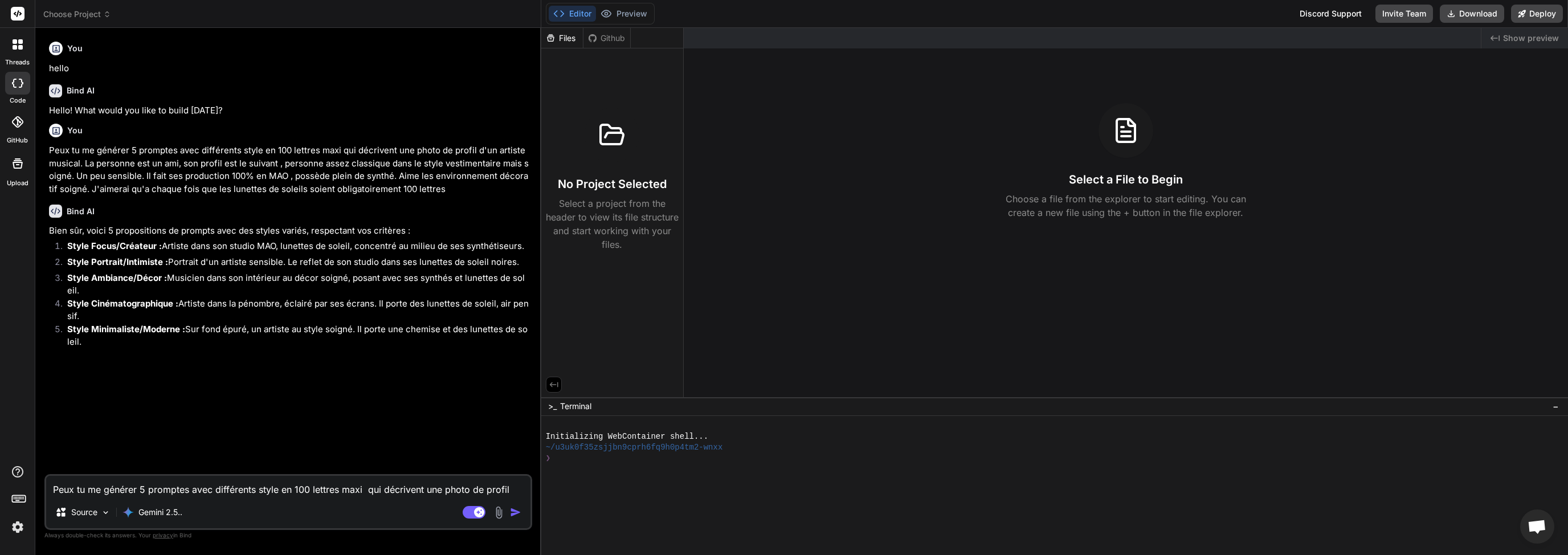
click at [270, 484] on textarea "Peux tu me générer 5 promptes avec différents style en 100 lettres maxi qui déc…" at bounding box center [289, 486] width 485 height 21
paste textarea "fil est le suivant , personne assez classique dans le style vestimentaire mais …"
type textarea "fil est le suivant , personne assez classique dans le style vestimentaire mais …"
type textarea "x"
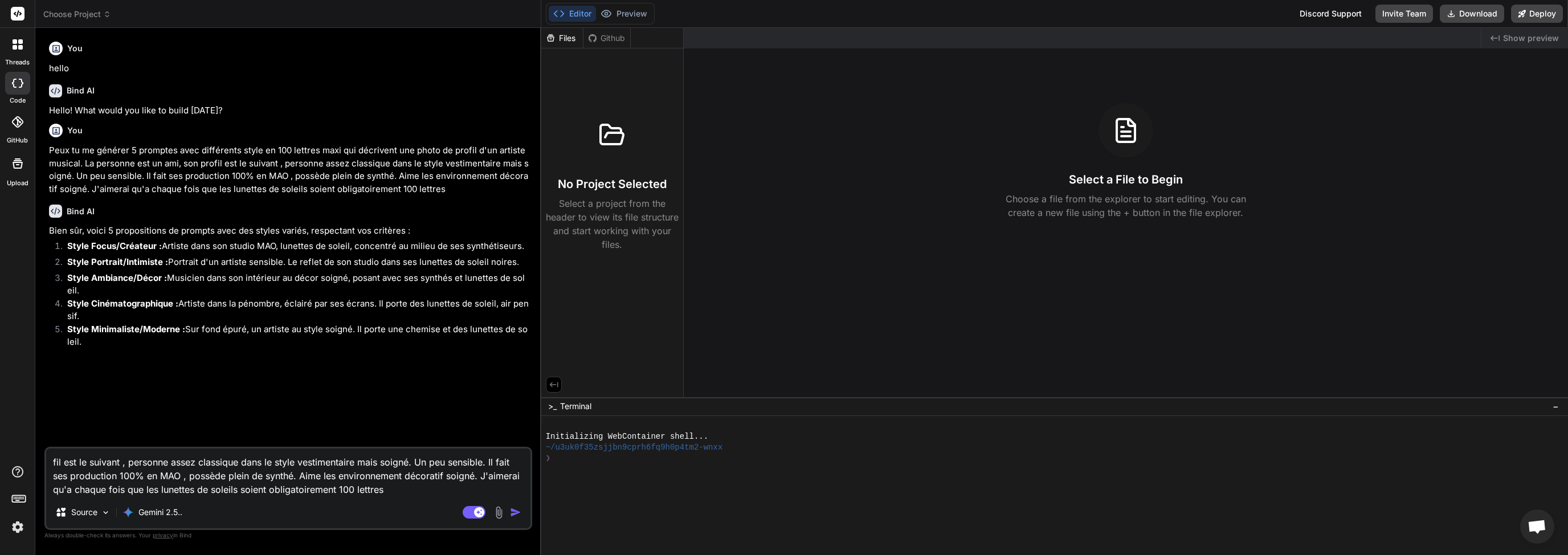
type textarea "fil est le suivant , personne assez classique dans le style vestimentaire mais …"
type textarea "x"
type textarea "fil est le suivant , personne assez classique dans le style vestimentaire mais …"
type textarea "x"
type textarea "fil est le suivant , personne assez classique dans le style vestimentaire mais …"
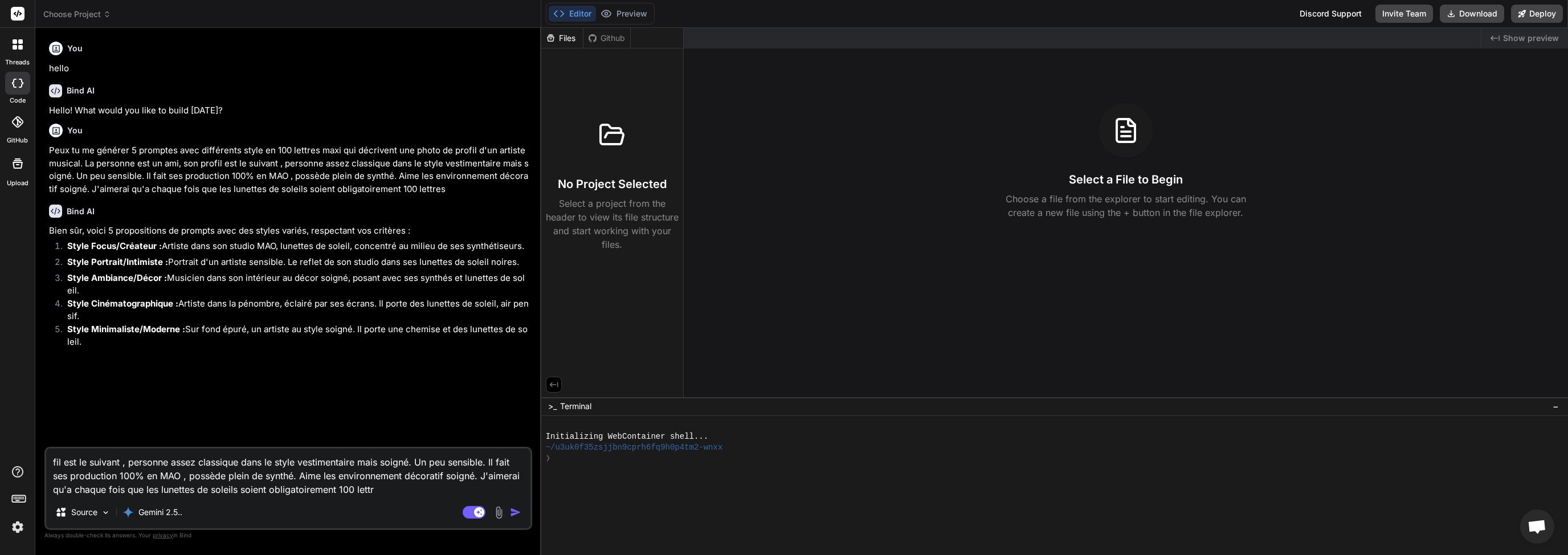
type textarea "x"
type textarea "fil est le suivant , personne assez classique dans le style vestimentaire mais …"
type textarea "x"
type textarea "fil est le suivant , personne assez classique dans le style vestimentaire mais …"
type textarea "x"
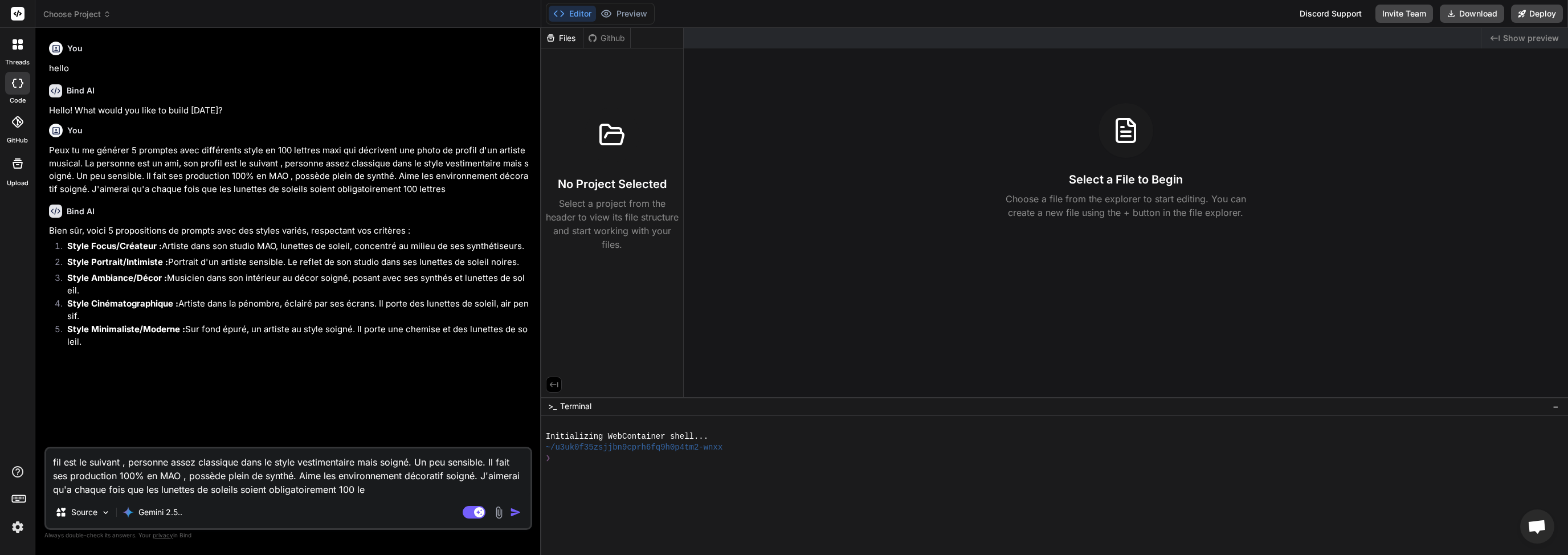
type textarea "fil est le suivant , personne assez classique dans le style vestimentaire mais …"
type textarea "x"
type textarea "fil est le suivant , personne assez classique dans le style vestimentaire mais …"
type textarea "x"
type textarea "fil est le suivant , personne assez classique dans le style vestimentaire mais …"
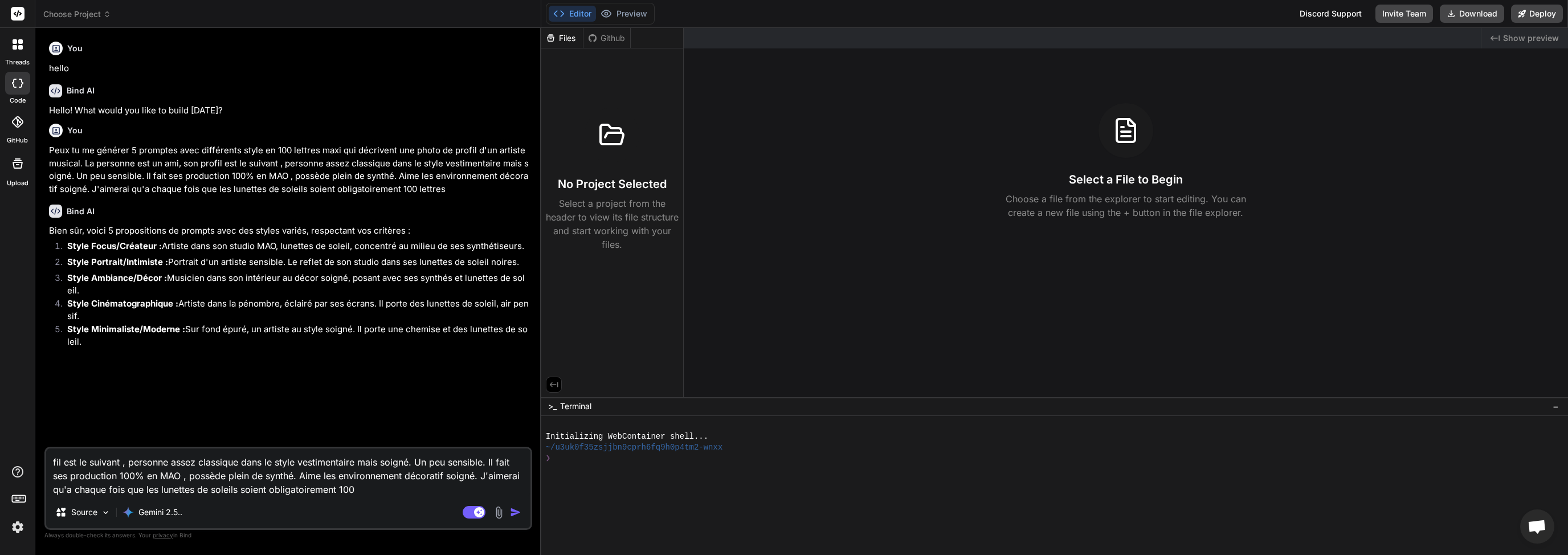
type textarea "x"
type textarea "fil est le suivant , personne assez classique dans le style vestimentaire mais …"
type textarea "x"
type textarea "fil est le suivant , personne assez classique dans le style vestimentaire mais …"
type textarea "x"
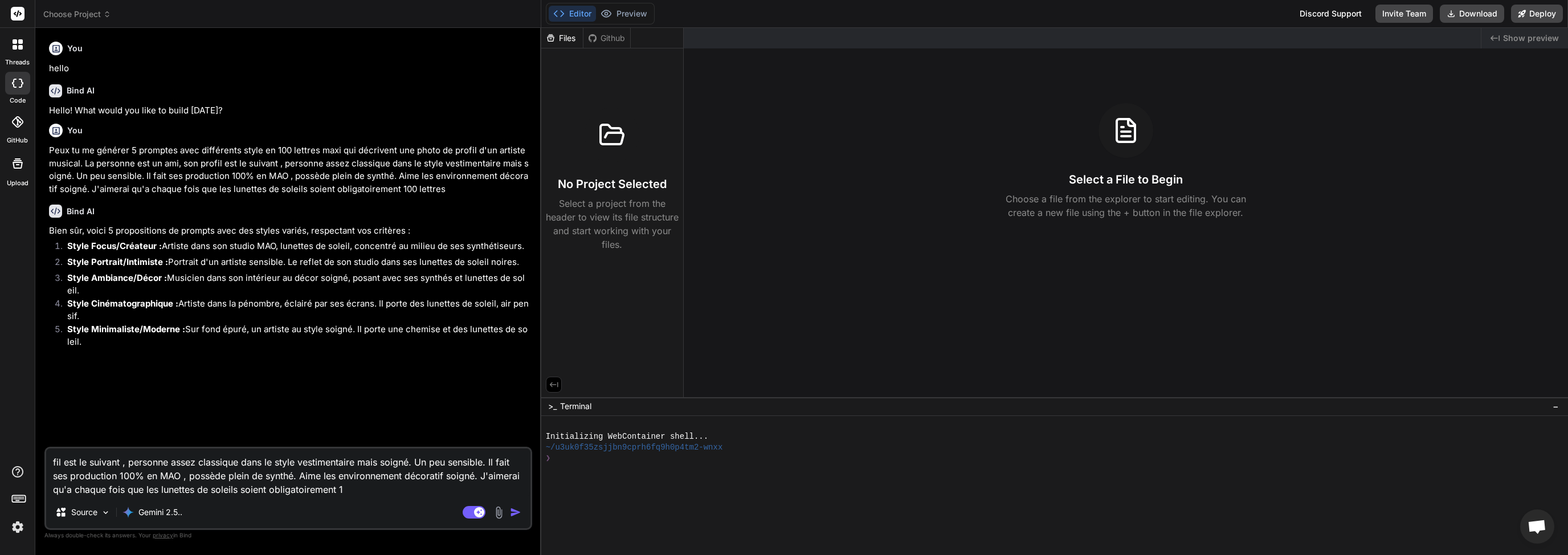
type textarea "fil est le suivant , personne assez classique dans le style vestimentaire mais …"
type textarea "x"
type textarea "fil est le suivant , personne assez classique dans le style vestimentaire mais …"
type textarea "x"
type textarea "fil est le suivant , personne assez classique dans le style vestimentaire mais …"
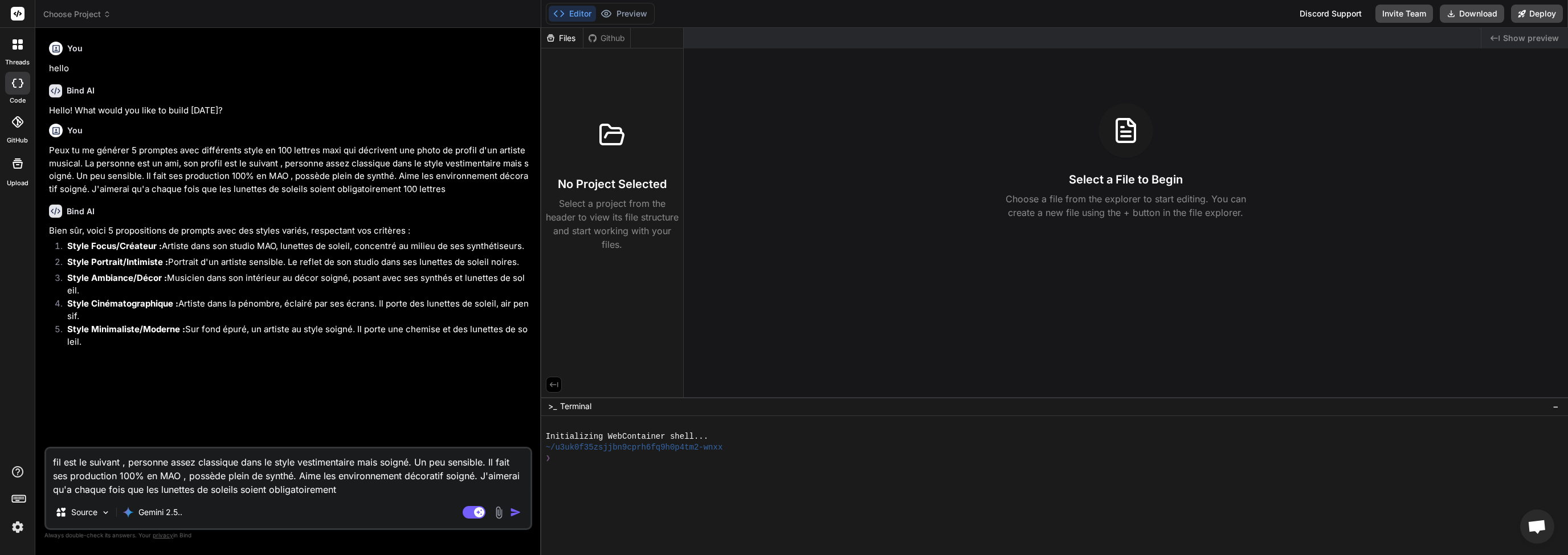
type textarea "x"
type textarea "fil est le suivant , personne assez classique dans le style vestimentaire mais …"
type textarea "x"
type textarea "fil est le suivant , personne assez classique dans le style vestimentaire mais …"
type textarea "x"
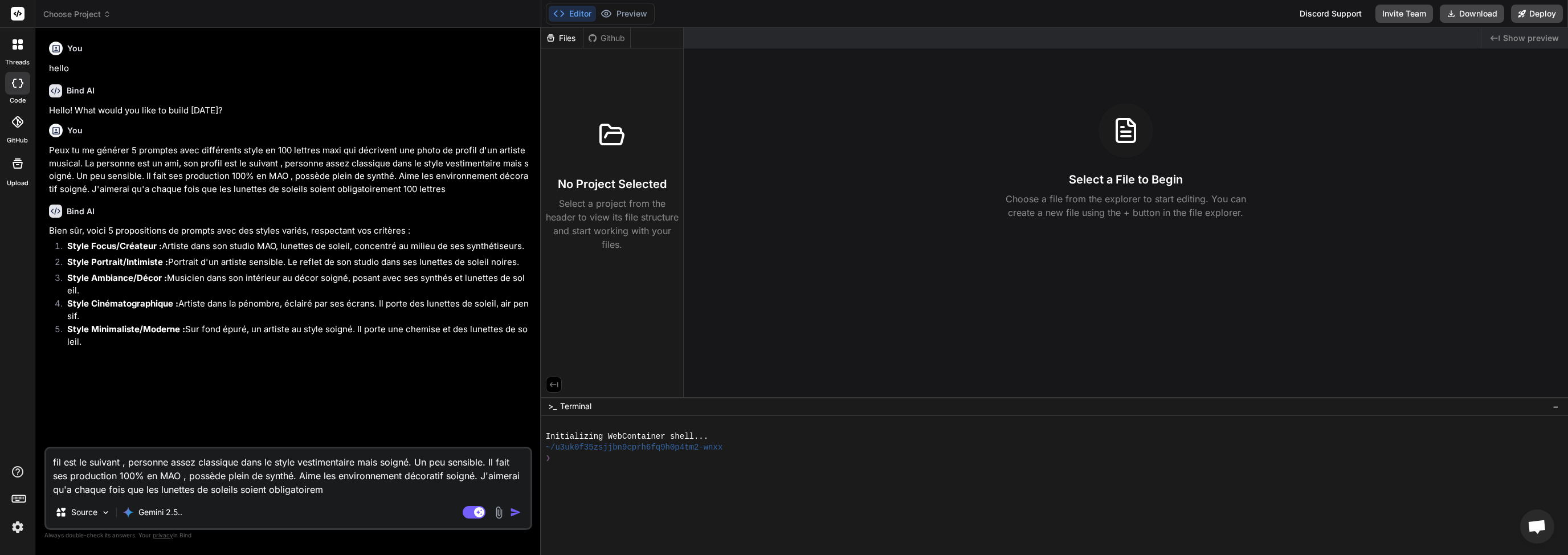
type textarea "fil est le suivant , personne assez classique dans le style vestimentaire mais …"
type textarea "x"
type textarea "fil est le suivant , personne assez classique dans le style vestimentaire mais …"
type textarea "x"
type textarea "fil est le suivant , personne assez classique dans le style vestimentaire mais …"
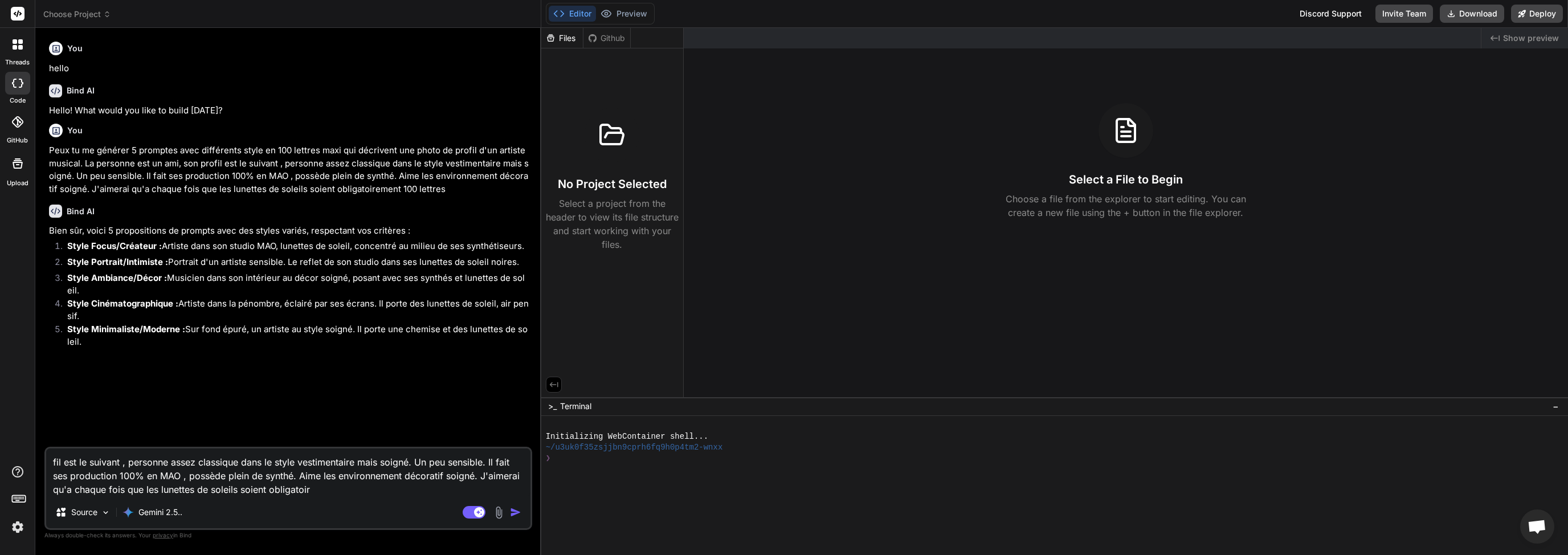
type textarea "x"
type textarea "fil est le suivant , personne assez classique dans le style vestimentaire mais …"
type textarea "x"
type textarea "fil est le suivant , personne assez classique dans le style vestimentaire mais …"
type textarea "x"
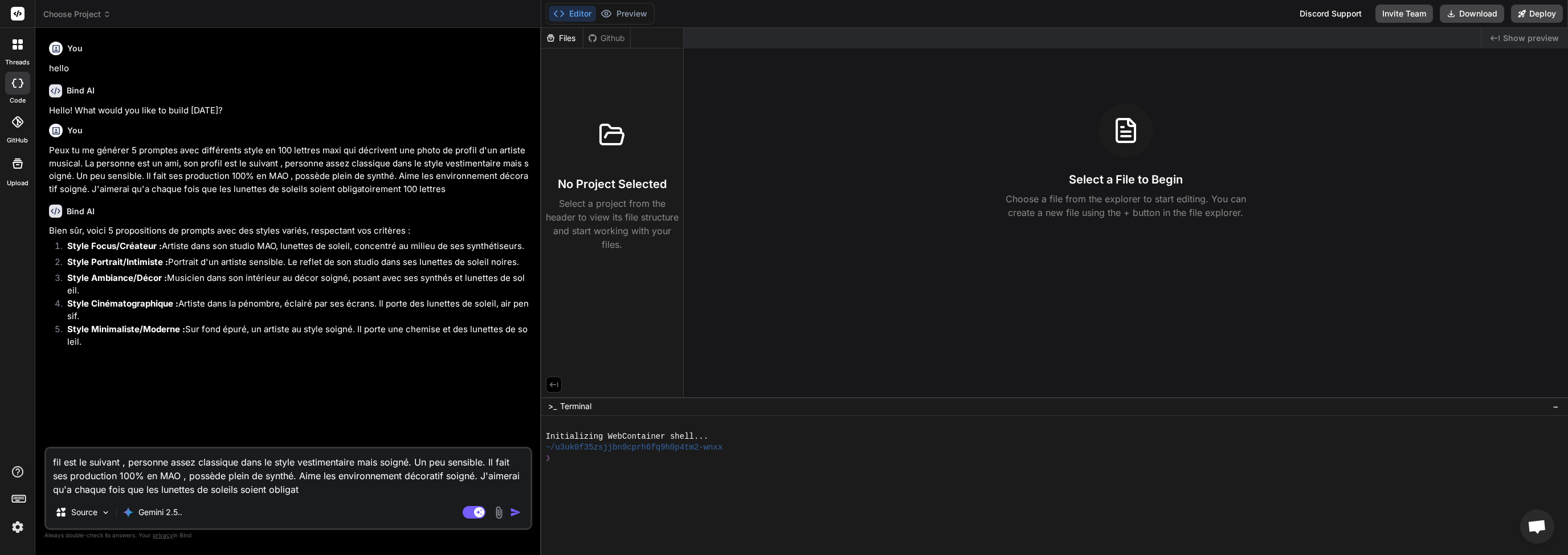
type textarea "fil est le suivant , personne assez classique dans le style vestimentaire mais …"
type textarea "x"
type textarea "fil est le suivant , personne assez classique dans le style vestimentaire mais …"
type textarea "x"
type textarea "fil est le suivant , personne assez classique dans le style vestimentaire mais …"
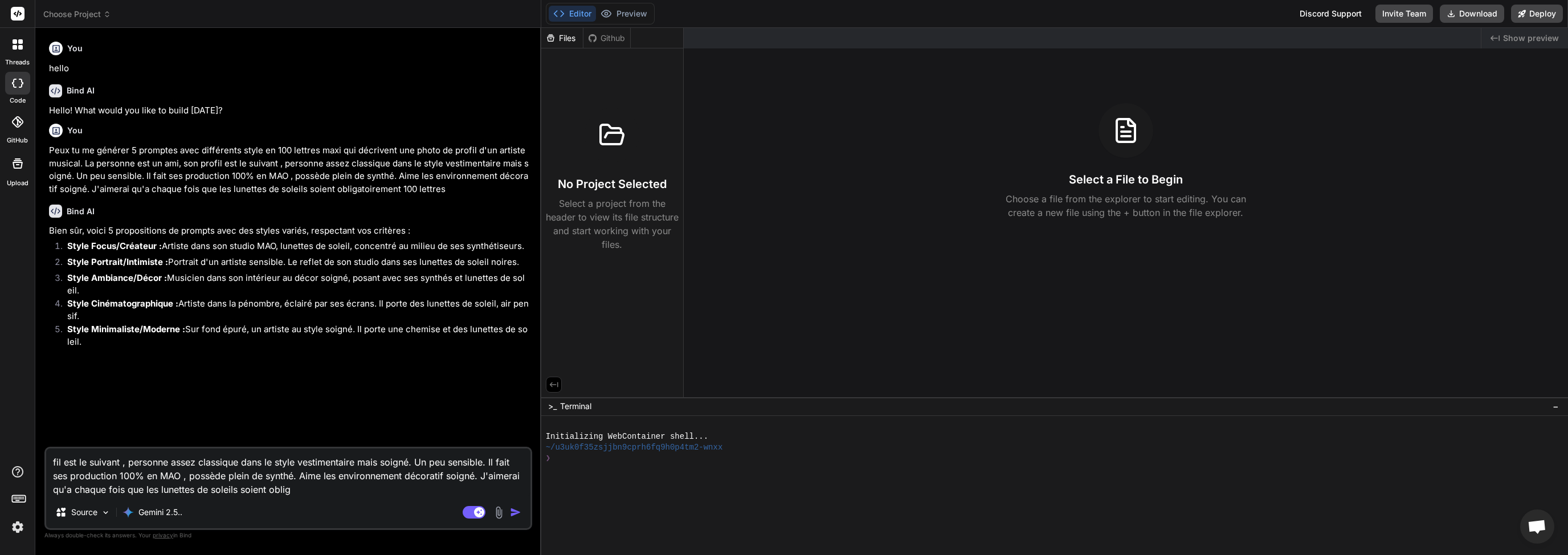
type textarea "x"
type textarea "fil est le suivant , personne assez classique dans le style vestimentaire mais …"
type textarea "x"
type textarea "fil est le suivant , personne assez classique dans le style vestimentaire mais …"
type textarea "x"
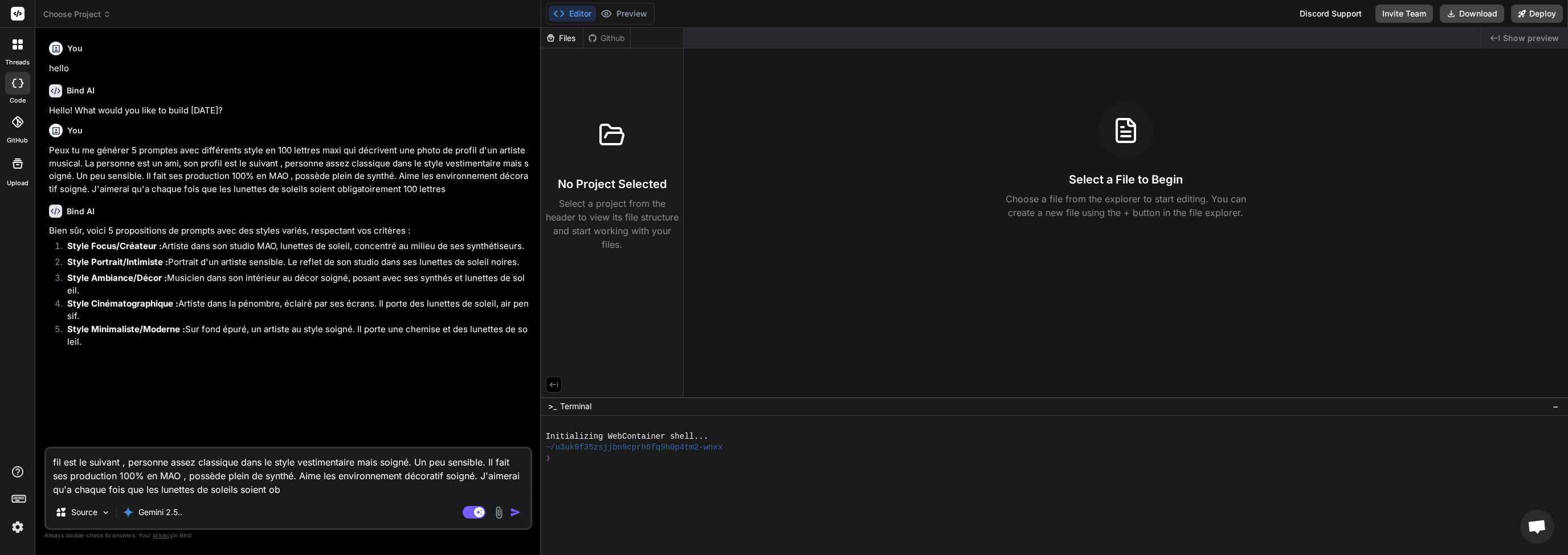
type textarea "fil est le suivant , personne assez classique dans le style vestimentaire mais …"
type textarea "x"
type textarea "fil est le suivant , personne assez classique dans le style vestimentaire mais …"
type textarea "x"
type textarea "fil est le suivant , personne assez classique dans le style vestimentaire mais …"
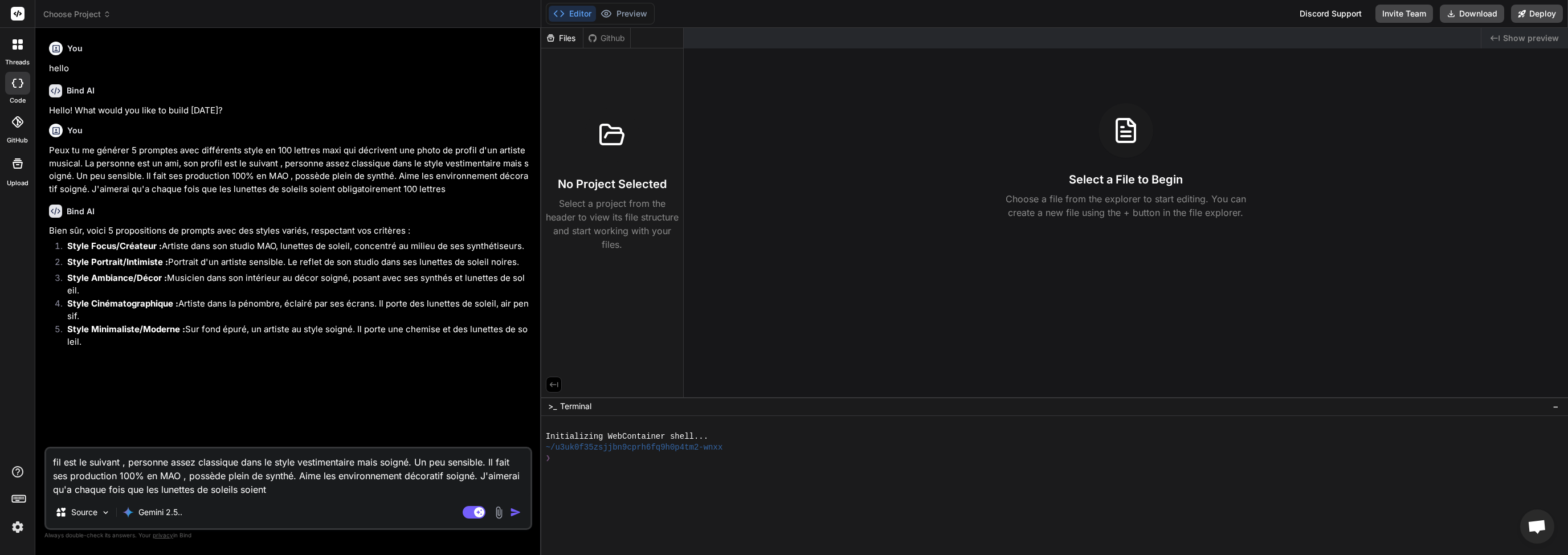
type textarea "x"
type textarea "fil est le suivant , personne assez classique dans le style vestimentaire mais …"
type textarea "x"
type textarea "fil est le suivant , personne assez classique dans le style vestimentaire mais …"
type textarea "x"
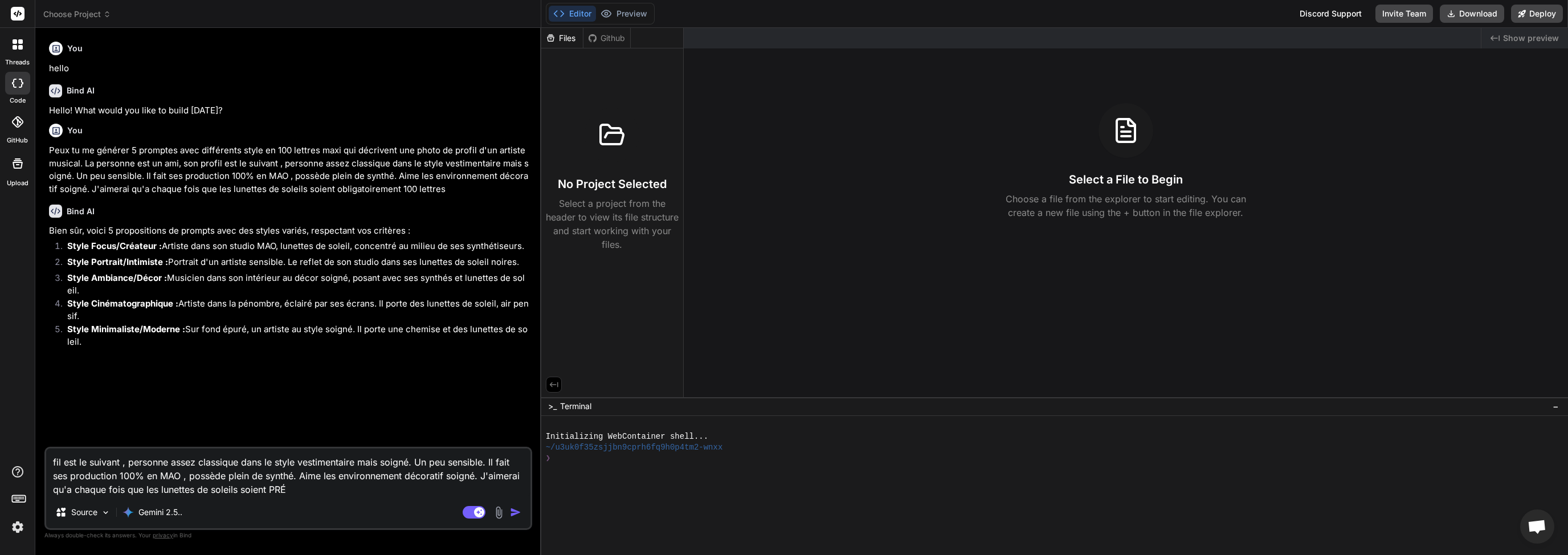
type textarea "fil est le suivant , personne assez classique dans le style vestimentaire mais …"
type textarea "x"
type textarea "fil est le suivant , personne assez classique dans le style vestimentaire mais …"
type textarea "x"
drag, startPoint x: 267, startPoint y: 476, endPoint x: 338, endPoint y: 475, distance: 71.0
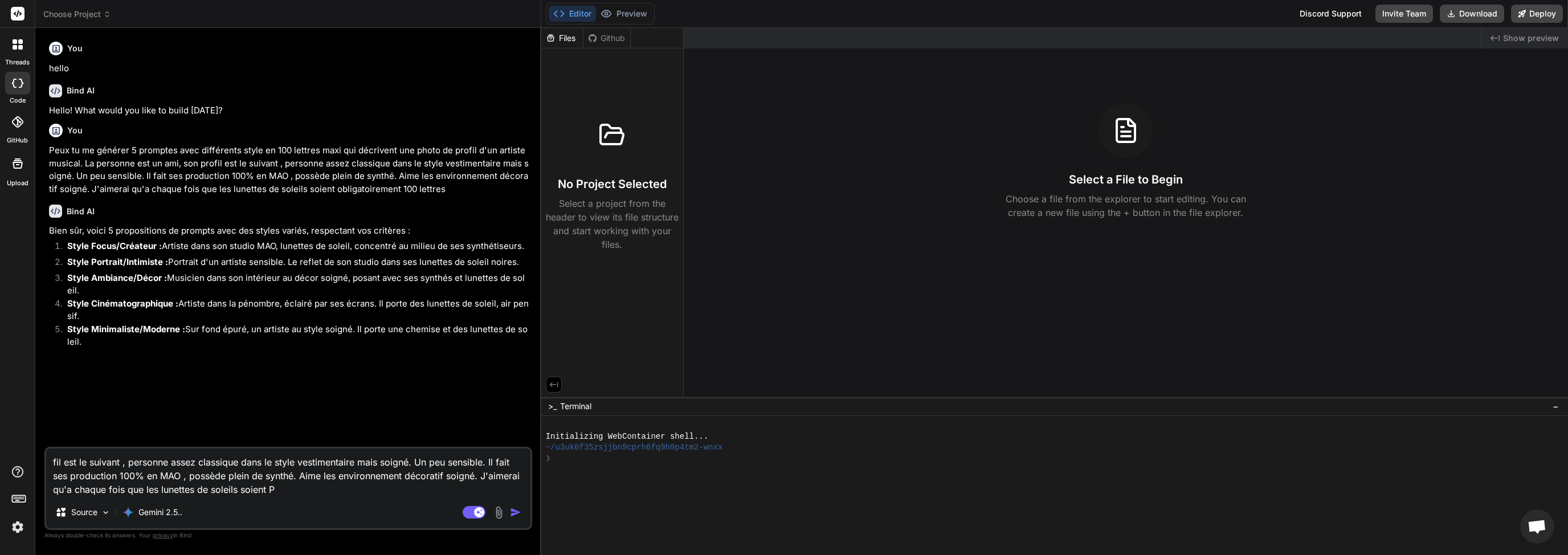
click at [310, 474] on textarea "fil est le suivant , personne assez classique dans le style vestimentaire mais …" at bounding box center [289, 472] width 485 height 48
click at [351, 476] on textarea "fil est le suivant , personne assez classique dans le style vestimentaire mais …" at bounding box center [289, 472] width 485 height 48
click at [311, 490] on textarea "fil est le suivant , personne assez classique dans le style vestimentaire mais …" at bounding box center [289, 472] width 485 height 48
click at [264, 476] on textarea "fil est le suivant , personne assez classique dans le style vestimentaire mais …" at bounding box center [289, 472] width 485 height 48
click at [312, 476] on textarea "fil est le suivant , personne assez classique dans le style vestimentaire mais …" at bounding box center [289, 472] width 485 height 48
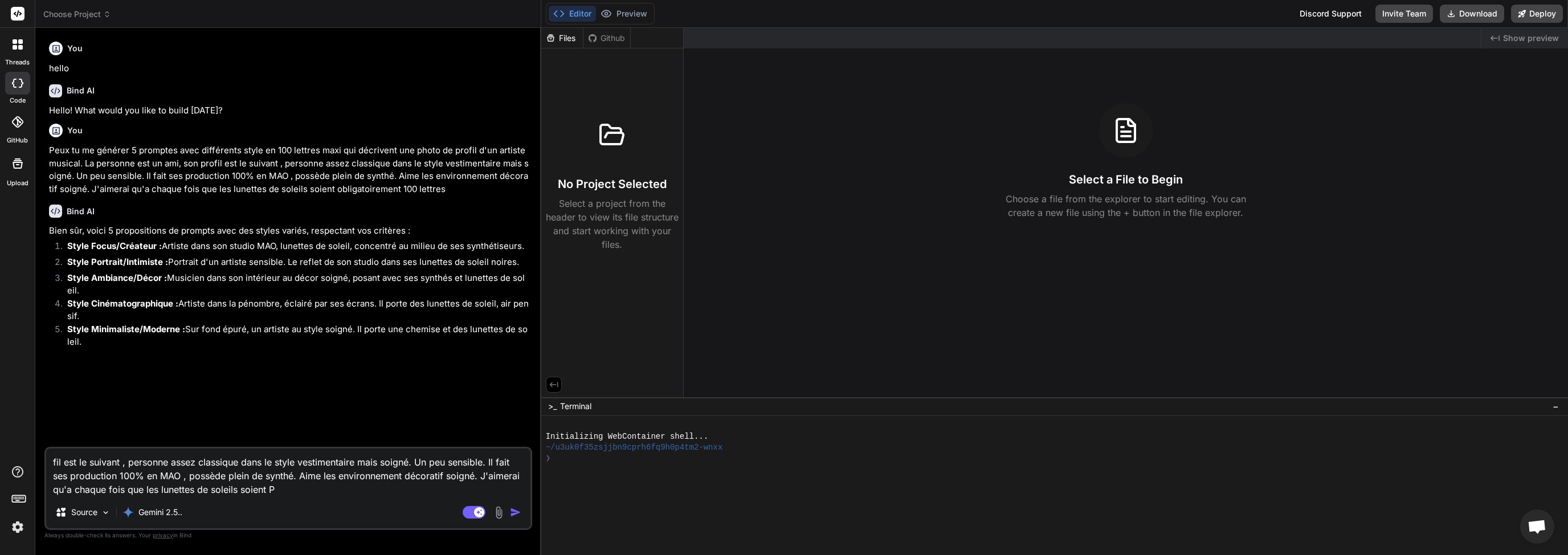
click at [298, 489] on textarea "fil est le suivant , personne assez classique dans le style vestimentaire mais …" at bounding box center [289, 472] width 485 height 48
click at [272, 478] on textarea "fil est le suivant , personne assez classique dans le style vestimentaire mais …" at bounding box center [289, 472] width 485 height 48
click at [315, 474] on textarea "fil est le suivant , personne assez classique dans le style vestimentaire mais …" at bounding box center [289, 472] width 485 height 48
click at [225, 475] on textarea "fil est le suivant , personne assez classique dans le style vestimentaire mais …" at bounding box center [289, 472] width 485 height 48
click at [252, 476] on textarea "fil est le suivant , personne assez classique dans le style vestimentaire mais …" at bounding box center [289, 472] width 485 height 48
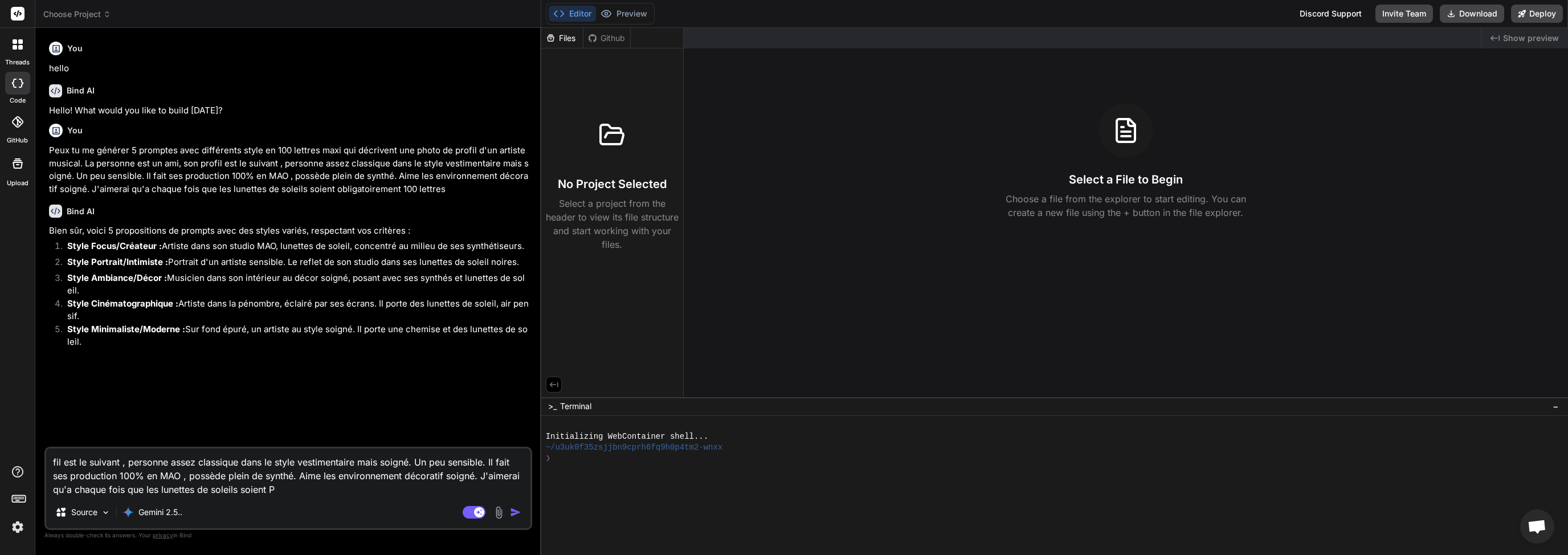
click at [237, 474] on textarea "fil est le suivant , personne assez classique dans le style vestimentaire mais …" at bounding box center [289, 472] width 485 height 48
click at [249, 478] on textarea "fil est le suivant , personne assez classique dans le style vestimentaire mais …" at bounding box center [289, 472] width 485 height 48
type textarea "fil est le suivant , personne assez classique dans le style vestimentaire mais …"
type textarea "x"
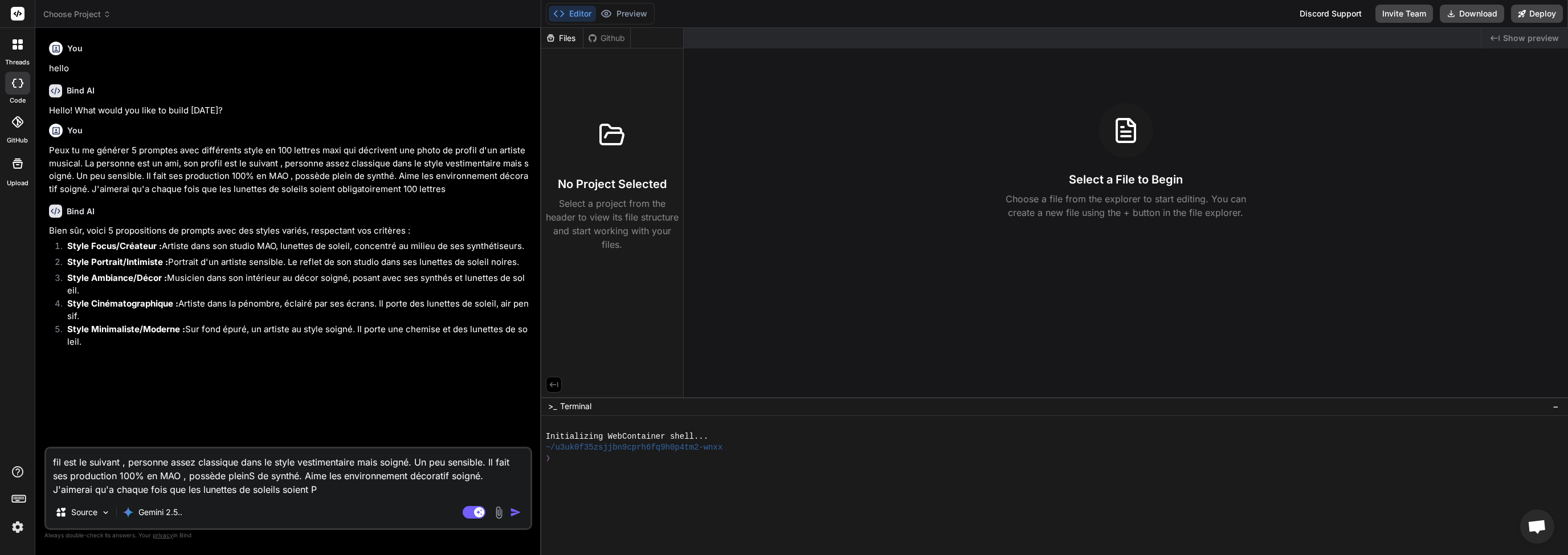
click at [296, 486] on textarea "fil est le suivant , personne assez classique dans le style vestimentaire mais …" at bounding box center [289, 472] width 485 height 48
click at [253, 475] on textarea "fil est le suivant , personne assez classique dans le style vestimentaire mais …" at bounding box center [289, 472] width 485 height 48
type textarea "fil est le suivant , personne assez classique dans le style vestimentaire mais …"
type textarea "x"
type textarea "fil est le suivant , personne assez classique dans le style vestimentaire mais …"
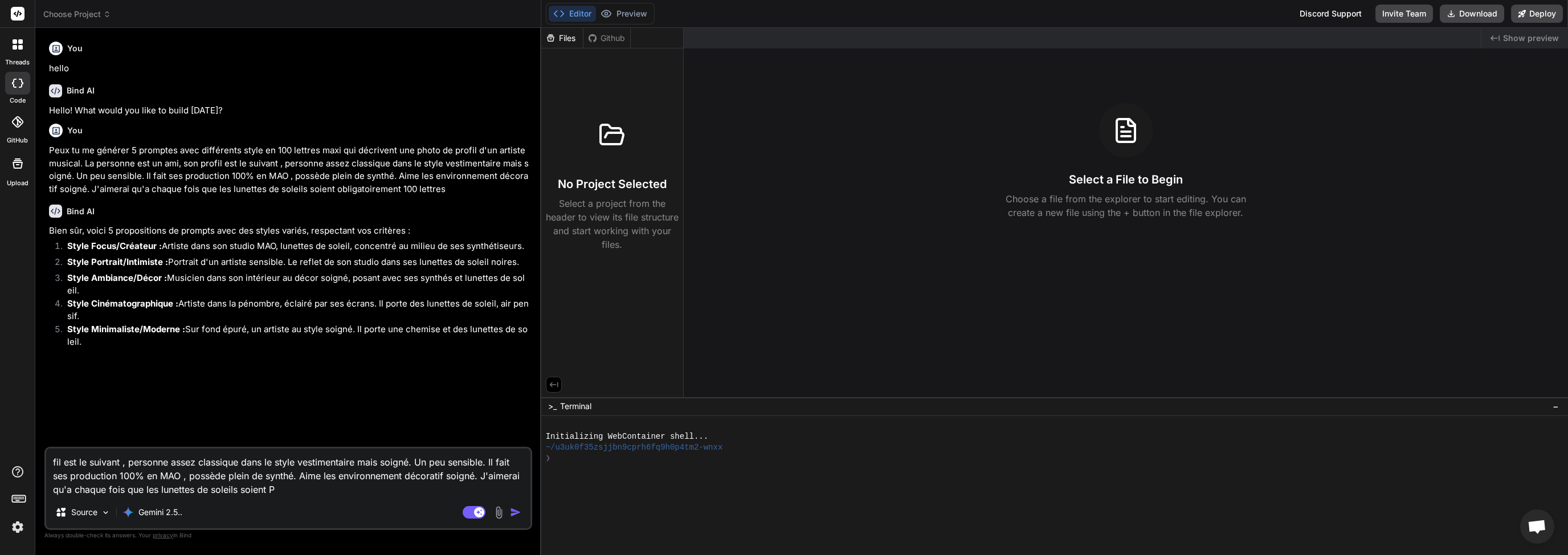
type textarea "x"
drag, startPoint x: 327, startPoint y: 477, endPoint x: 461, endPoint y: 478, distance: 134.0
click at [429, 478] on textarea "fil est le suivant , personne assez classique dans le style vestimentaire mais …" at bounding box center [289, 472] width 485 height 48
click at [465, 478] on textarea "fil est le suivant , personne assez classique dans le style vestimentaire mais …" at bounding box center [289, 472] width 485 height 48
click at [133, 491] on textarea "fil est le suivant , personne assez classique dans le style vestimentaire mais …" at bounding box center [289, 472] width 485 height 48
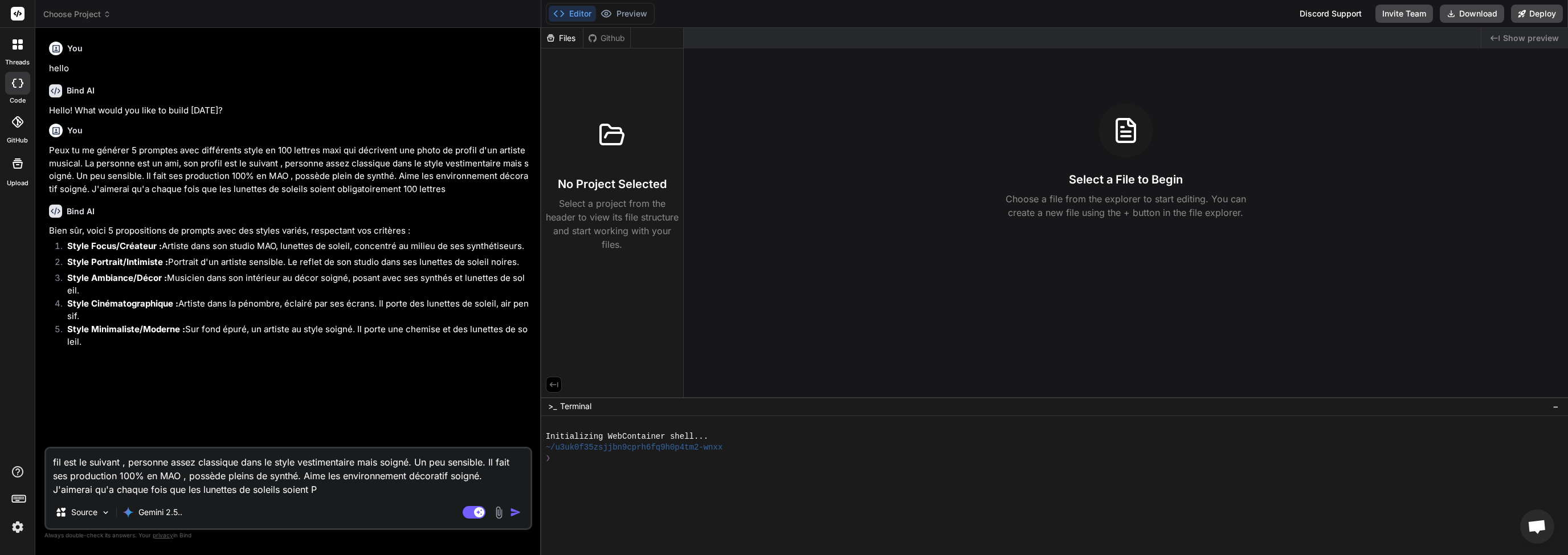
drag, startPoint x: 332, startPoint y: 490, endPoint x: 34, endPoint y: 489, distance: 298.0
click at [33, 487] on div "threads code GitHub Upload Choose Project Created with Pixso. Bind AI Web Searc…" at bounding box center [784, 278] width 1568 height 555
type textarea "fil est le suivant , personne assez classique dans le style vestimentaire mais …"
type textarea "x"
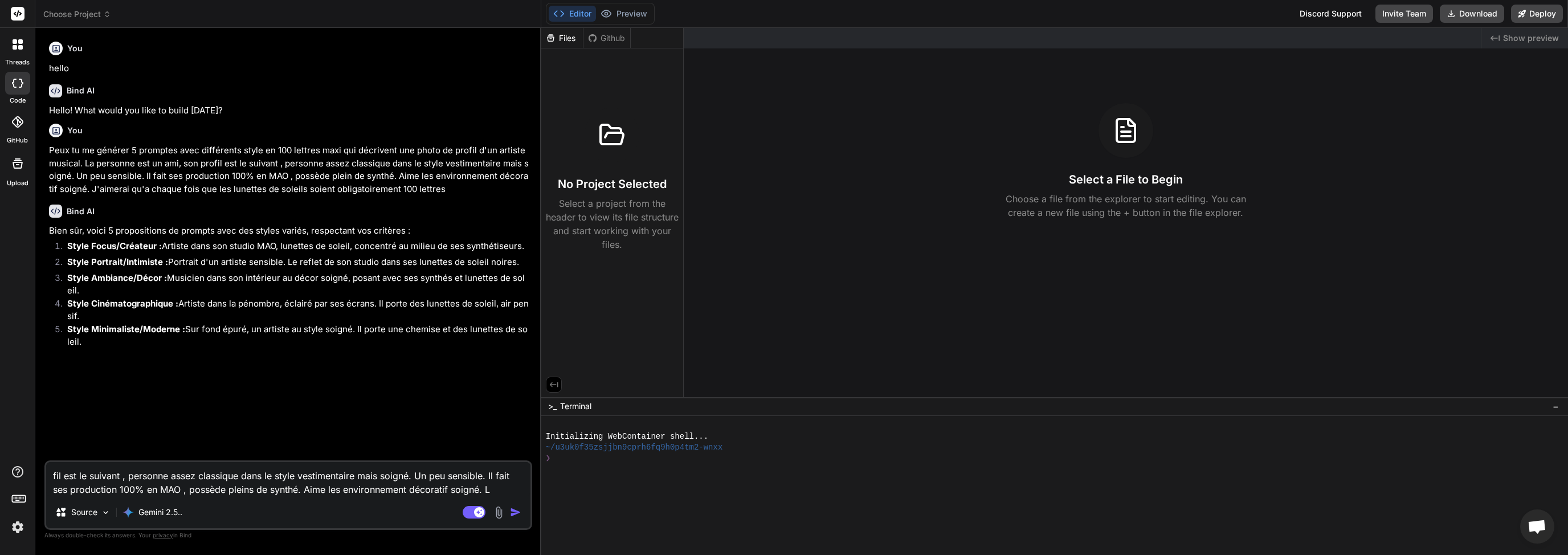
type textarea "fil est le suivant , personne assez classique dans le style vestimentaire mais …"
type textarea "x"
type textarea "fil est le suivant , personne assez classique dans le style vestimentaire mais …"
type textarea "x"
type textarea "fil est le suivant , personne assez classique dans le style vestimentaire mais …"
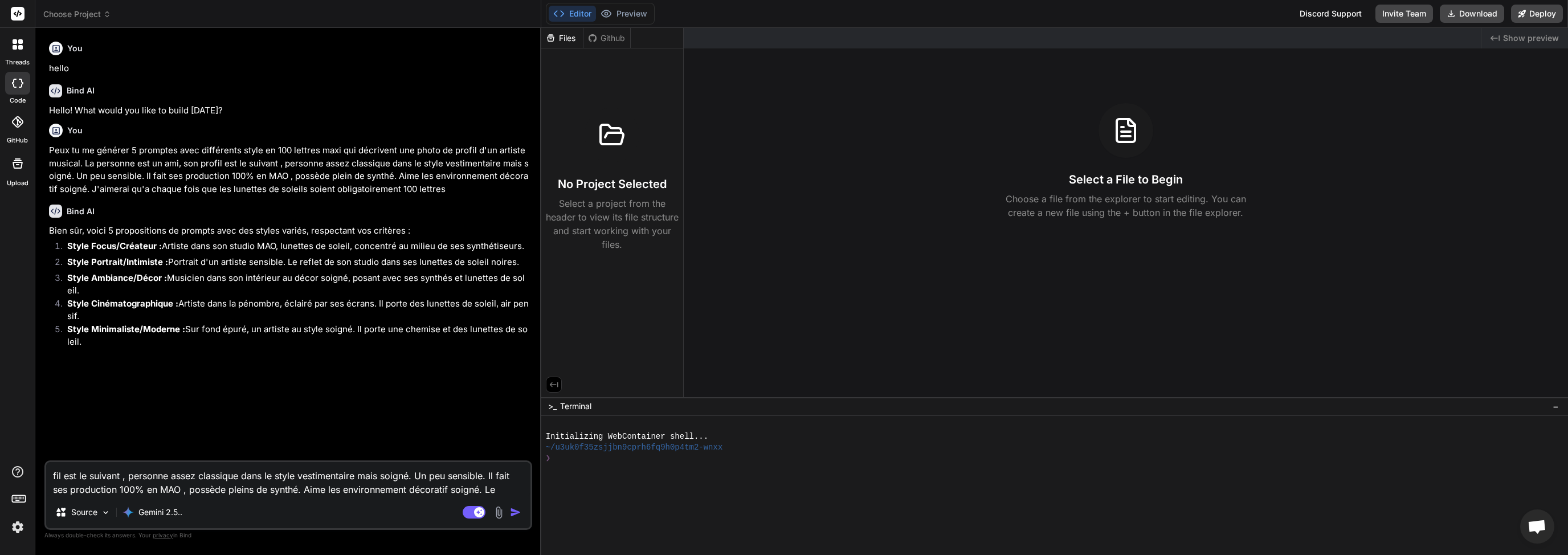
type textarea "x"
type textarea "fil est le suivant , personne assez classique dans le style vestimentaire mais …"
type textarea "x"
type textarea "fil est le suivant , personne assez classique dans le style vestimentaire mais …"
type textarea "x"
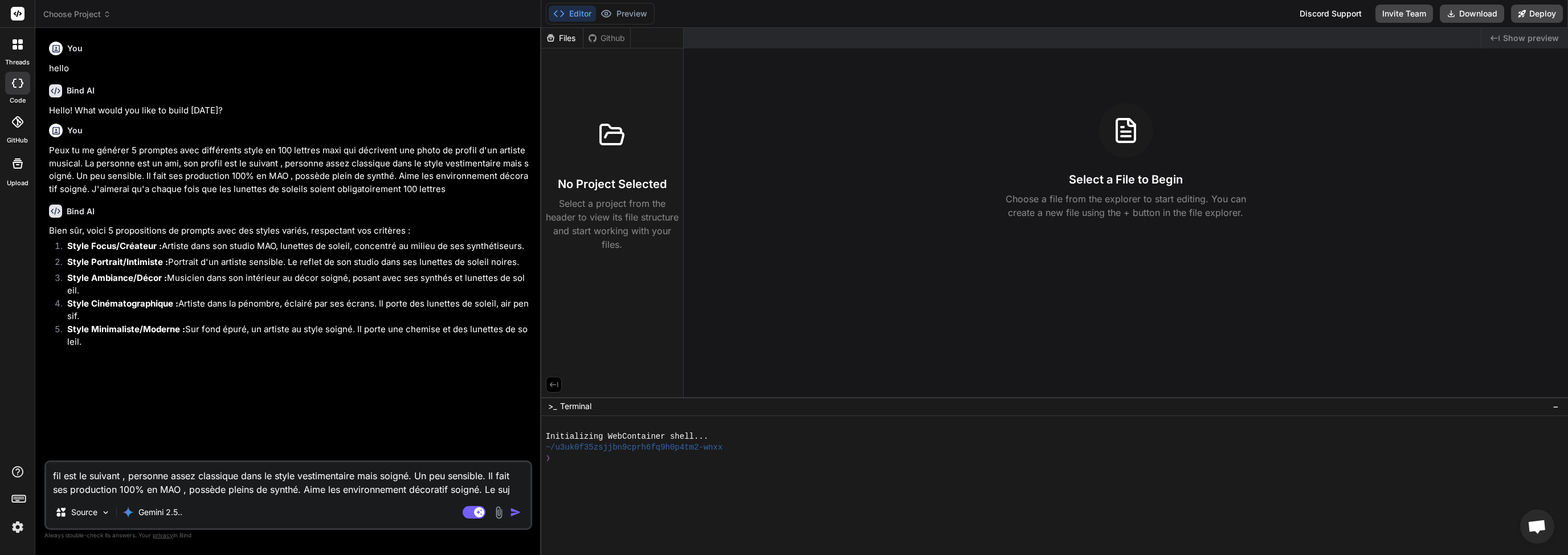
type textarea "fil est le suivant , personne assez classique dans le style vestimentaire mais …"
type textarea "x"
type textarea "fil est le suivant , personne assez classique dans le style vestimentaire mais …"
type textarea "x"
type textarea "fil est le suivant , personne assez classique dans le style vestimentaire mais …"
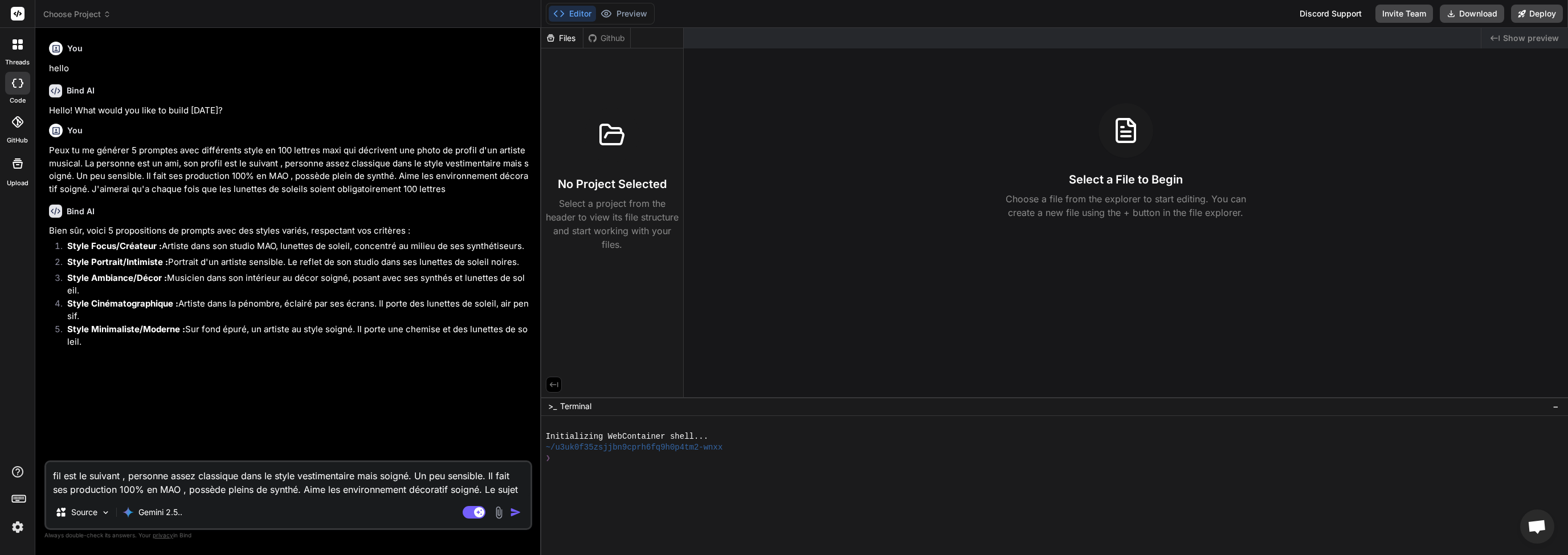
type textarea "x"
type textarea "fil est le suivant , personne assez classique dans le style vestimentaire mais …"
type textarea "x"
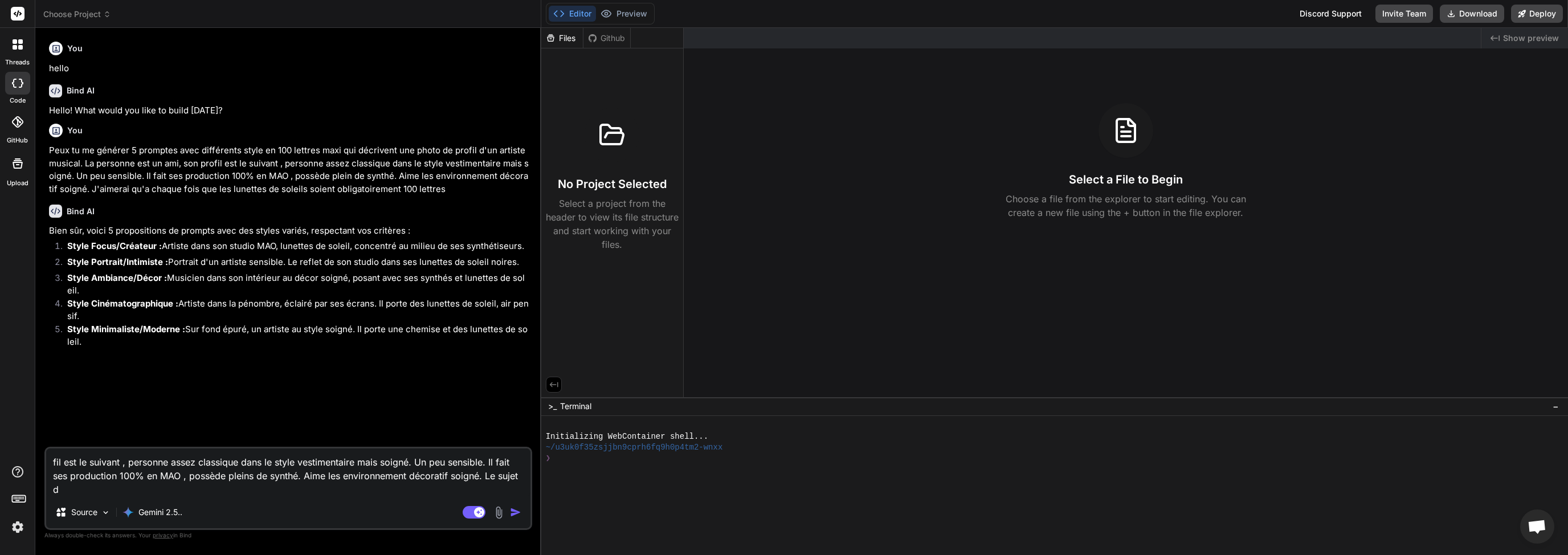
type textarea "fil est le suivant , personne assez classique dans le style vestimentaire mais …"
type textarea "x"
type textarea "fil est le suivant , personne assez classique dans le style vestimentaire mais …"
type textarea "x"
type textarea "fil est le suivant , personne assez classique dans le style vestimentaire mais …"
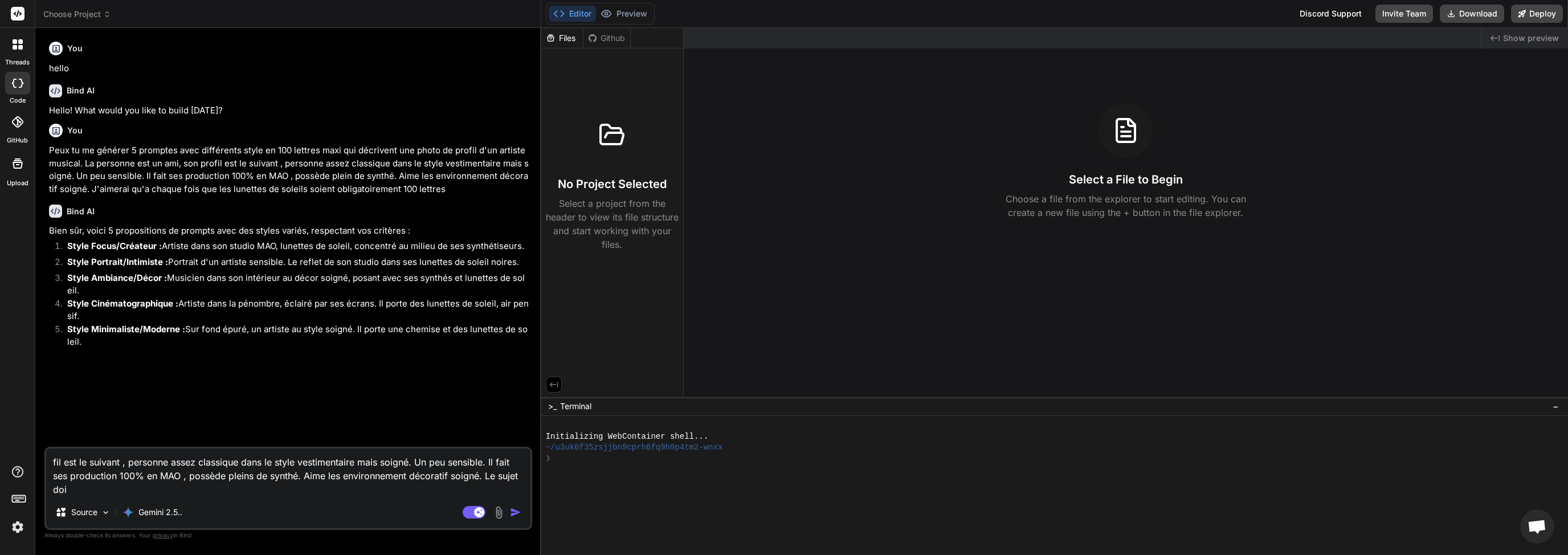
type textarea "x"
type textarea "fil est le suivant , personne assez classique dans le style vestimentaire mais …"
type textarea "x"
type textarea "fil est le suivant , personne assez classique dans le style vestimentaire mais …"
type textarea "x"
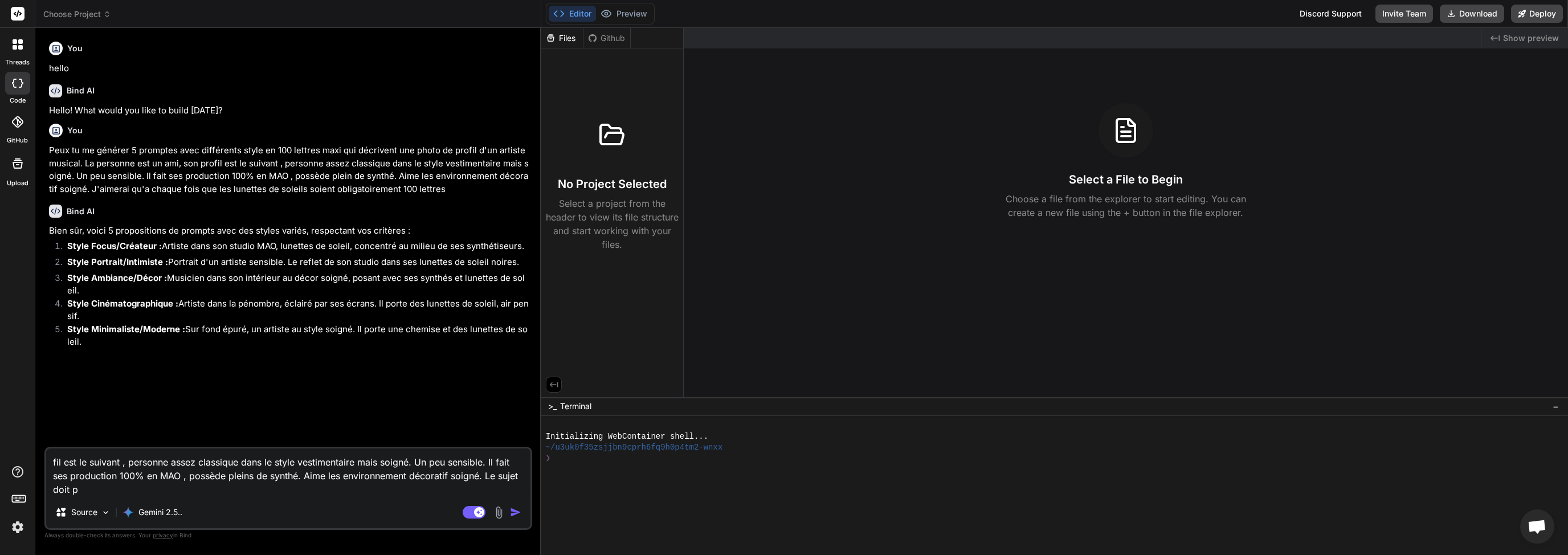
type textarea "fil est le suivant , personne assez classique dans le style vestimentaire mais …"
type textarea "x"
type textarea "fil est le suivant , personne assez classique dans le style vestimentaire mais …"
type textarea "x"
type textarea "fil est le suivant , personne assez classique dans le style vestimentaire mais …"
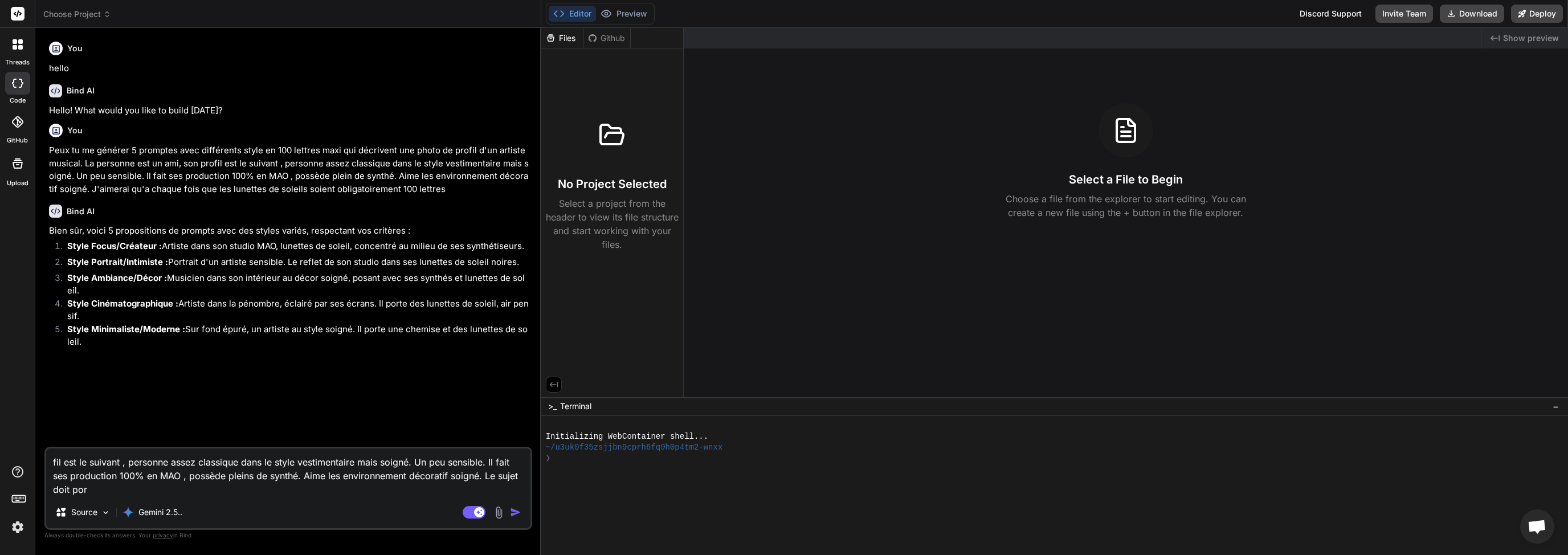
type textarea "x"
type textarea "fil est le suivant , personne assez classique dans le style vestimentaire mais …"
type textarea "x"
type textarea "fil est le suivant , personne assez classique dans le style vestimentaire mais …"
type textarea "x"
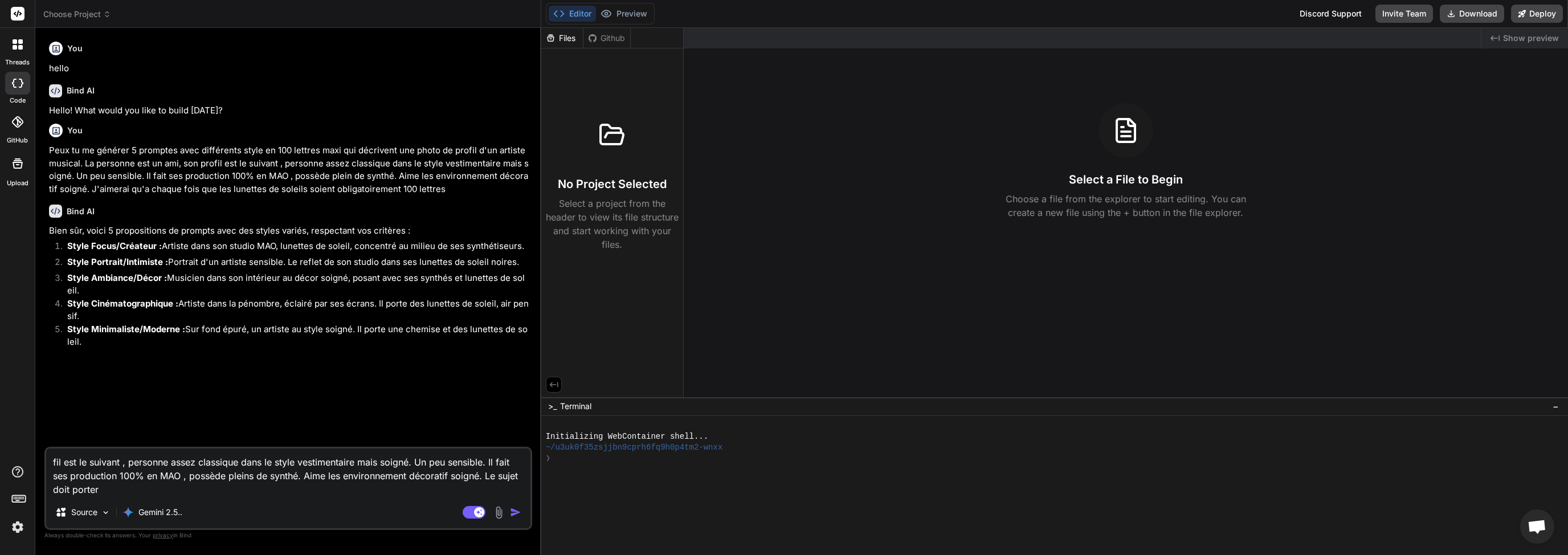
type textarea "fil est le suivant , personne assez classique dans le style vestimentaire mais …"
type textarea "x"
type textarea "fil est le suivant , personne assez classique dans le style vestimentaire mais …"
type textarea "x"
type textarea "fil est le suivant , personne assez classique dans le style vestimentaire mais …"
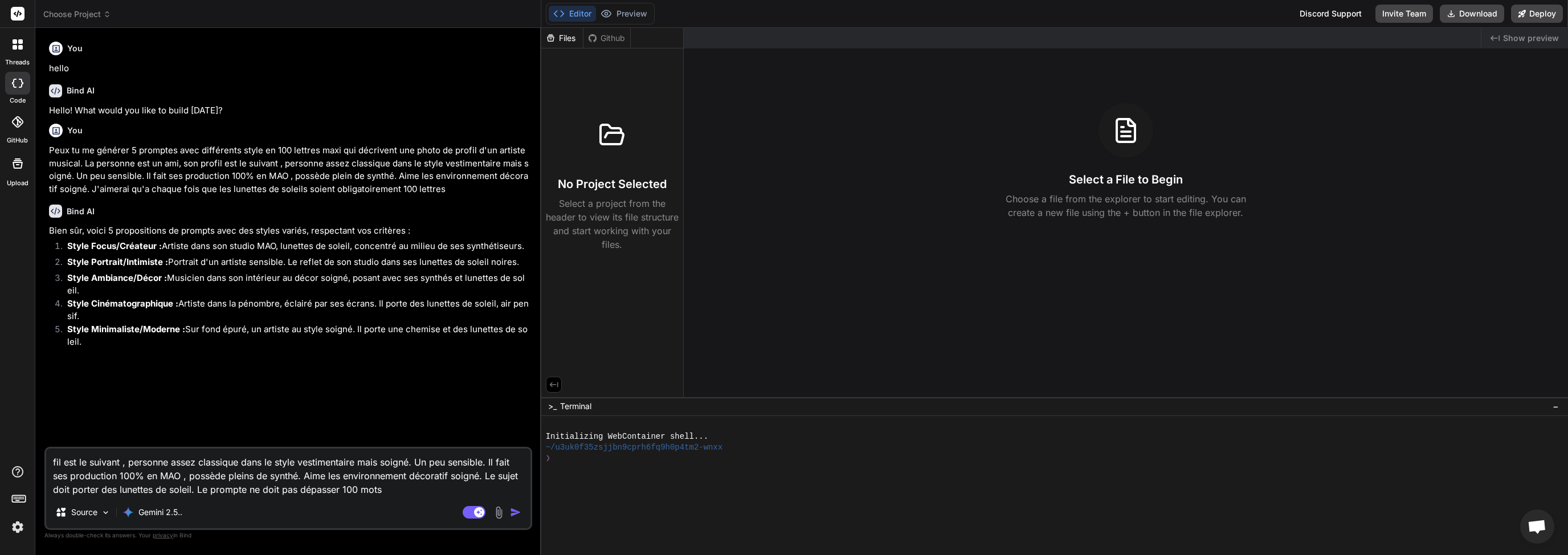
click at [517, 515] on img "button" at bounding box center [516, 512] width 12 height 12
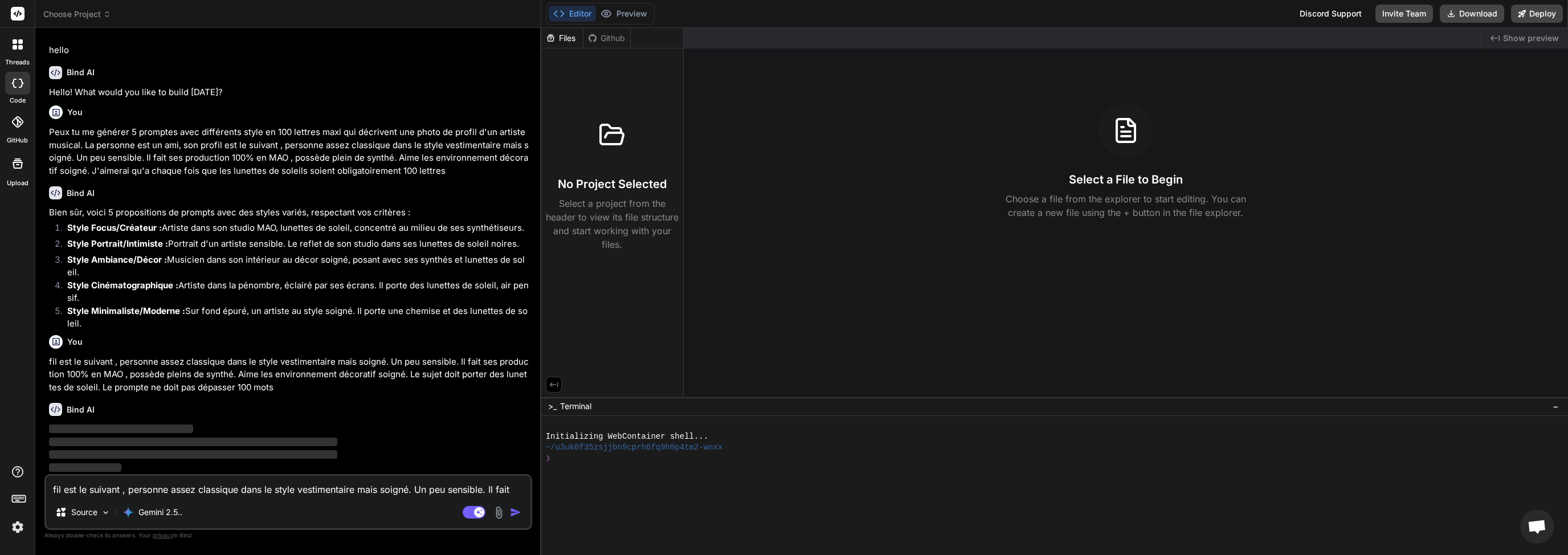
scroll to position [37, 0]
click at [679, 465] on div at bounding box center [1048, 469] width 1005 height 11
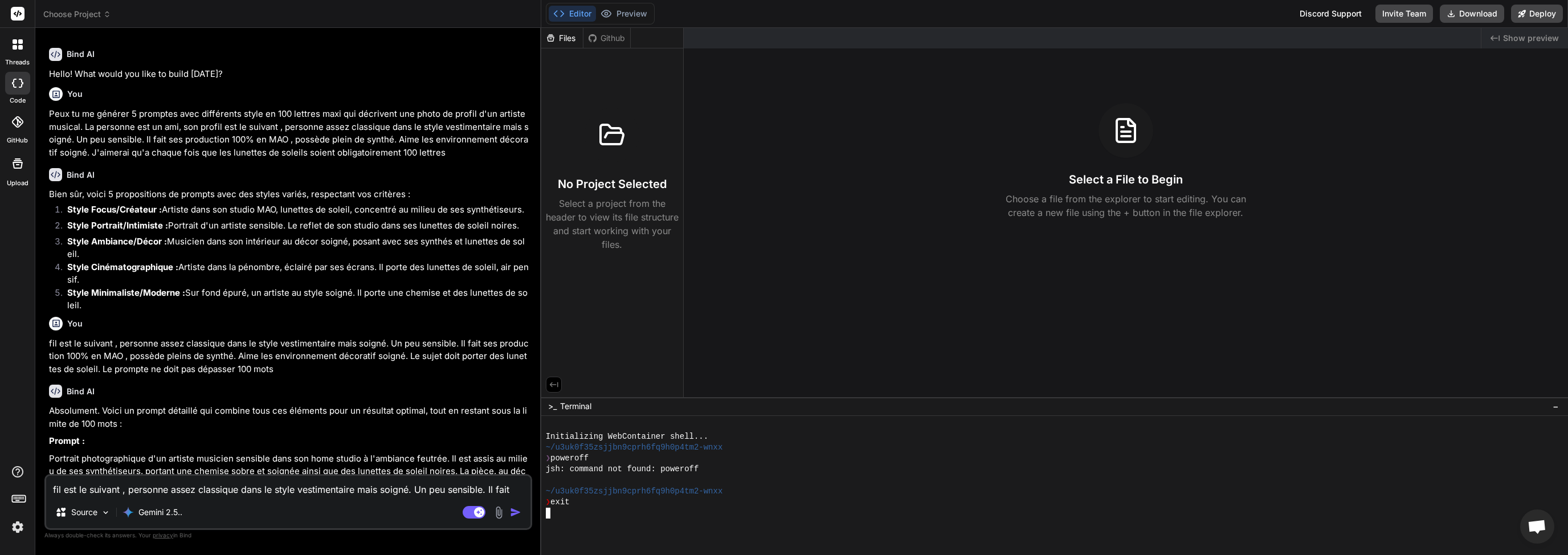
scroll to position [100, 0]
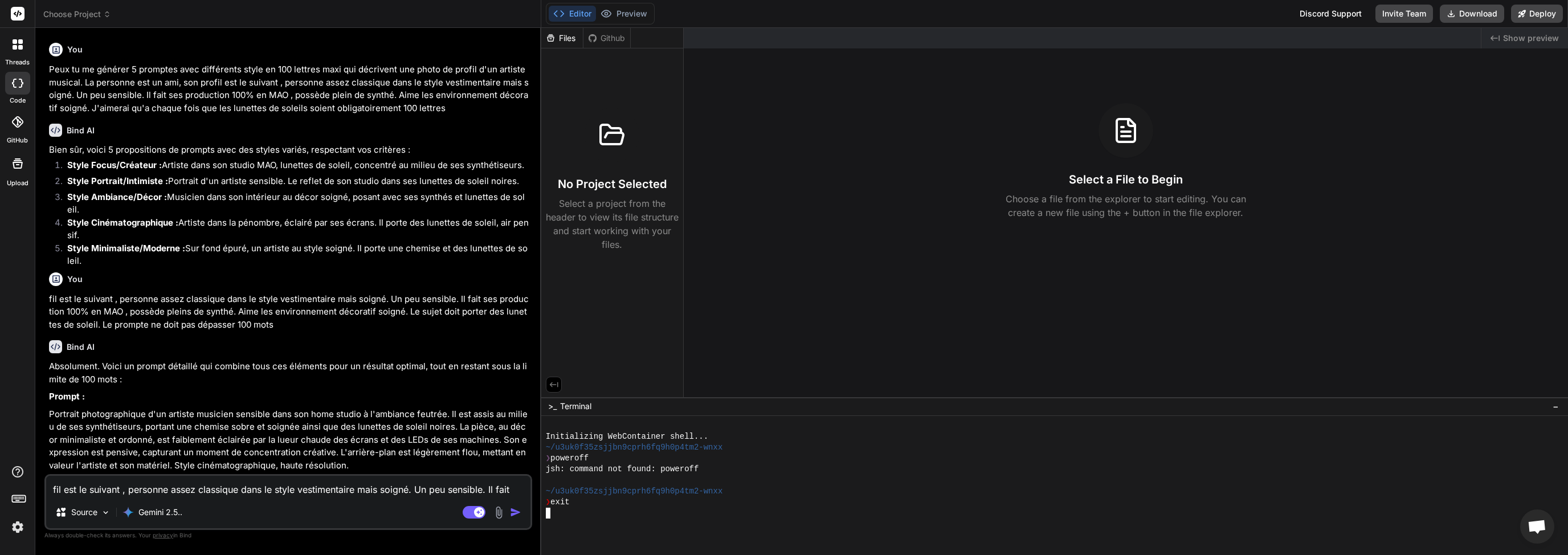
click at [593, 509] on div at bounding box center [1048, 513] width 1005 height 11
click at [615, 34] on div "Github" at bounding box center [607, 38] width 47 height 12
click at [626, 13] on button "Preview" at bounding box center [624, 13] width 56 height 16
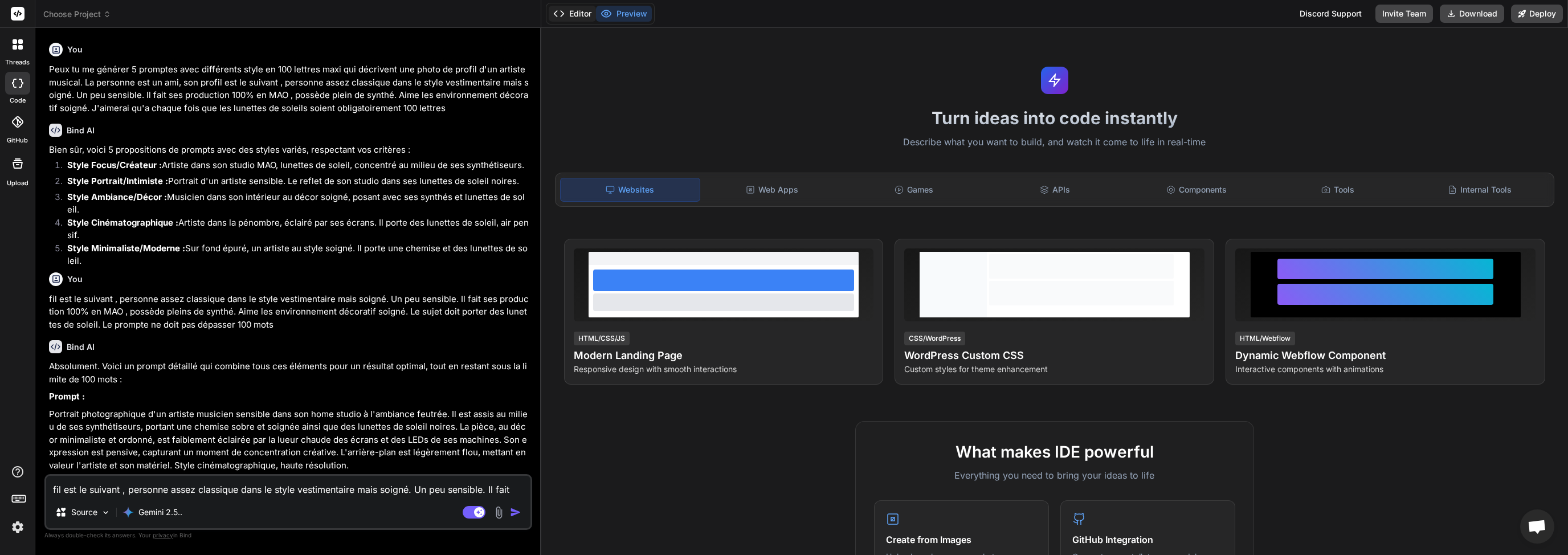
click at [584, 16] on button "Editor" at bounding box center [572, 13] width 47 height 16
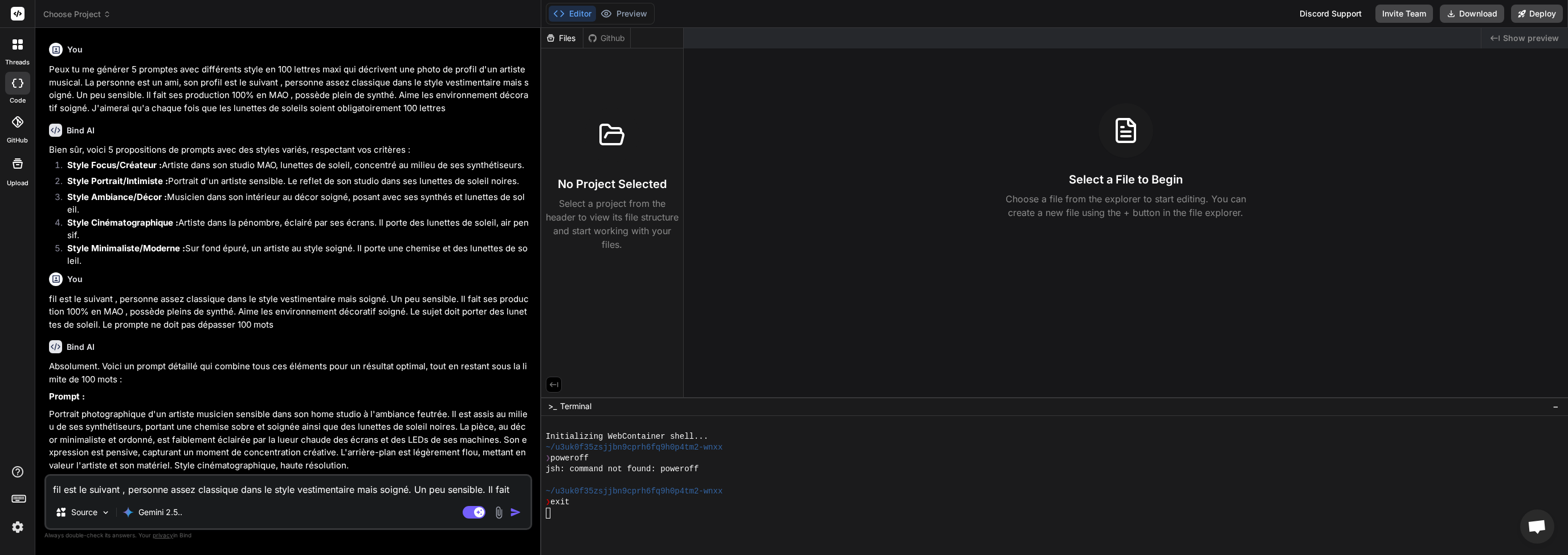
scroll to position [35, 0]
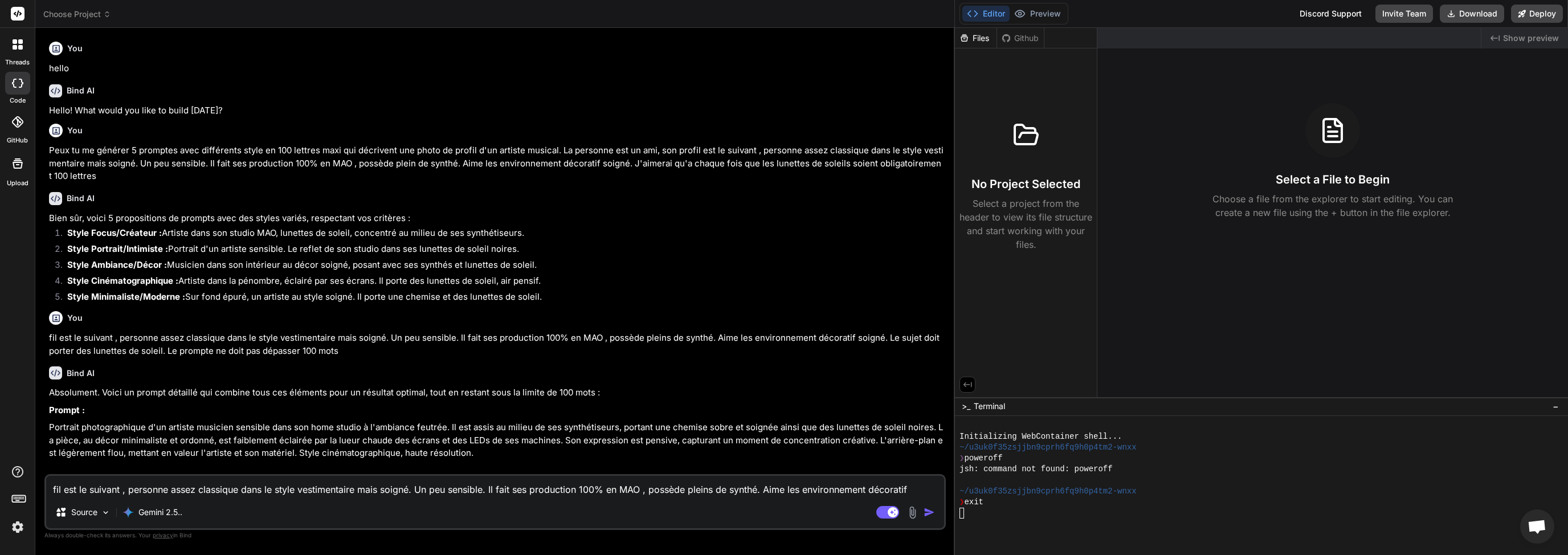
drag, startPoint x: 540, startPoint y: 169, endPoint x: 1473, endPoint y: 196, distance: 933.4
click at [1473, 196] on div "Choose Project Created with Pixso. Bind AI Web Search Created with Pixso. Code …" at bounding box center [802, 278] width 1533 height 555
click at [1404, 480] on div at bounding box center [1461, 480] width 1005 height 11
click at [212, 399] on p "Absolument. Voici un prompt détaillé qui combine tous ces éléments pour un résu…" at bounding box center [496, 393] width 895 height 13
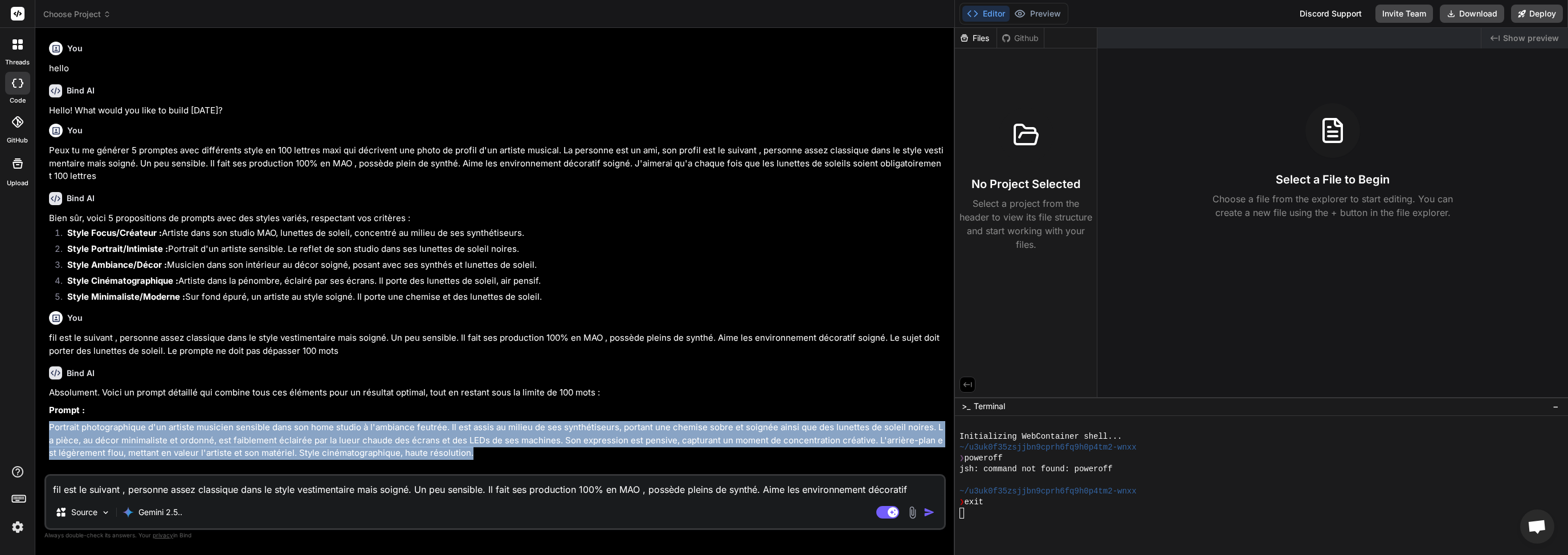
drag, startPoint x: 49, startPoint y: 440, endPoint x: 474, endPoint y: 472, distance: 426.2
click at [474, 459] on p "Portrait photographique d'un artiste musicien sensible dans son home studio à l…" at bounding box center [496, 441] width 895 height 39
copy p "Portrait photographique d'un artiste musicien sensible dans son home studio à l…"
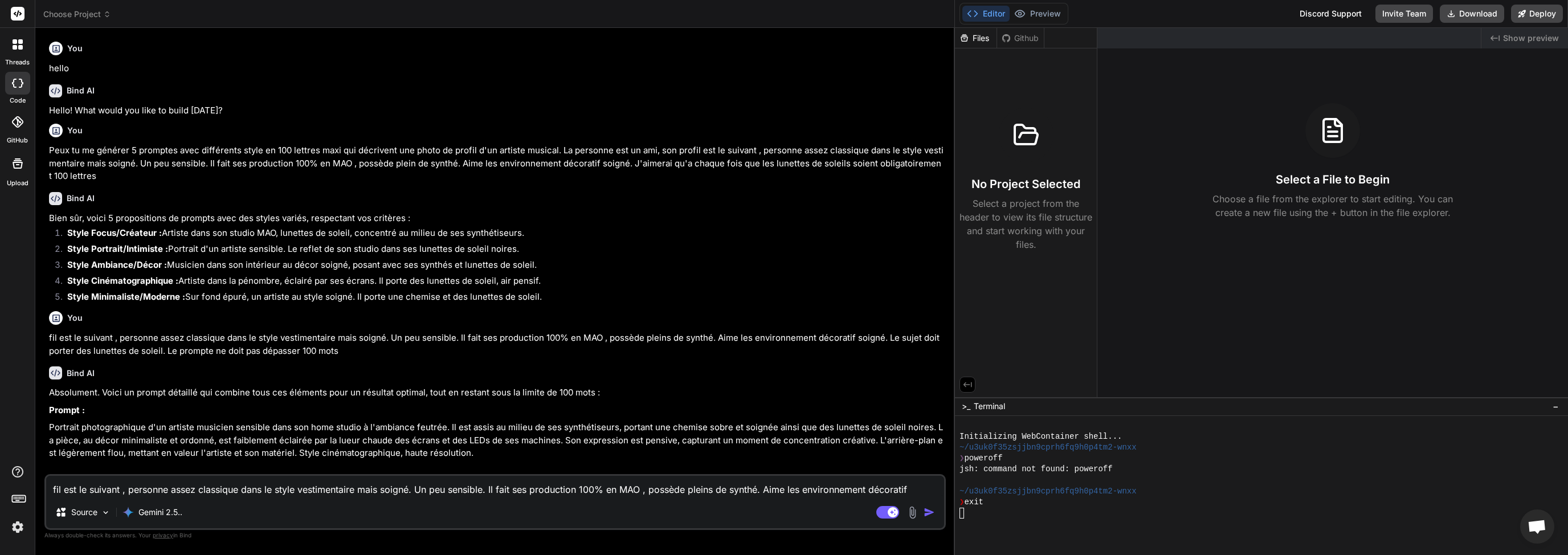
click at [347, 486] on textarea "fil est le suivant , personne assez classique dans le style vestimentaire mais …" at bounding box center [495, 486] width 898 height 21
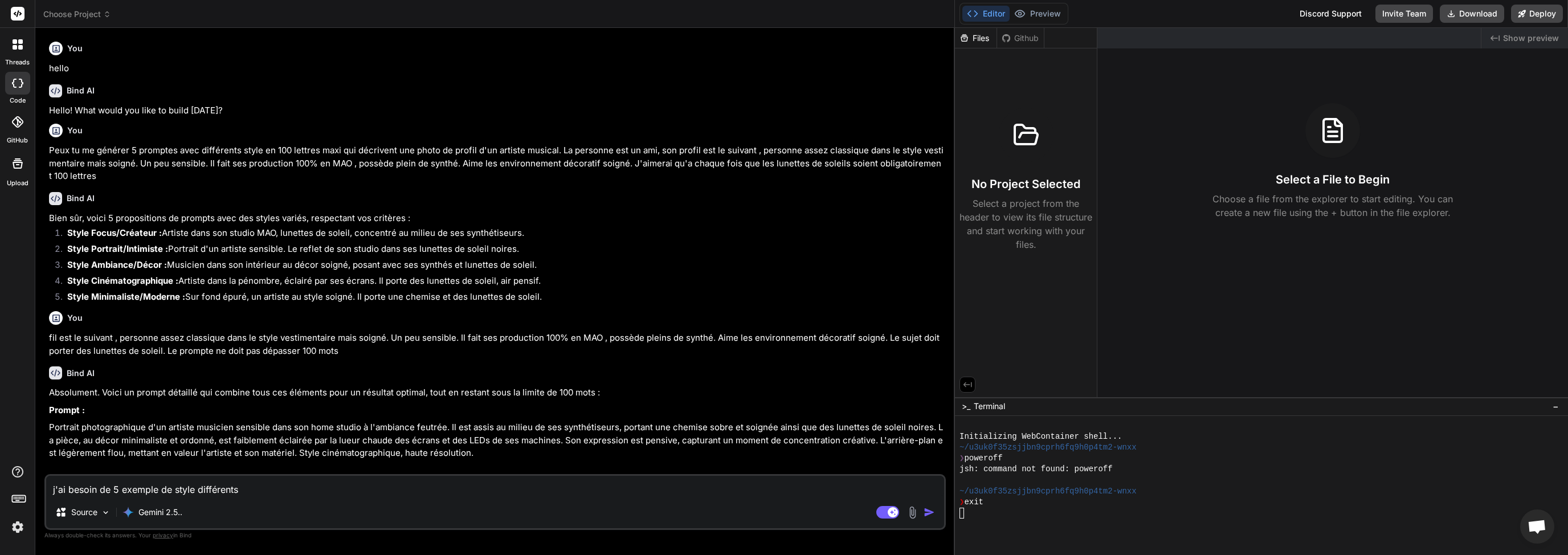
click at [930, 517] on img "button" at bounding box center [929, 512] width 12 height 12
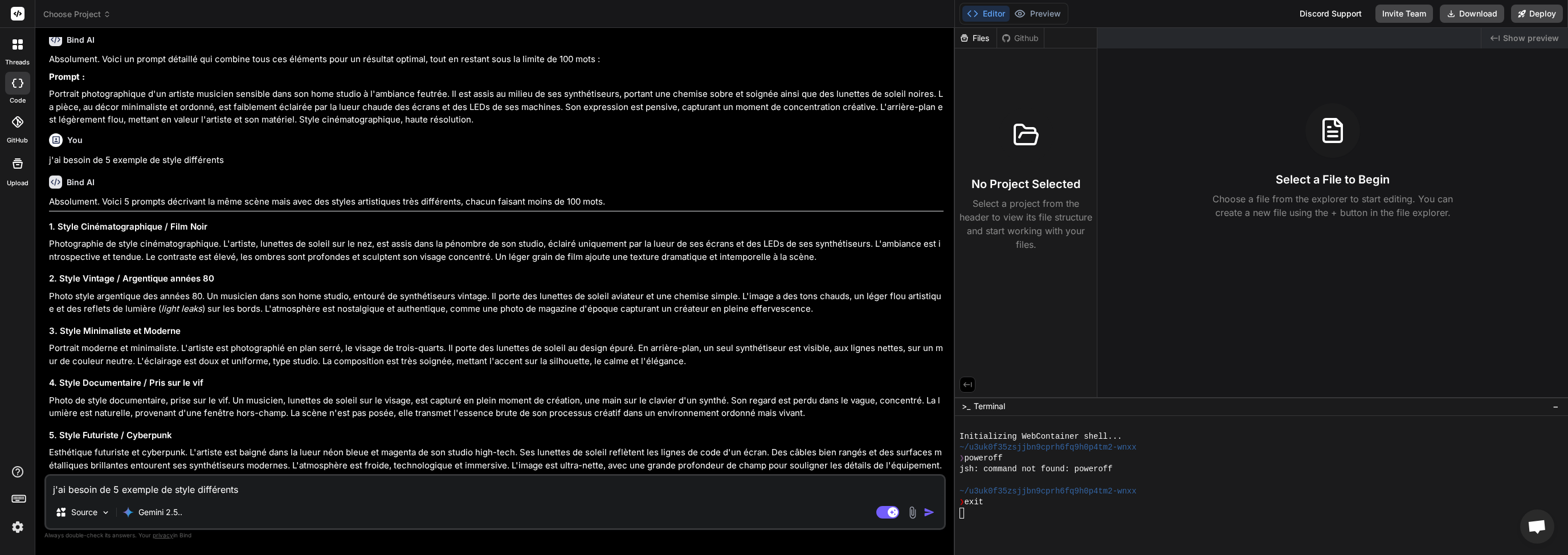
scroll to position [380, 0]
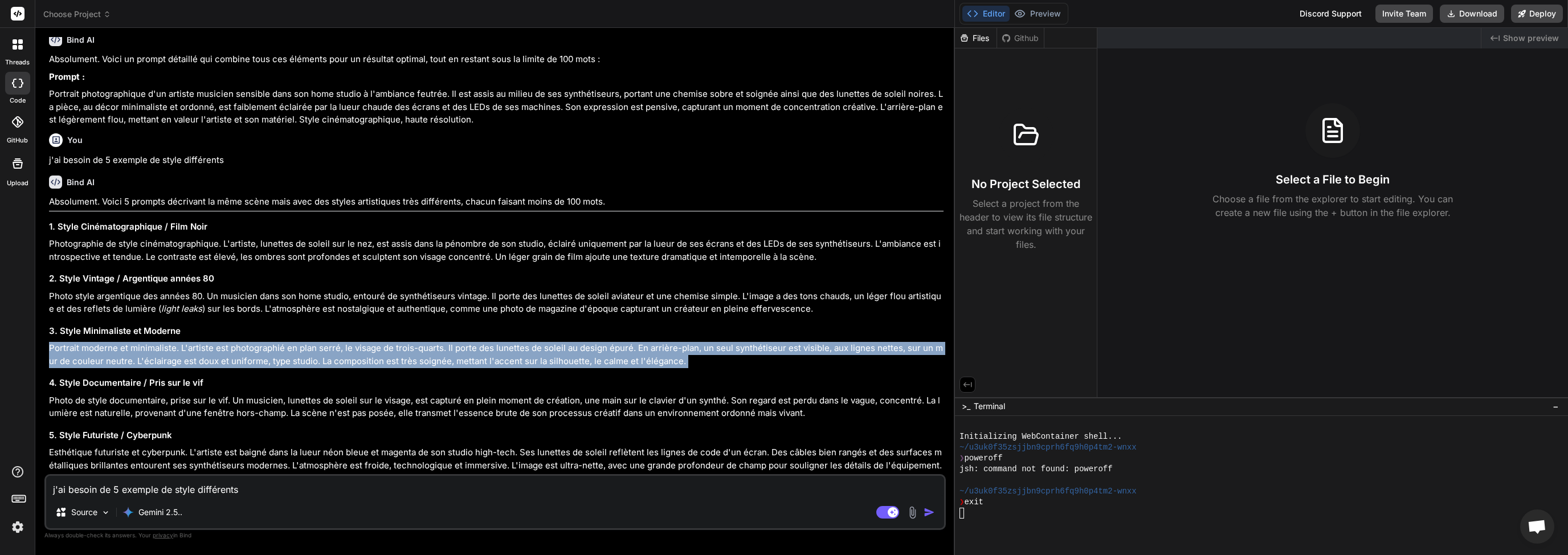
drag, startPoint x: 50, startPoint y: 347, endPoint x: 707, endPoint y: 369, distance: 657.4
click at [707, 369] on div "Absolument. Voici 5 prompts décrivant la même scène mais avec des styles artist…" at bounding box center [496, 333] width 895 height 276
copy div "Portrait moderne et minimaliste. L'artiste est photographié en plan serré, le v…"
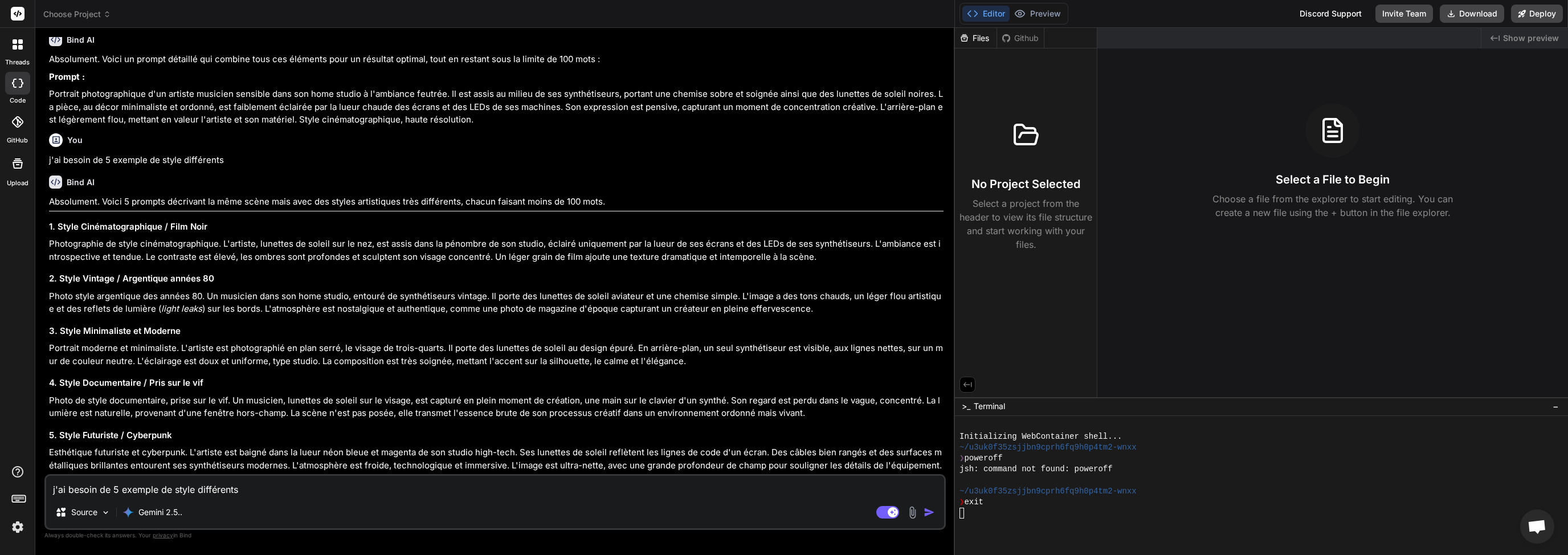
click at [102, 402] on p "Photo de style documentaire, prise sur le vif. Un musicien, lunettes de soleil …" at bounding box center [496, 407] width 895 height 26
click at [50, 400] on p "Photo de style documentaire, prise sur le vif. Un musicien, lunettes de soleil …" at bounding box center [496, 407] width 895 height 26
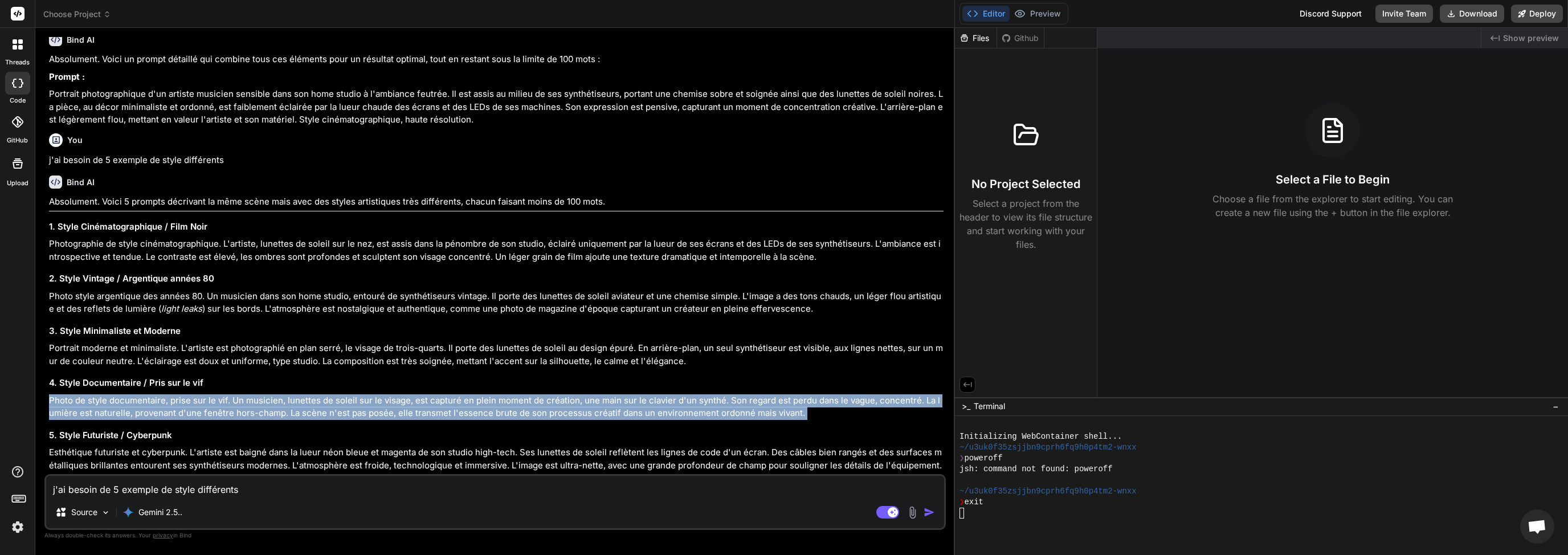
drag, startPoint x: 50, startPoint y: 400, endPoint x: 810, endPoint y: 417, distance: 760.2
click at [810, 417] on p "Photo de style documentaire, prise sur le vif. Un musicien, lunettes de soleil …" at bounding box center [496, 407] width 895 height 26
copy div "Photo de style documentaire, prise sur le vif. Un musicien, lunettes de soleil …"
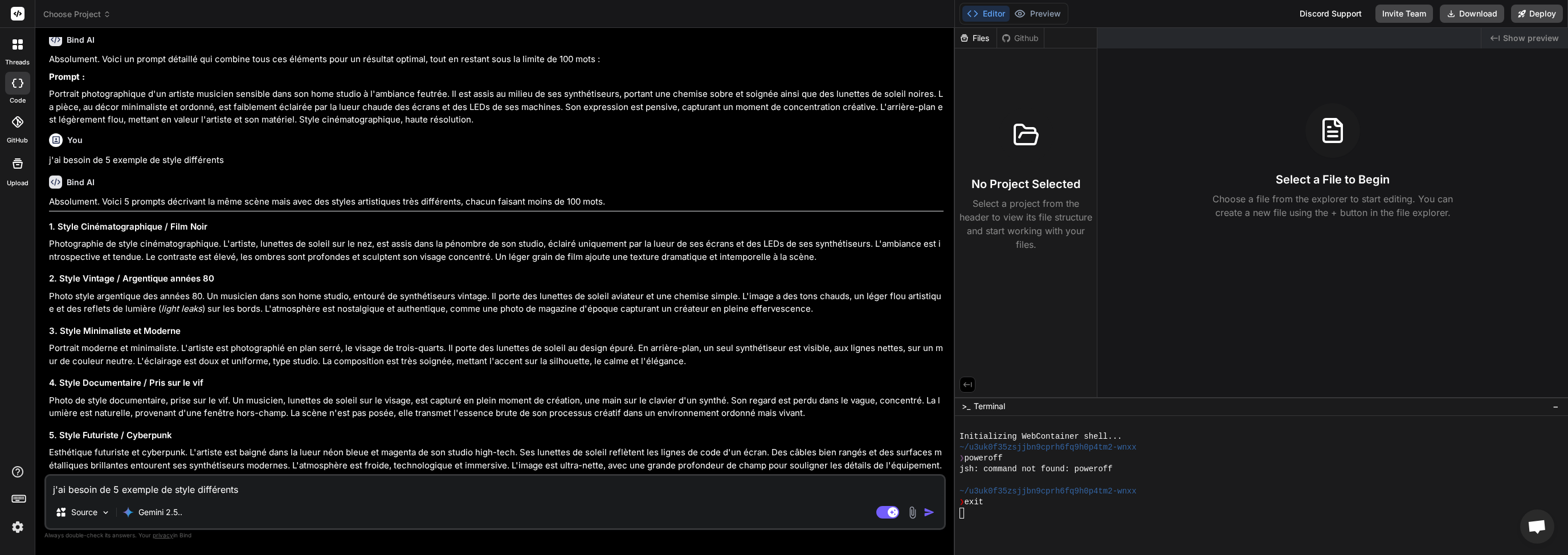
click at [128, 456] on p "Esthétique futuriste et cyberpunk. L'artiste est baigné dans la lueur néon bleu…" at bounding box center [496, 459] width 895 height 26
drag, startPoint x: 48, startPoint y: 450, endPoint x: 296, endPoint y: 460, distance: 248.2
click at [252, 458] on div "You hello Bind AI Hello! What would you like to build today? You Peux tu me gén…" at bounding box center [496, 256] width 899 height 437
click at [934, 465] on p "Esthétique futuriste et cyberpunk. L'artiste est baigné dans la lueur néon bleu…" at bounding box center [496, 459] width 895 height 26
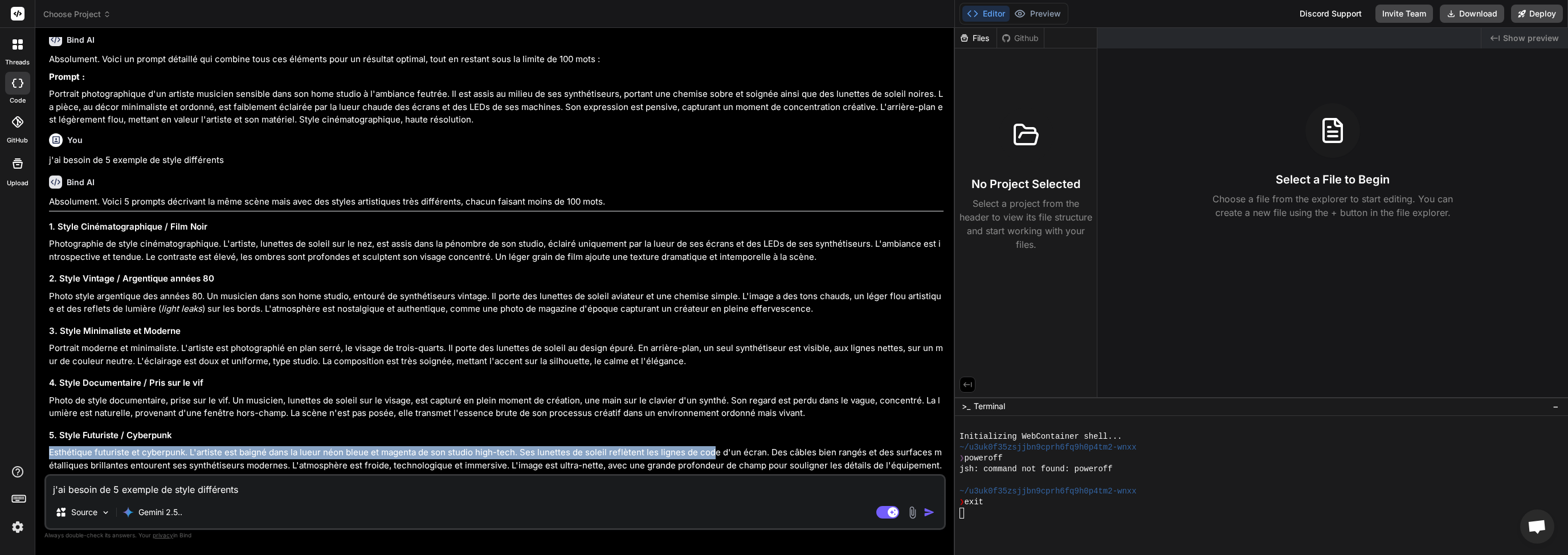
drag, startPoint x: 690, startPoint y: 449, endPoint x: 47, endPoint y: 452, distance: 643.0
click at [47, 452] on div "You hello Bind AI Hello! What would you like to build today? You Peux tu me gén…" at bounding box center [496, 256] width 899 height 437
copy p "Esthétique futuriste et cyberpunk. L'artiste est baigné dans la lueur néon bleu…"
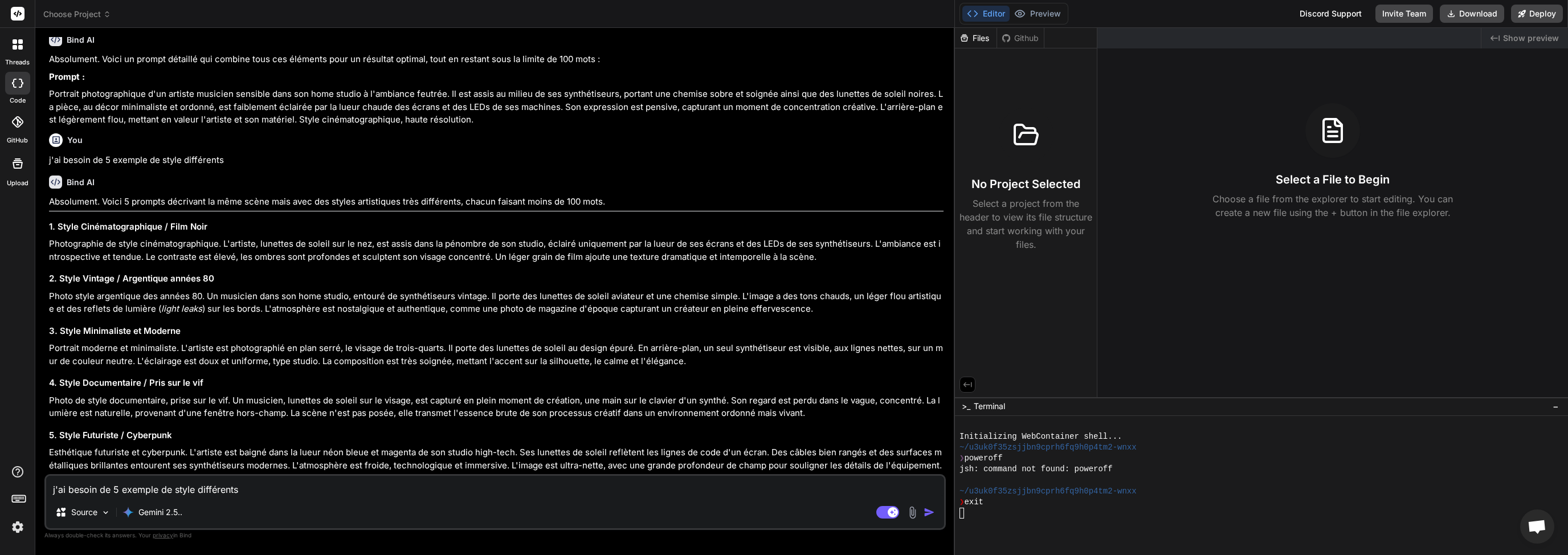
click at [851, 452] on p "Esthétique futuriste et cyberpunk. L'artiste est baigné dans la lueur néon bleu…" at bounding box center [496, 459] width 895 height 26
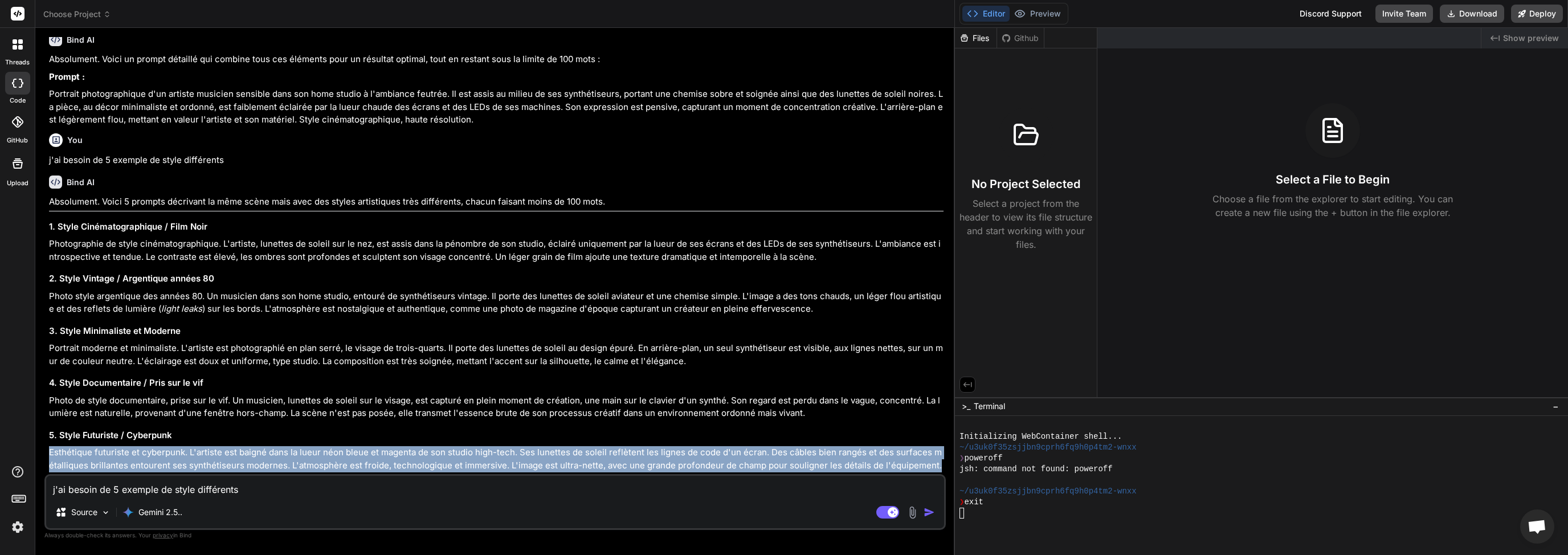
drag, startPoint x: 928, startPoint y: 464, endPoint x: 50, endPoint y: 452, distance: 878.1
click at [50, 452] on p "Esthétique futuriste et cyberpunk. L'artiste est baigné dans la lueur néon bleu…" at bounding box center [496, 459] width 895 height 26
copy p "Esthétique futuriste et cyberpunk. L'artiste est baigné dans la lueur néon bleu…"
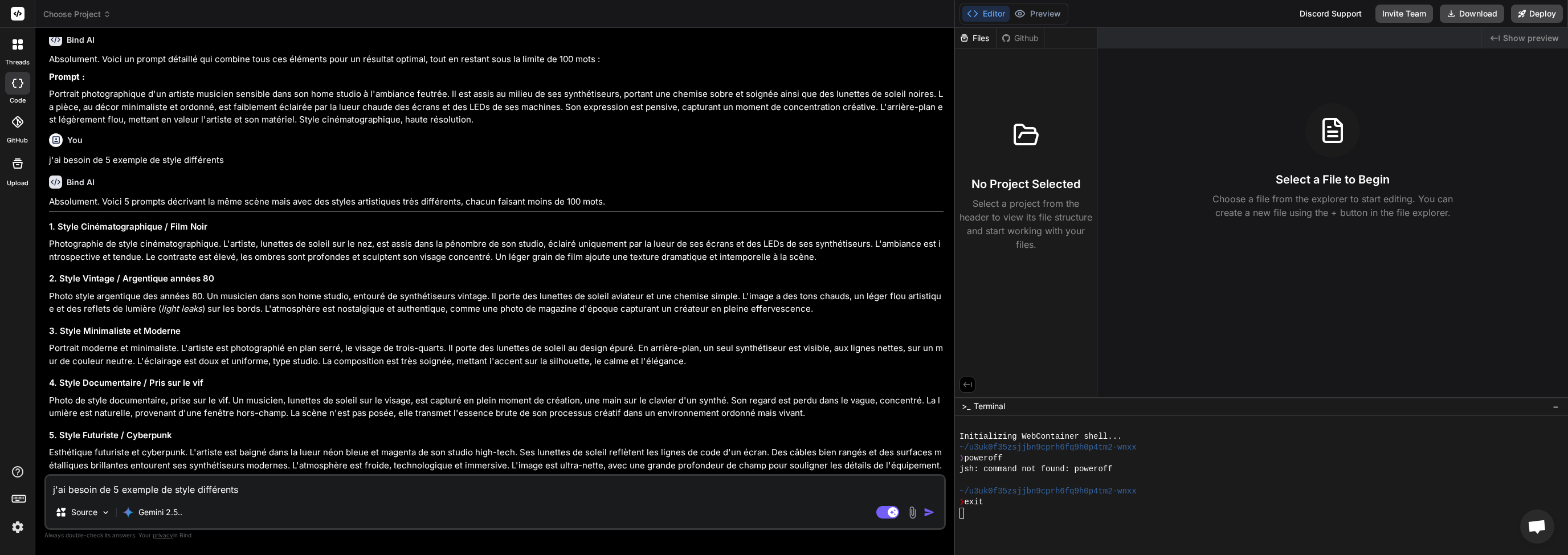
click at [112, 488] on textarea "j'ai besoin de 5 exemple de style différents" at bounding box center [495, 486] width 898 height 21
click at [931, 511] on img "button" at bounding box center [929, 512] width 12 height 12
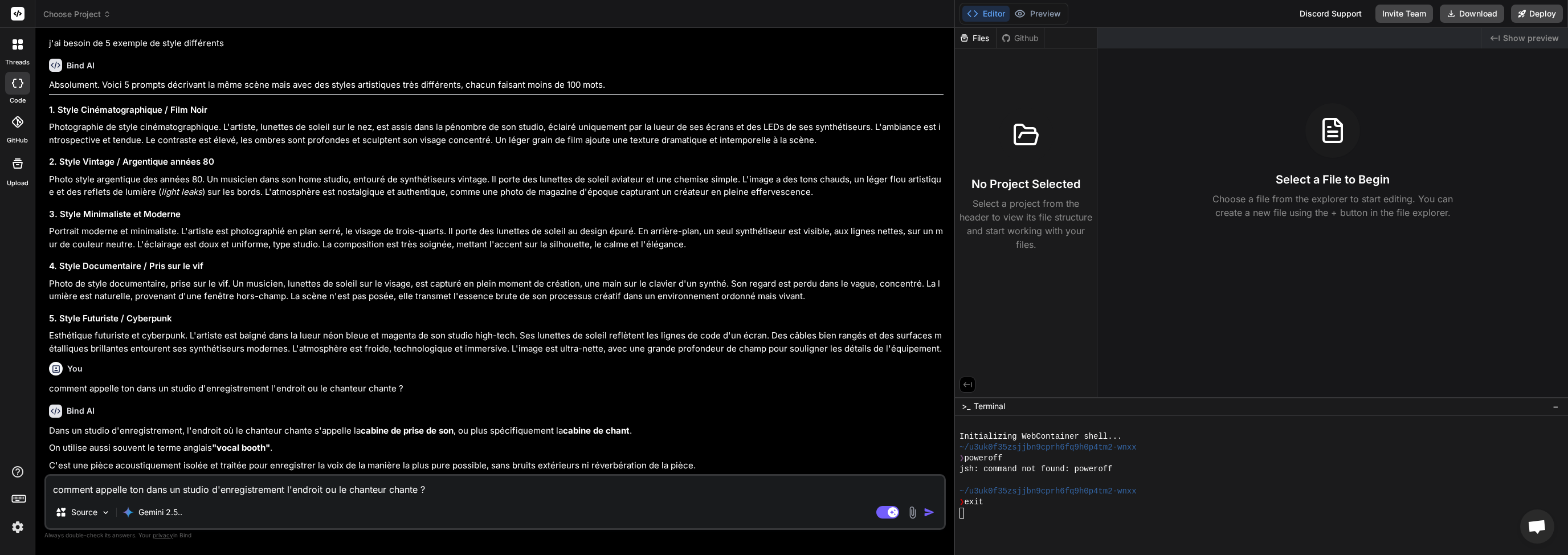
scroll to position [497, 0]
click at [219, 414] on div "Bind AI" at bounding box center [496, 411] width 895 height 13
click at [113, 492] on textarea "comment appelle ton dans un studio d'enregistrement l'endroit ou le chanteur ch…" at bounding box center [495, 486] width 898 height 21
click at [206, 493] on textarea "J'ai besoin que tu me détaille en" at bounding box center [495, 486] width 898 height 21
click at [228, 487] on textarea "J'ai besoin que tu me détaille avec présition" at bounding box center [495, 486] width 898 height 21
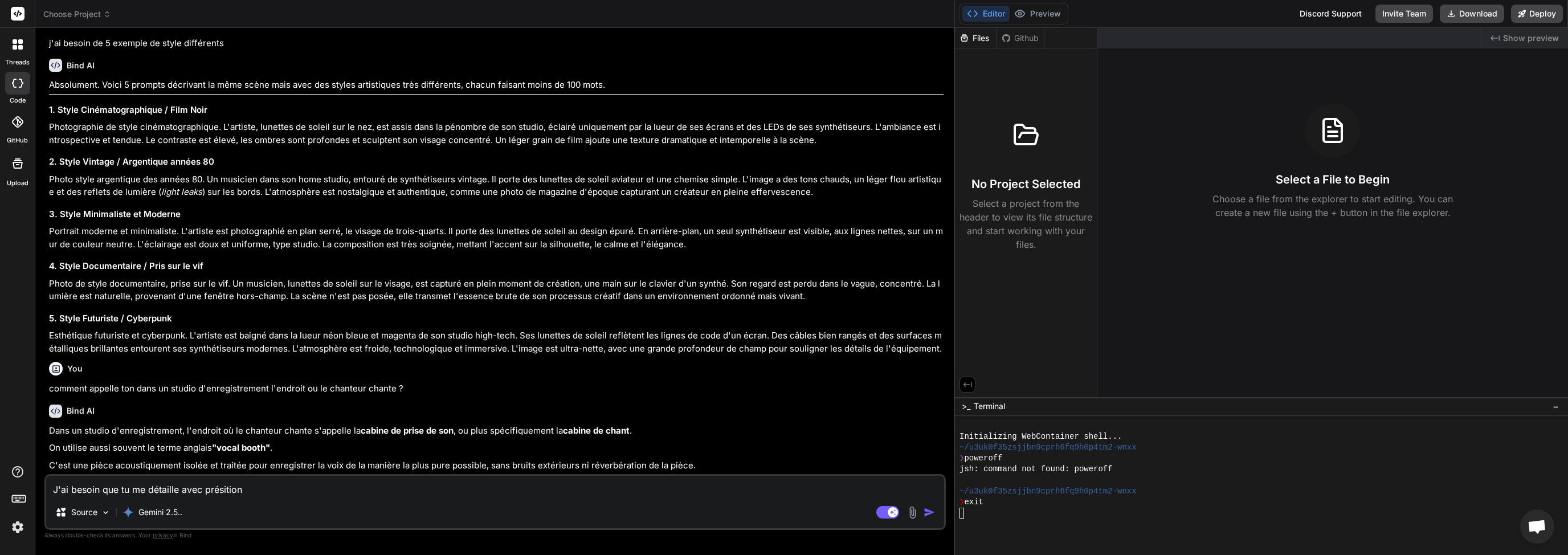
click at [228, 487] on textarea "J'ai besoin que tu me détaille avec présition" at bounding box center [495, 486] width 898 height 21
click at [569, 487] on textarea "J'ai besoin que tu me détaille avec précision une environnement de studio d'enr…" at bounding box center [495, 486] width 898 height 21
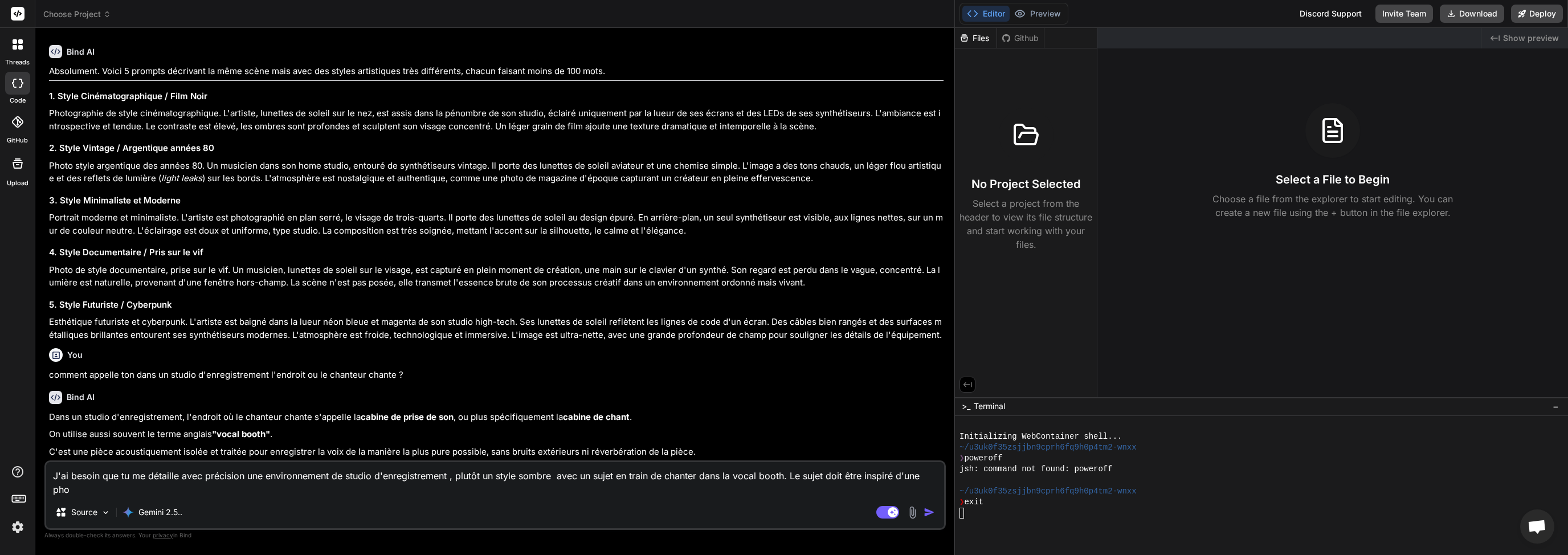
scroll to position [499, 0]
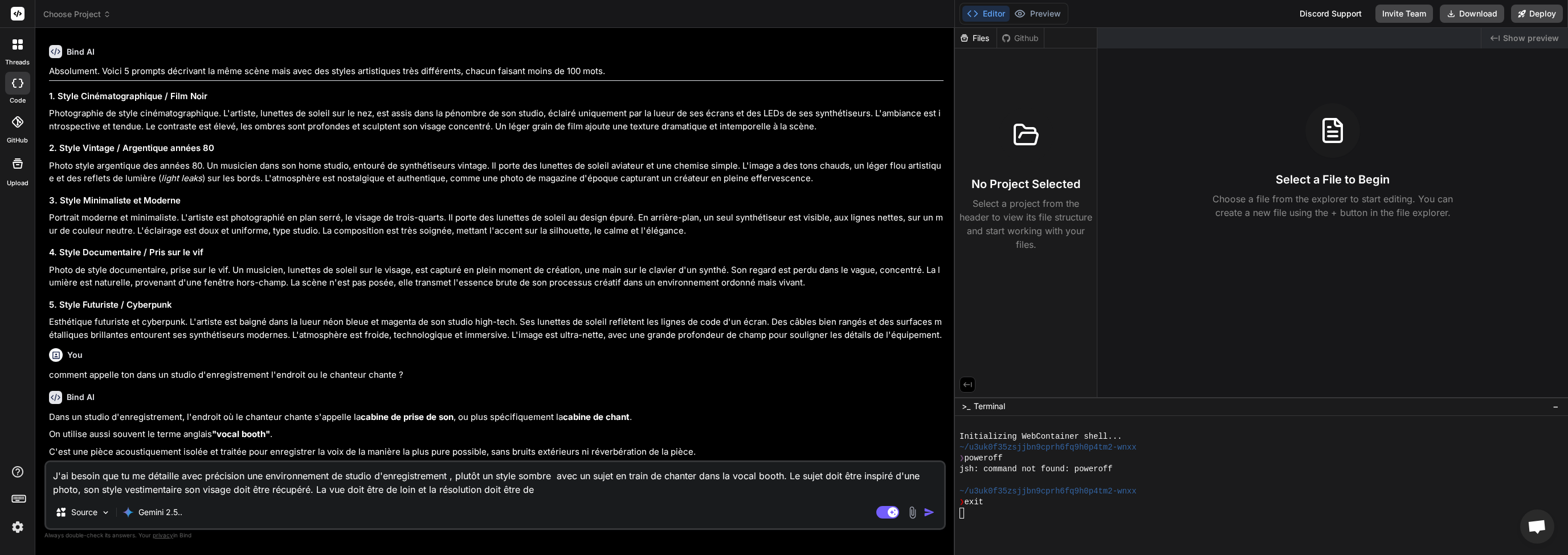
paste textarea "1280x740"
click at [795, 497] on div "J'ai besoin que tu me détaille avec précision une environnement de studio d'enr…" at bounding box center [495, 495] width 901 height 69
click at [776, 489] on textarea "J'ai besoin que tu me détaille avec précision une environnement de studio d'enr…" at bounding box center [495, 479] width 898 height 34
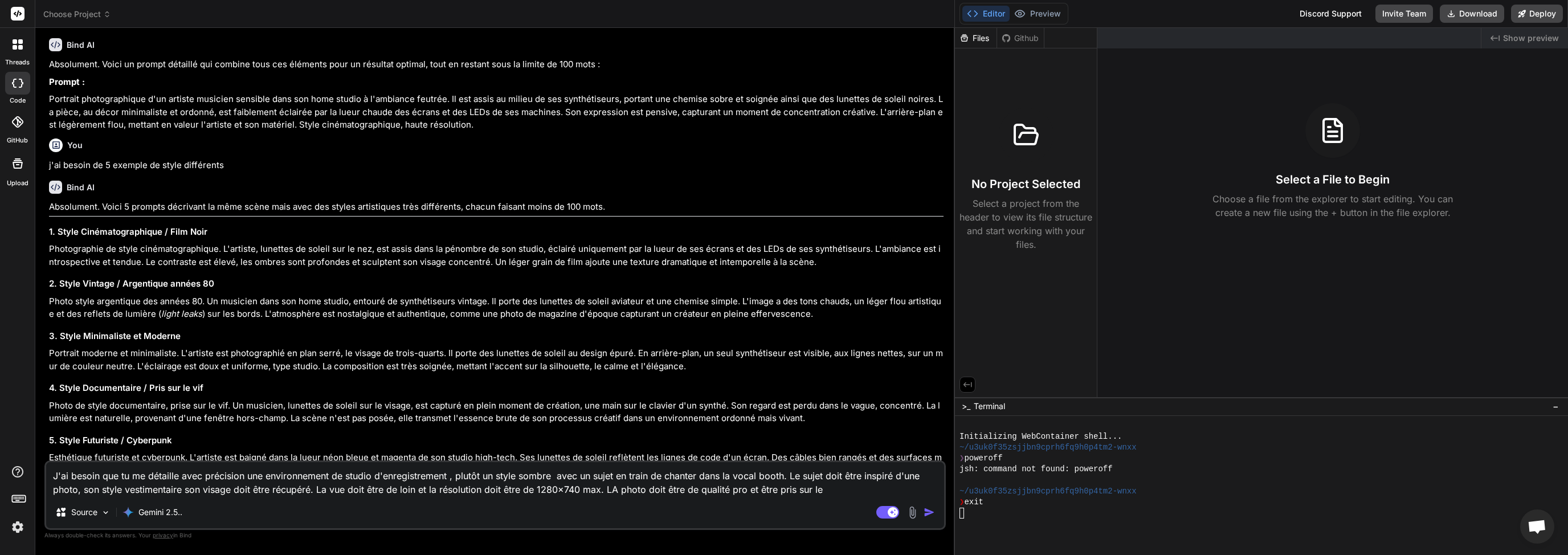
scroll to position [511, 0]
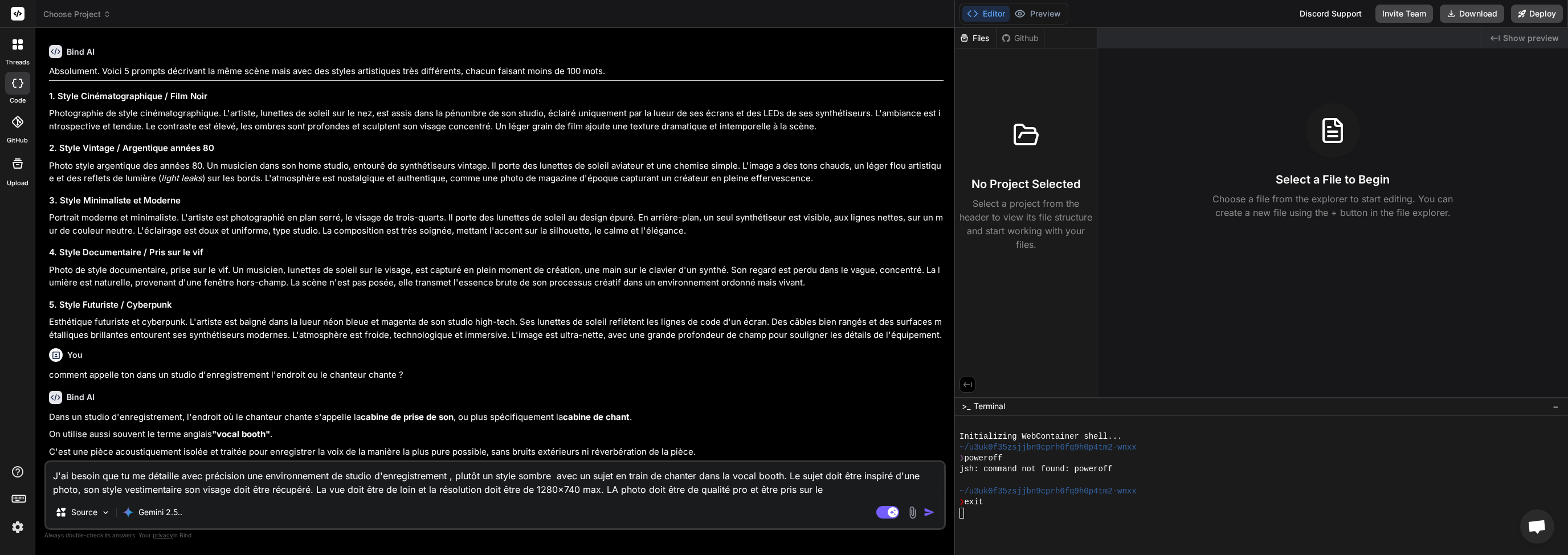
click at [763, 489] on textarea "J'ai besoin que tu me détaille avec précision une environnement de studio d'enr…" at bounding box center [495, 479] width 898 height 34
click at [825, 488] on textarea "J'ai besoin que tu me détaille avec précision une environnement de studio d'enr…" at bounding box center [495, 479] width 898 height 34
click at [839, 487] on textarea "J'ai besoin que tu me détaille avec précision une environnement de studio d'enr…" at bounding box center [495, 479] width 898 height 34
click at [936, 515] on button "button" at bounding box center [931, 512] width 16 height 12
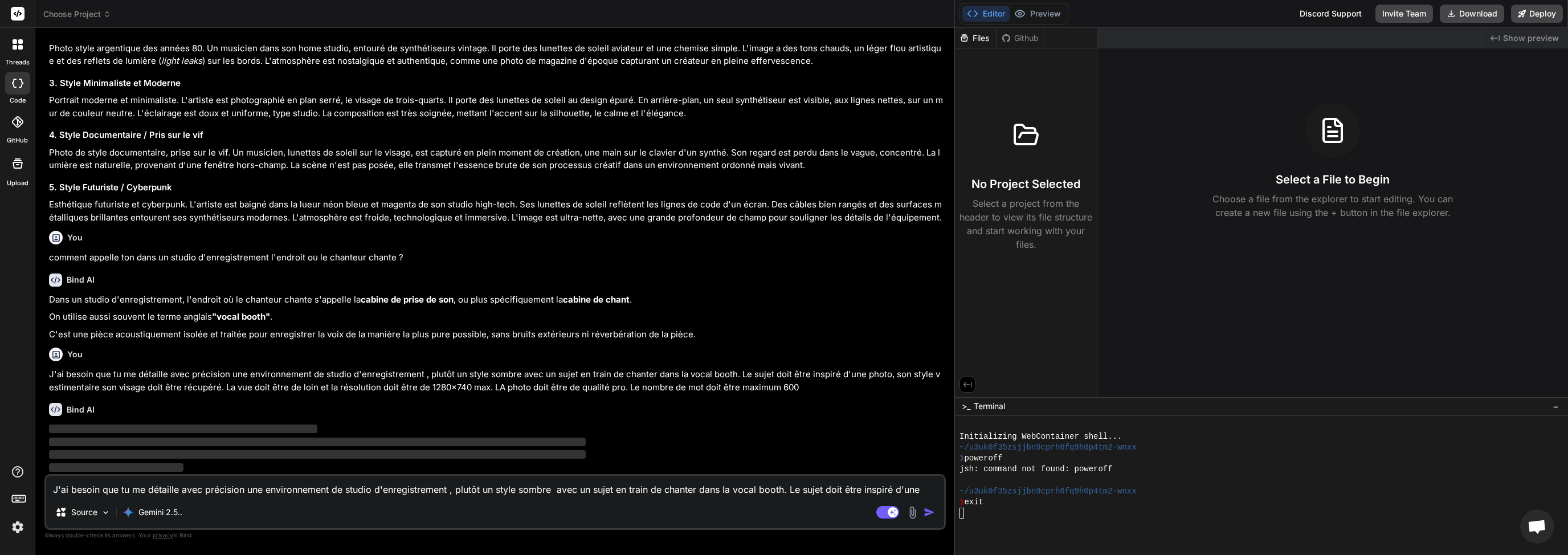
scroll to position [629, 0]
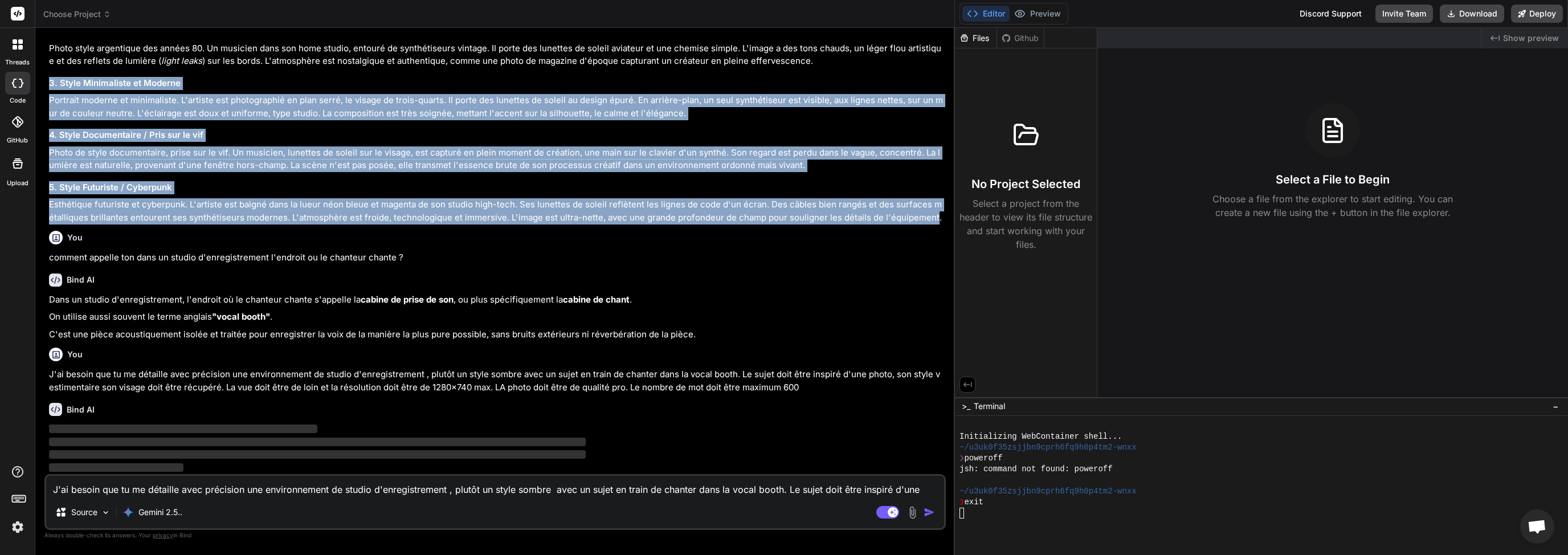
drag, startPoint x: 922, startPoint y: 220, endPoint x: 203, endPoint y: 75, distance: 733.5
click at [203, 75] on div "Absolument. Voici 5 prompts décrivant la même scène mais avec des styles artist…" at bounding box center [496, 86] width 895 height 276
copy div "3. Style Minimaliste et Moderne Portrait moderne et minimaliste. L'artiste est …"
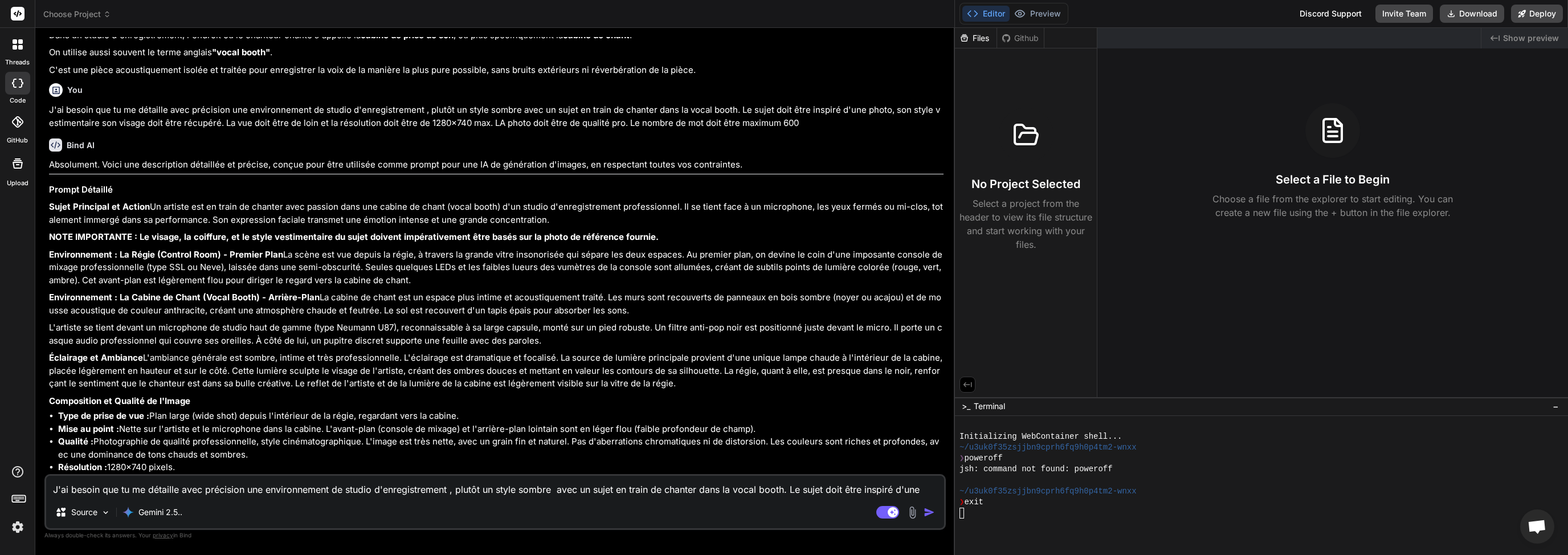
scroll to position [780, 0]
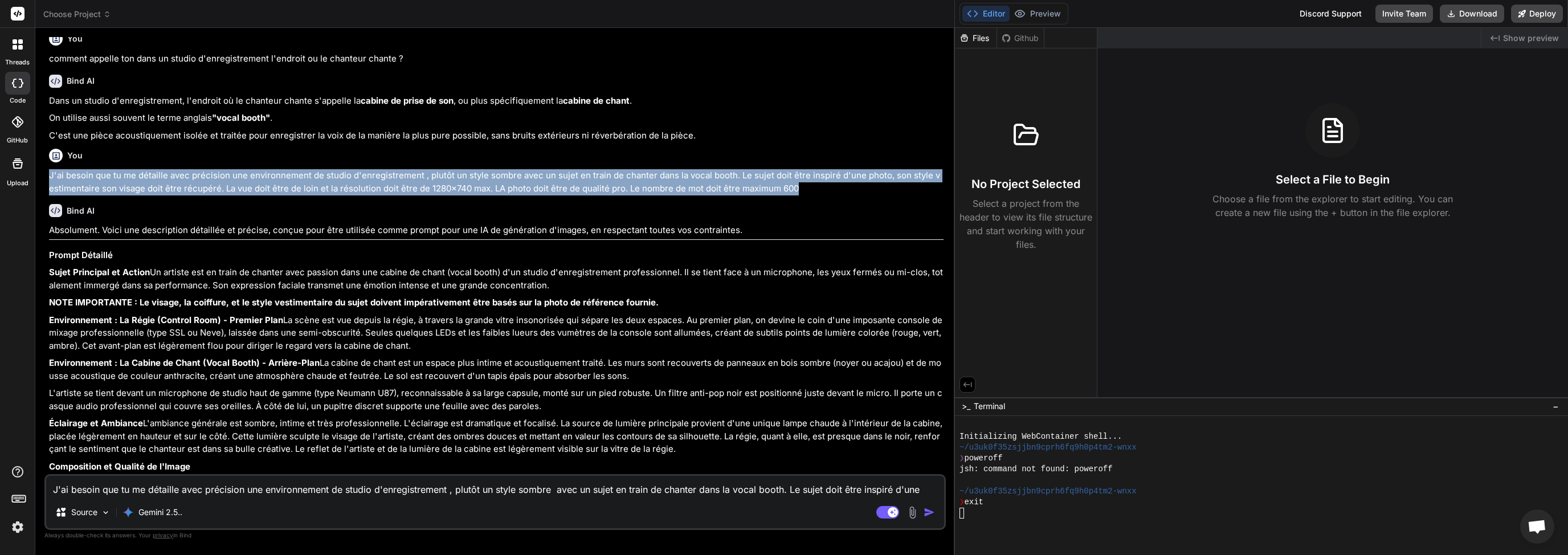
drag, startPoint x: 48, startPoint y: 223, endPoint x: 782, endPoint y: 251, distance: 734.5
click at [799, 236] on div "You hello Bind AI Hello! What would you like to build today? You Peux tu me gén…" at bounding box center [496, 256] width 899 height 437
copy p "J'ai besoin que tu me détaille avec précision une environnement de studio d'enr…"
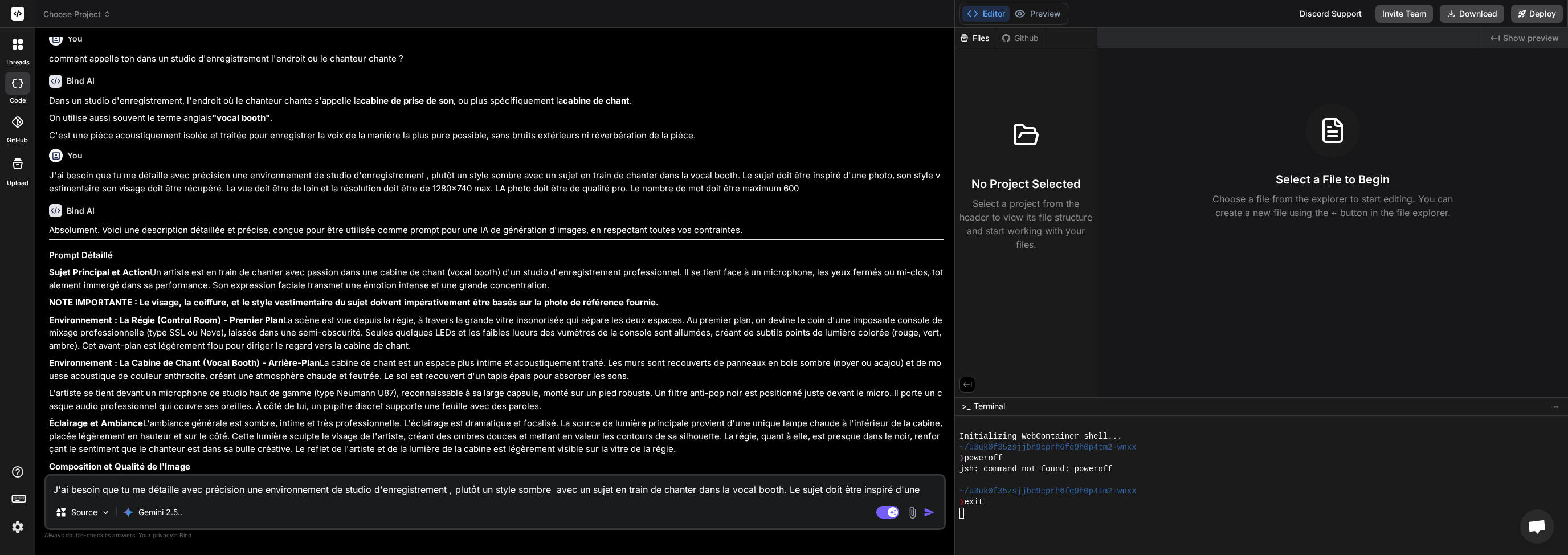
click at [301, 480] on textarea "J'ai besoin que tu me détaille avec précision une environnement de studio d'enr…" at bounding box center [495, 486] width 898 height 21
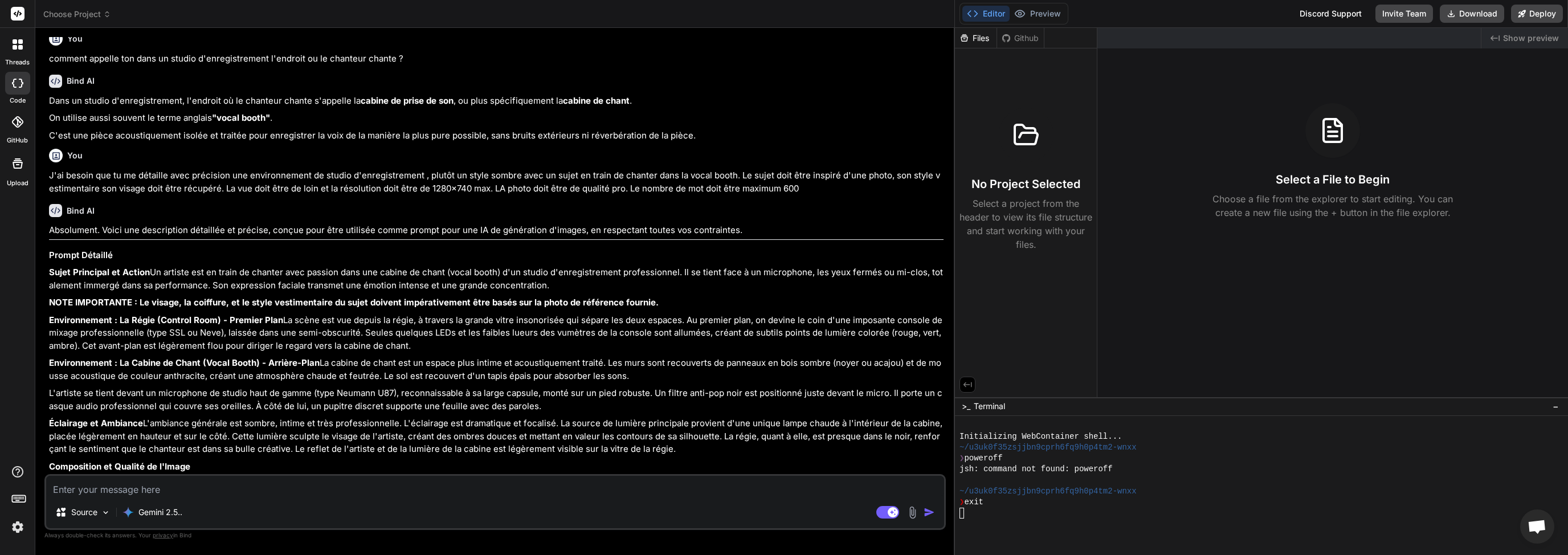
paste textarea "J'ai besoin que tu me détaille avec précision une environnement de studio d'enr…"
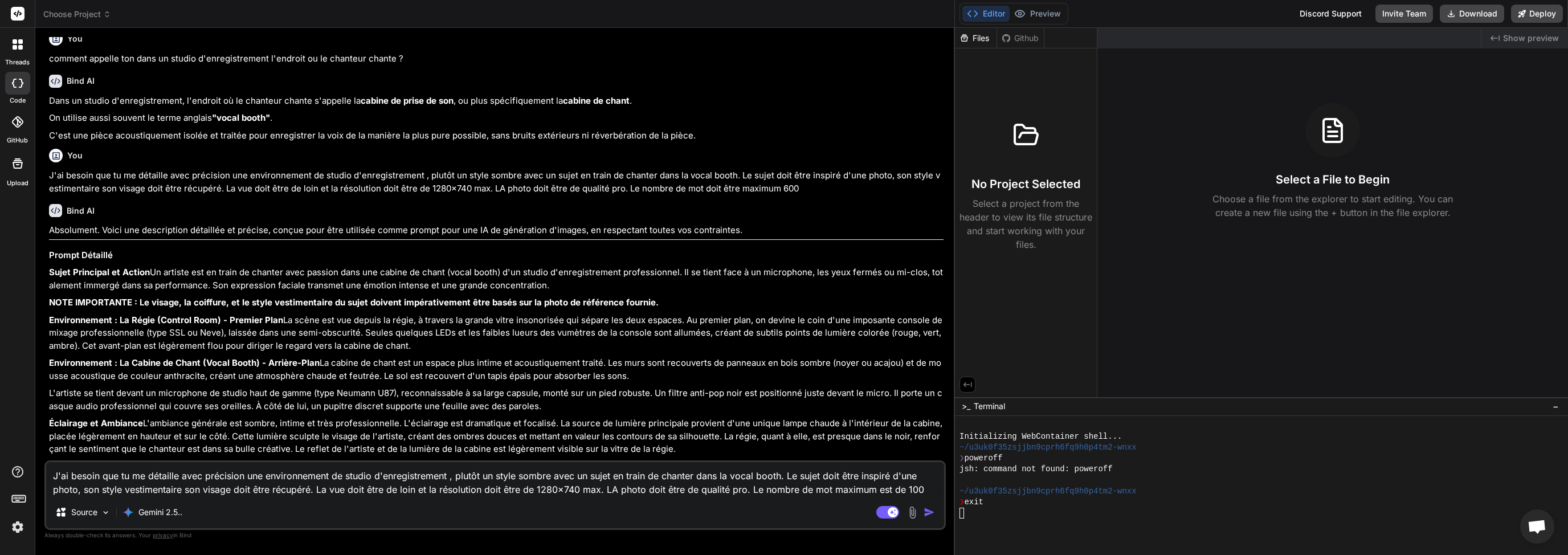
click at [931, 512] on img "button" at bounding box center [929, 512] width 12 height 12
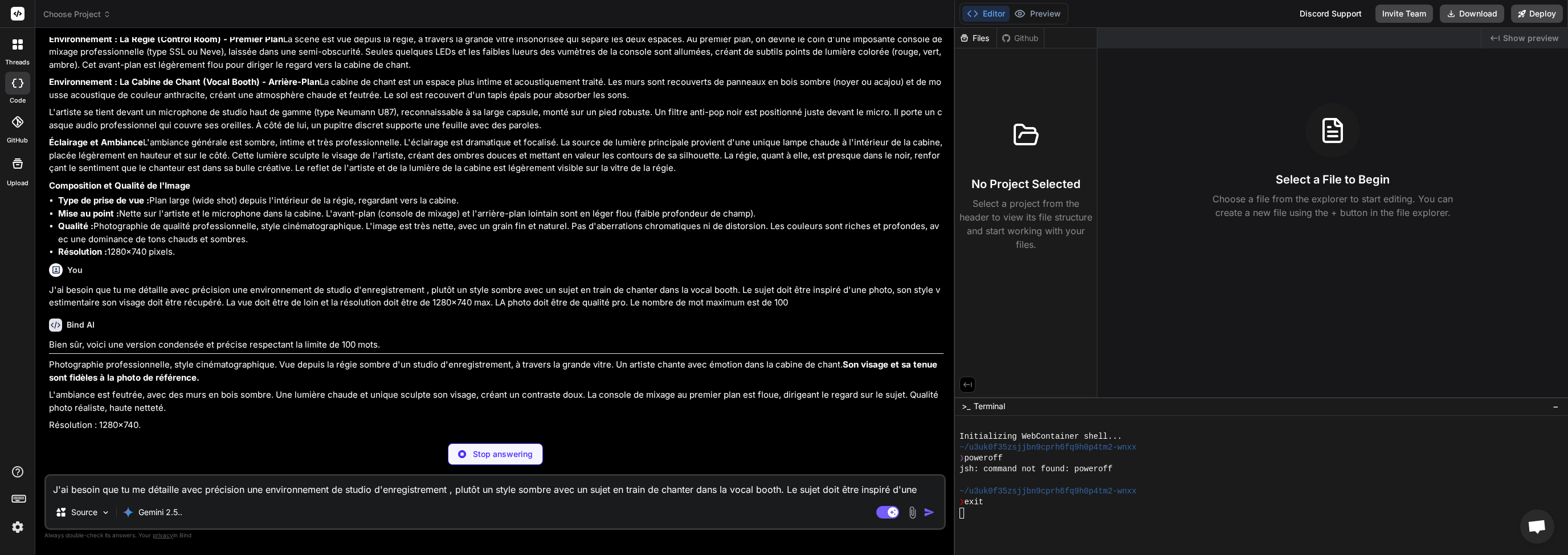
scroll to position [1119, 0]
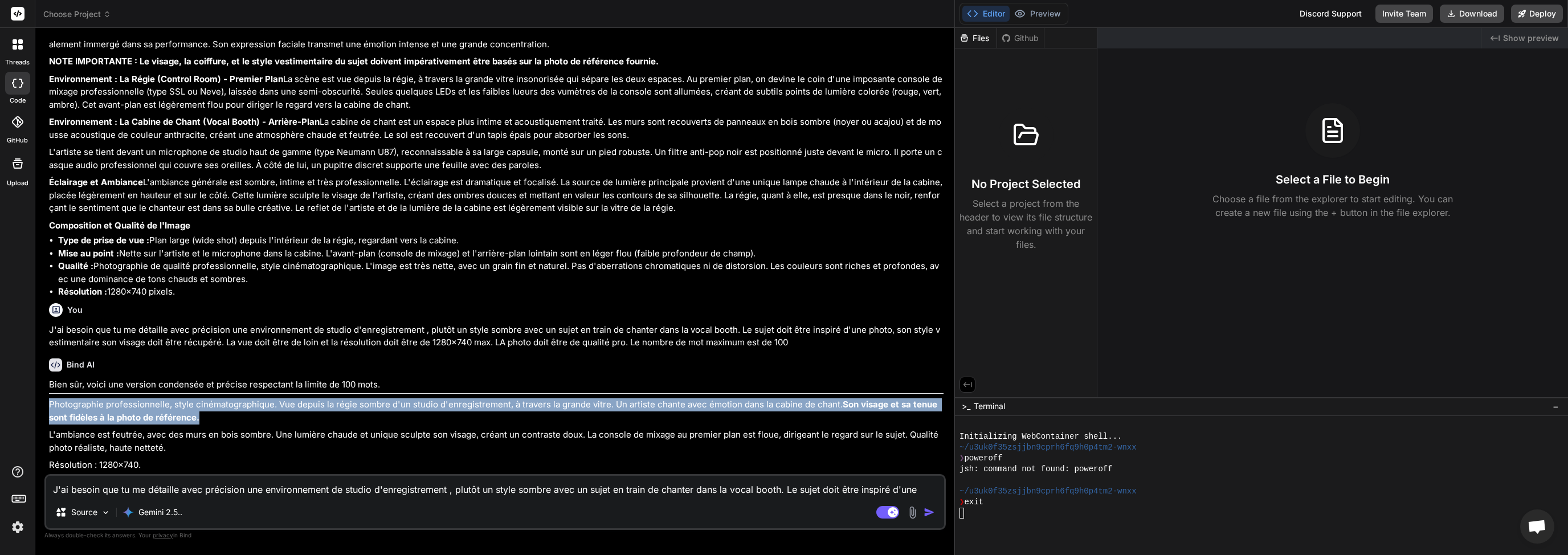
drag, startPoint x: 50, startPoint y: 405, endPoint x: 210, endPoint y: 419, distance: 160.6
click at [210, 419] on p "Photographie professionnelle, style cinématographique. Vue depuis la régie somb…" at bounding box center [496, 411] width 895 height 26
click at [143, 419] on strong "Son visage et sa tenue sont fidèles à la photo de référence." at bounding box center [494, 410] width 891 height 24
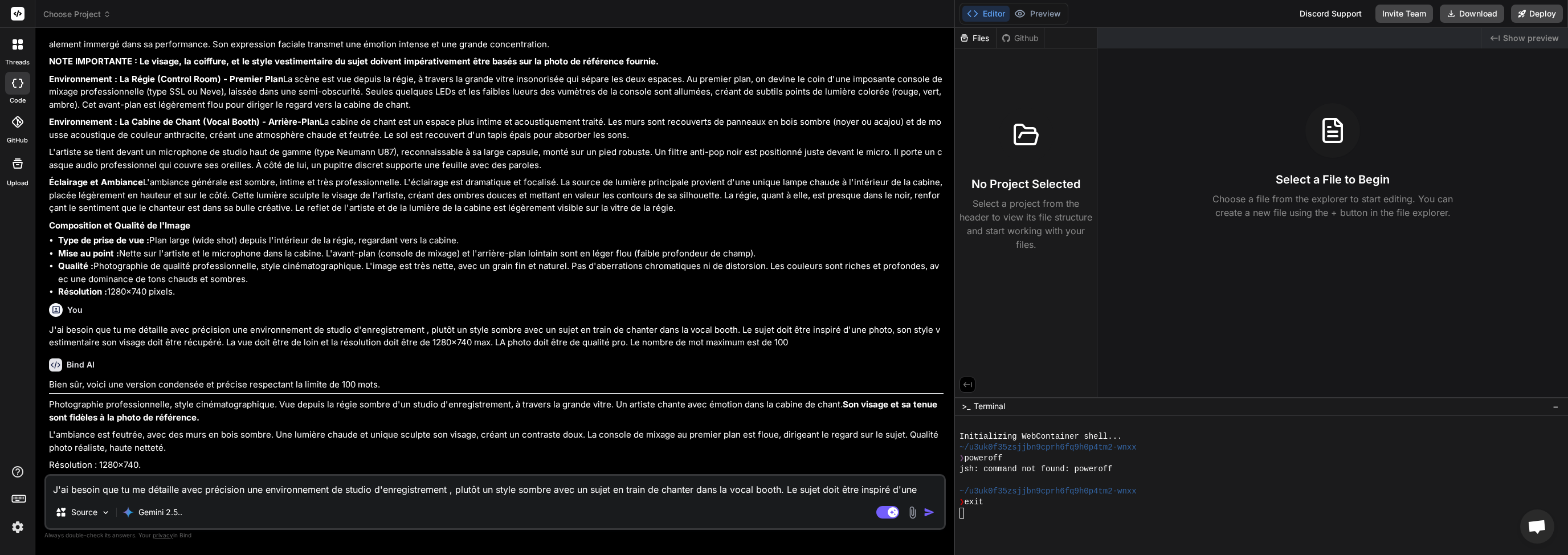
click at [96, 416] on strong "Son visage et sa tenue sont fidèles à la photo de référence." at bounding box center [494, 410] width 891 height 24
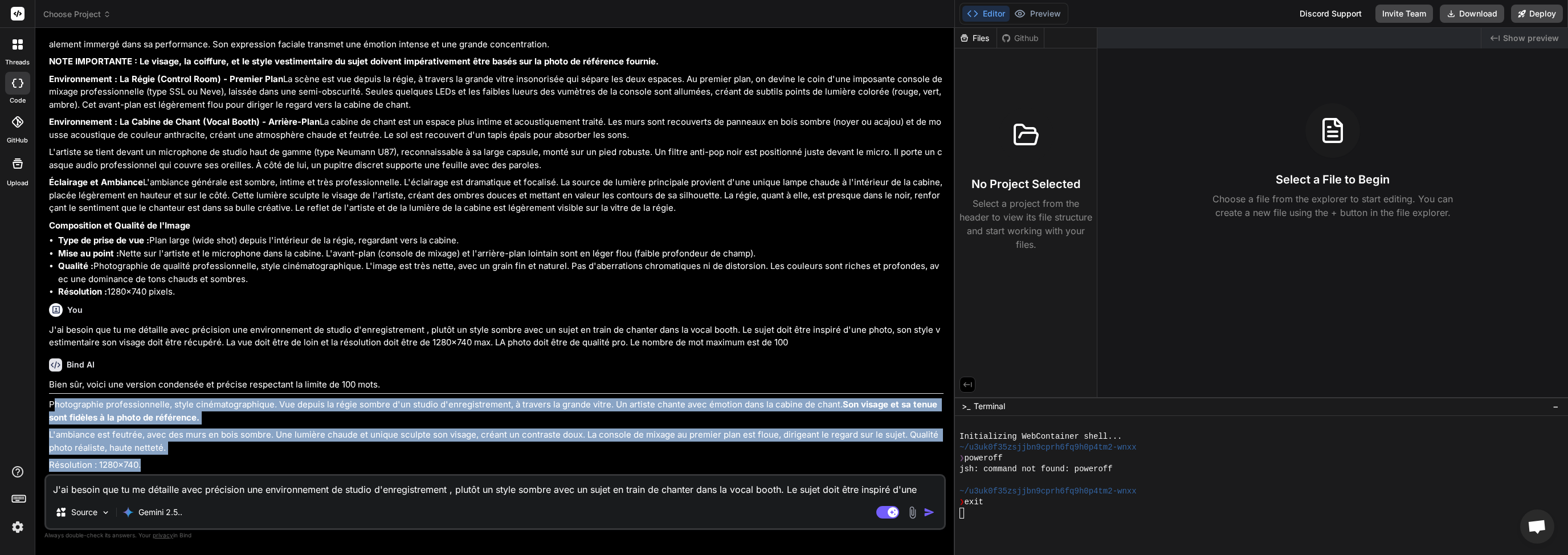
drag, startPoint x: 52, startPoint y: 405, endPoint x: 147, endPoint y: 464, distance: 111.8
click at [147, 464] on div "Bien sûr, voici une version condensée et précise respectant la limite de 100 mo…" at bounding box center [496, 425] width 895 height 94
copy div "hotographie professionnelle, style cinématographique. Vue depuis la régie sombr…"
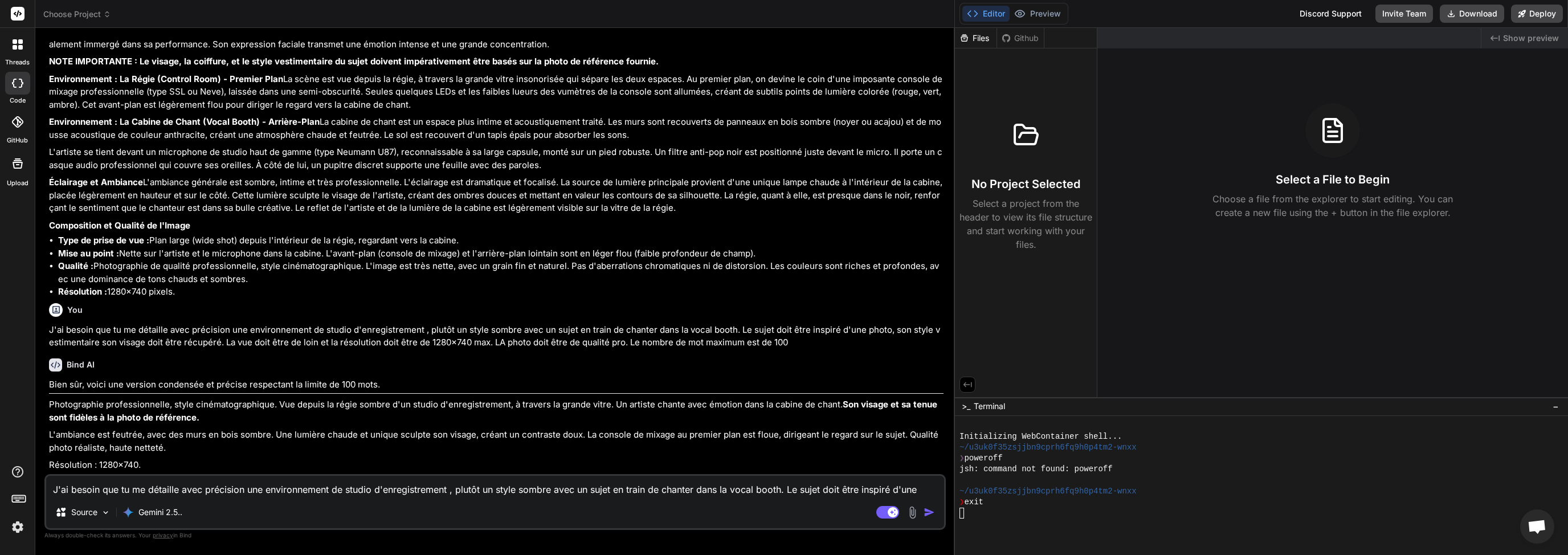
click at [115, 489] on textarea "J'ai besoin que tu me détaille avec précision une environnement de studio d'enr…" at bounding box center [495, 486] width 898 height 21
click at [149, 481] on textarea "J'ai besoin que tu me détaille avec précision une environnement de studio d'enr…" at bounding box center [495, 486] width 898 height 21
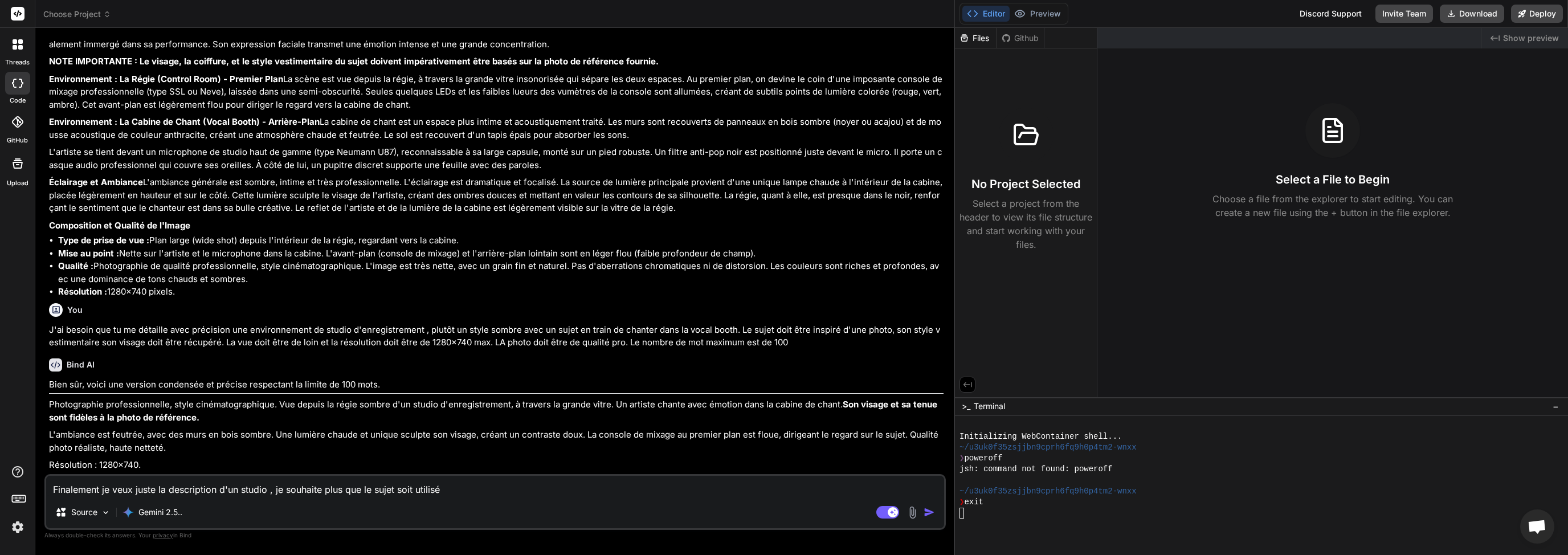
click at [931, 511] on img "button" at bounding box center [929, 512] width 12 height 12
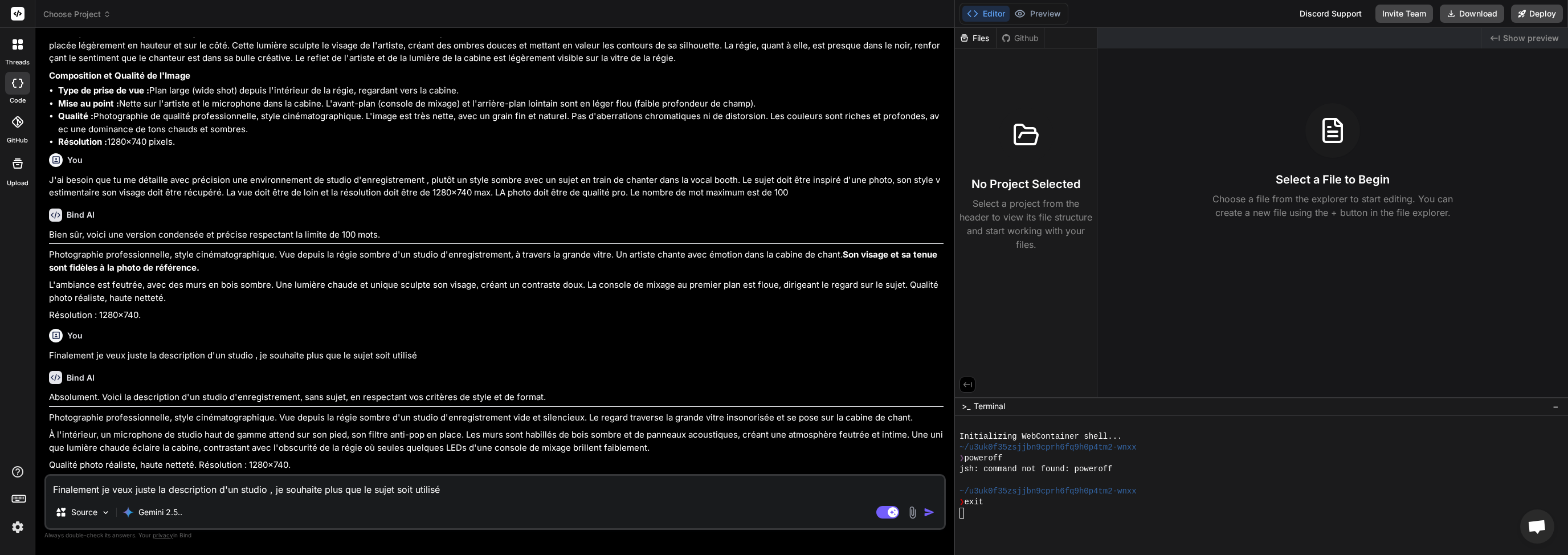
scroll to position [1269, 0]
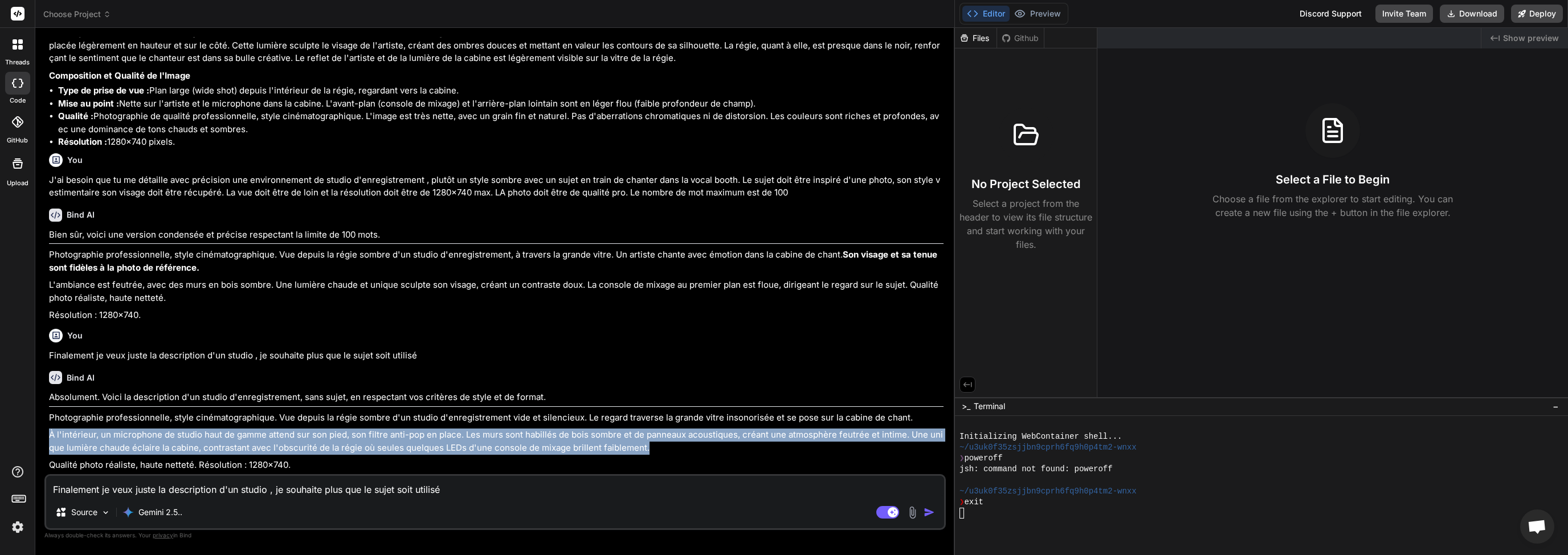
drag, startPoint x: 49, startPoint y: 436, endPoint x: 651, endPoint y: 445, distance: 602.1
click at [651, 445] on p "À l'intérieur, un microphone de studio haut de gamme attend sur son pied, son f…" at bounding box center [496, 441] width 895 height 26
click at [99, 432] on p "À l'intérieur, un microphone de studio haut de gamme attend sur son pied, son f…" at bounding box center [496, 441] width 895 height 26
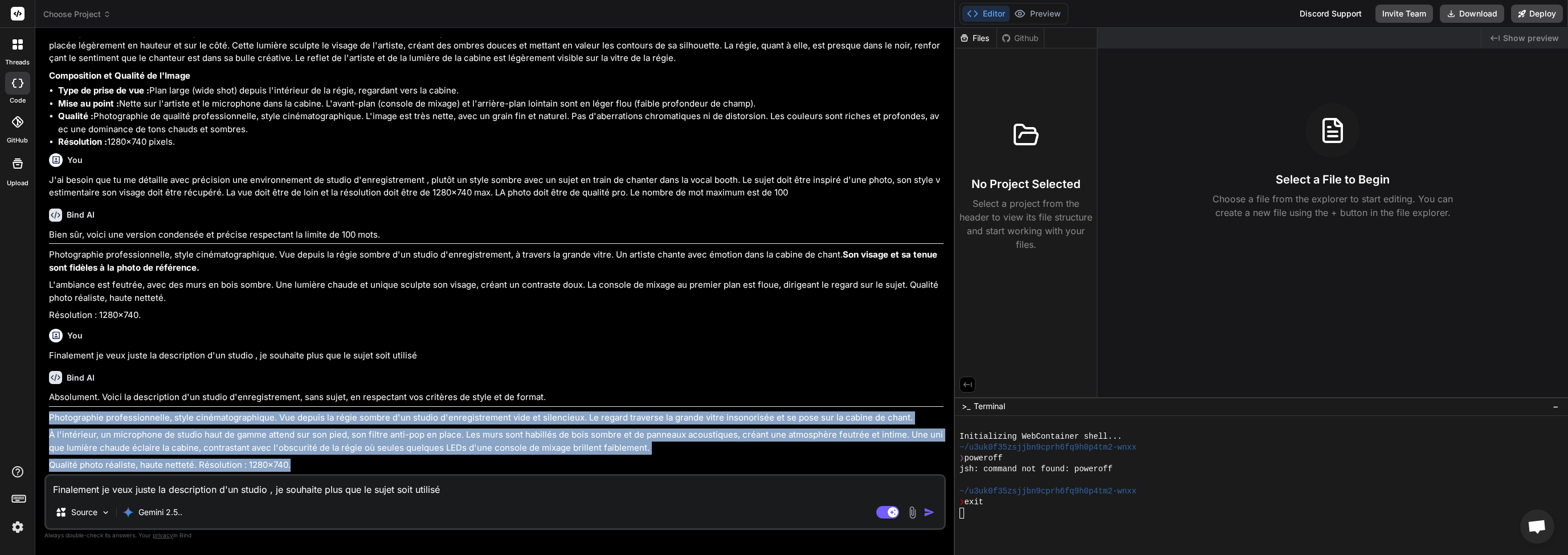
drag, startPoint x: 51, startPoint y: 419, endPoint x: 602, endPoint y: 468, distance: 553.2
click at [602, 468] on div "Absolument. Voici la description d'un studio d'enregistrement, sans sujet, en r…" at bounding box center [496, 431] width 895 height 81
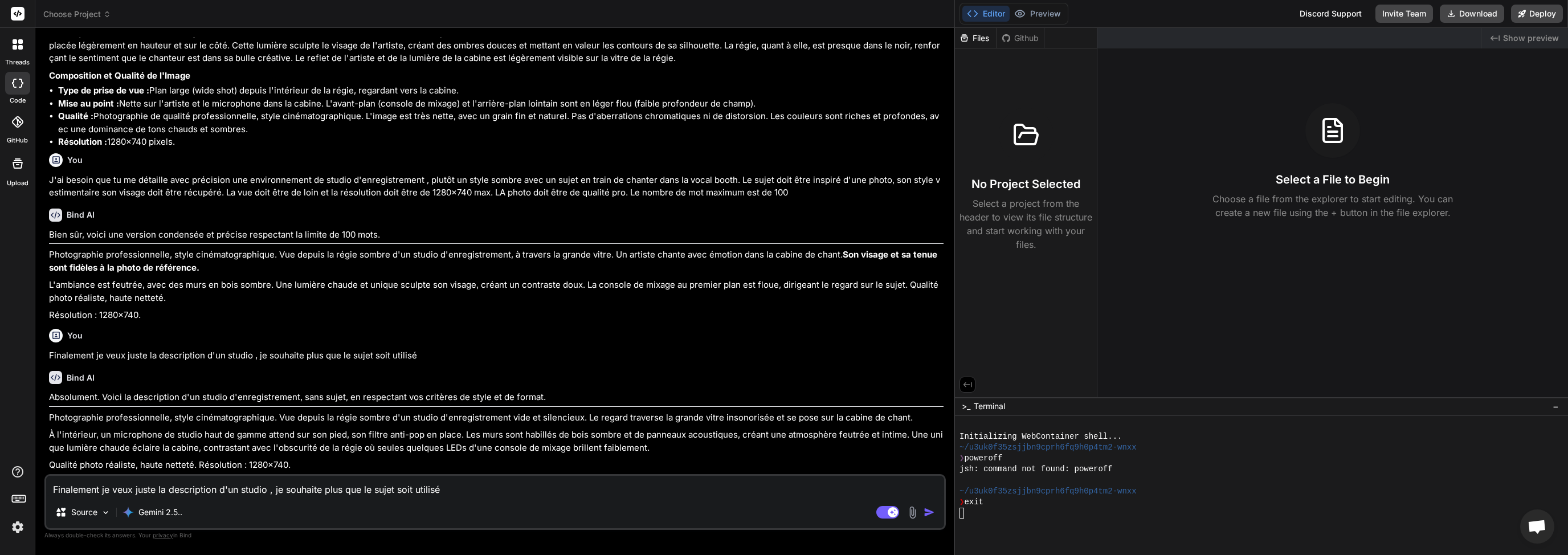
click at [224, 486] on textarea "Finalement je veux juste la description d'un studio , je souhaite plus que le s…" at bounding box center [495, 486] width 898 height 21
click at [930, 514] on img "button" at bounding box center [929, 512] width 12 height 12
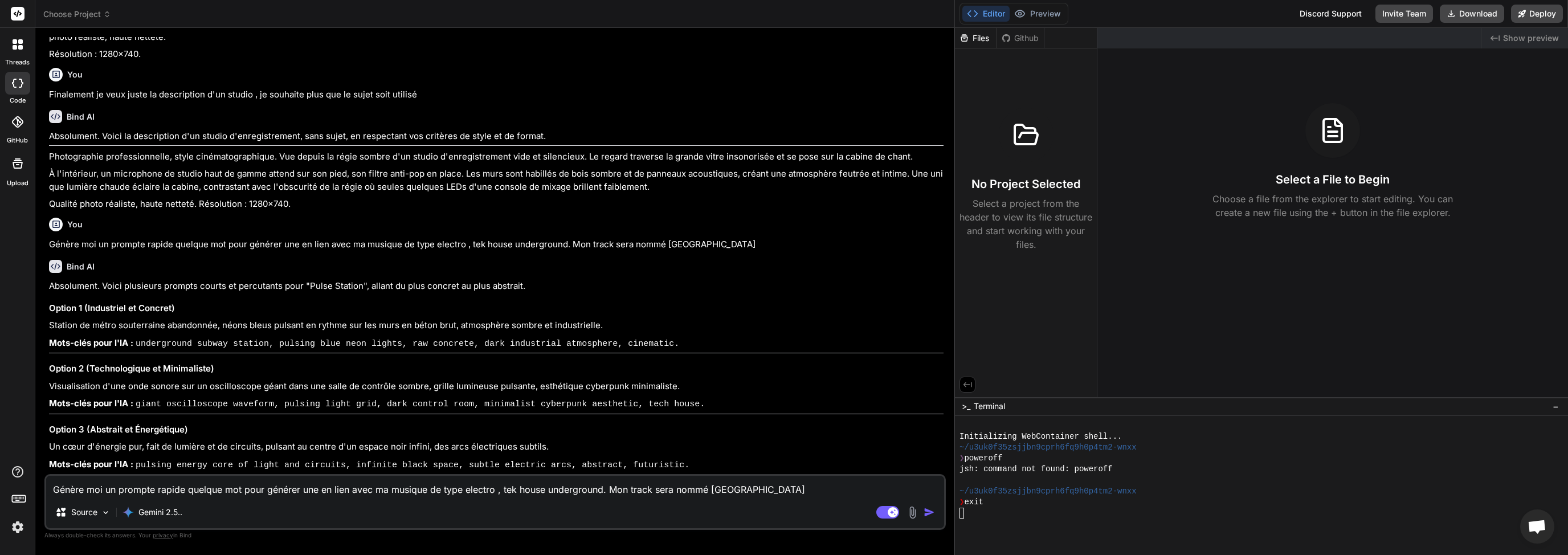
scroll to position [1527, 0]
drag, startPoint x: 48, startPoint y: 328, endPoint x: 130, endPoint y: 330, distance: 82.0
click at [130, 330] on div "You hello Bind AI Hello! What would you like to build today? You Peux tu me gén…" at bounding box center [496, 256] width 899 height 437
click at [63, 332] on p "Station de métro souterraine abandonnée, néons bleus pulsant en rythme sur les …" at bounding box center [496, 326] width 895 height 13
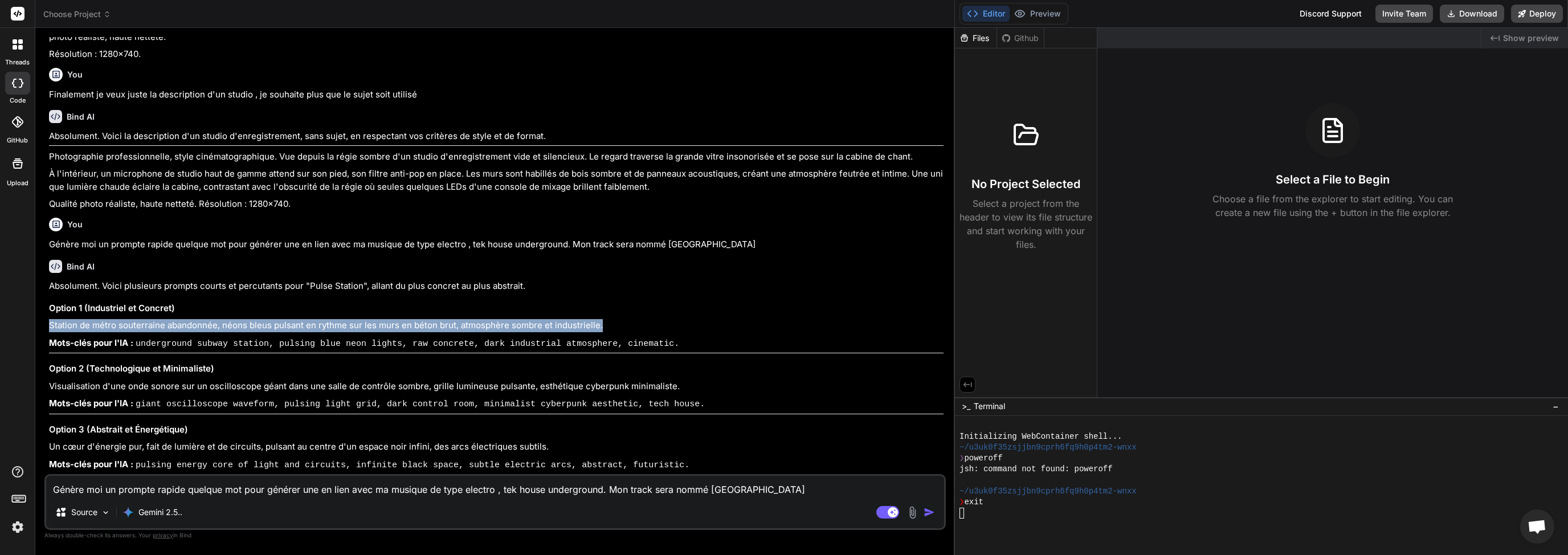
drag, startPoint x: 49, startPoint y: 328, endPoint x: 611, endPoint y: 329, distance: 562.0
click at [611, 329] on p "Station de métro souterraine abandonnée, néons bleus pulsant en rythme sur les …" at bounding box center [496, 326] width 895 height 13
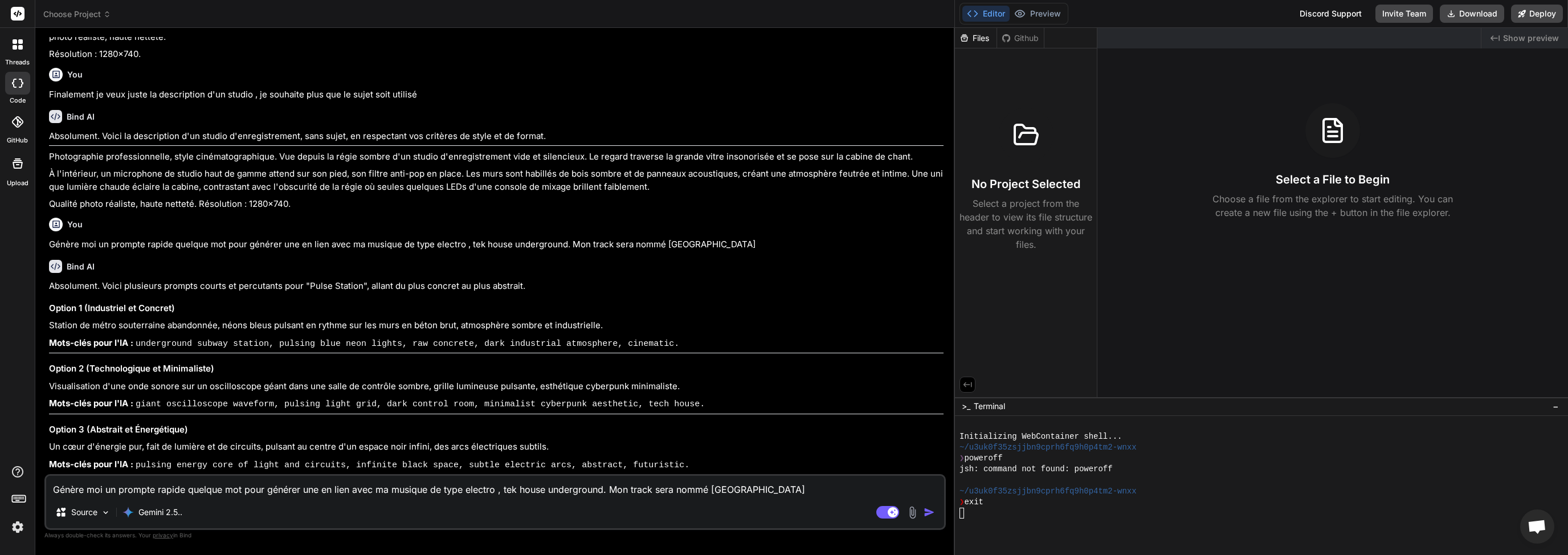
click at [171, 400] on p "Mots-clés pour l'IA : giant oscilloscope waveform, pulsing light grid, dark con…" at bounding box center [496, 403] width 895 height 14
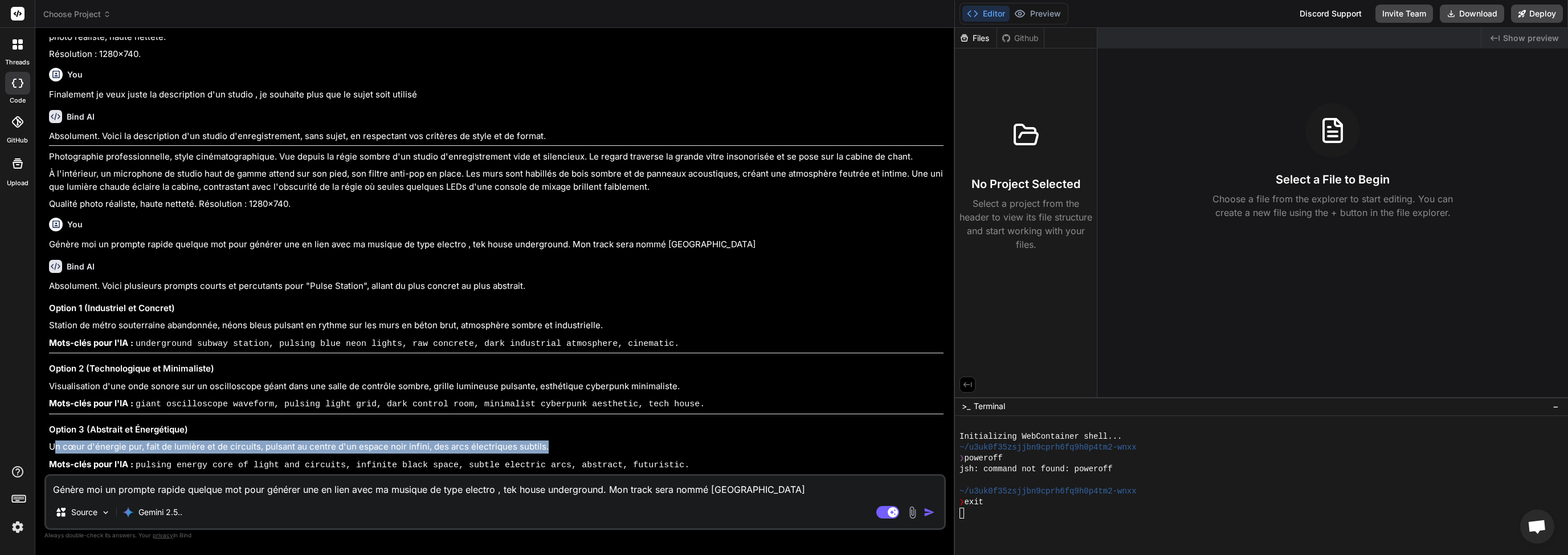
drag, startPoint x: 52, startPoint y: 447, endPoint x: 513, endPoint y: 450, distance: 461.0
click at [548, 452] on p "Un cœur d'énergie pur, fait de lumière et de circuits, pulsant au centre d'un e…" at bounding box center [496, 447] width 895 height 13
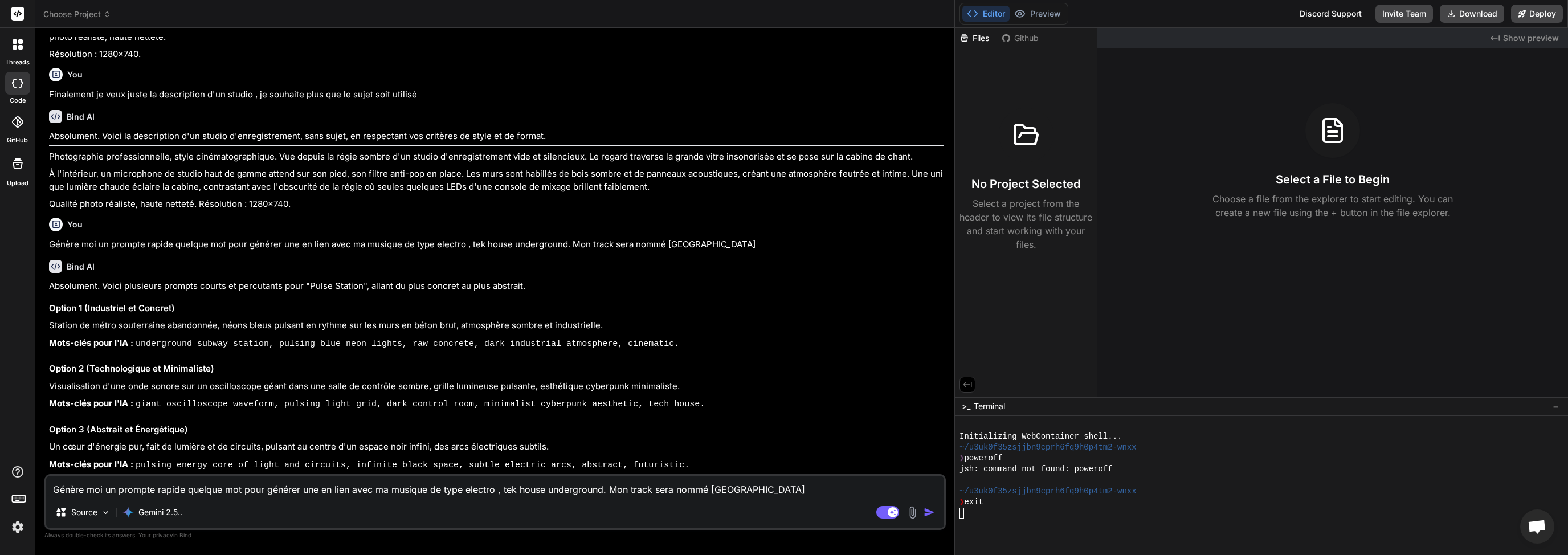
click at [211, 486] on textarea "Génère moi un prompte rapide quelque mot pour générer une en lien avec ma musiq…" at bounding box center [495, 486] width 898 height 21
click at [930, 514] on img "button" at bounding box center [929, 512] width 12 height 12
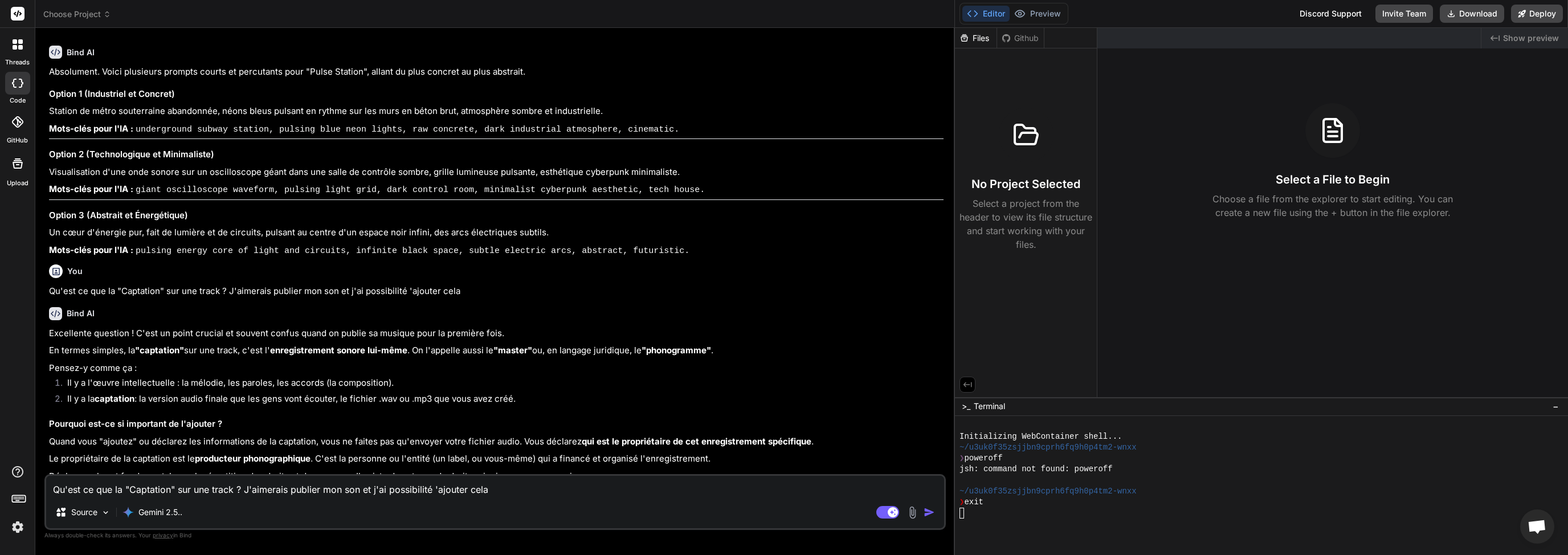
scroll to position [1810, 0]
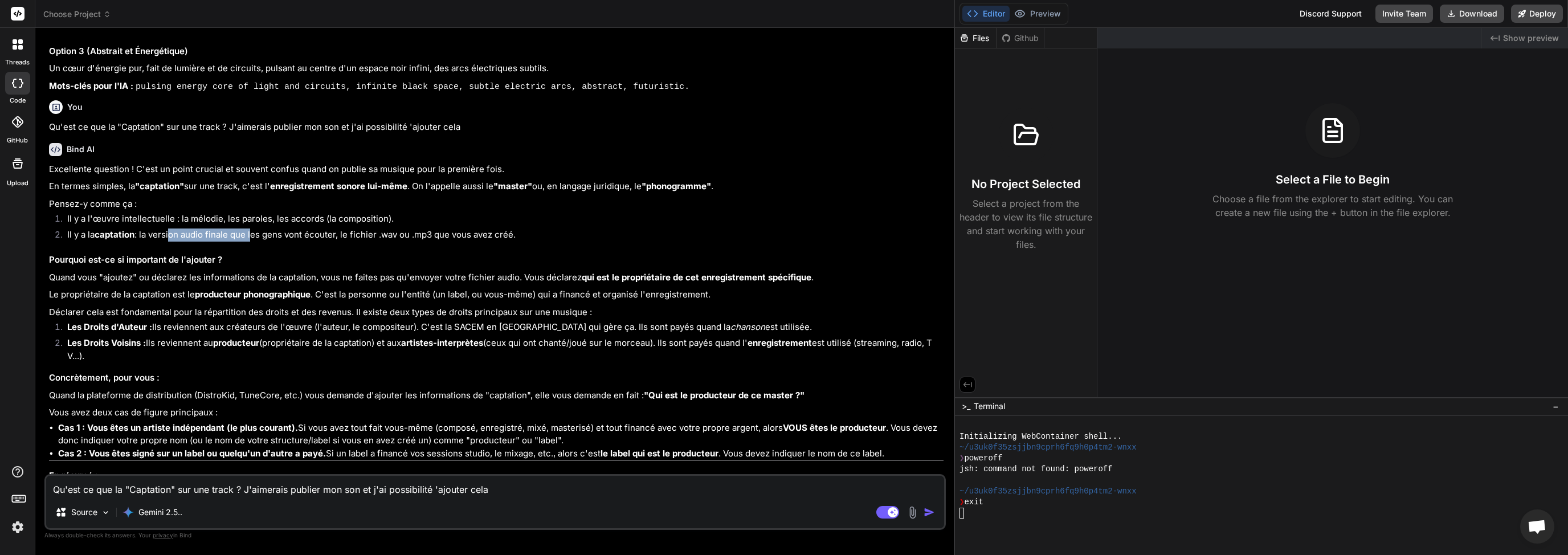
drag, startPoint x: 169, startPoint y: 333, endPoint x: 253, endPoint y: 332, distance: 84.0
click at [253, 245] on li "Il y a la captation : la version audio finale que les gens vont écouter, le fic…" at bounding box center [500, 236] width 886 height 16
click at [262, 344] on div "Excellente question ! C'est un point crucial et souvent confus quand on publie …" at bounding box center [496, 383] width 895 height 441
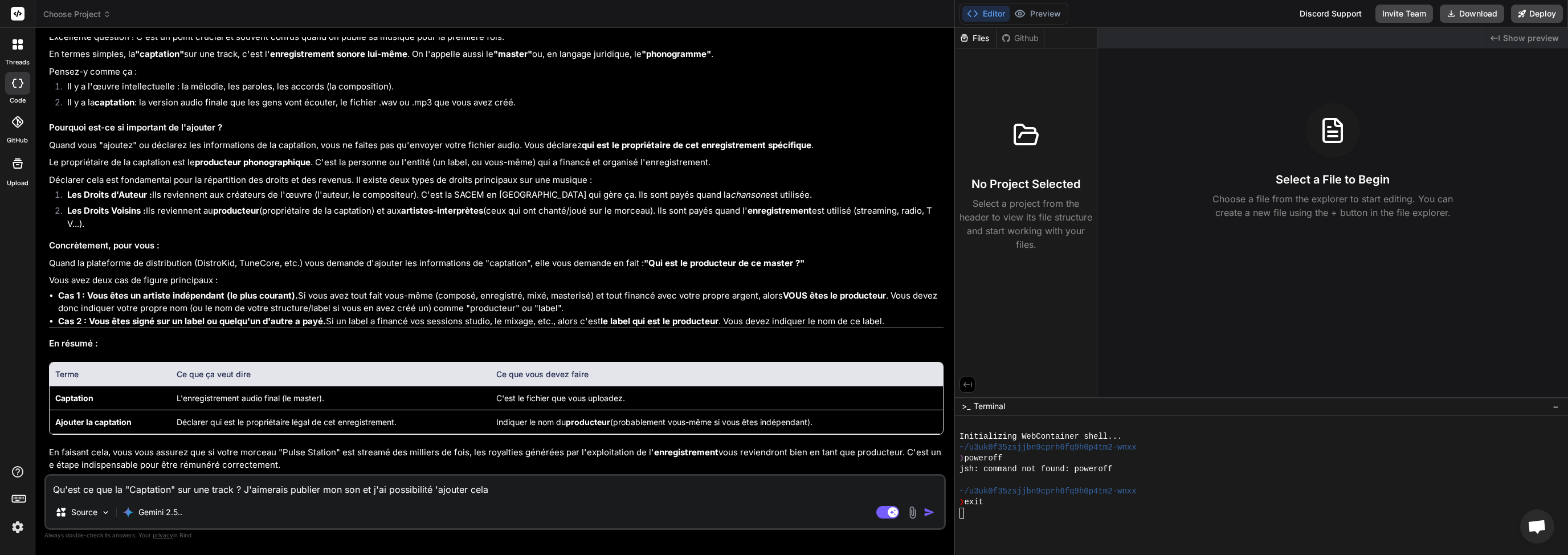
scroll to position [1974, 0]
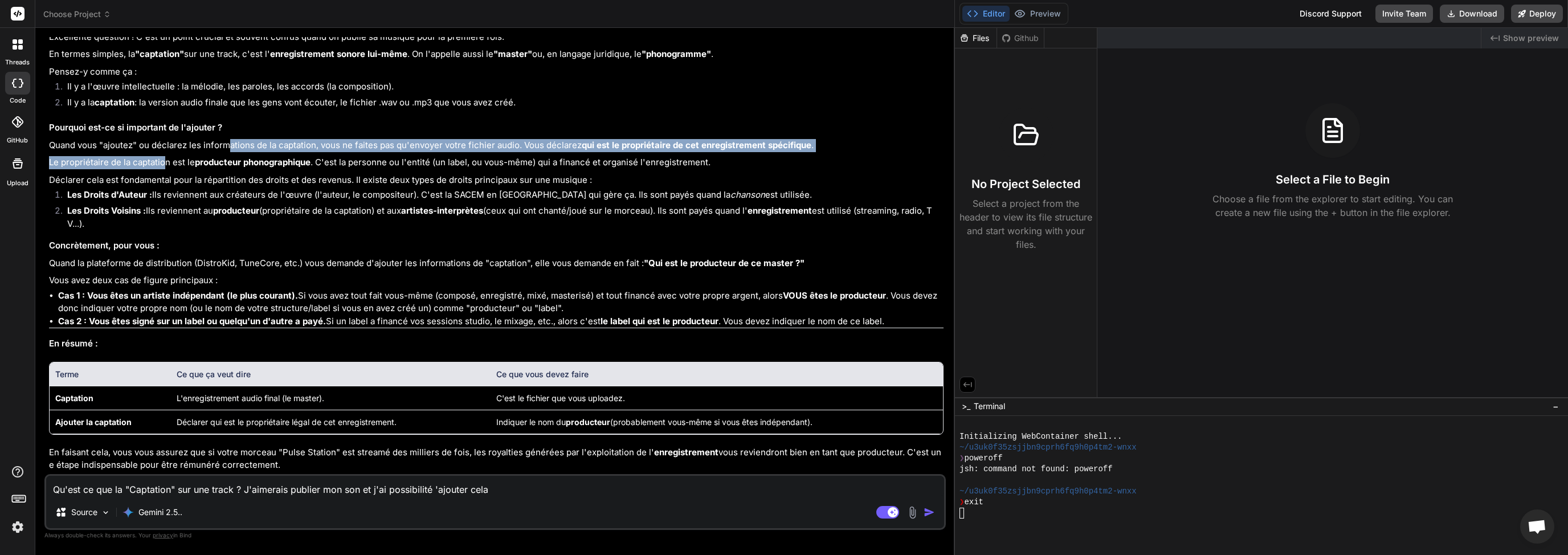
drag, startPoint x: 226, startPoint y: 213, endPoint x: 162, endPoint y: 229, distance: 66.0
click at [163, 229] on div "Excellente question ! C'est un point crucial et souvent confus quand on publie …" at bounding box center [496, 251] width 895 height 441
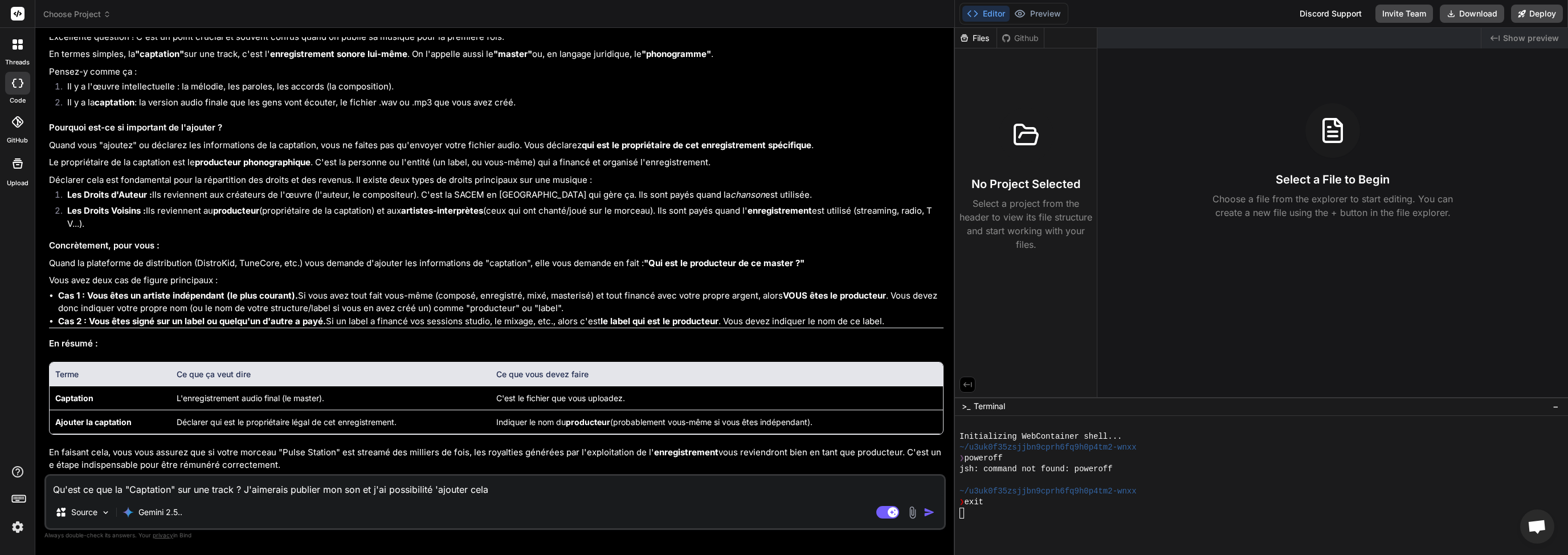
click at [159, 234] on div "Excellente question ! C'est un point crucial et souvent confus quand on publie …" at bounding box center [496, 251] width 895 height 441
drag, startPoint x: 112, startPoint y: 232, endPoint x: 278, endPoint y: 232, distance: 166.0
click at [194, 169] on p "Le propriétaire de la captation est le producteur phonographique . C'est la per…" at bounding box center [496, 162] width 895 height 13
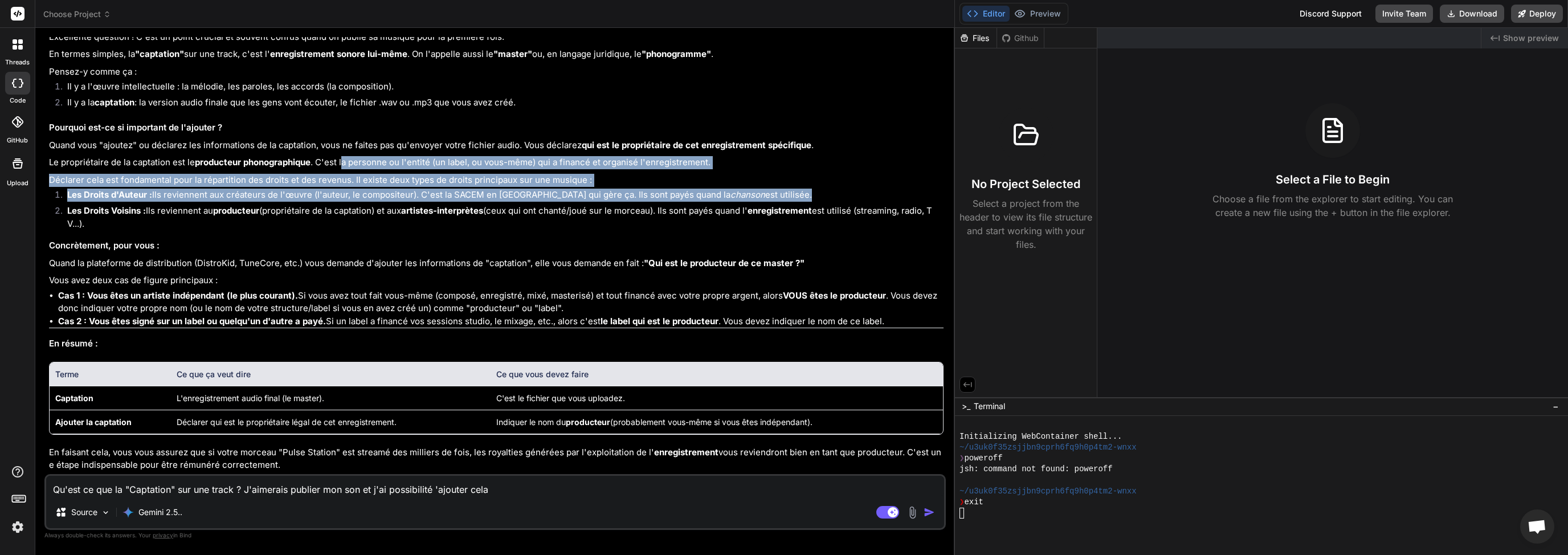
drag, startPoint x: 343, startPoint y: 224, endPoint x: 141, endPoint y: 269, distance: 207.0
click at [141, 269] on div "Excellente question ! C'est un point crucial et souvent confus quand on publie …" at bounding box center [496, 251] width 895 height 441
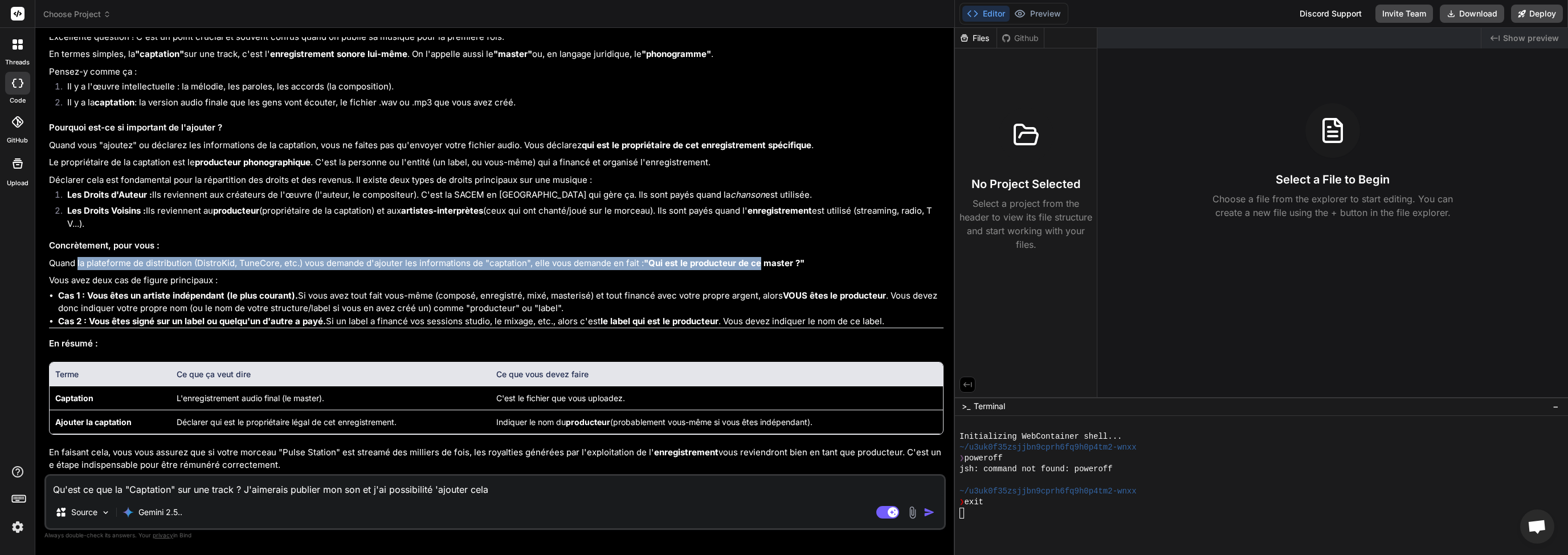
drag, startPoint x: 79, startPoint y: 239, endPoint x: 758, endPoint y: 236, distance: 679.0
click at [758, 257] on p "Quand la plateforme de distribution (DistroKid, TuneCore, etc.) vous demande d'…" at bounding box center [496, 264] width 895 height 13
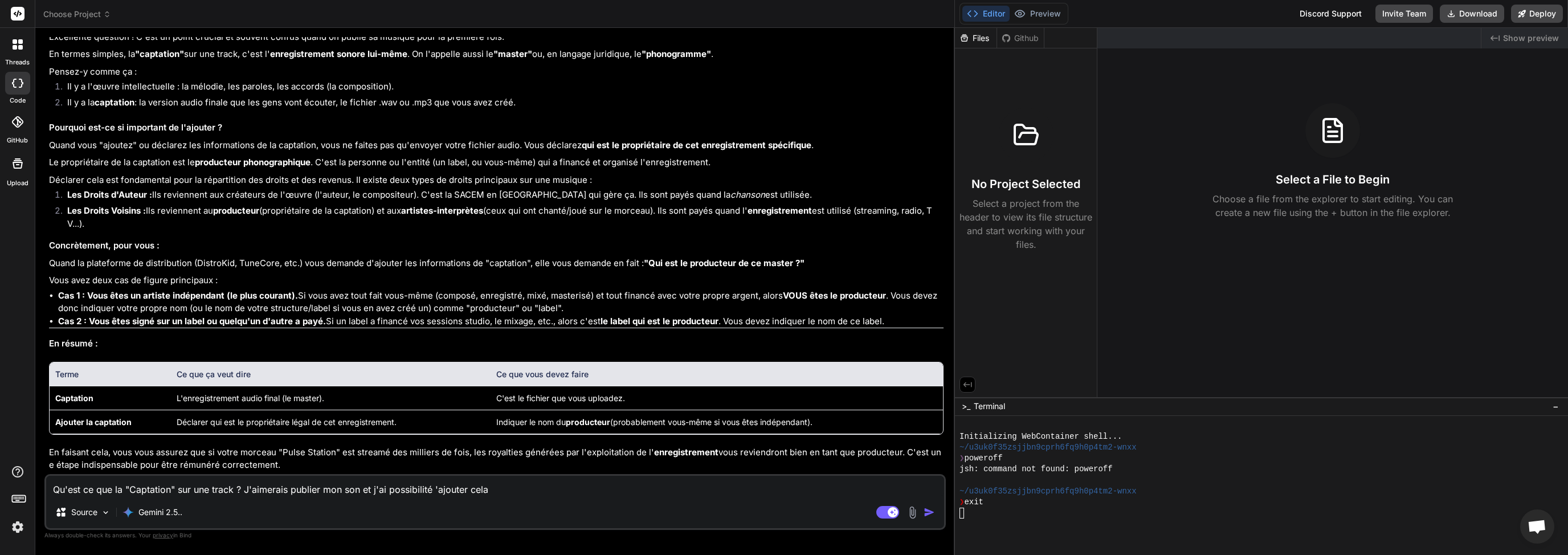
click at [736, 290] on p "Cas 1 : Vous êtes un artiste indépendant (le plus courant). Si vous avez tout f…" at bounding box center [500, 302] width 886 height 26
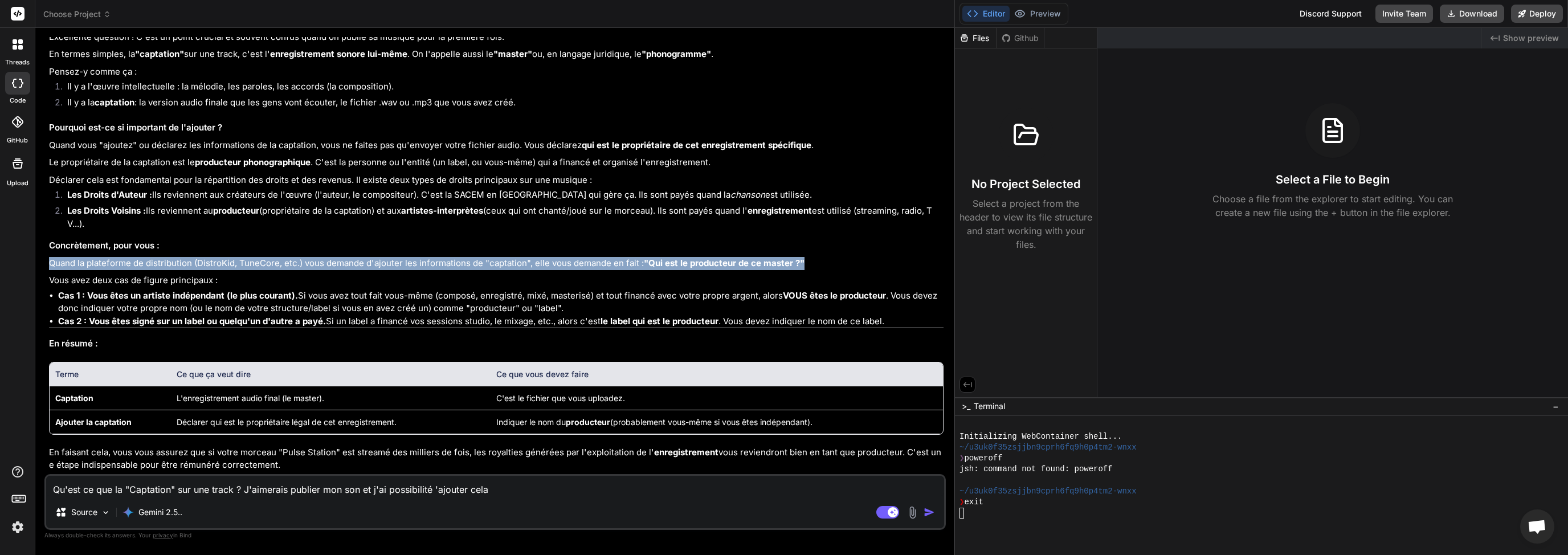
drag, startPoint x: 827, startPoint y: 235, endPoint x: 548, endPoint y: 230, distance: 279.0
click at [548, 230] on div "Excellente question ! C'est un point crucial et souvent confus quand on publie …" at bounding box center [496, 251] width 895 height 441
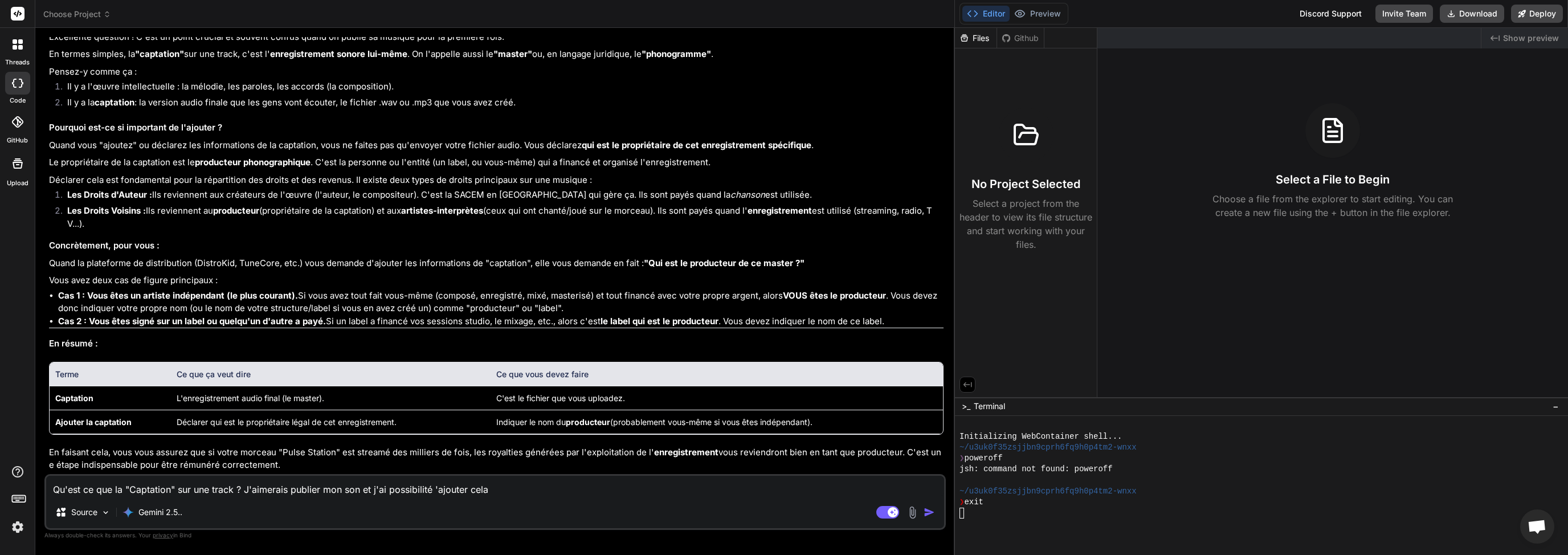
drag, startPoint x: 114, startPoint y: 255, endPoint x: 105, endPoint y: 257, distance: 9.2
click at [113, 274] on p "Vous avez deux cas de figure principaux :" at bounding box center [496, 281] width 895 height 13
drag, startPoint x: 72, startPoint y: 254, endPoint x: 221, endPoint y: 258, distance: 149.1
click at [184, 274] on p "Vous avez deux cas de figure principaux :" at bounding box center [496, 281] width 895 height 13
click at [279, 274] on p "Vous avez deux cas de figure principaux :" at bounding box center [496, 281] width 895 height 13
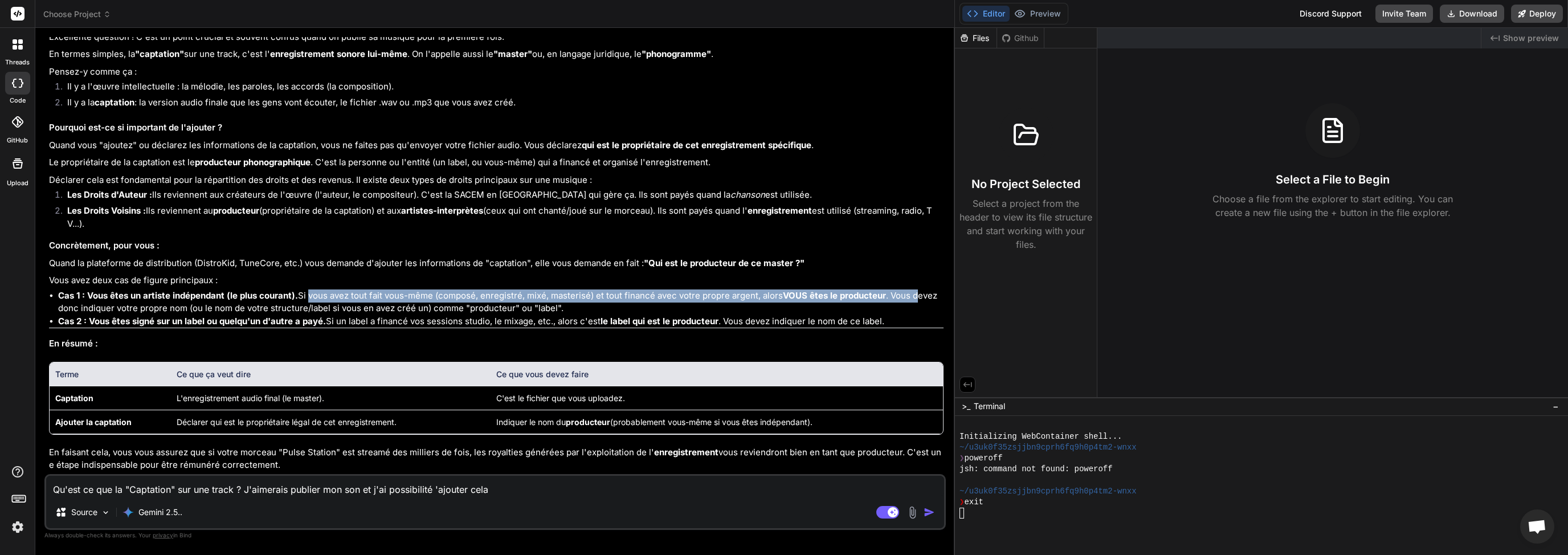
drag, startPoint x: 66, startPoint y: 284, endPoint x: 679, endPoint y: 285, distance: 613.0
click at [679, 290] on p "Cas 1 : Vous êtes un artiste indépendant (le plus courant). Si vous avez tout f…" at bounding box center [500, 302] width 886 height 26
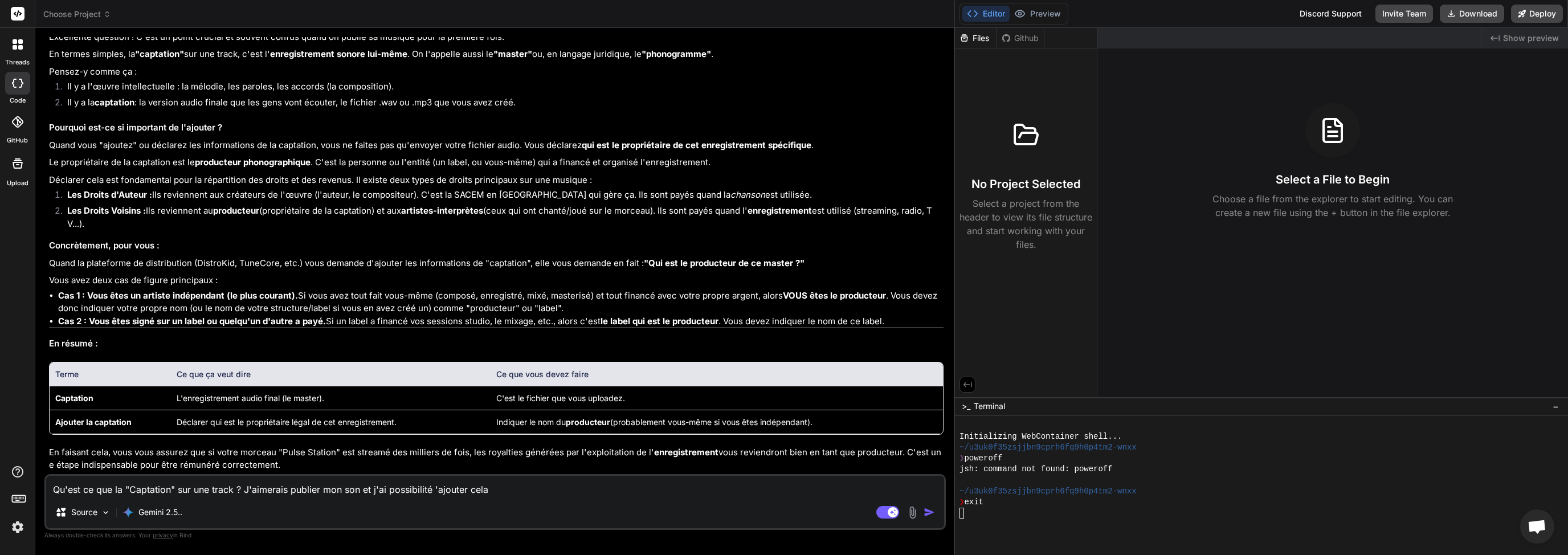
click at [359, 315] on p "Cas 2 : Vous êtes signé sur un label ou quelqu'un d'autre a payé. Si un label a…" at bounding box center [500, 322] width 886 height 13
drag, startPoint x: 101, startPoint y: 306, endPoint x: 262, endPoint y: 309, distance: 161.0
click at [262, 316] on strong "Cas 2 : Vous êtes signé sur un label ou quelqu'un d'autre a payé." at bounding box center [192, 321] width 268 height 11
click at [321, 316] on strong "Cas 2 : Vous êtes signé sur un label ou quelqu'un d'autre a payé." at bounding box center [192, 321] width 268 height 11
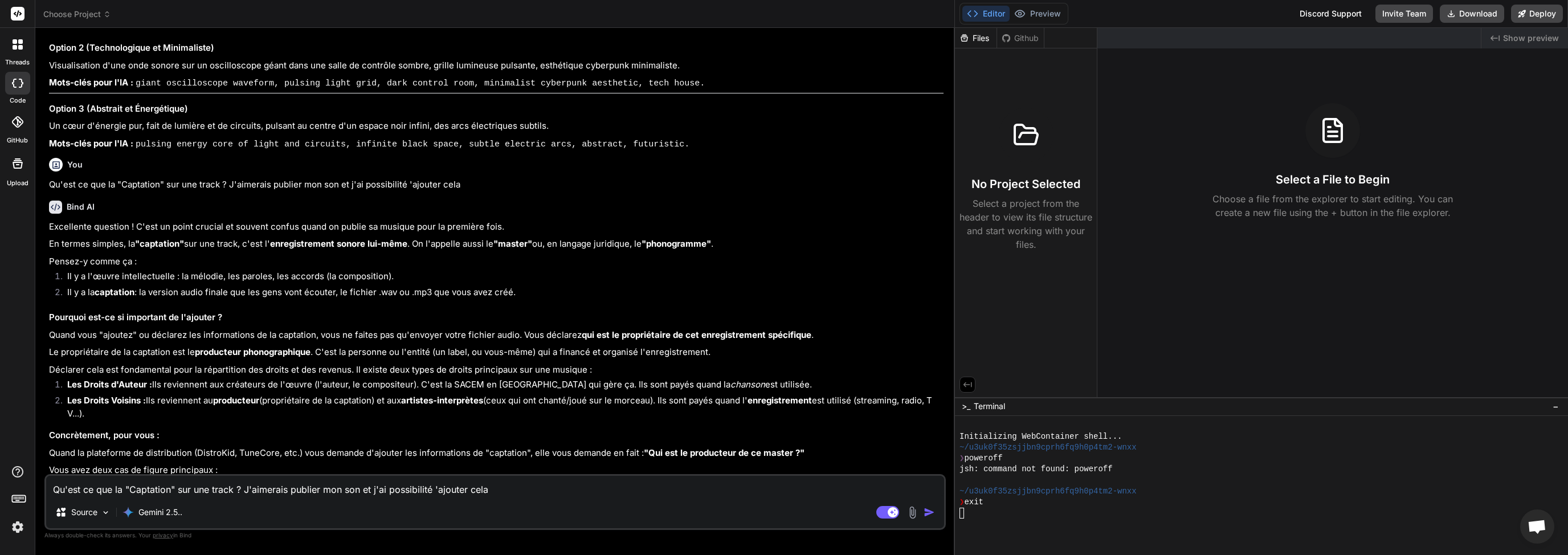
scroll to position [1680, 0]
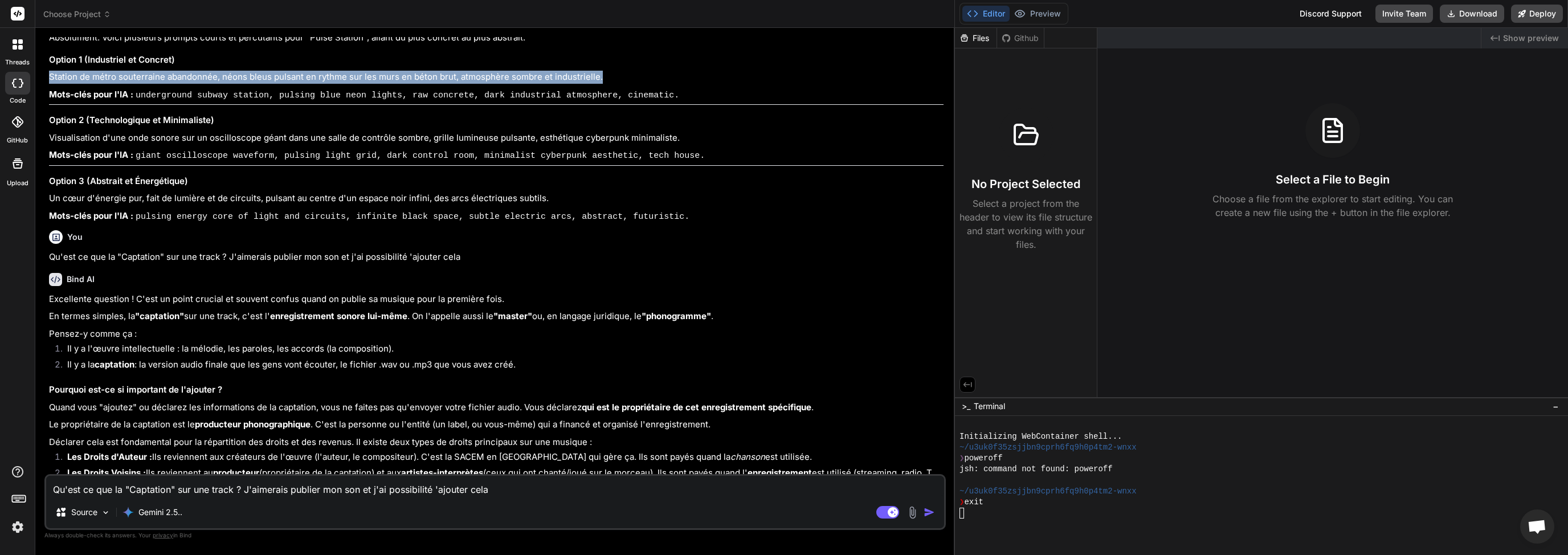
drag, startPoint x: 51, startPoint y: 175, endPoint x: 164, endPoint y: 185, distance: 113.4
click at [164, 185] on div "Absolument. Voici plusieurs prompts courts et percutants pour "Pulse Station", …" at bounding box center [496, 127] width 895 height 192
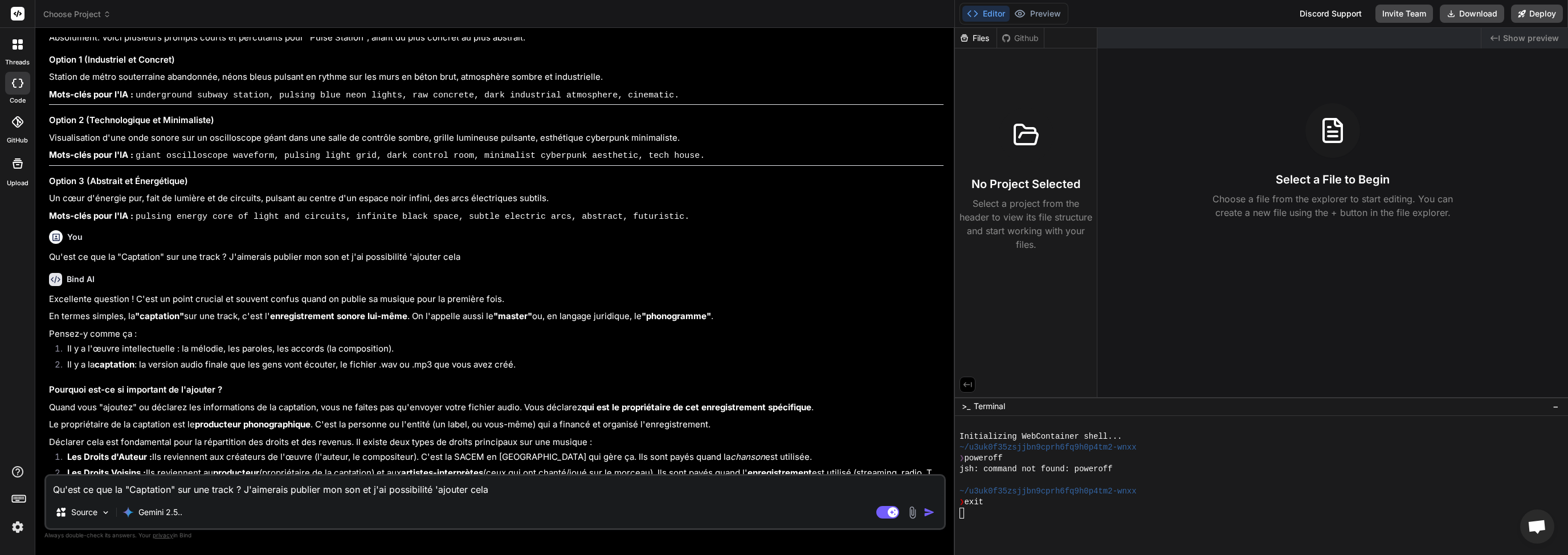
click at [116, 145] on p "Visualisation d'une onde sonore sur un oscilloscope géant dans une salle de con…" at bounding box center [496, 138] width 895 height 13
drag, startPoint x: 48, startPoint y: 234, endPoint x: 251, endPoint y: 233, distance: 203.0
click at [251, 233] on div "You hello Bind AI Hello! What would you like to build today? You Peux tu me gén…" at bounding box center [496, 256] width 899 height 437
drag, startPoint x: 52, startPoint y: 175, endPoint x: 198, endPoint y: 180, distance: 146.1
click at [198, 84] on p "Station de métro souterraine abandonnée, néons bleus pulsant en rythme sur les …" at bounding box center [496, 77] width 895 height 13
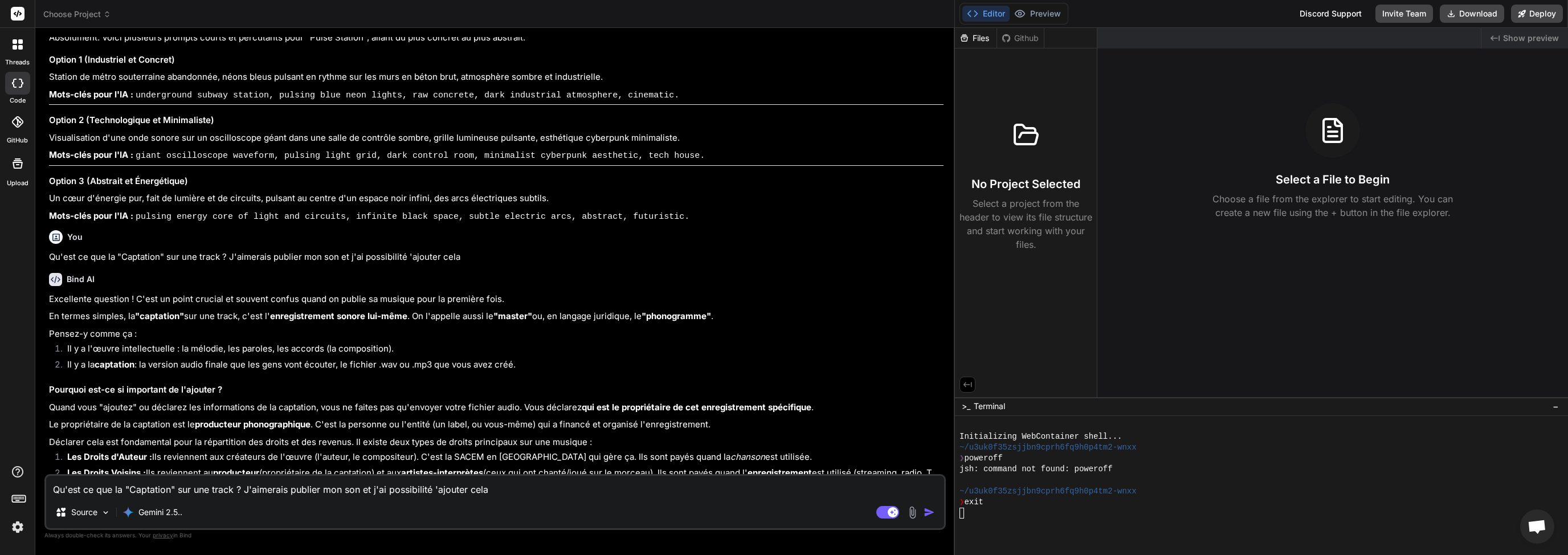
click at [205, 84] on p "Station de métro souterraine abandonnée, néons bleus pulsant en rythme sur les …" at bounding box center [496, 77] width 895 height 13
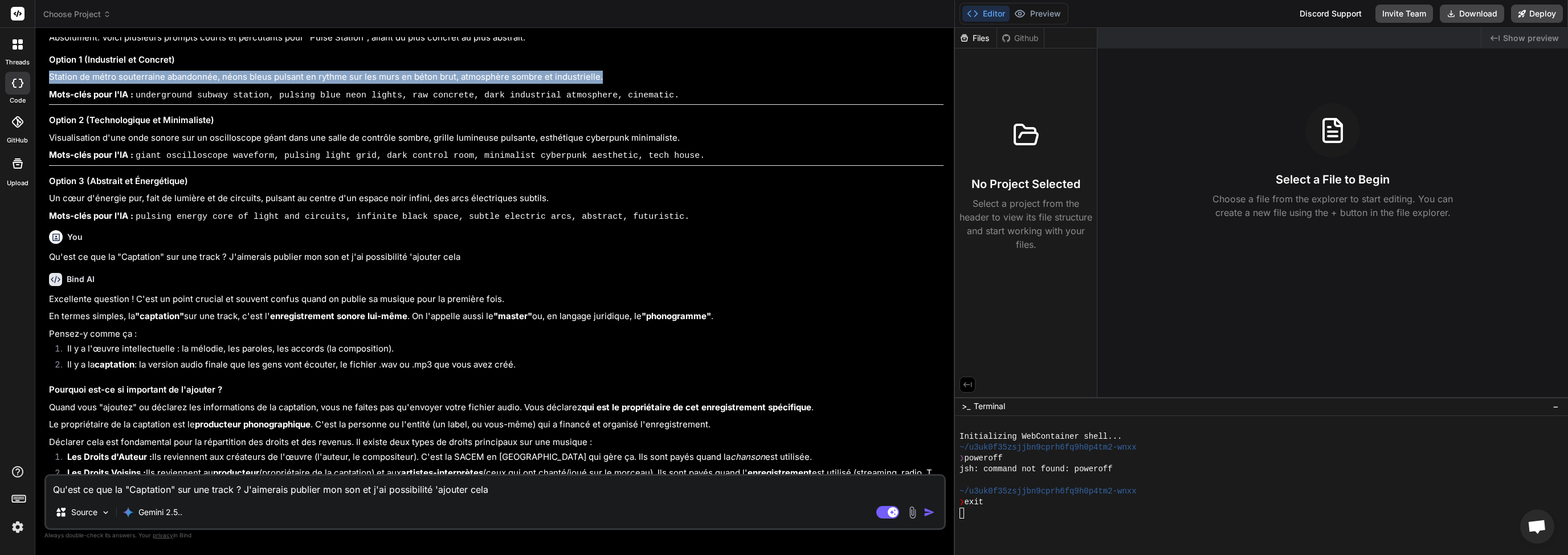
drag, startPoint x: 51, startPoint y: 175, endPoint x: 603, endPoint y: 176, distance: 552.0
click at [603, 84] on p "Station de métro souterraine abandonnée, néons bleus pulsant en rythme sur les …" at bounding box center [496, 77] width 895 height 13
